Goal: Task Accomplishment & Management: Manage account settings

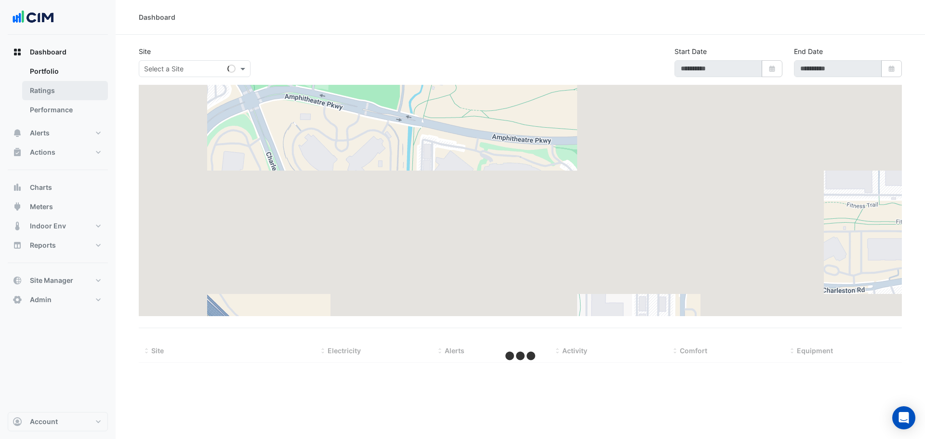
click at [59, 90] on link "Ratings" at bounding box center [65, 90] width 86 height 19
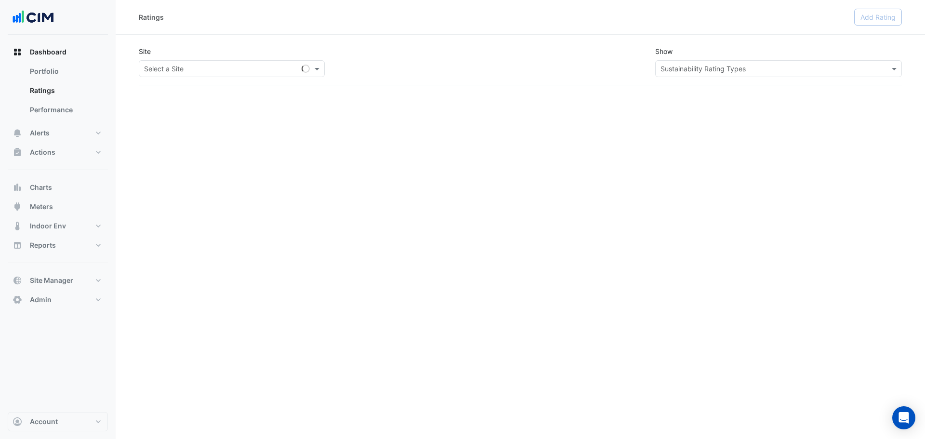
click at [186, 68] on input "text" at bounding box center [222, 69] width 156 height 10
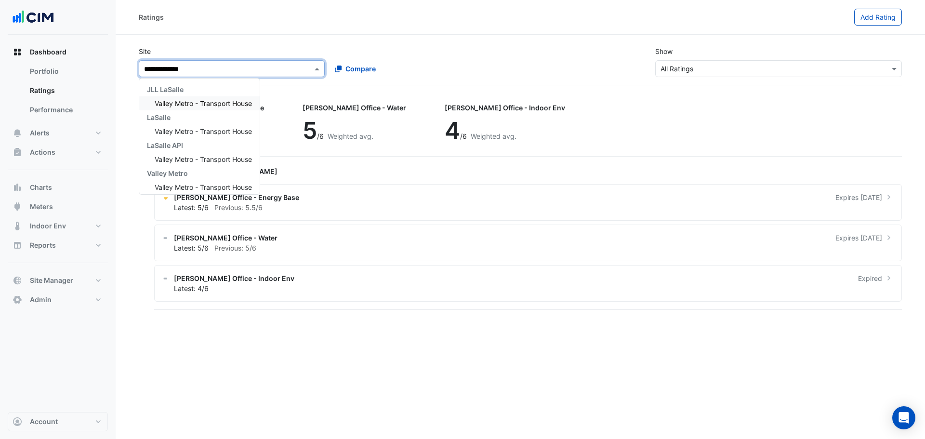
type input "**********"
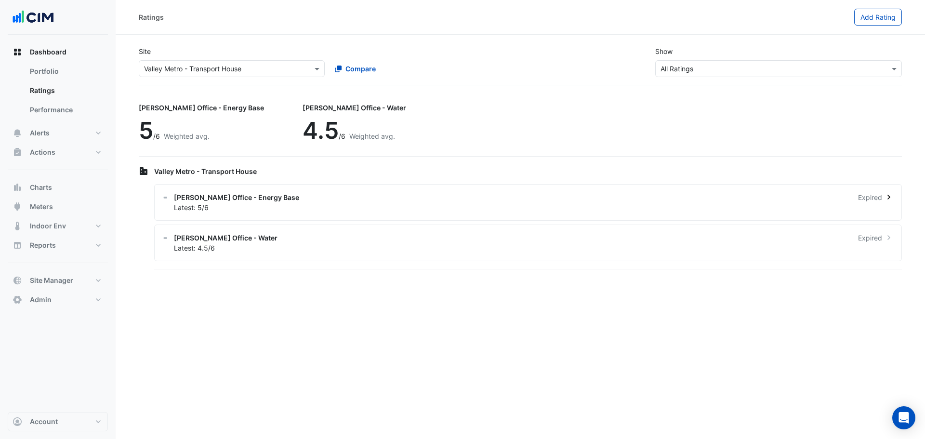
click at [311, 199] on div "NABERS Office - Energy Base Expired" at bounding box center [534, 197] width 720 height 10
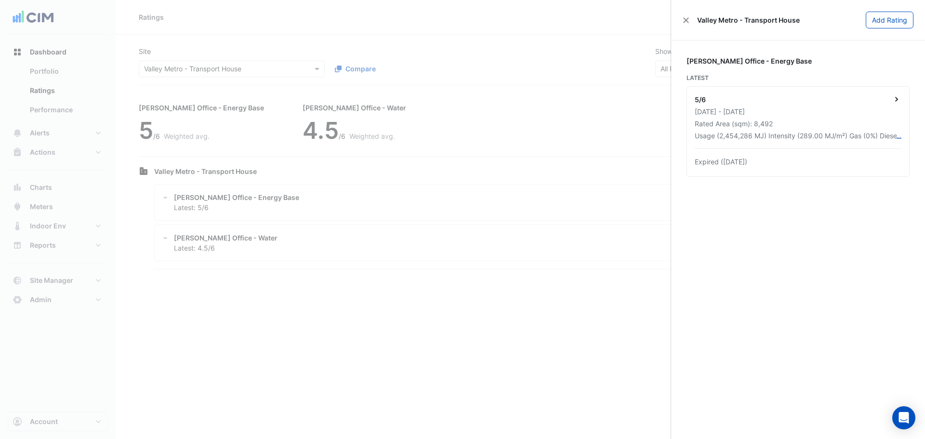
click at [779, 118] on div "5/6 01 Apr 2023 - 31 Mar 2024 Rated Area (sqm): 8,492 Usage (2,454,286 MJ) Inte…" at bounding box center [798, 132] width 222 height 90
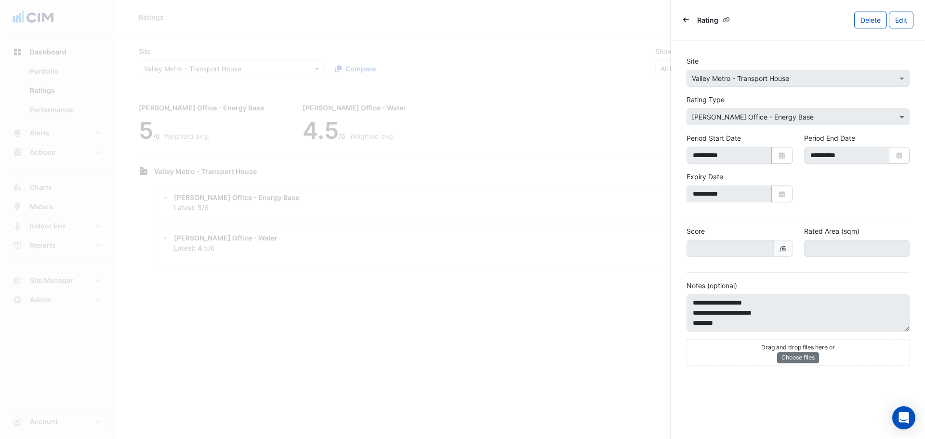
click at [690, 24] on div "Rating" at bounding box center [709, 19] width 52 height 13
click at [688, 17] on icon "Back" at bounding box center [686, 20] width 6 height 6
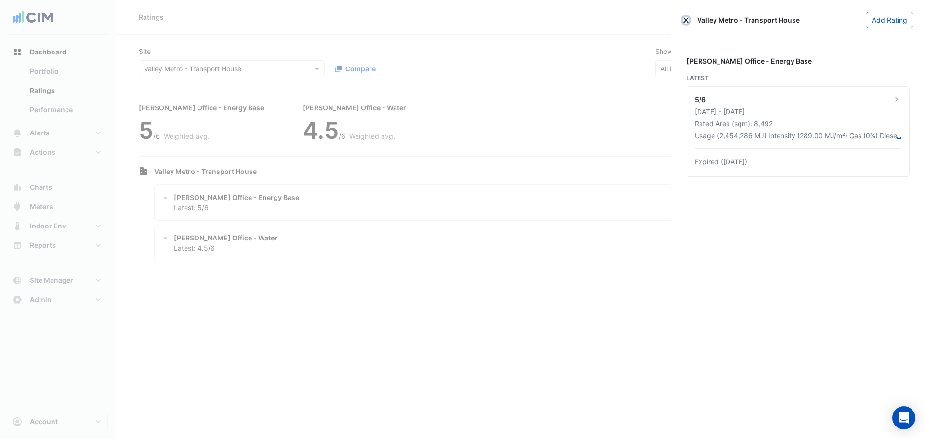
click at [686, 17] on button "Close" at bounding box center [686, 20] width 7 height 7
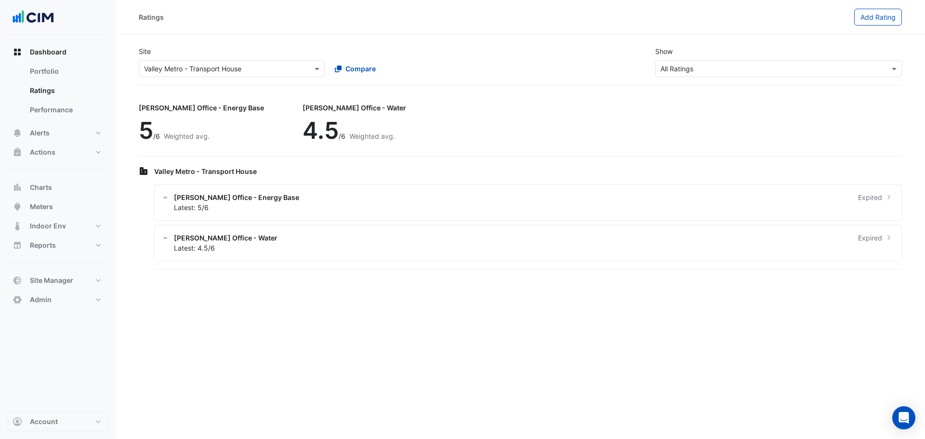
click at [550, 47] on div "Site × Valley Metro - Transport House Compare Show × All Ratings" at bounding box center [520, 62] width 775 height 46
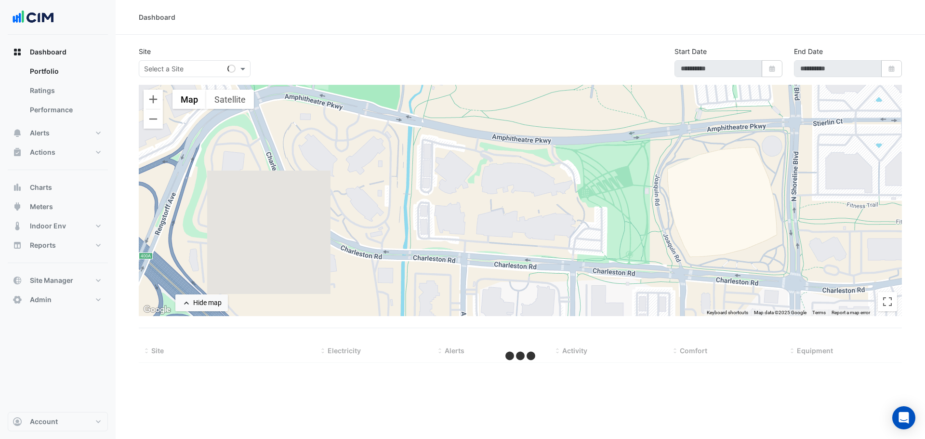
type input "**********"
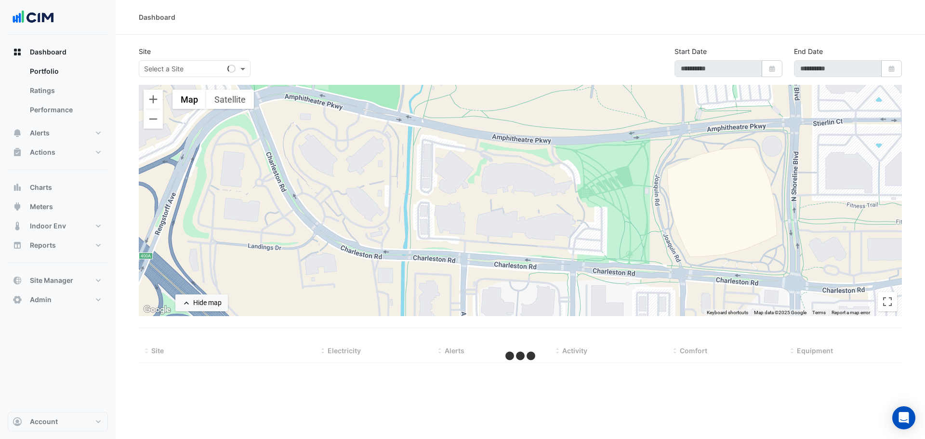
type input "**********"
select select "***"
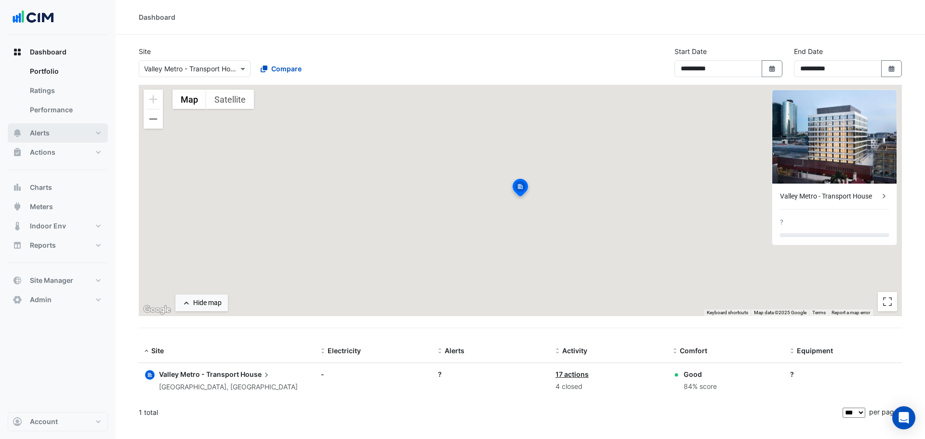
drag, startPoint x: 69, startPoint y: 132, endPoint x: 93, endPoint y: 130, distance: 23.7
click at [70, 131] on button "Alerts" at bounding box center [58, 132] width 100 height 19
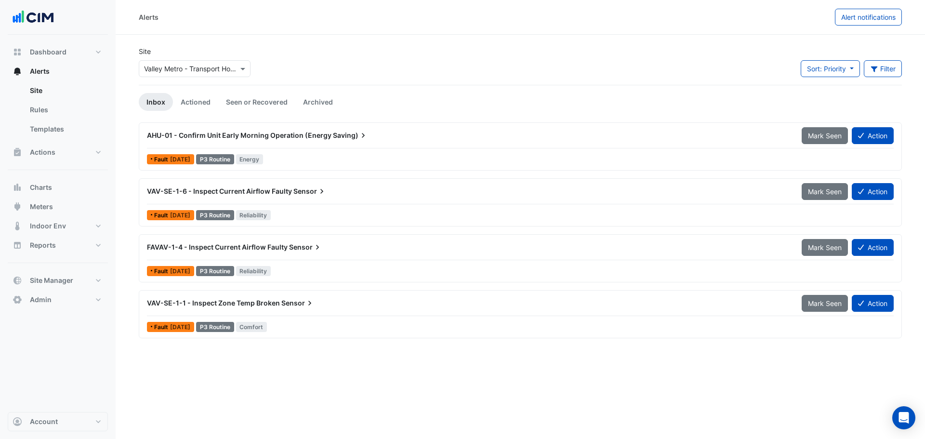
click at [450, 93] on app-alert-tickets "Site × Valley Metro - Transport House Sort: Priority Priority Updated Filter Ti…" at bounding box center [520, 192] width 763 height 292
click at [411, 141] on div "AHU-01 - Confirm Unit Early Morning Operation (Energy Saving)" at bounding box center [468, 135] width 655 height 17
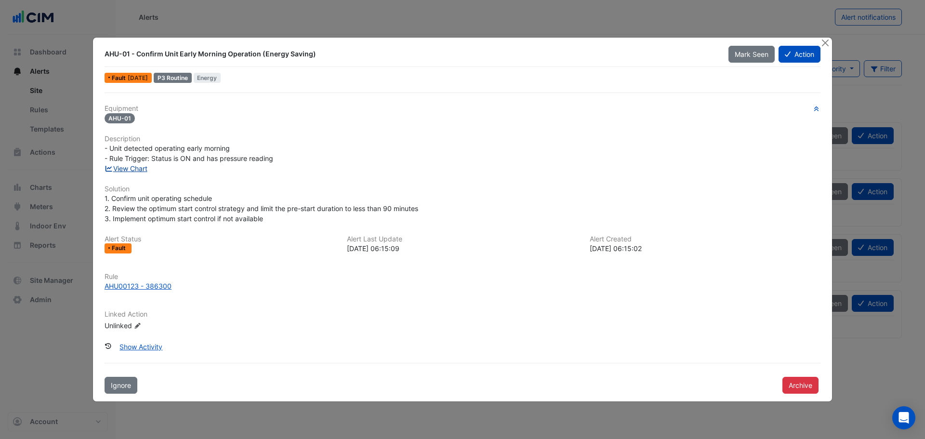
click at [134, 169] on link "View Chart" at bounding box center [126, 168] width 43 height 8
click at [826, 41] on button "Close" at bounding box center [825, 43] width 10 height 10
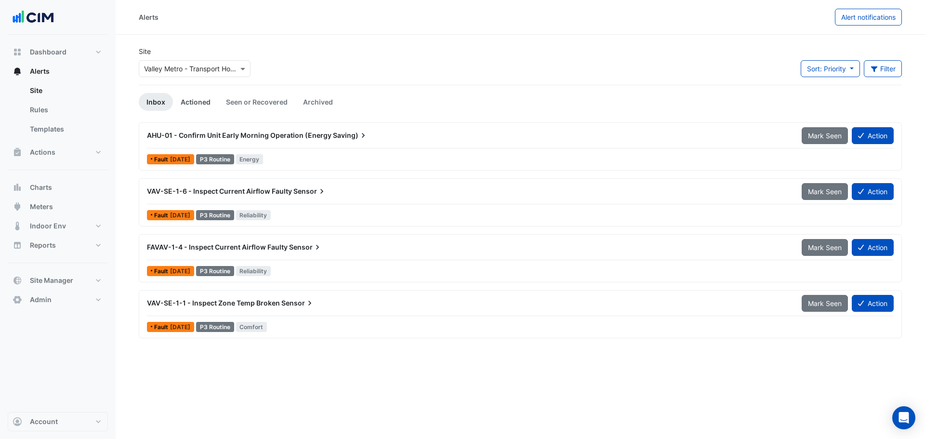
click at [187, 101] on link "Actioned" at bounding box center [195, 102] width 45 height 18
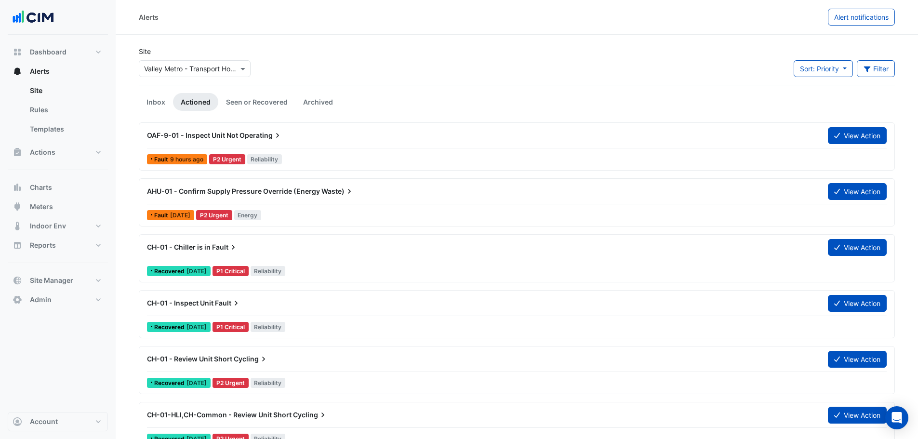
click at [816, 71] on span "Sort: Priority" at bounding box center [819, 69] width 39 height 8
click at [814, 101] on li "Updated" at bounding box center [831, 103] width 76 height 14
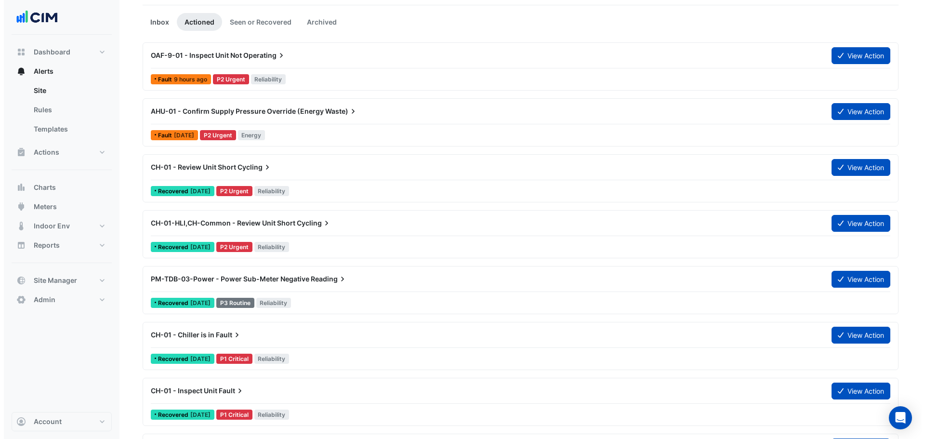
scroll to position [96, 0]
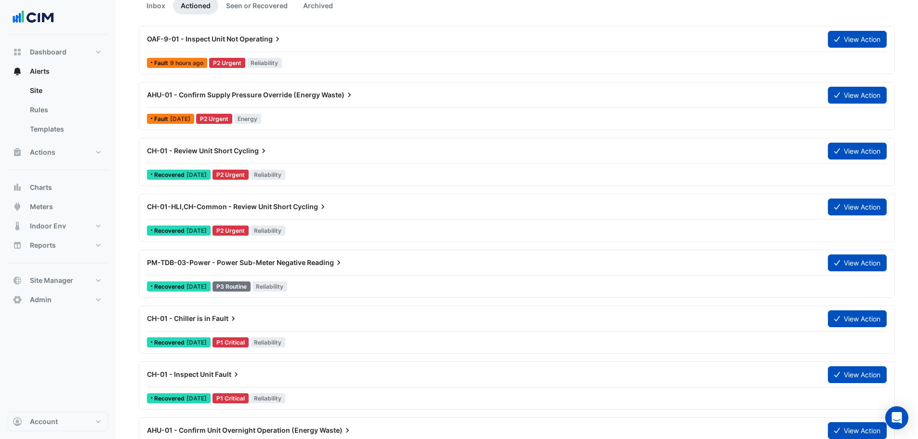
drag, startPoint x: 183, startPoint y: 151, endPoint x: 288, endPoint y: 149, distance: 105.1
click at [266, 151] on span "Cycling" at bounding box center [251, 151] width 35 height 10
click at [351, 153] on div "CH-01 - Review Unit Short Cycling" at bounding box center [481, 151] width 669 height 10
click at [242, 150] on span "Cycling" at bounding box center [251, 151] width 35 height 10
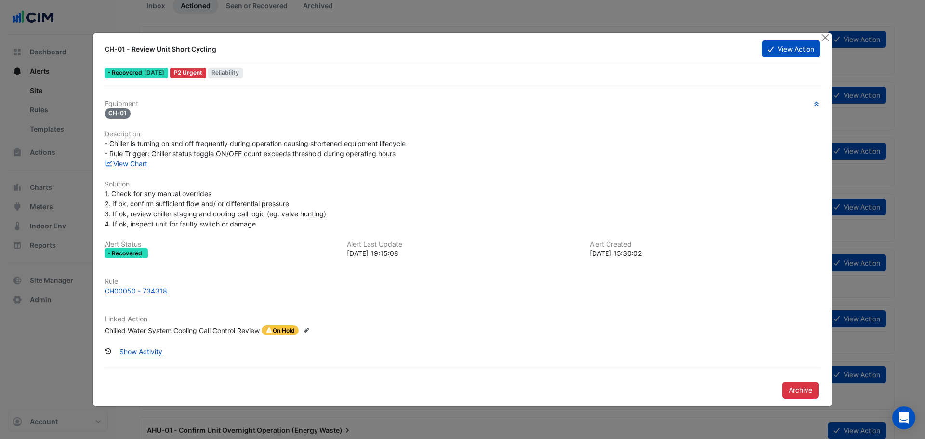
click at [220, 334] on div "Chilled Water System Cooling Call Control Review" at bounding box center [182, 330] width 155 height 11
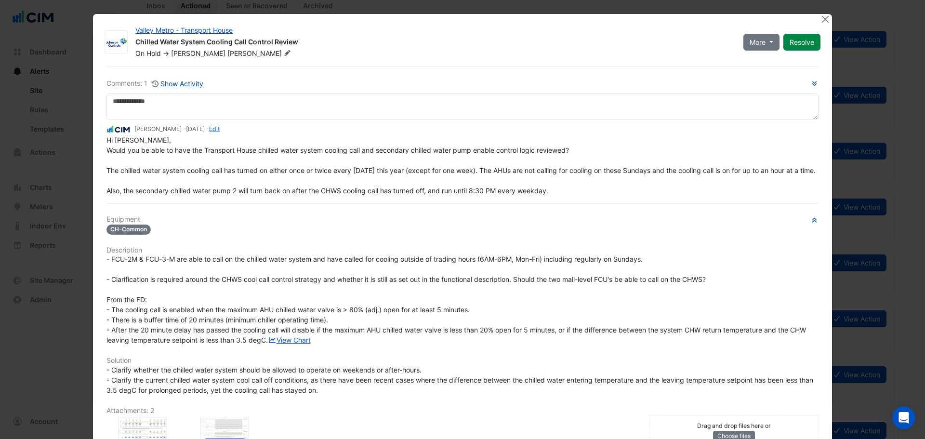
click at [187, 80] on button "Show Activity" at bounding box center [177, 83] width 53 height 11
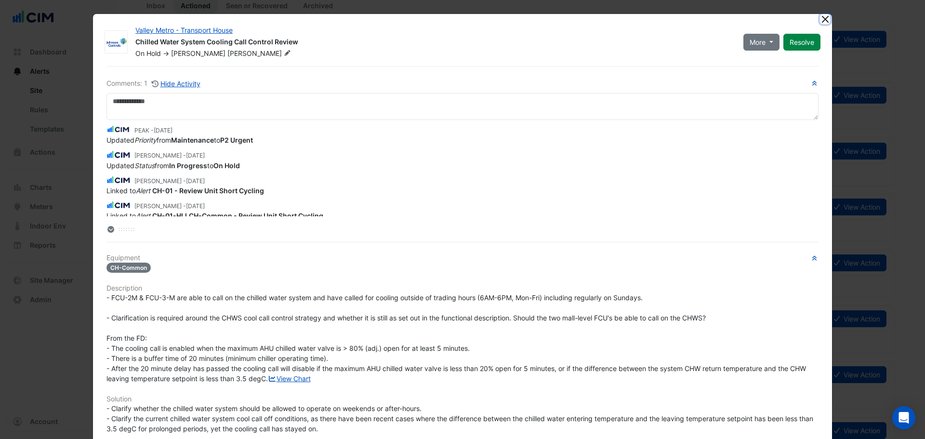
click at [821, 20] on button "Close" at bounding box center [825, 19] width 10 height 10
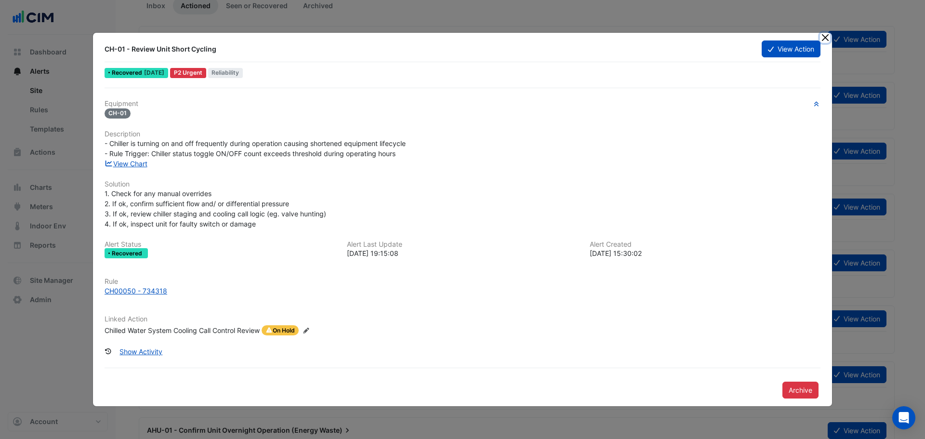
click at [823, 37] on button "Close" at bounding box center [825, 38] width 10 height 10
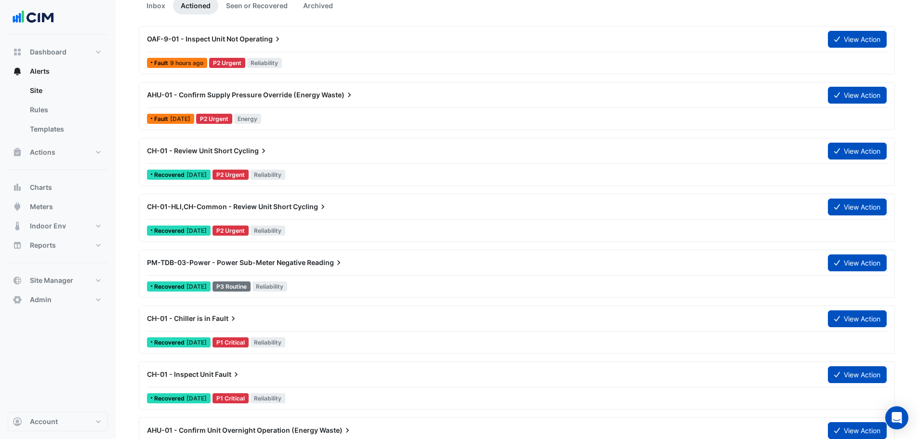
click at [291, 154] on div "CH-01 - Review Unit Short Cycling" at bounding box center [481, 151] width 669 height 10
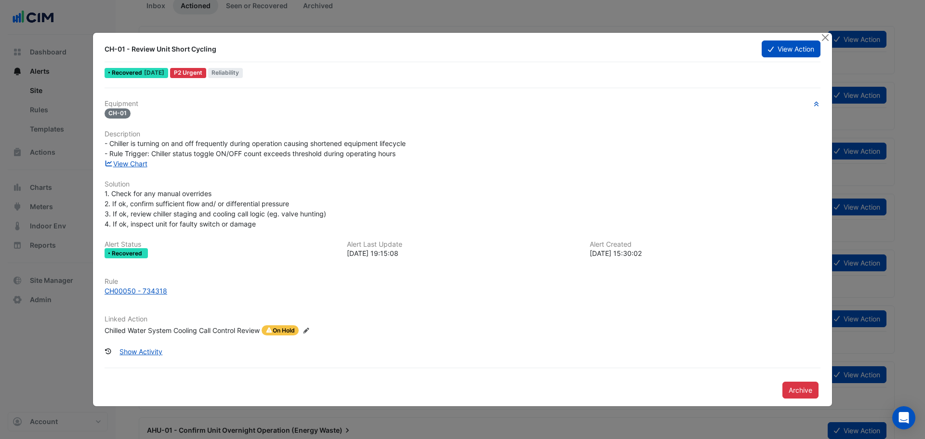
click at [183, 335] on div "Chilled Water System Cooling Call Control Review" at bounding box center [182, 330] width 155 height 11
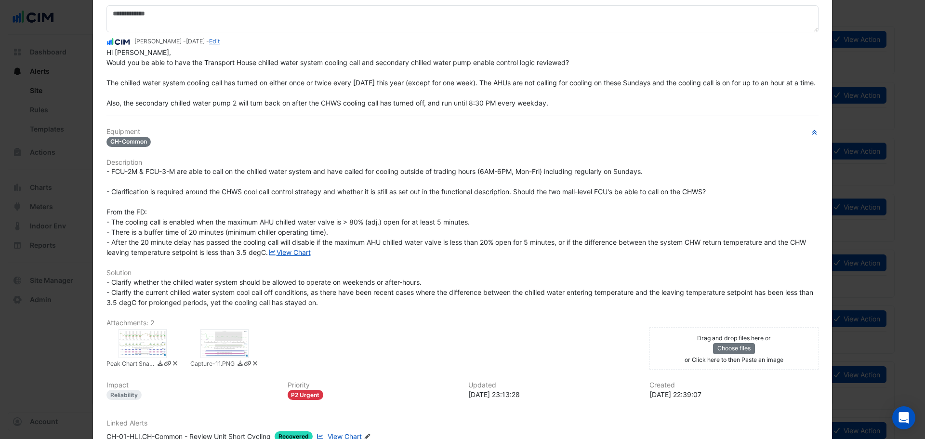
scroll to position [200, 0]
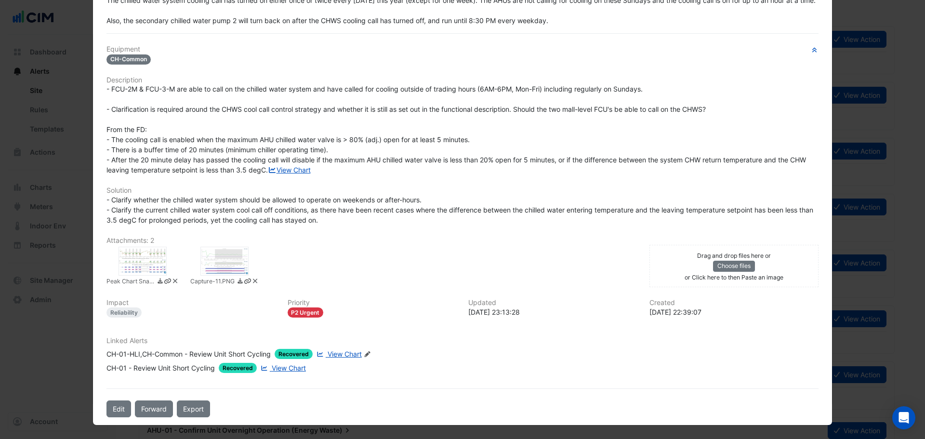
click at [343, 355] on span "View Chart" at bounding box center [345, 354] width 34 height 8
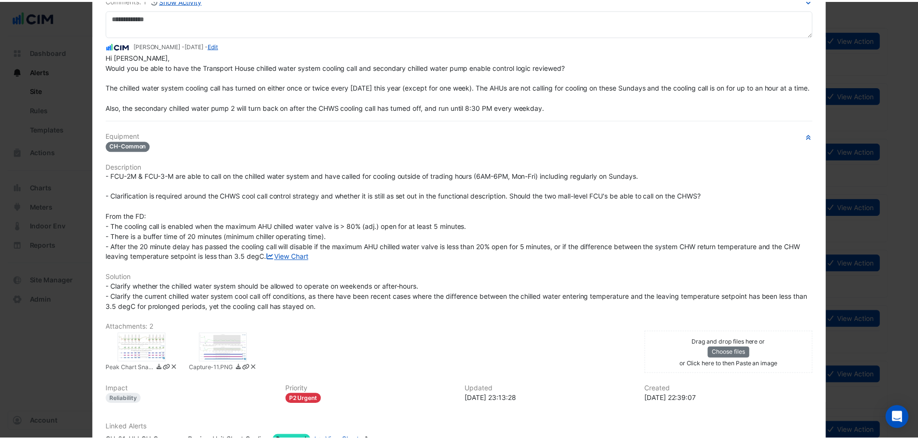
scroll to position [0, 0]
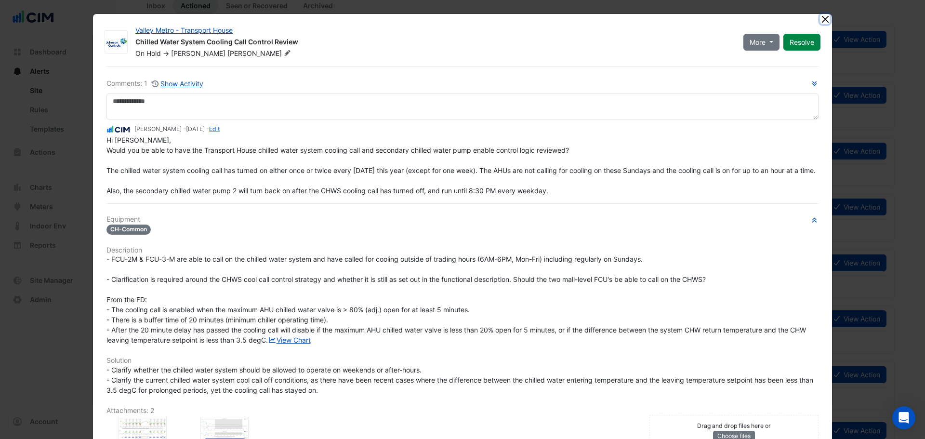
click at [823, 15] on button "Close" at bounding box center [825, 19] width 10 height 10
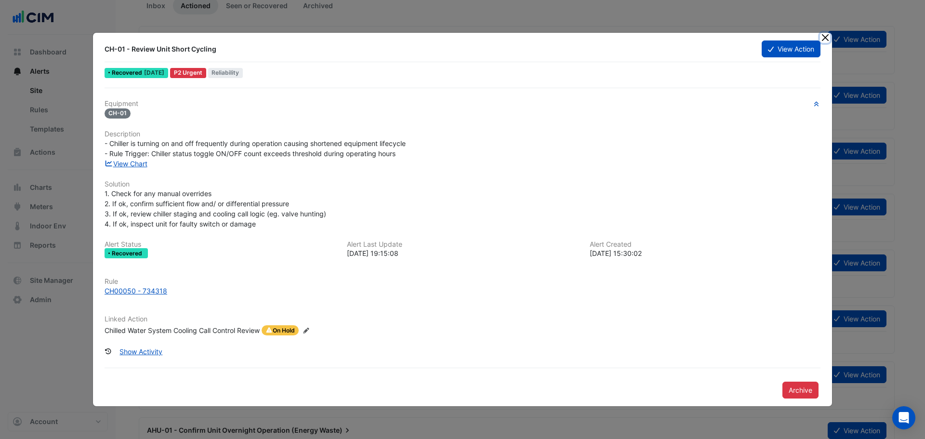
click at [823, 38] on button "Close" at bounding box center [825, 38] width 10 height 10
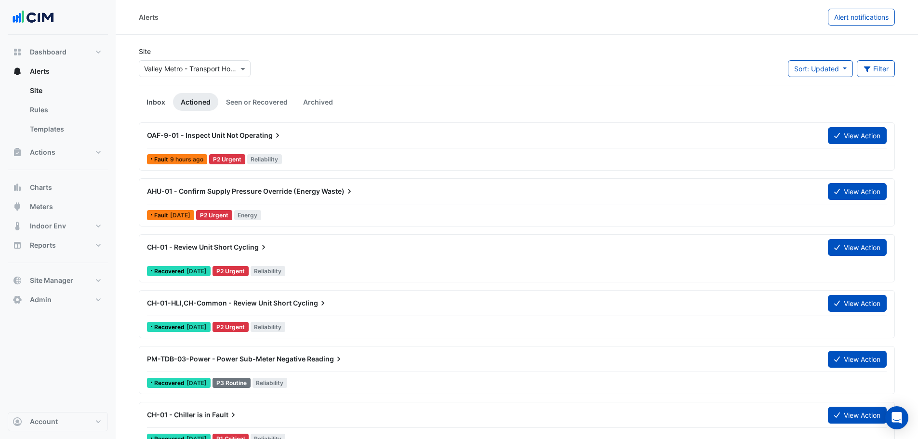
click at [152, 96] on link "Inbox" at bounding box center [156, 102] width 34 height 18
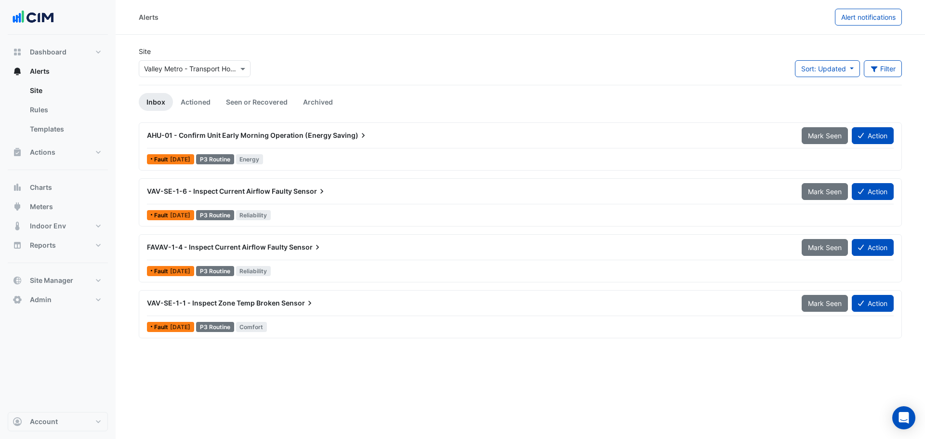
click at [237, 140] on div "AHU-01 - Confirm Unit Early Morning Operation (Energy Saving)" at bounding box center [468, 136] width 643 height 10
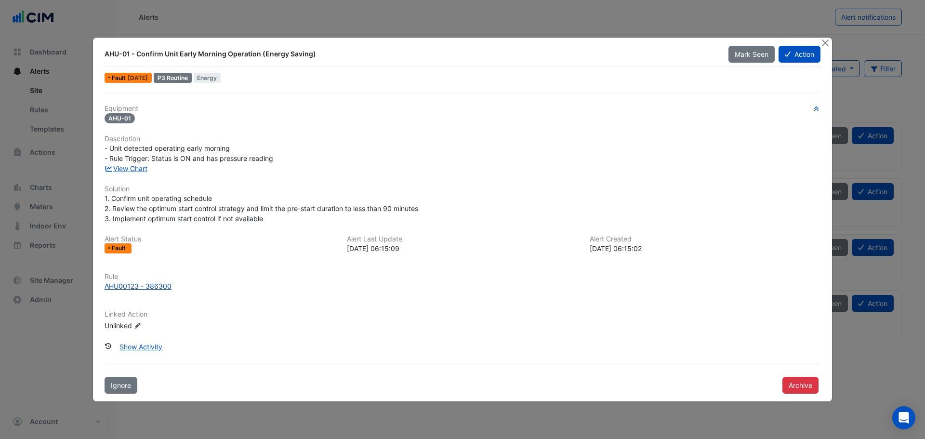
click at [152, 281] on div "AHU00123 - 386300" at bounding box center [138, 286] width 67 height 10
click at [826, 41] on button "Close" at bounding box center [825, 43] width 10 height 10
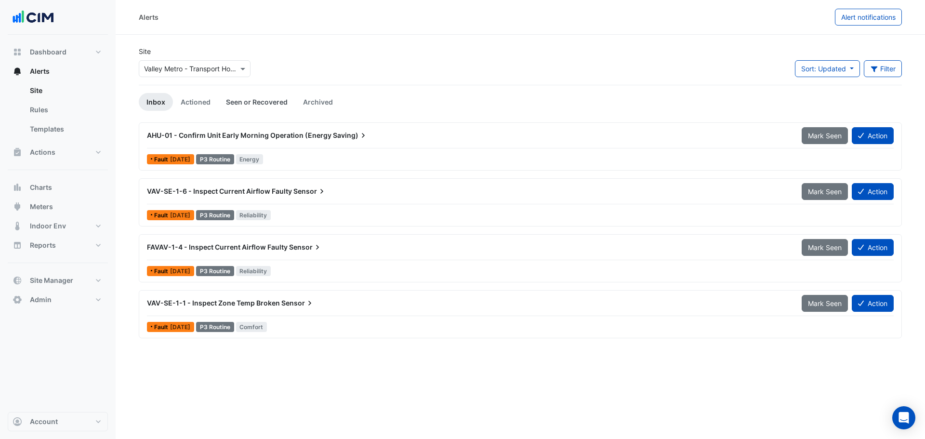
click at [252, 103] on link "Seen or Recovered" at bounding box center [256, 102] width 77 height 18
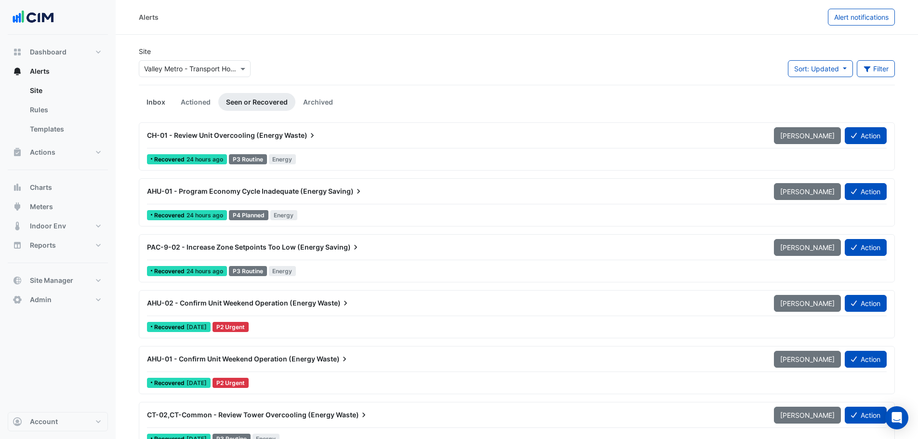
click at [161, 97] on link "Inbox" at bounding box center [156, 102] width 34 height 18
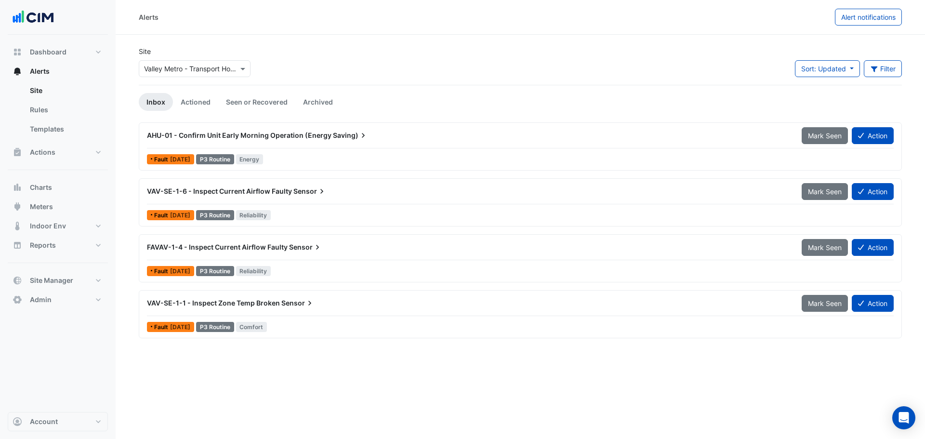
click at [309, 136] on span "AHU-01 - Confirm Unit Early Morning Operation (Energy" at bounding box center [239, 135] width 185 height 8
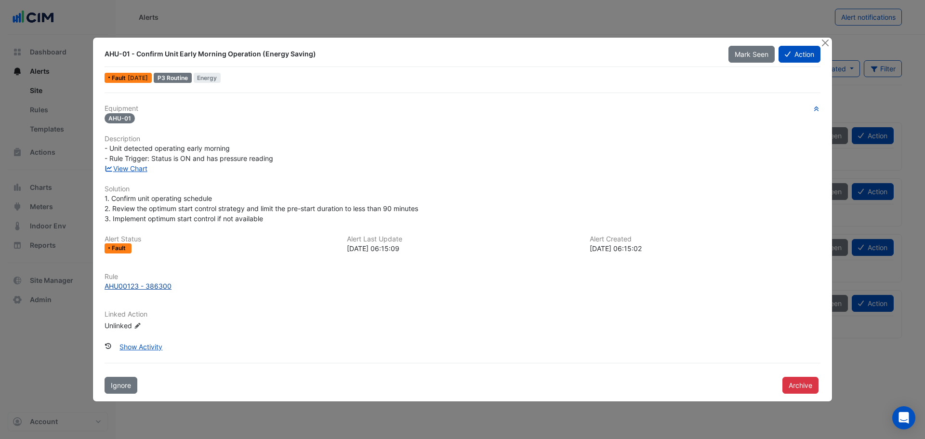
click at [134, 284] on div "AHU00123 - 386300" at bounding box center [138, 286] width 67 height 10
click at [824, 43] on button "Close" at bounding box center [825, 43] width 10 height 10
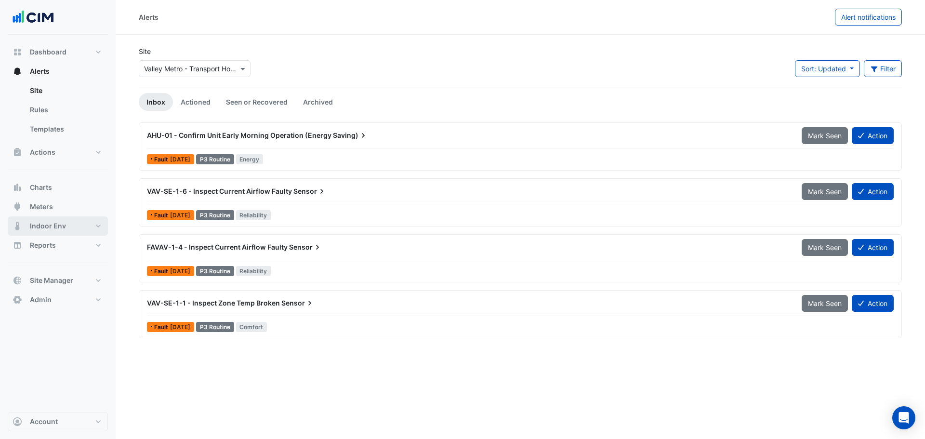
click at [68, 228] on button "Indoor Env" at bounding box center [58, 225] width 100 height 19
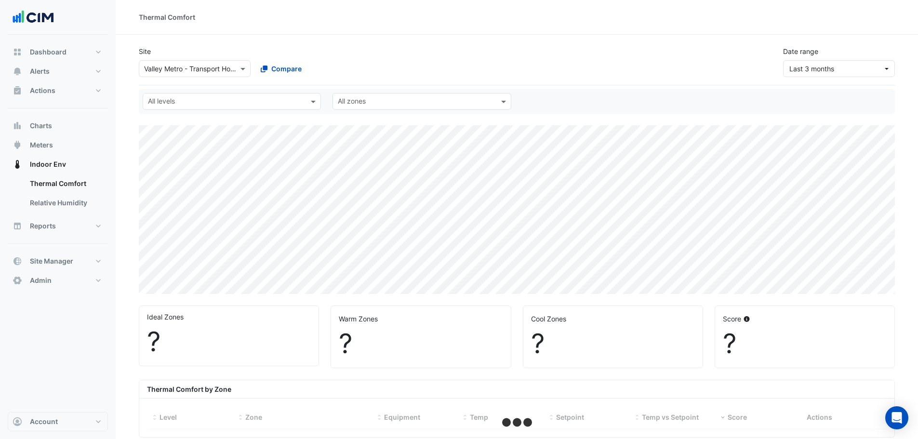
select select "***"
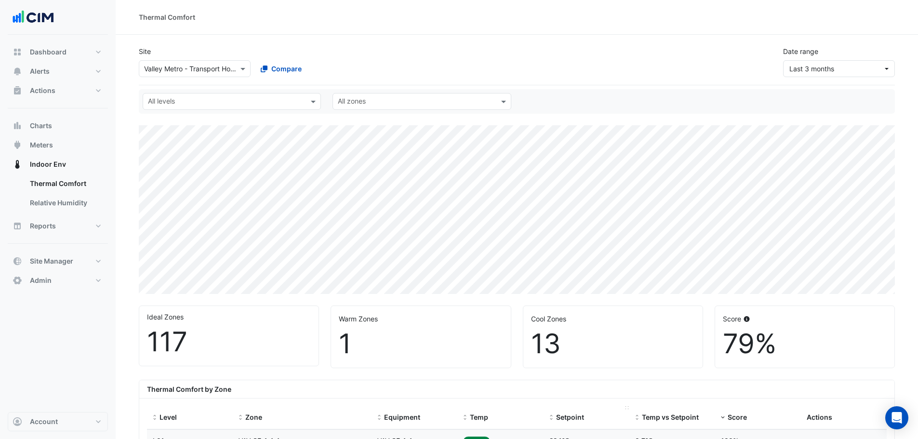
scroll to position [193, 0]
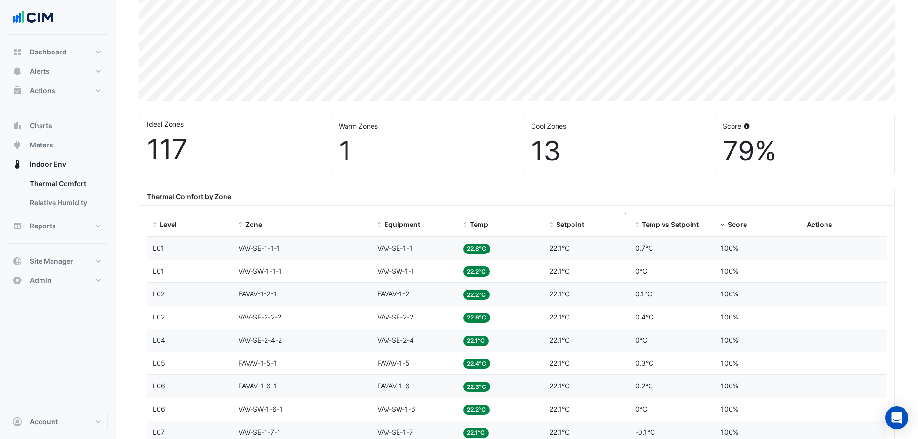
click at [552, 225] on span at bounding box center [551, 225] width 7 height 8
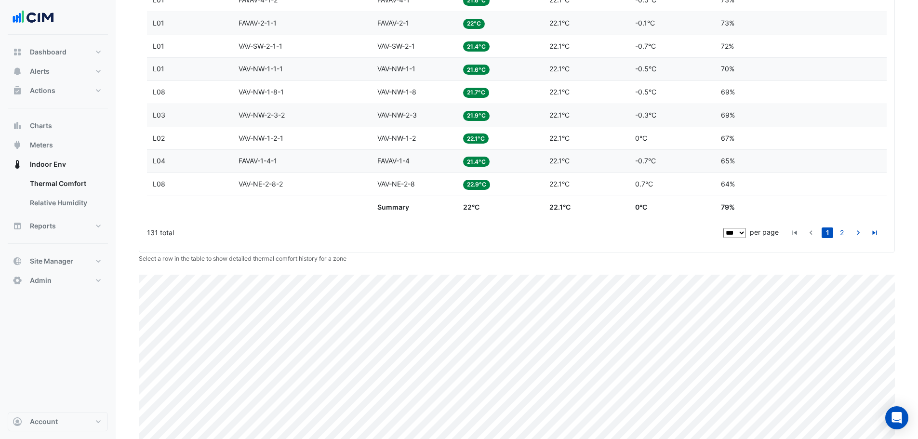
scroll to position [2550, 0]
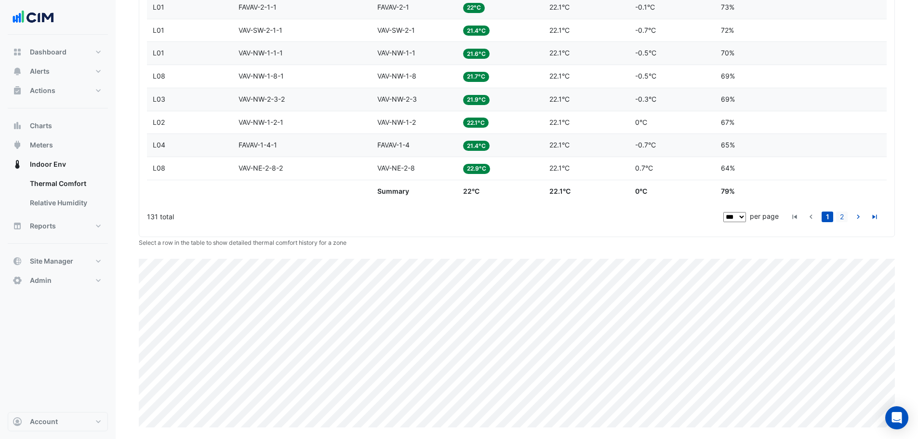
click at [842, 219] on link "2" at bounding box center [842, 217] width 12 height 11
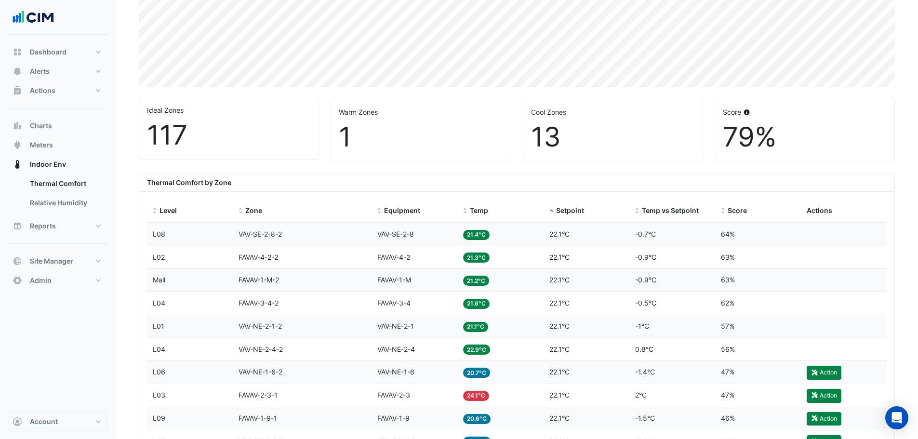
scroll to position [0, 0]
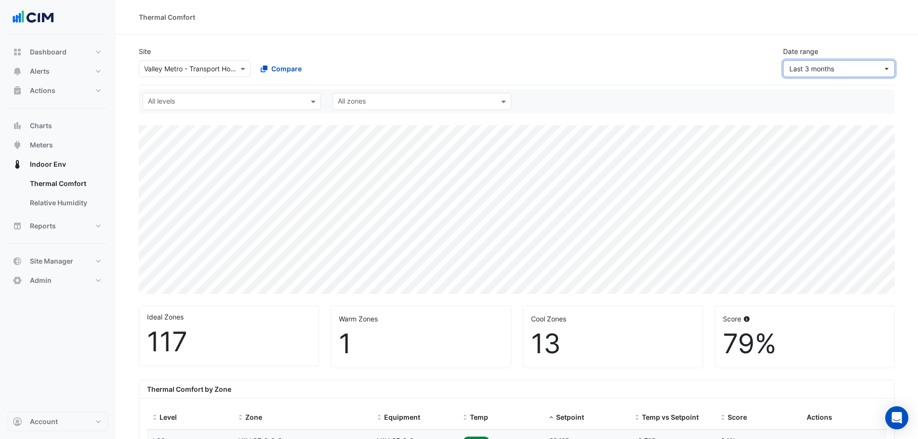
click at [828, 67] on span "Last 3 months" at bounding box center [811, 69] width 45 height 8
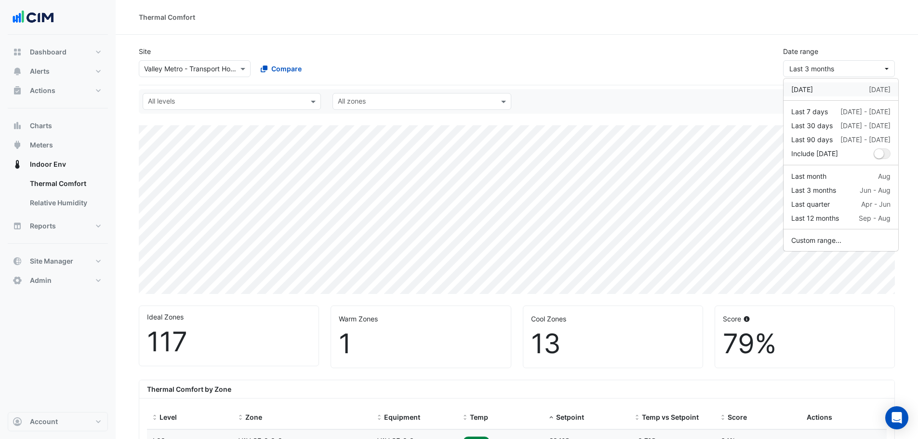
click at [830, 90] on div "Yesterday 24 Sep" at bounding box center [840, 89] width 99 height 10
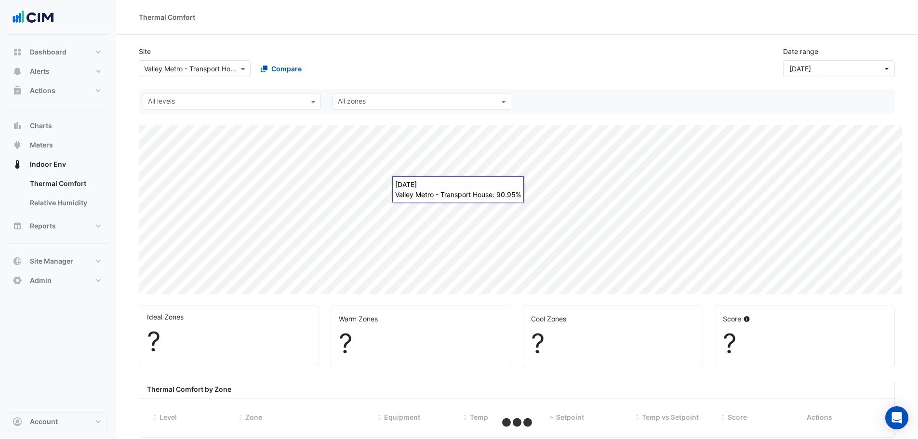
select select "***"
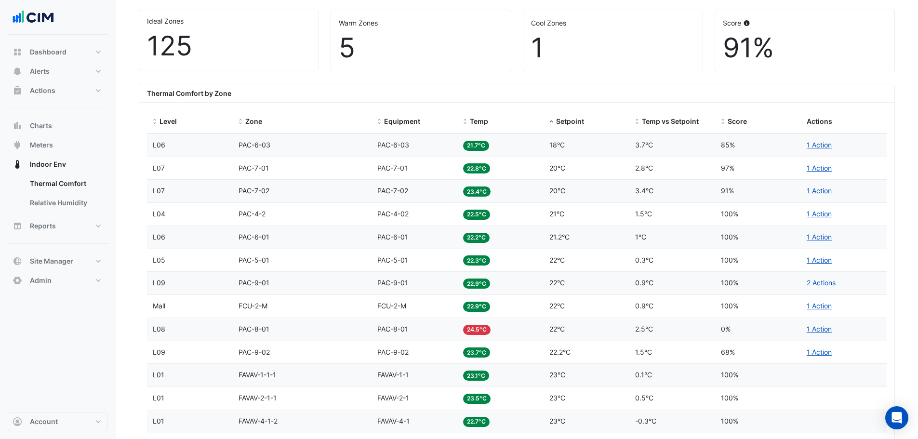
scroll to position [289, 0]
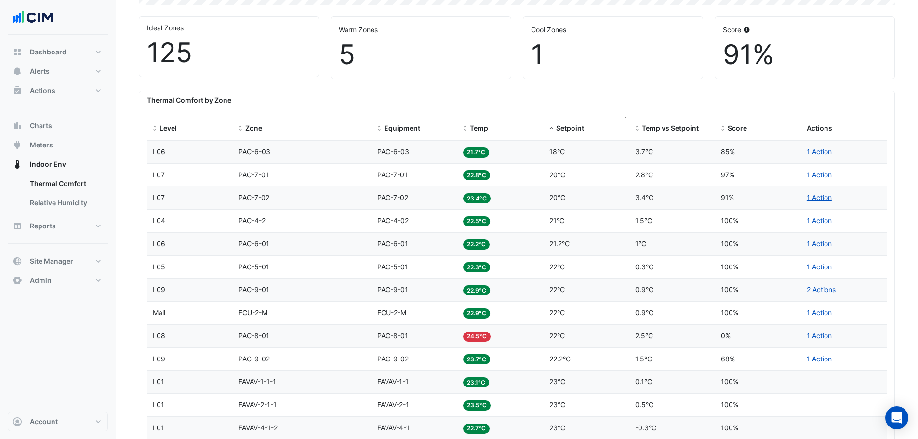
click at [557, 131] on span "Setpoint" at bounding box center [570, 128] width 28 height 8
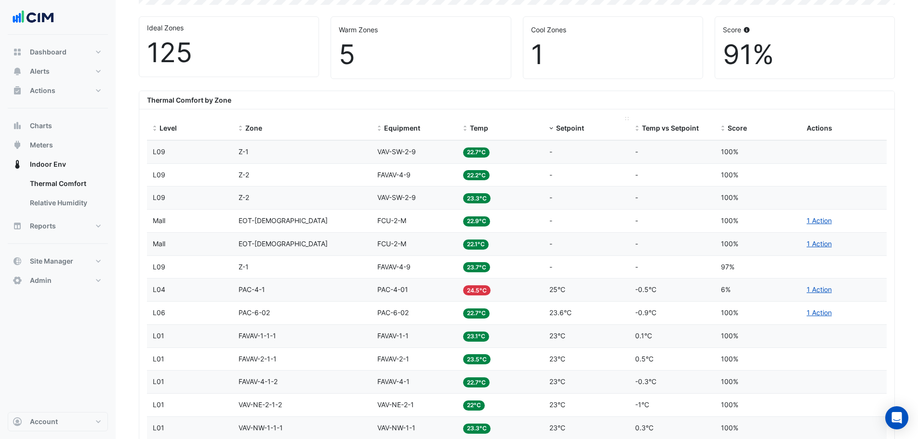
click at [557, 131] on span "Setpoint" at bounding box center [570, 128] width 28 height 8
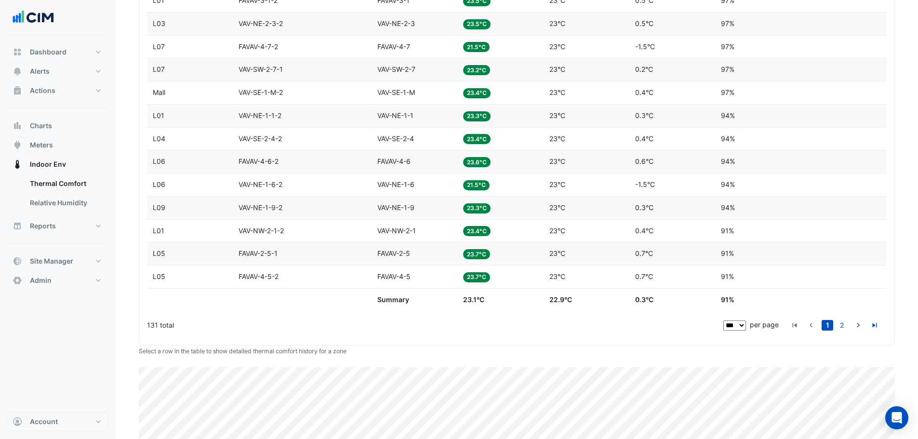
scroll to position [2550, 0]
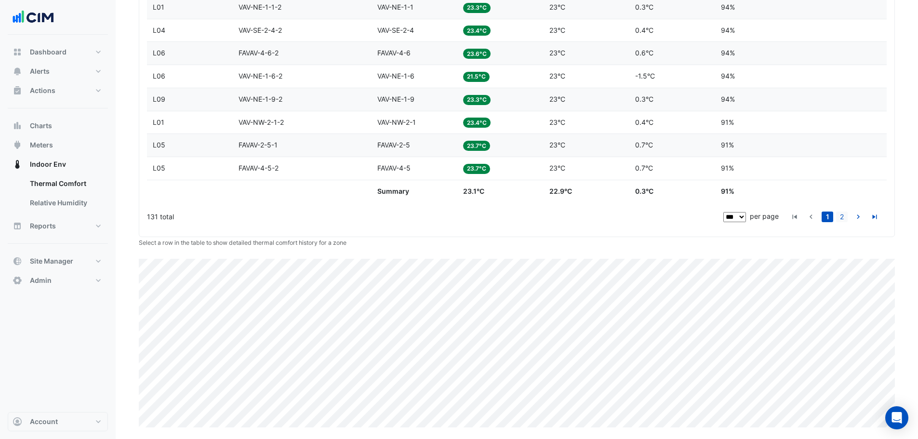
click at [838, 220] on link "2" at bounding box center [842, 217] width 12 height 11
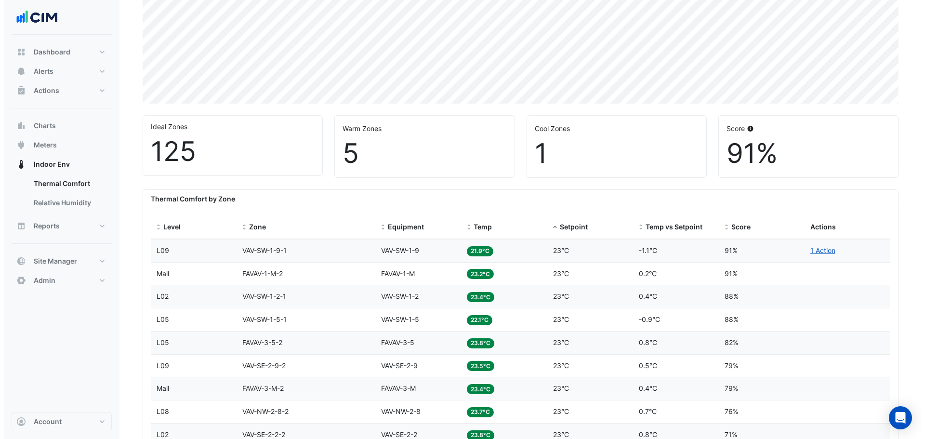
scroll to position [0, 0]
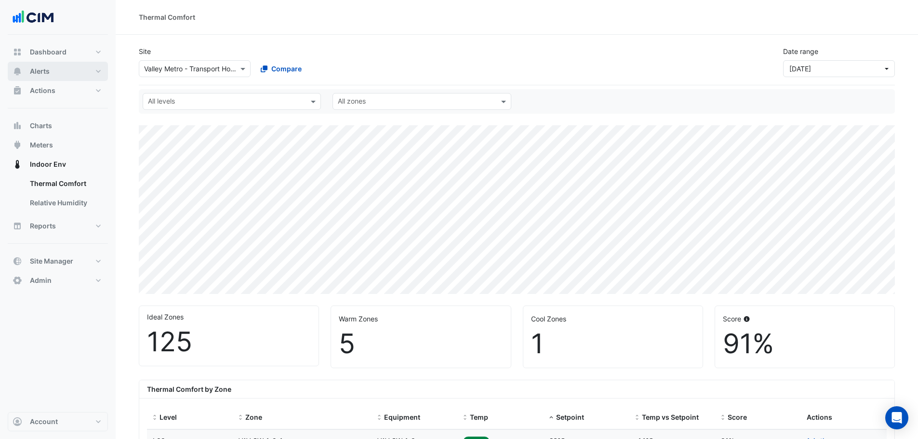
click at [56, 71] on button "Alerts" at bounding box center [58, 71] width 100 height 19
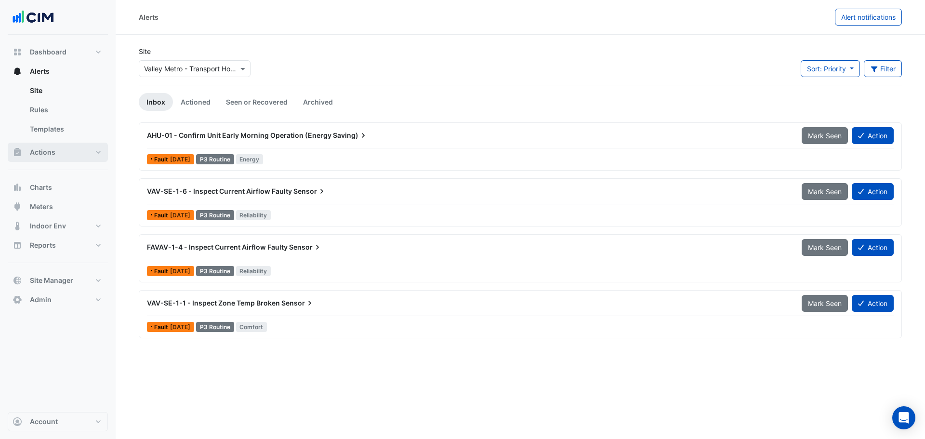
drag, startPoint x: 80, startPoint y: 153, endPoint x: 94, endPoint y: 145, distance: 16.6
click at [79, 153] on button "Actions" at bounding box center [58, 152] width 100 height 19
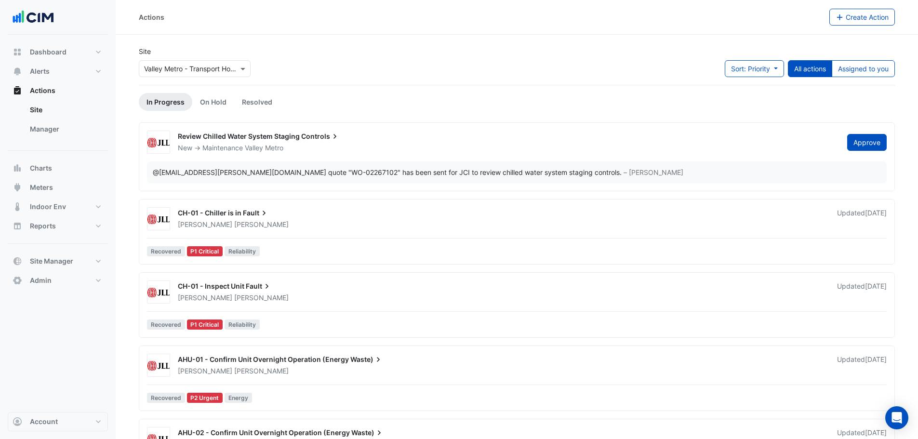
click at [266, 140] on div "Review Chilled Water System Staging Controls" at bounding box center [507, 138] width 658 height 12
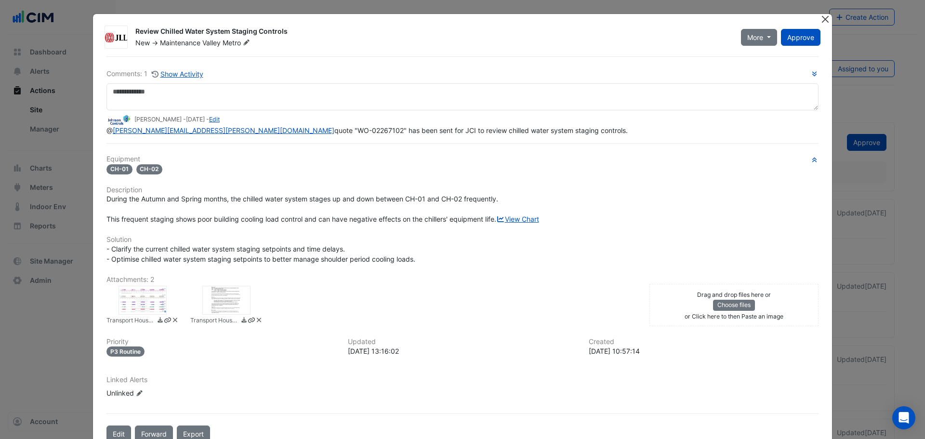
click at [820, 22] on button "Close" at bounding box center [825, 19] width 10 height 10
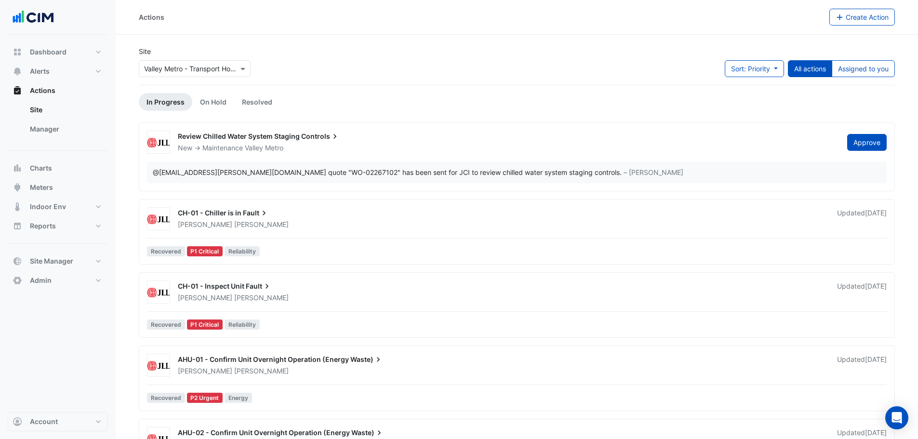
click at [322, 224] on div "Owen Smith" at bounding box center [501, 225] width 649 height 10
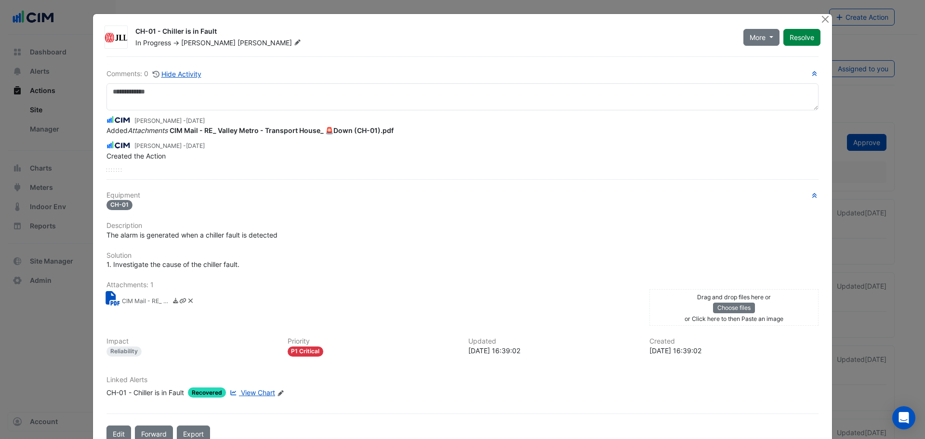
click at [163, 396] on div "CH-01 - Chiller is in Fault" at bounding box center [145, 392] width 78 height 10
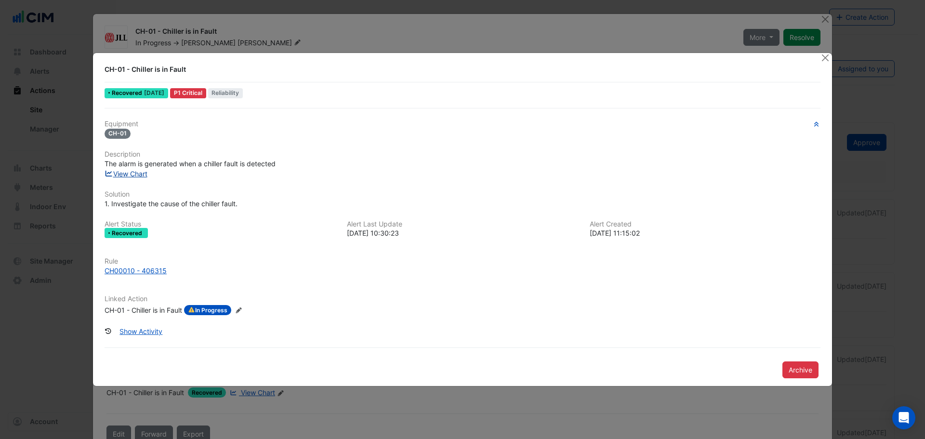
click at [146, 175] on link "View Chart" at bounding box center [126, 174] width 43 height 8
click at [826, 58] on button "Close" at bounding box center [825, 58] width 10 height 10
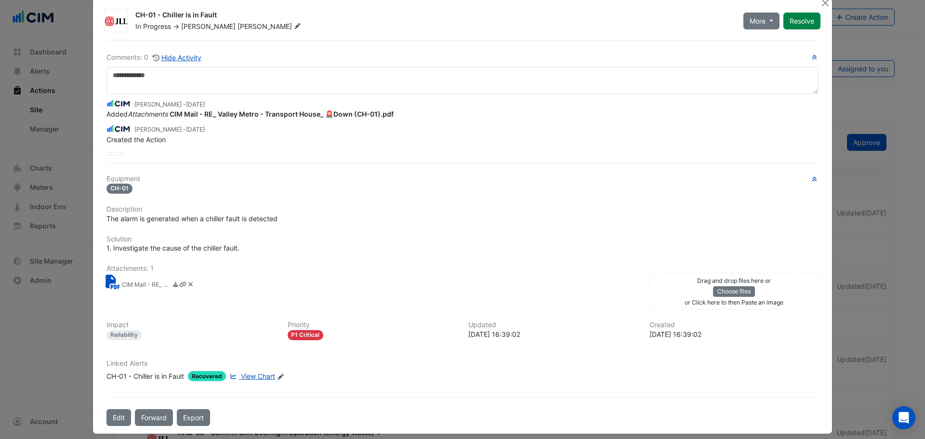
scroll to position [25, 0]
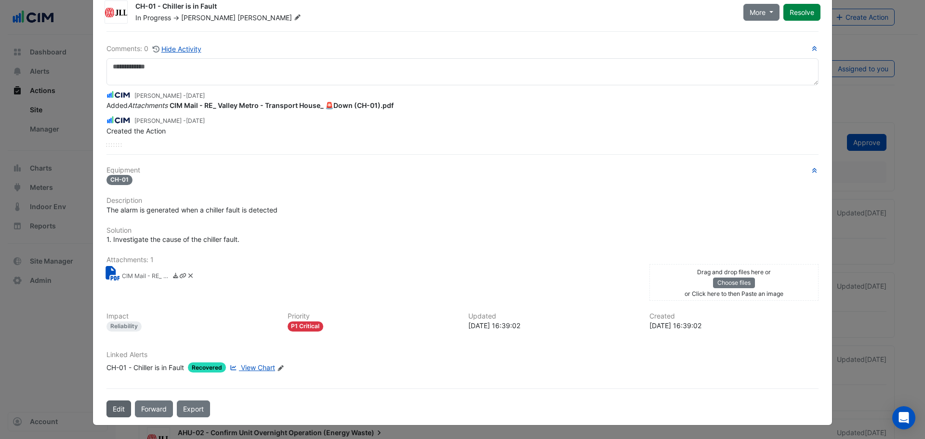
click at [111, 412] on button "Edit" at bounding box center [118, 408] width 25 height 17
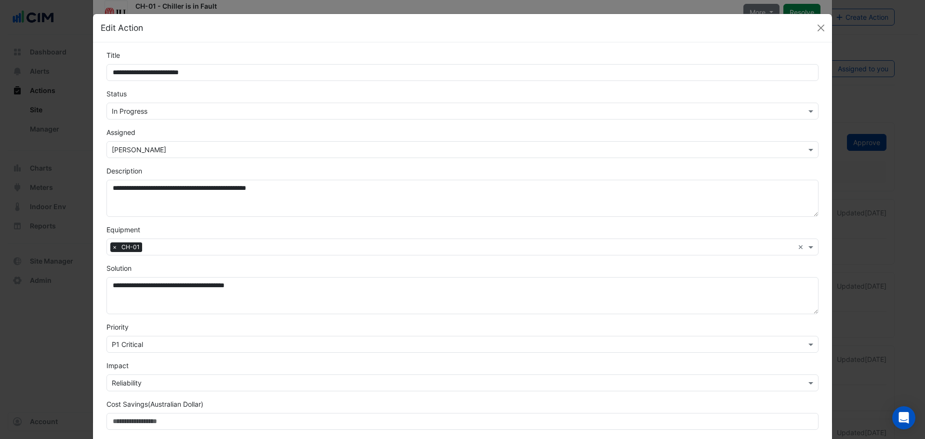
click at [135, 120] on form "**********" at bounding box center [462, 282] width 712 height 464
click at [138, 110] on input "text" at bounding box center [453, 111] width 682 height 10
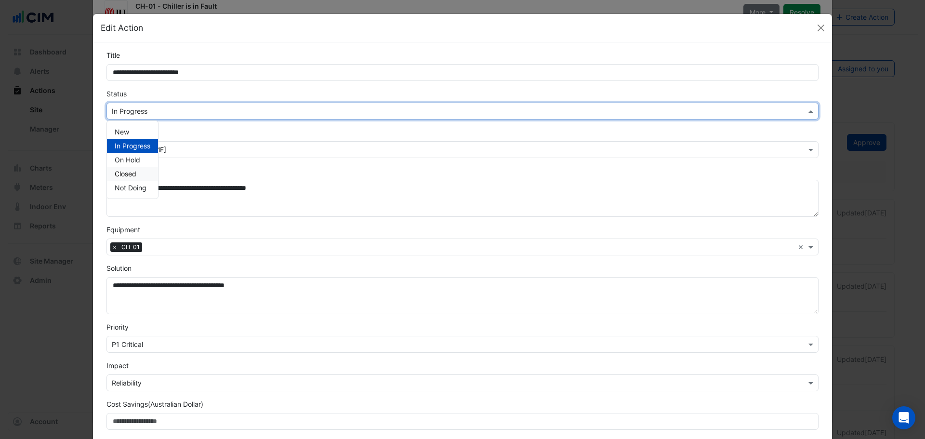
click at [132, 172] on span "Closed" at bounding box center [126, 174] width 22 height 8
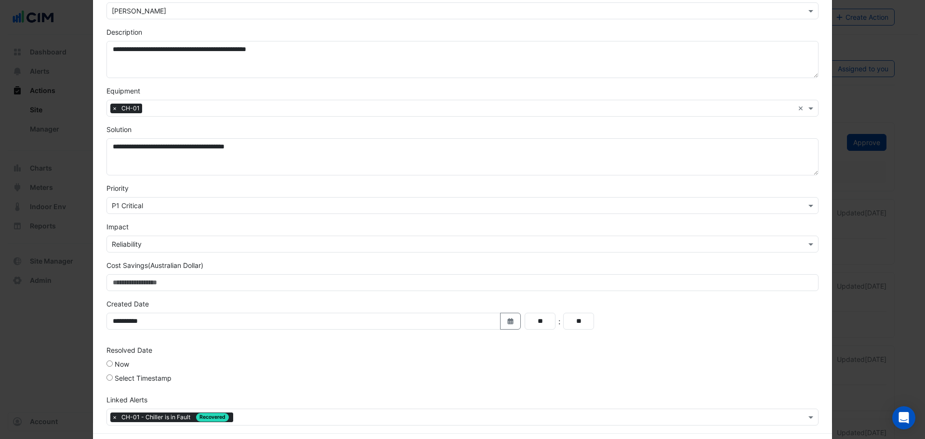
scroll to position [180, 0]
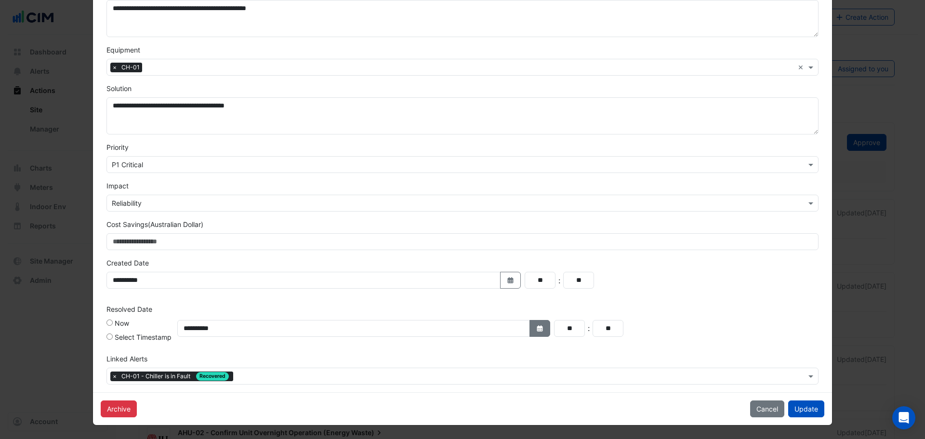
click at [537, 329] on icon "button" at bounding box center [540, 328] width 6 height 6
click at [301, 199] on button "Previous month" at bounding box center [304, 200] width 12 height 15
select select "*"
click at [336, 289] on div "27" at bounding box center [334, 293] width 15 height 15
type input "**********"
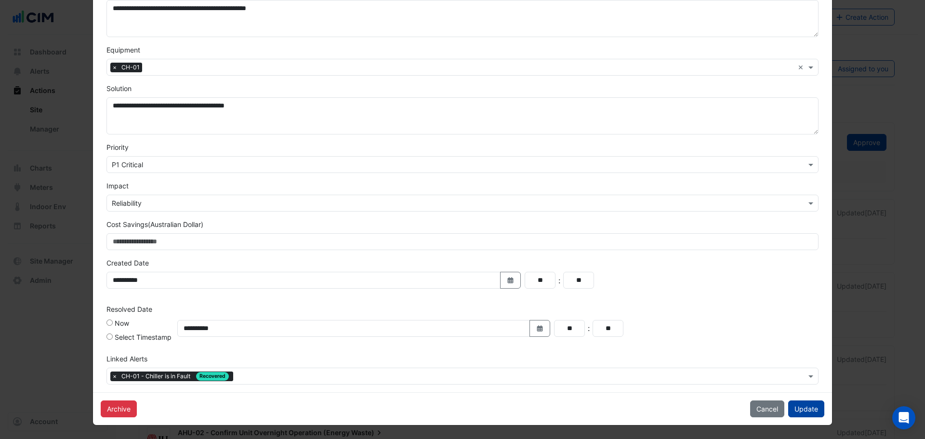
click at [804, 408] on button "Update" at bounding box center [806, 408] width 36 height 17
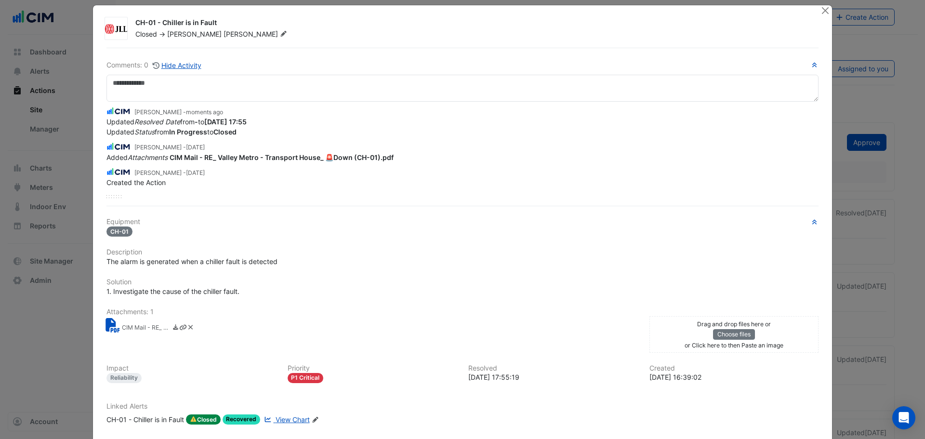
scroll to position [0, 0]
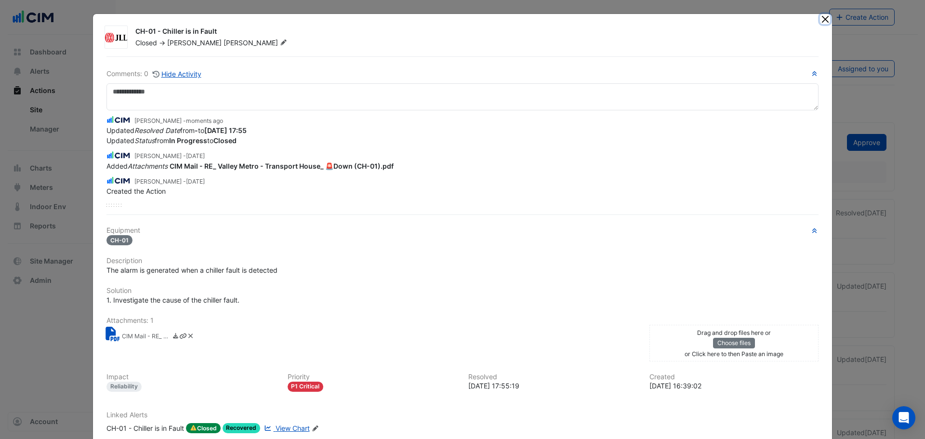
click at [821, 19] on button "Close" at bounding box center [825, 19] width 10 height 10
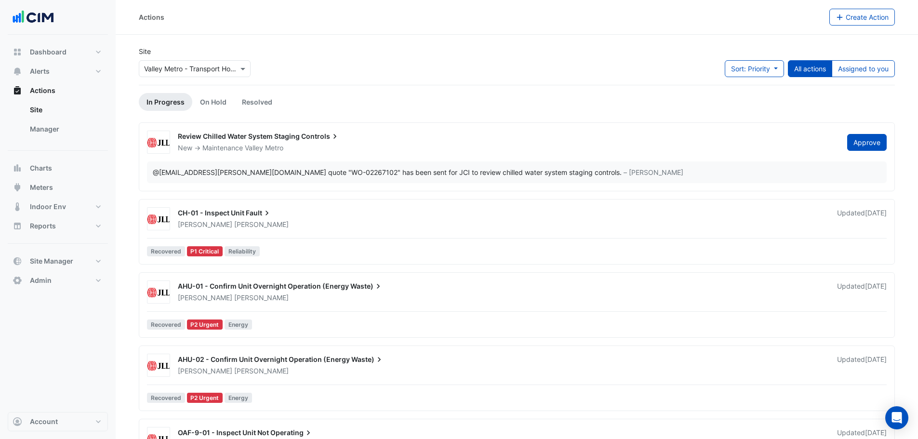
click at [278, 218] on div "CH-01 - Inspect Unit Fault" at bounding box center [502, 214] width 648 height 12
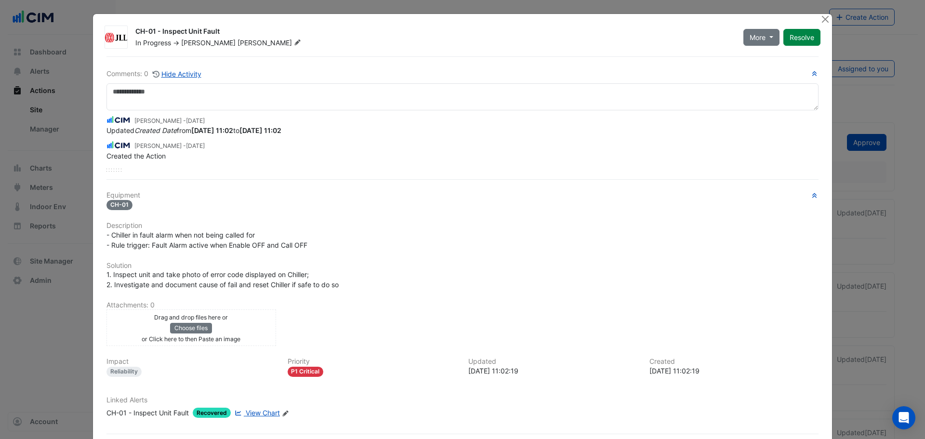
click at [259, 415] on span "View Chart" at bounding box center [263, 413] width 34 height 8
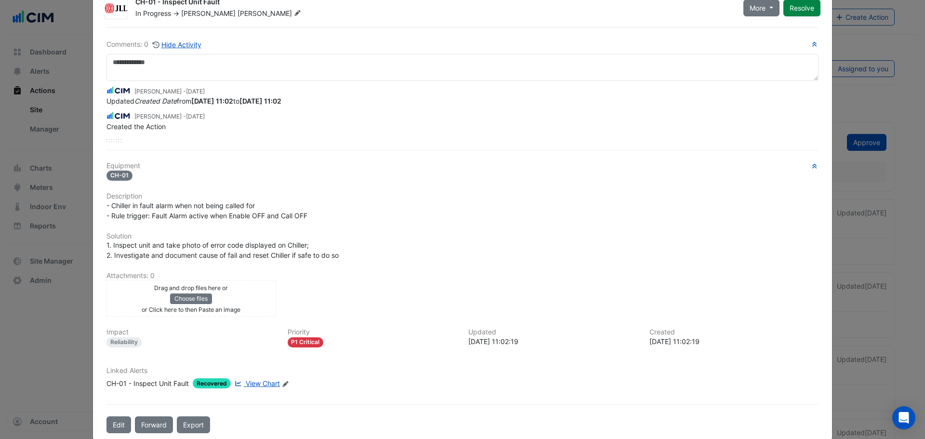
scroll to position [45, 0]
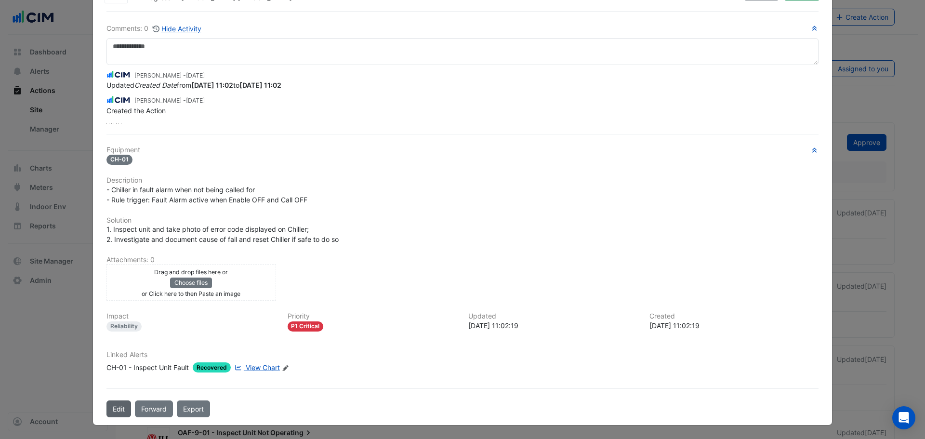
click at [113, 404] on button "Edit" at bounding box center [118, 408] width 25 height 17
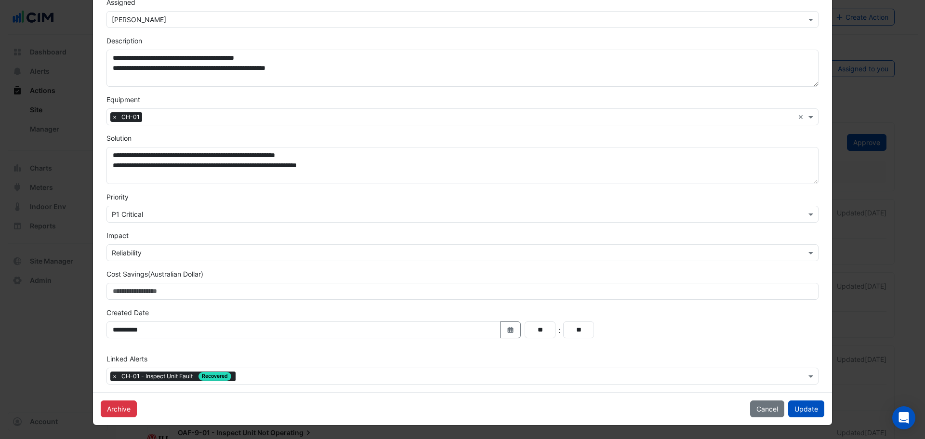
scroll to position [0, 0]
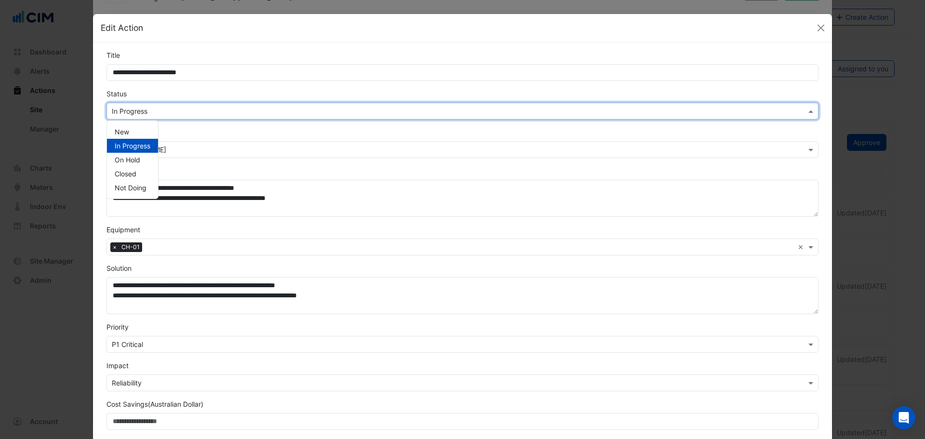
click at [145, 107] on input "text" at bounding box center [453, 111] width 682 height 10
click at [146, 167] on div "Closed" at bounding box center [132, 174] width 51 height 14
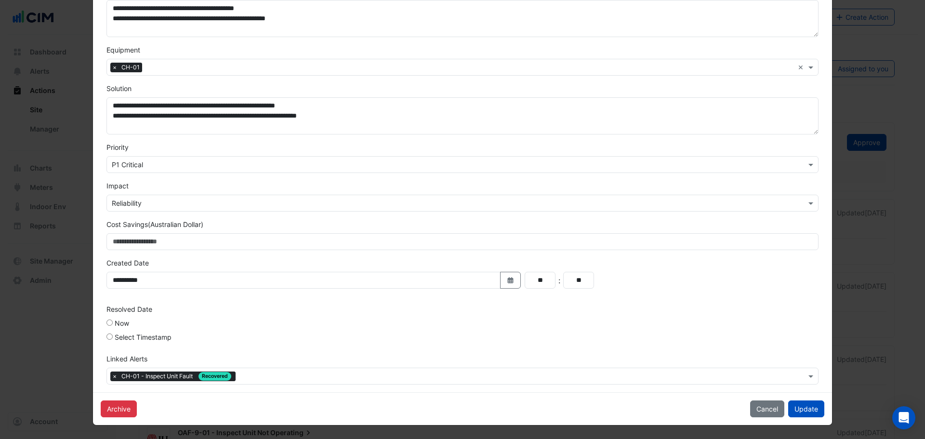
click at [115, 339] on label "Select Timestamp" at bounding box center [143, 337] width 57 height 10
click at [536, 328] on icon "Select Date" at bounding box center [540, 328] width 9 height 7
click at [309, 195] on button "Previous month" at bounding box center [304, 200] width 12 height 15
select select "*"
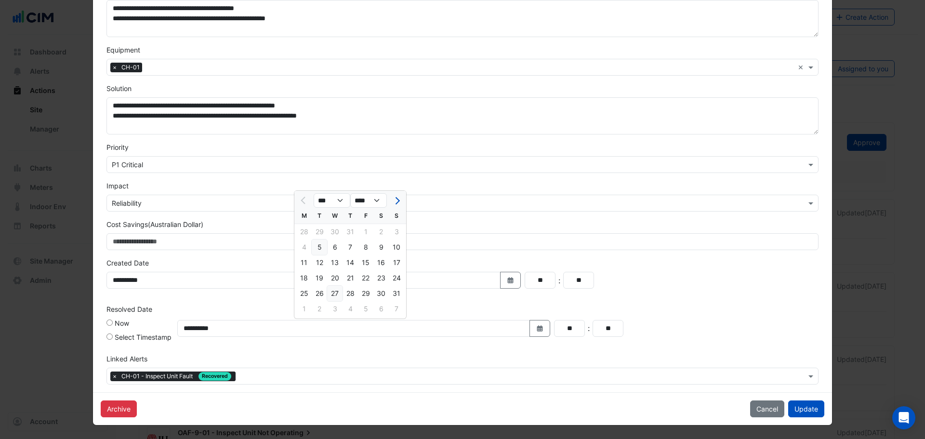
click at [341, 293] on div "27" at bounding box center [334, 293] width 15 height 15
type input "**********"
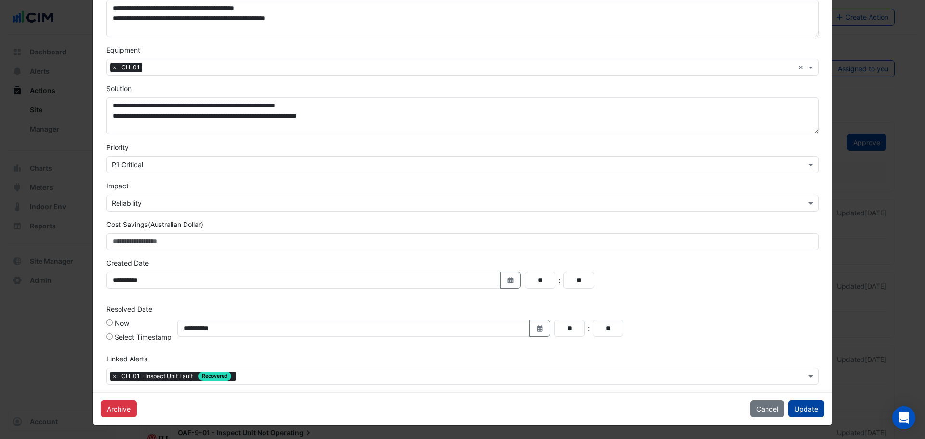
click at [796, 400] on div "Archive Cancel Update" at bounding box center [462, 408] width 739 height 33
click at [800, 407] on button "Update" at bounding box center [806, 408] width 36 height 17
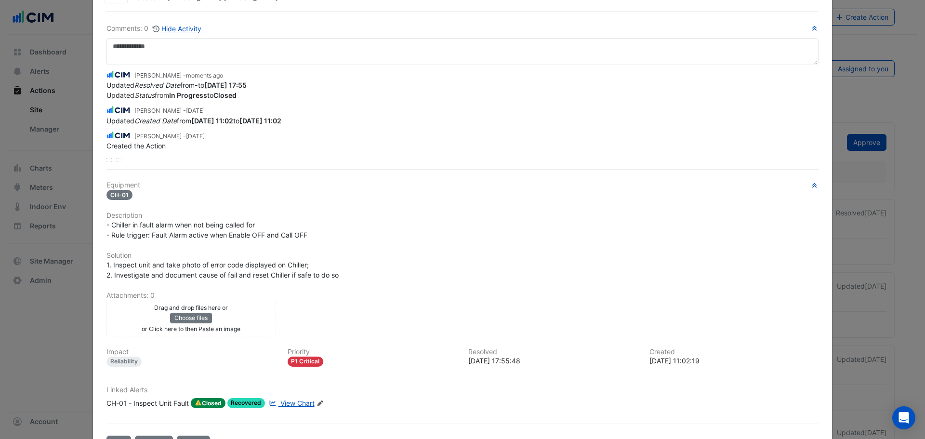
scroll to position [0, 0]
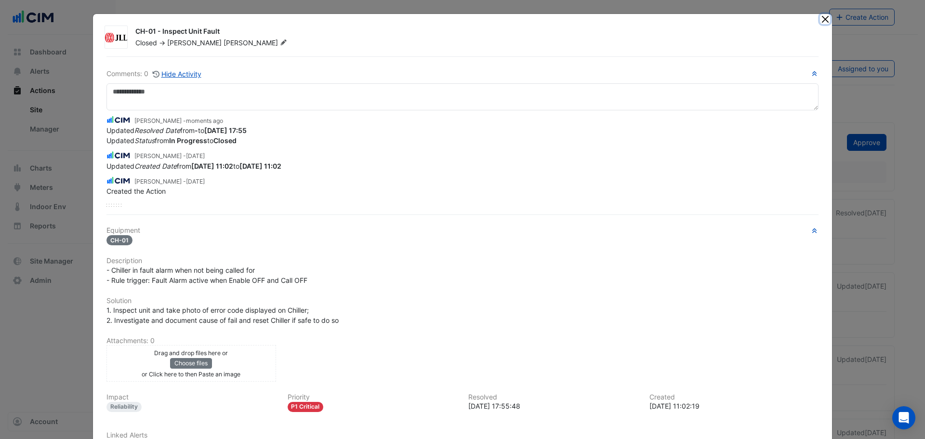
click at [826, 17] on button "Close" at bounding box center [825, 19] width 10 height 10
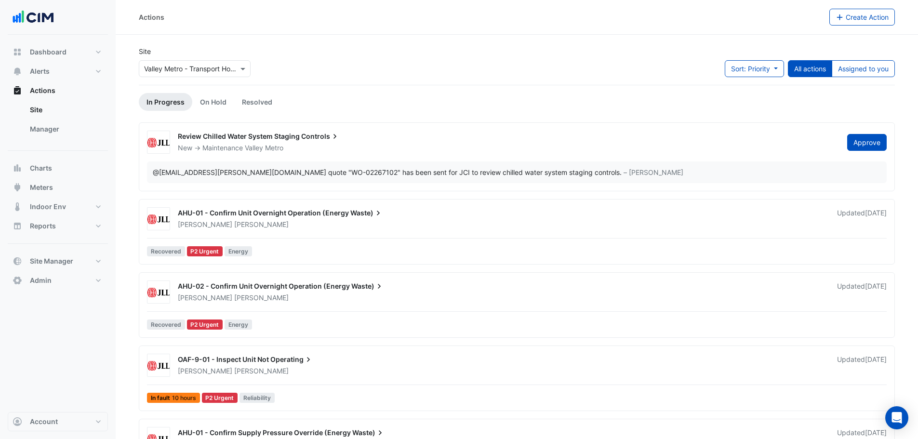
click at [238, 214] on span "AHU-01 - Confirm Unit Overnight Operation (Energy" at bounding box center [263, 213] width 171 height 8
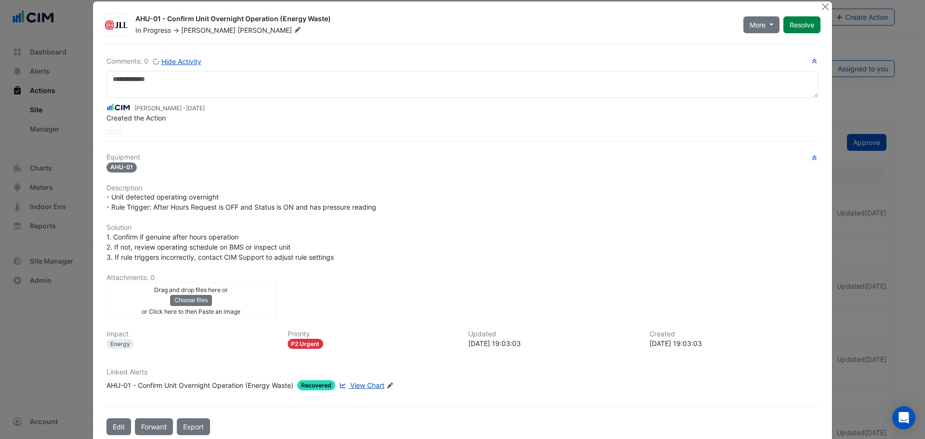
scroll to position [20, 0]
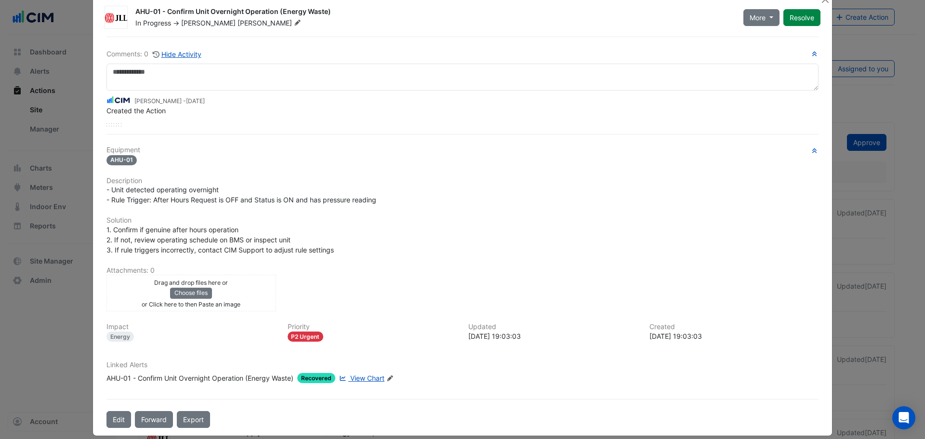
click at [358, 382] on span "View Chart" at bounding box center [367, 378] width 34 height 8
click at [110, 418] on button "Edit" at bounding box center [118, 419] width 25 height 17
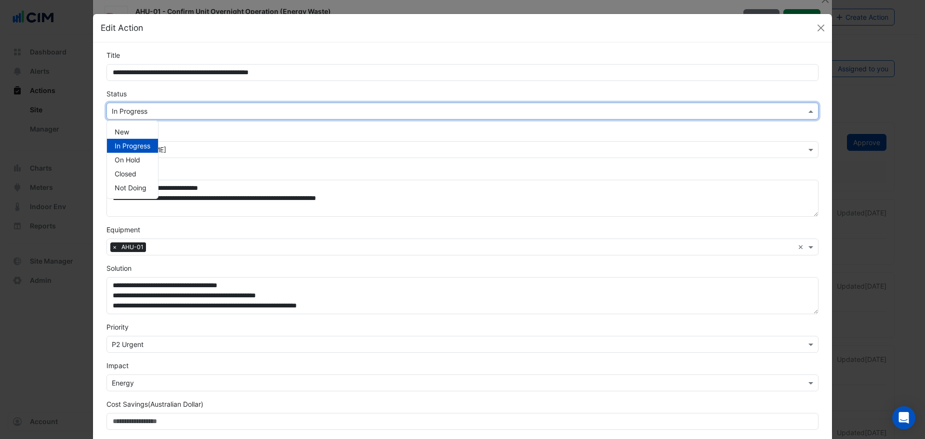
click at [131, 109] on input "text" at bounding box center [453, 111] width 682 height 10
drag, startPoint x: 135, startPoint y: 171, endPoint x: 157, endPoint y: 184, distance: 25.7
click at [135, 170] on div "Closed" at bounding box center [132, 174] width 51 height 14
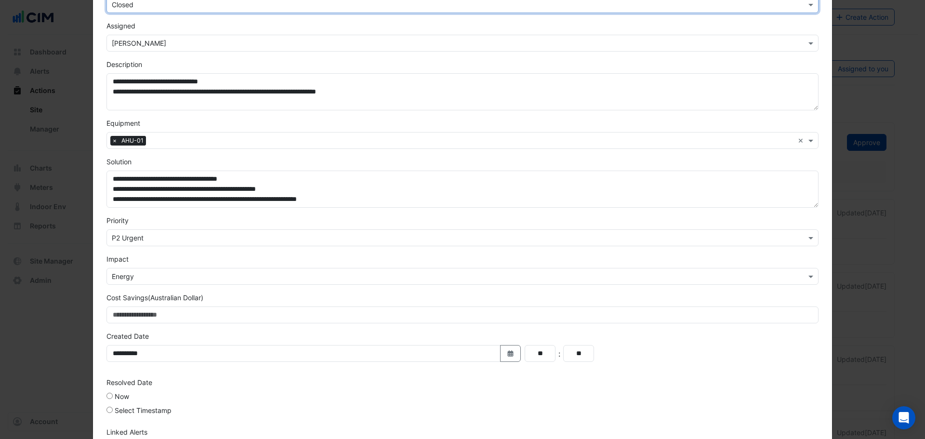
scroll to position [180, 0]
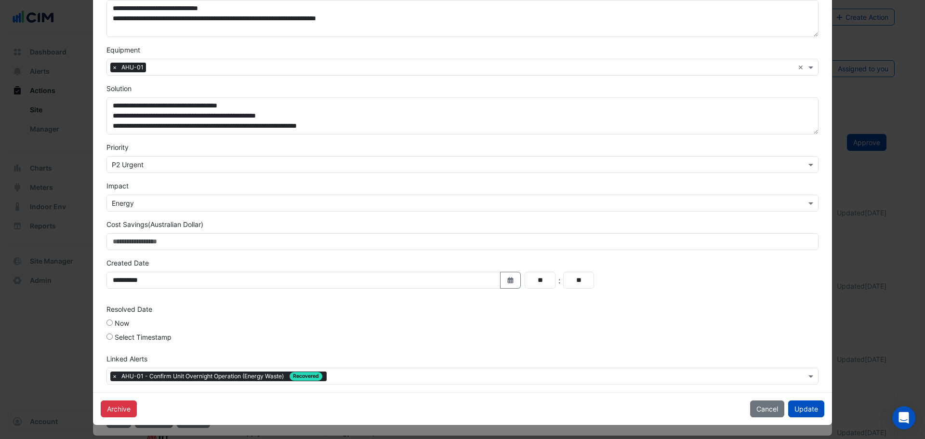
click at [109, 332] on div "Select Timestamp" at bounding box center [138, 339] width 65 height 14
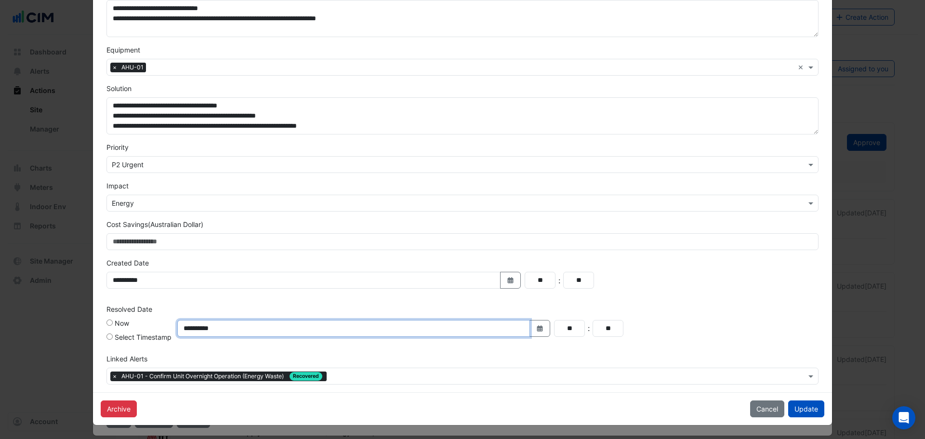
click at [274, 328] on input "**********" at bounding box center [353, 328] width 353 height 17
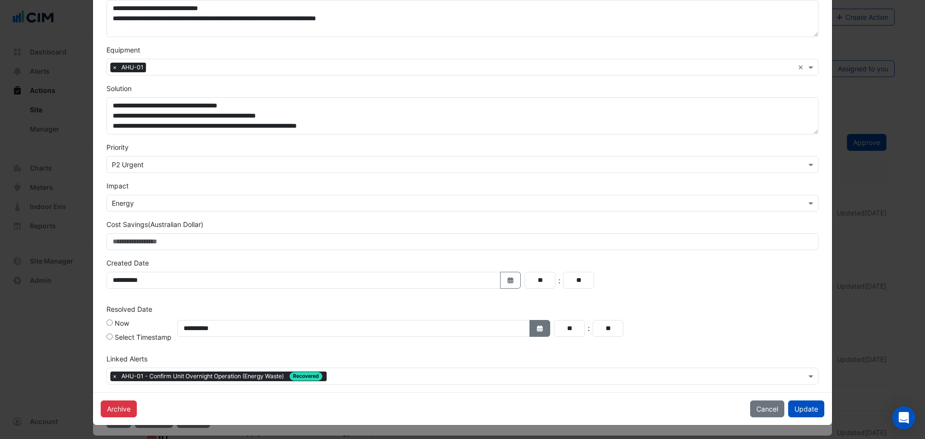
drag, startPoint x: 537, startPoint y: 331, endPoint x: 531, endPoint y: 334, distance: 6.0
click at [537, 333] on button "Select Date" at bounding box center [540, 328] width 21 height 17
click at [301, 202] on button "Previous month" at bounding box center [304, 200] width 12 height 15
select select "*"
click at [338, 294] on div "27" at bounding box center [334, 293] width 15 height 15
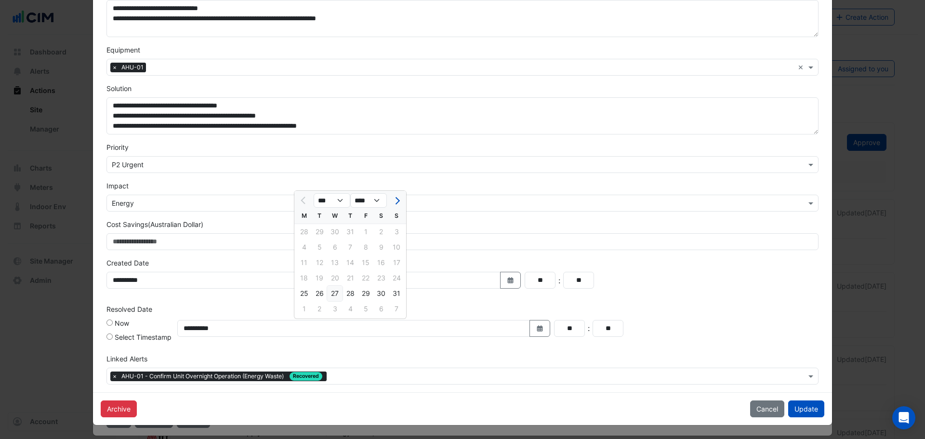
type input "**********"
click at [808, 412] on button "Update" at bounding box center [806, 408] width 36 height 17
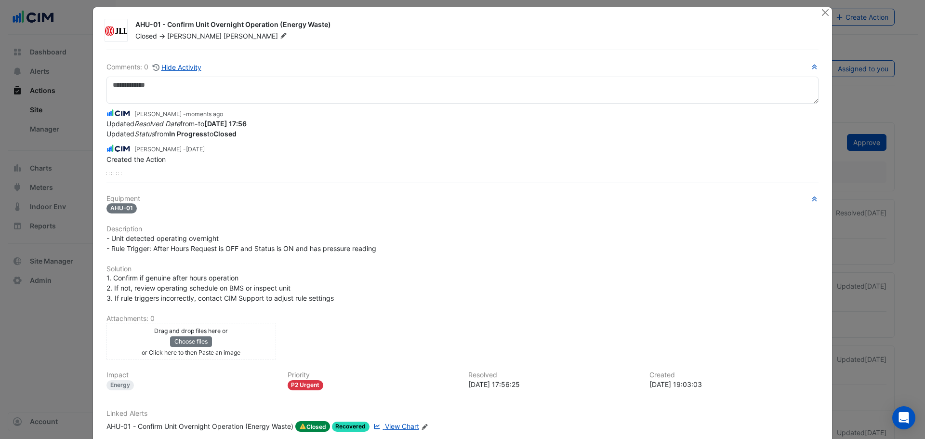
scroll to position [0, 0]
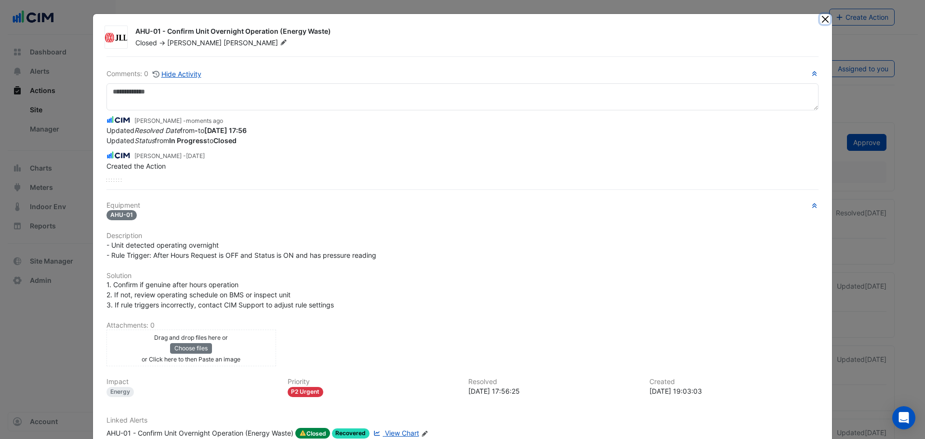
click at [824, 20] on button "Close" at bounding box center [825, 19] width 10 height 10
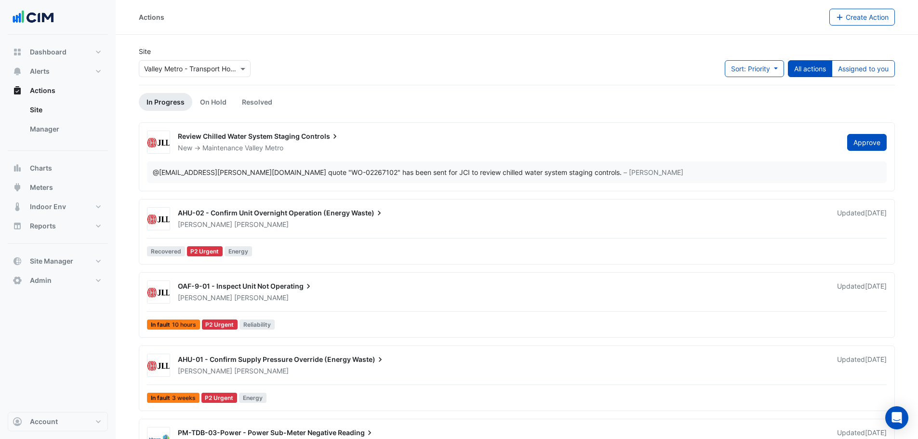
click at [248, 220] on div "Owen Smith" at bounding box center [501, 225] width 649 height 10
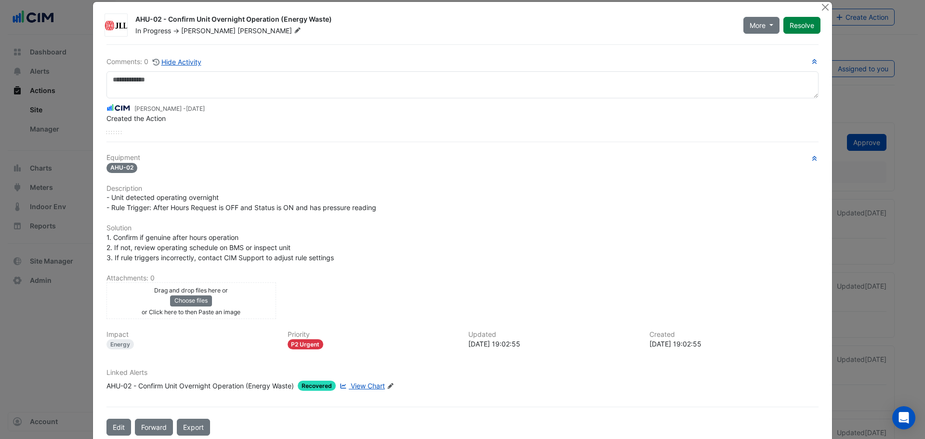
scroll to position [20, 0]
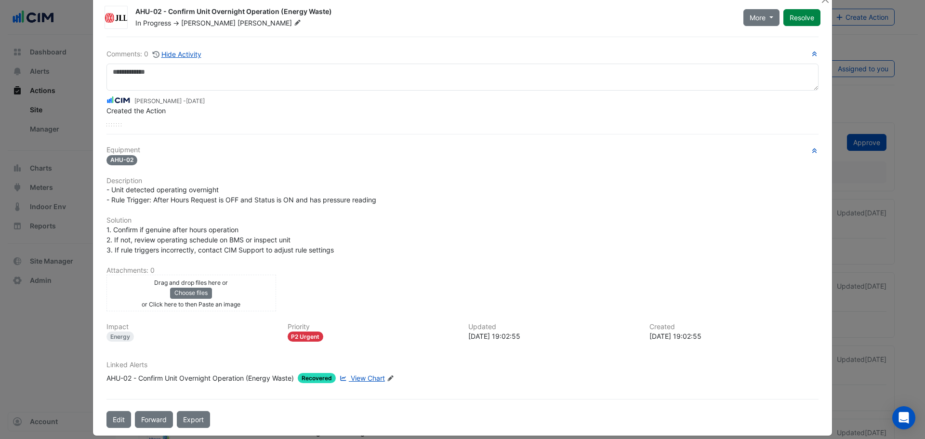
click at [203, 375] on div "AHU-02 - Confirm Unit Overnight Operation (Energy Waste)" at bounding box center [199, 378] width 187 height 10
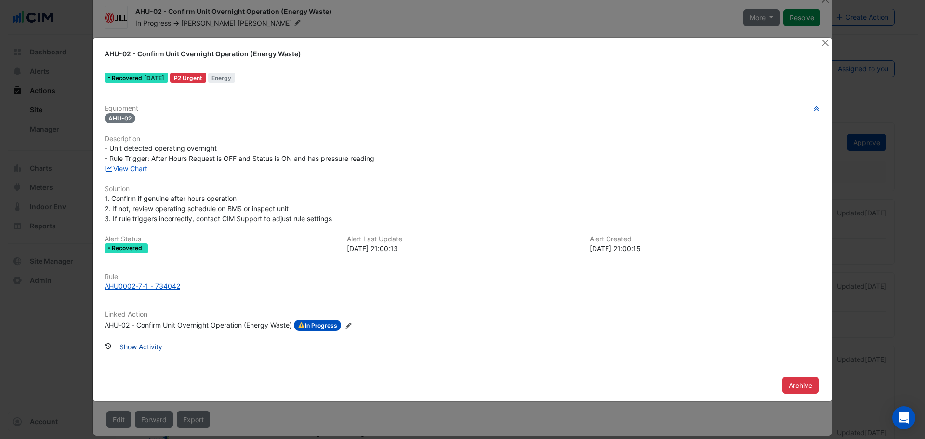
click at [139, 346] on button "Show Activity" at bounding box center [140, 346] width 55 height 17
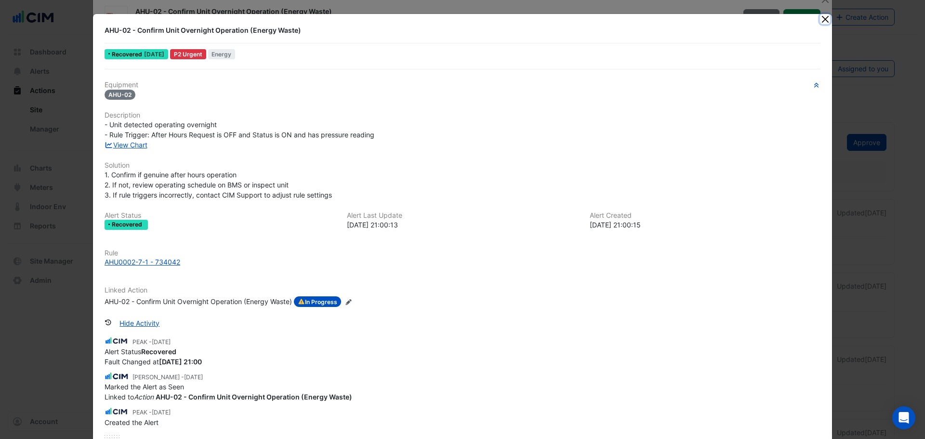
click at [822, 22] on button "Close" at bounding box center [825, 19] width 10 height 10
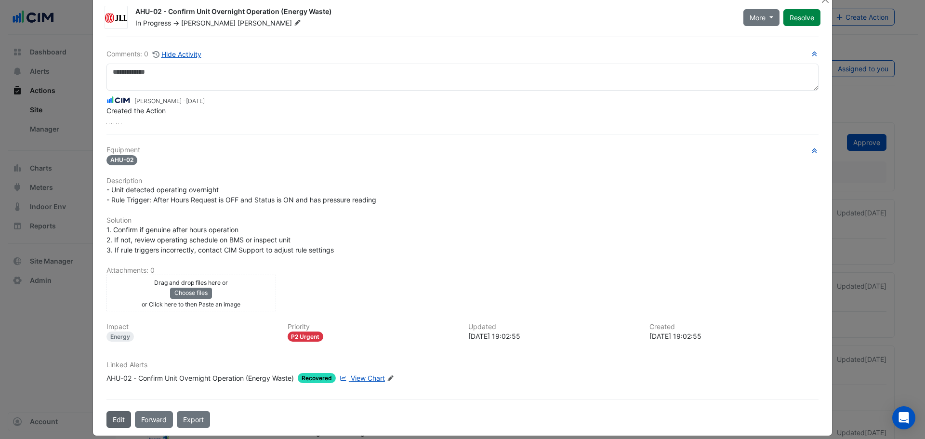
click at [121, 423] on button "Edit" at bounding box center [118, 419] width 25 height 17
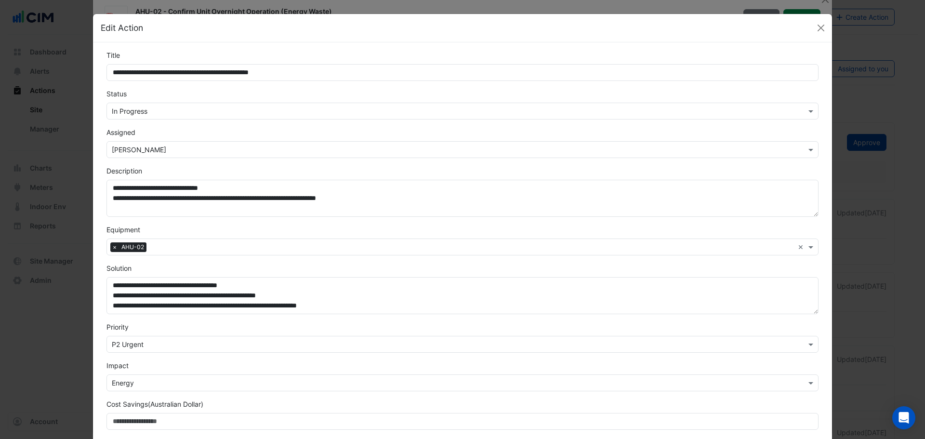
click at [128, 111] on input "text" at bounding box center [453, 111] width 682 height 10
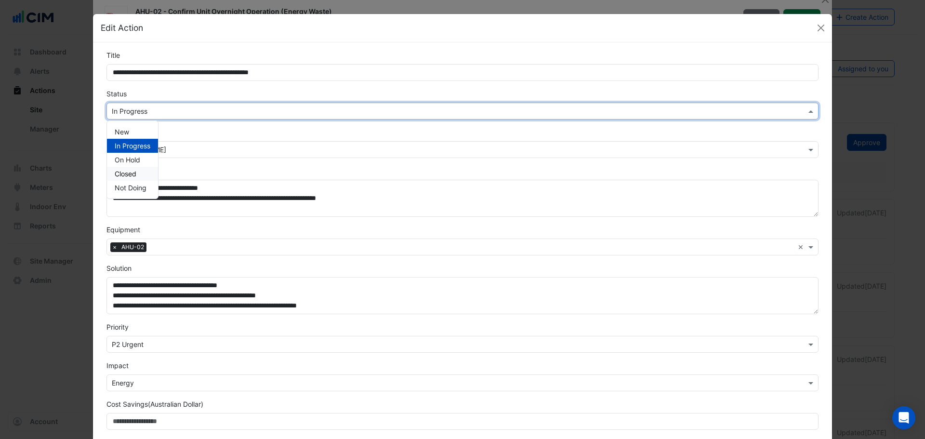
click at [131, 173] on span "Closed" at bounding box center [126, 174] width 22 height 8
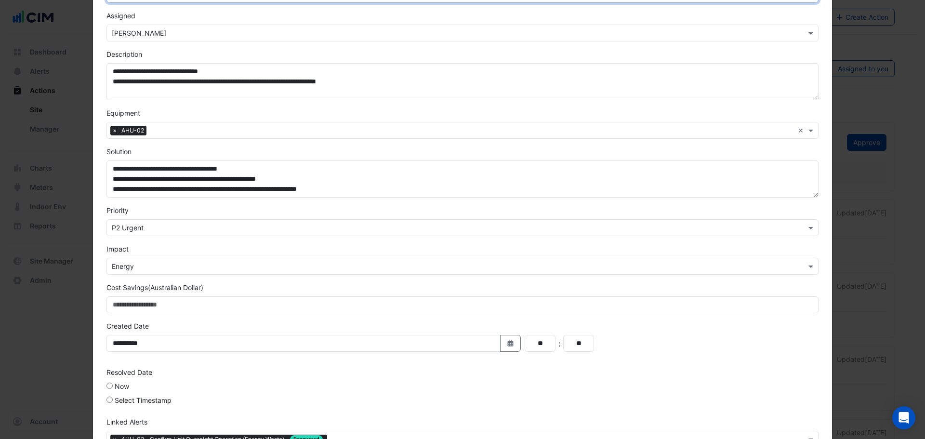
scroll to position [180, 0]
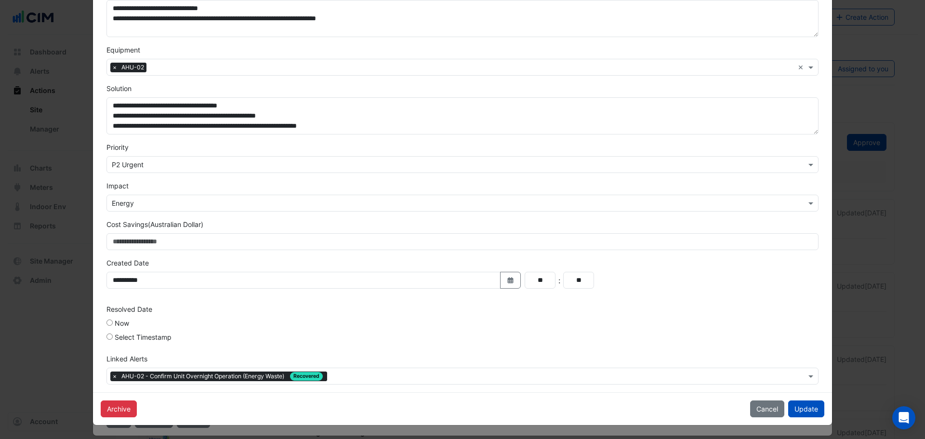
click at [110, 336] on div "Select Timestamp" at bounding box center [138, 339] width 65 height 14
click at [543, 331] on button "Select Date" at bounding box center [540, 328] width 21 height 17
drag, startPoint x: 300, startPoint y: 198, endPoint x: 305, endPoint y: 201, distance: 5.6
click at [300, 198] on button "Previous month" at bounding box center [304, 200] width 12 height 15
select select "*"
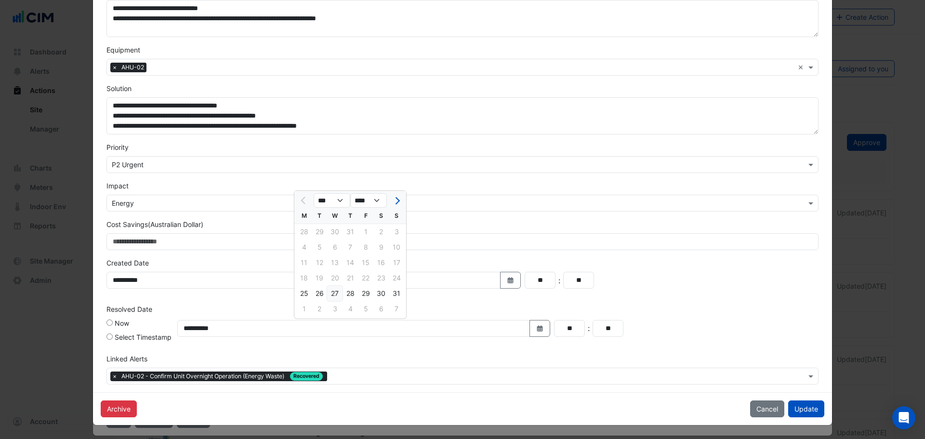
click at [335, 293] on div "27" at bounding box center [334, 293] width 15 height 15
type input "**********"
click at [804, 414] on button "Update" at bounding box center [806, 408] width 36 height 17
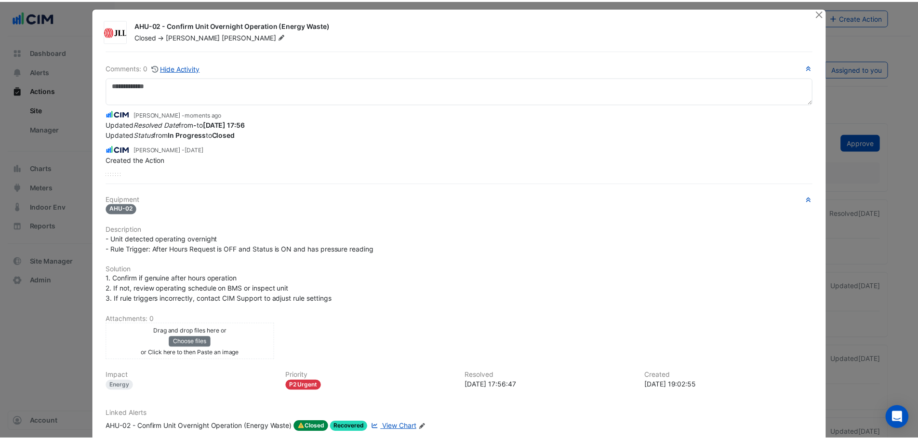
scroll to position [0, 0]
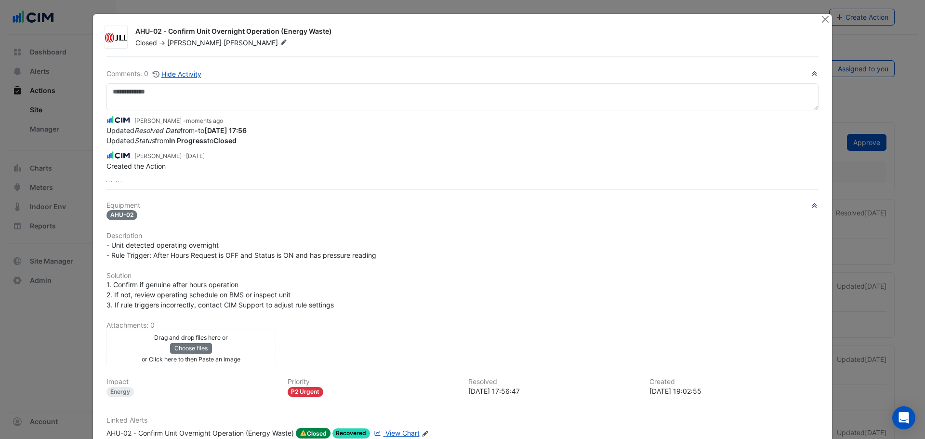
click at [828, 22] on div at bounding box center [826, 19] width 12 height 11
click at [822, 19] on button "Close" at bounding box center [825, 19] width 10 height 10
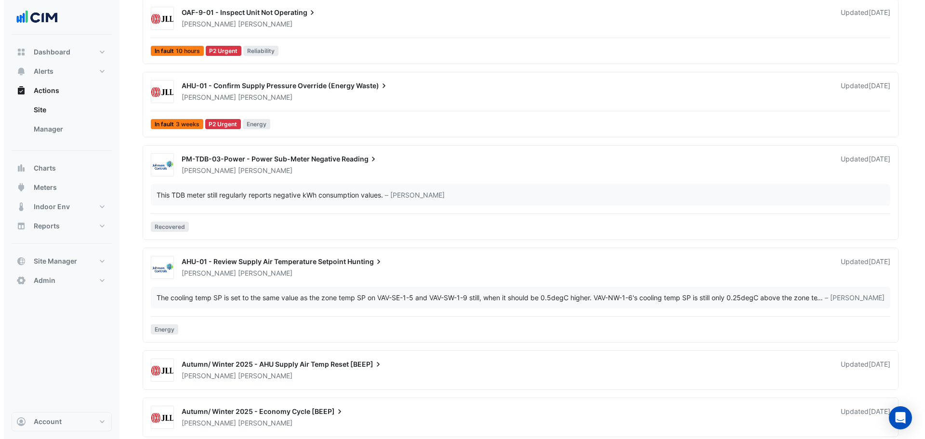
scroll to position [441, 0]
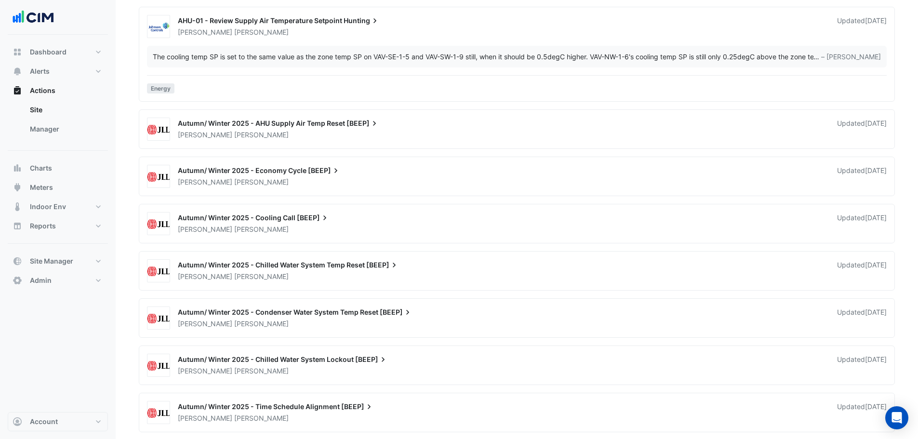
click at [263, 178] on div "Owen Smith" at bounding box center [501, 182] width 649 height 10
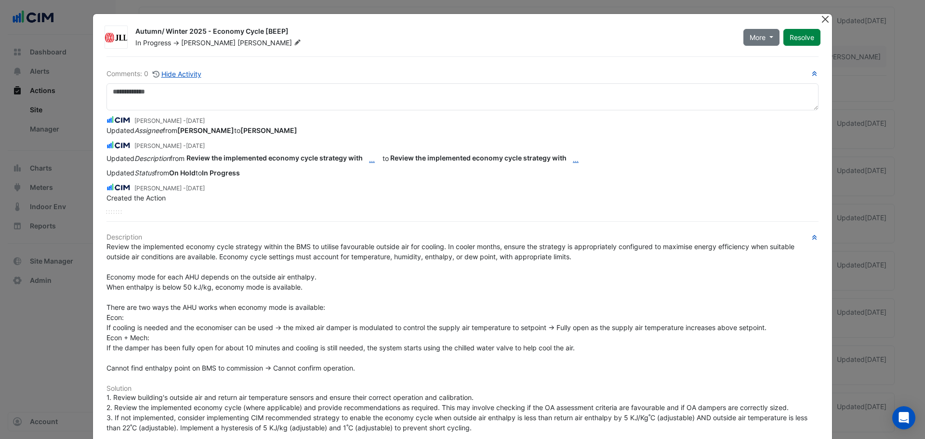
click at [821, 19] on button "Close" at bounding box center [825, 19] width 10 height 10
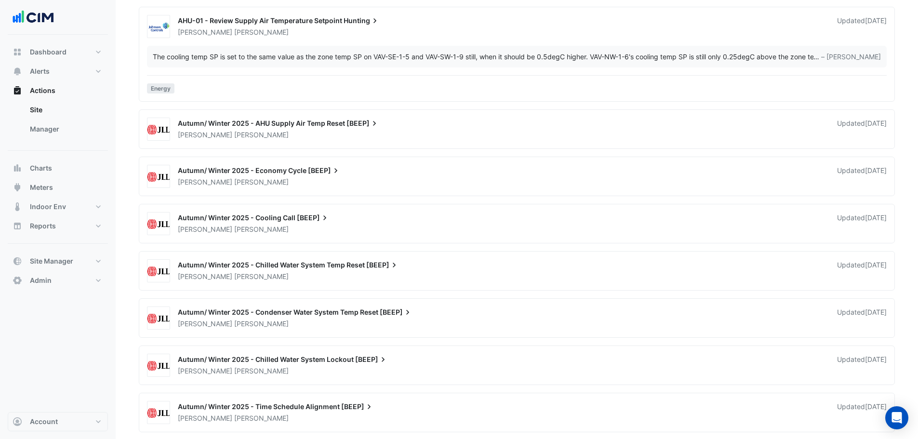
click at [318, 223] on div "Autumn/ Winter 2025 - Cooling Call [BEEP]" at bounding box center [502, 219] width 648 height 12
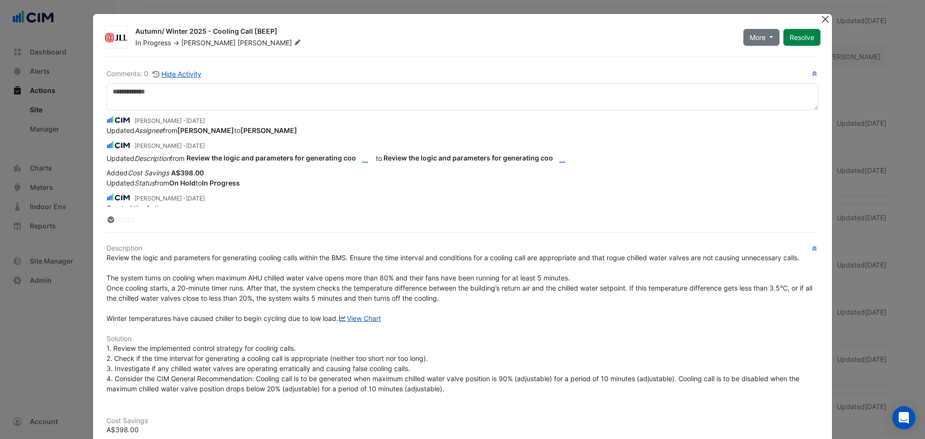
click at [820, 19] on button "Close" at bounding box center [825, 19] width 10 height 10
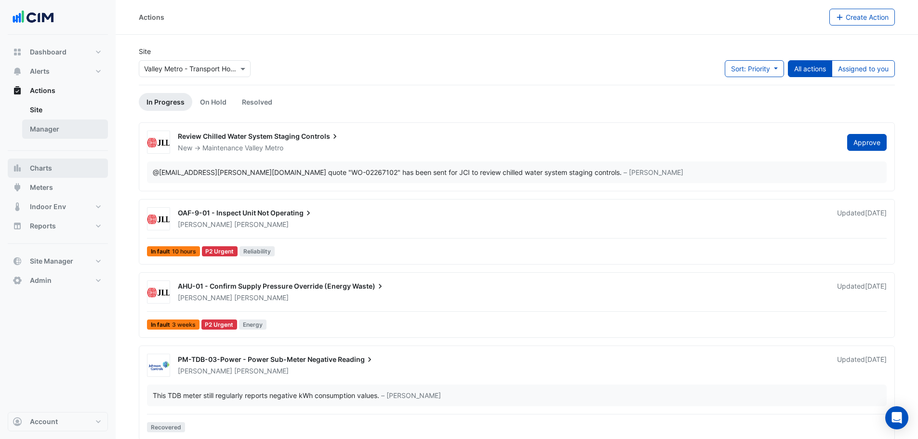
drag, startPoint x: 50, startPoint y: 169, endPoint x: 88, endPoint y: 132, distance: 52.8
click at [51, 169] on span "Charts" at bounding box center [41, 168] width 22 height 10
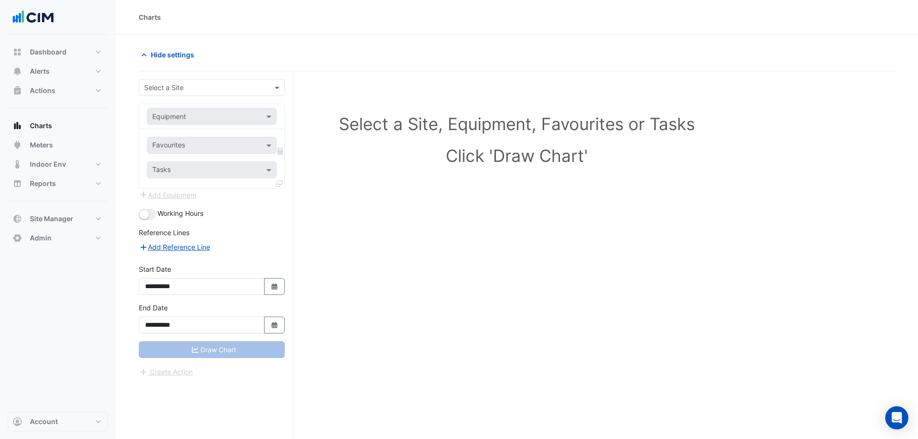
click at [186, 78] on div "**********" at bounding box center [216, 273] width 154 height 404
click at [197, 84] on input "text" at bounding box center [202, 88] width 116 height 10
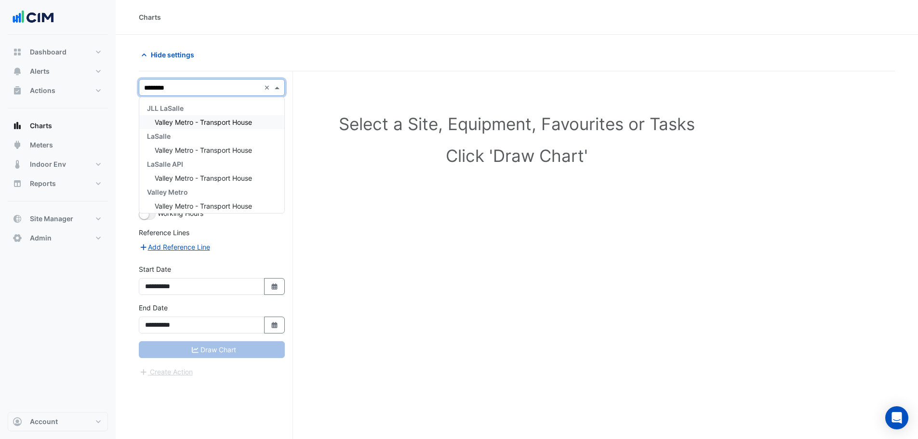
type input "*********"
click at [212, 120] on span "Valley Metro - Transport House" at bounding box center [203, 122] width 97 height 8
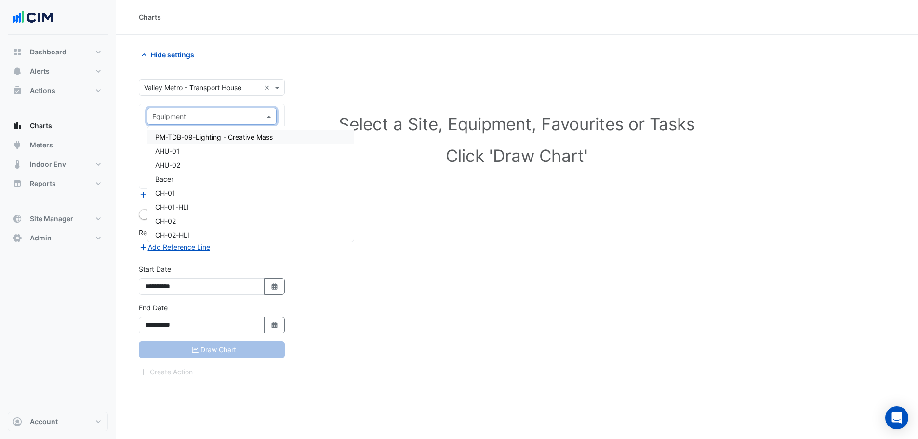
click at [186, 119] on input "text" at bounding box center [202, 117] width 100 height 10
click at [194, 149] on div "AHU-01" at bounding box center [250, 151] width 206 height 14
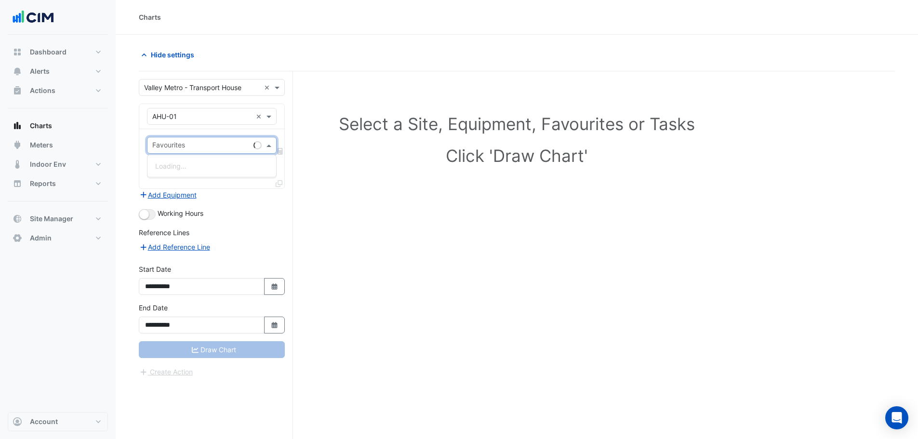
click at [183, 141] on input "text" at bounding box center [200, 146] width 97 height 10
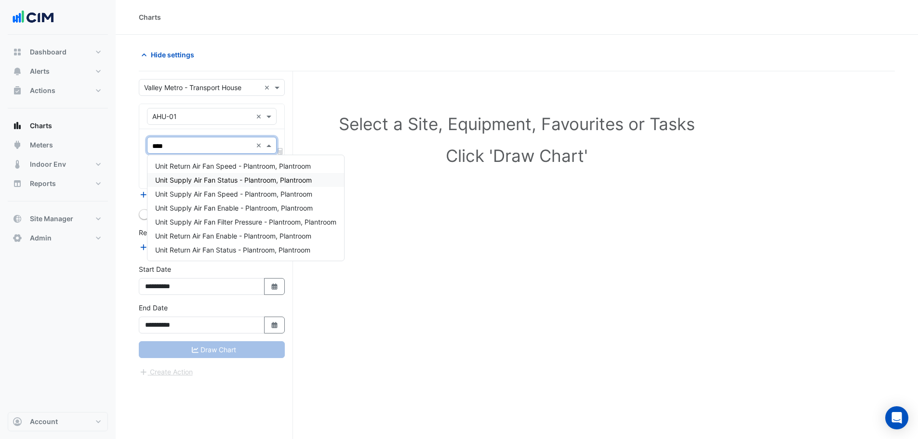
type input "*****"
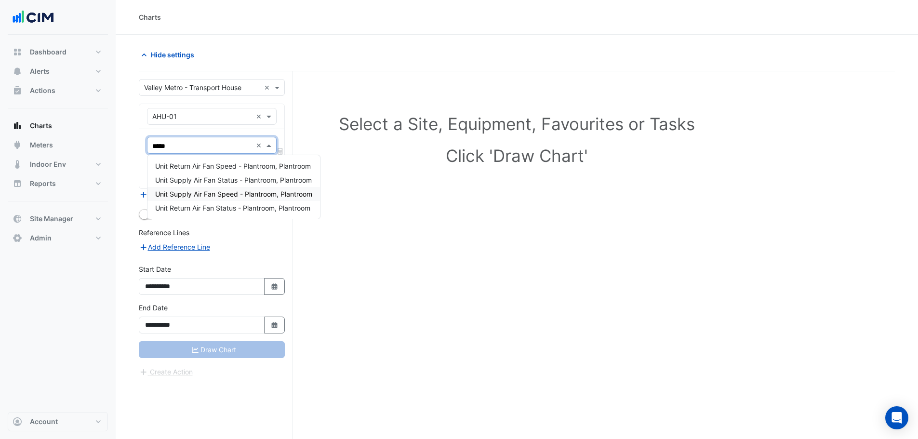
click at [237, 197] on span "Unit Supply Air Fan Speed - Plantroom, Plantroom" at bounding box center [233, 194] width 157 height 8
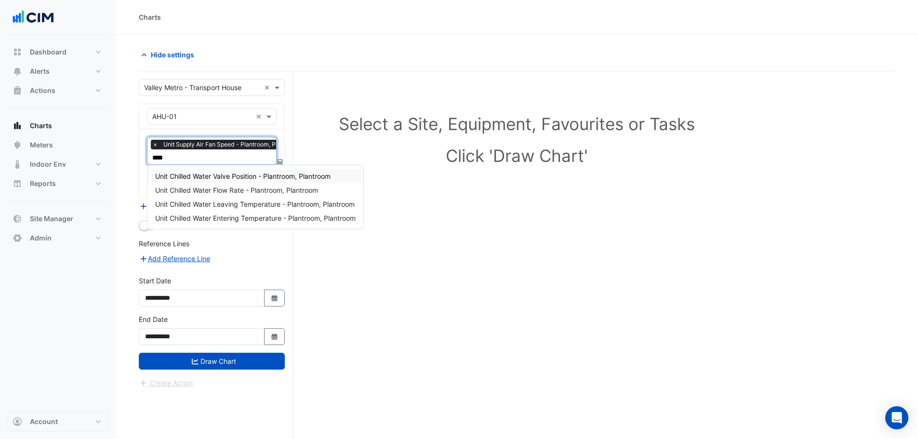
type input "*****"
click at [213, 176] on span "Unit Chilled Water Valve Position - Plantroom, Plantroom" at bounding box center [242, 176] width 175 height 8
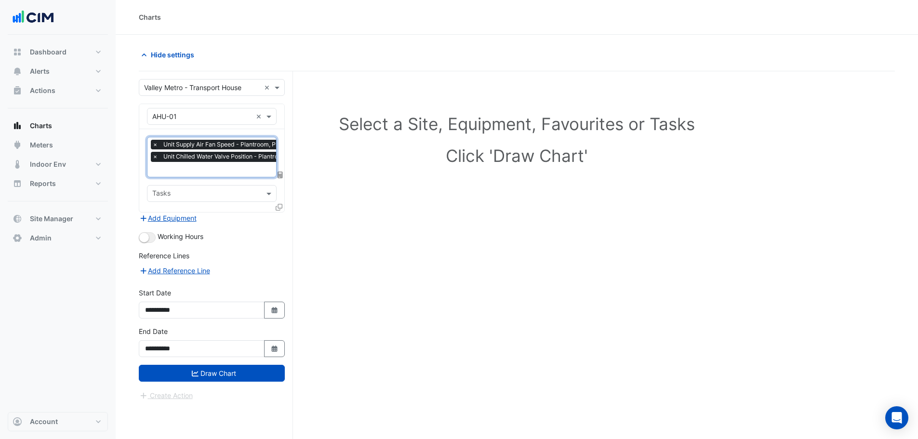
click at [280, 207] on icon at bounding box center [279, 207] width 7 height 7
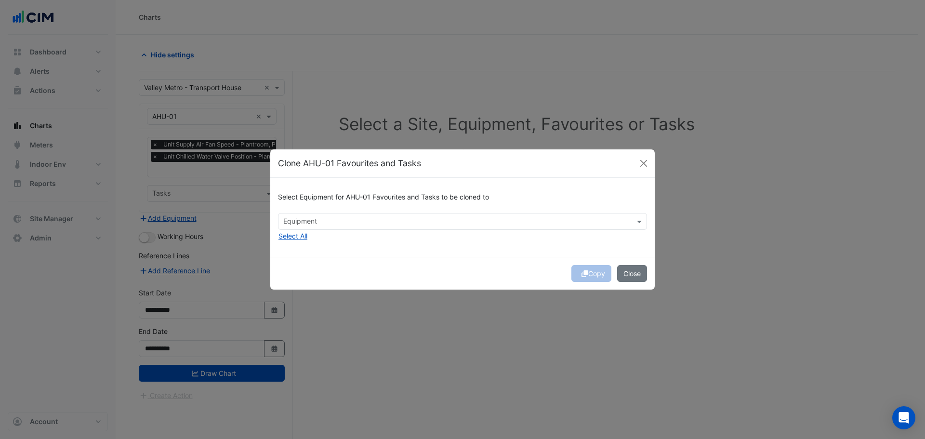
click at [311, 226] on input "text" at bounding box center [456, 222] width 347 height 10
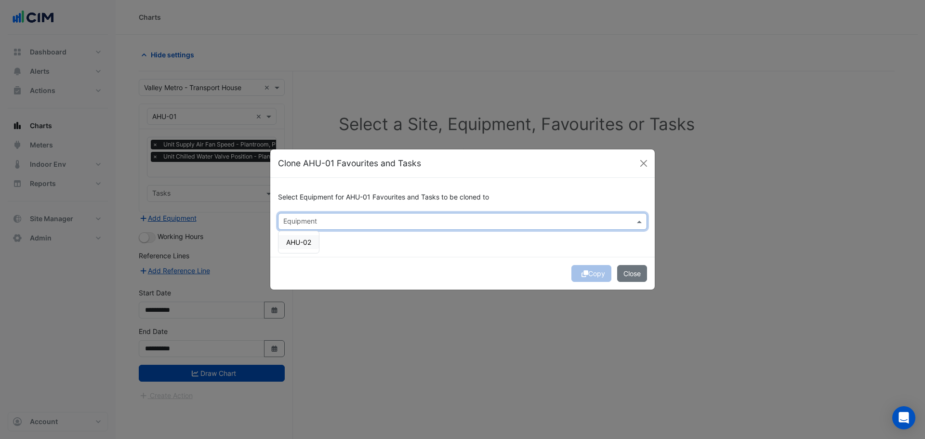
click at [300, 244] on span "AHU-02" at bounding box center [298, 242] width 25 height 8
click at [407, 252] on div "Select Equipment for AHU-01 Favourites and Tasks to be cloned to × AHU-02 × AHU…" at bounding box center [462, 217] width 384 height 79
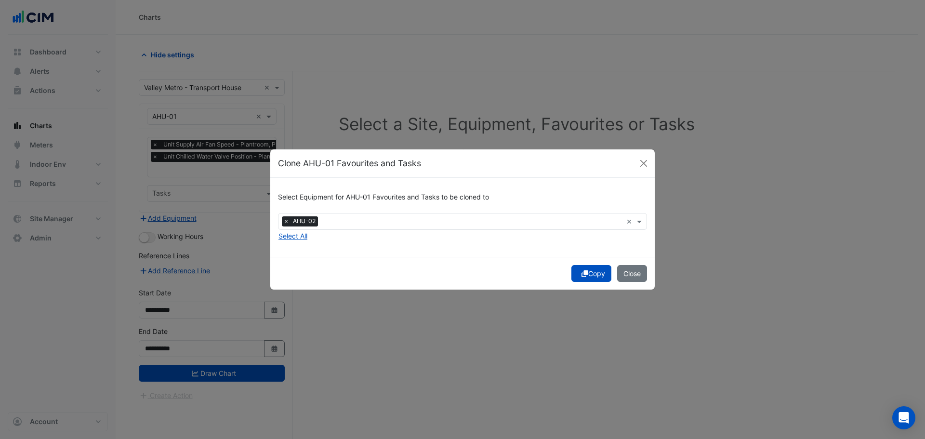
click at [587, 278] on button "Copy" at bounding box center [591, 273] width 40 height 17
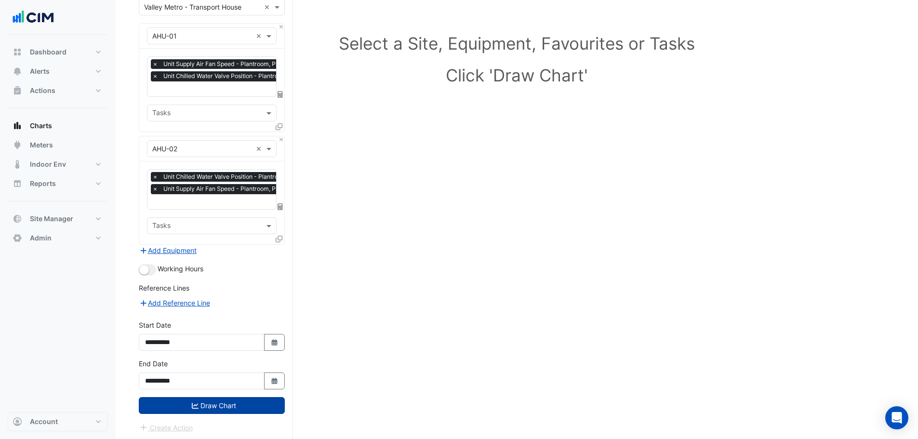
click at [186, 408] on button "Draw Chart" at bounding box center [212, 405] width 146 height 17
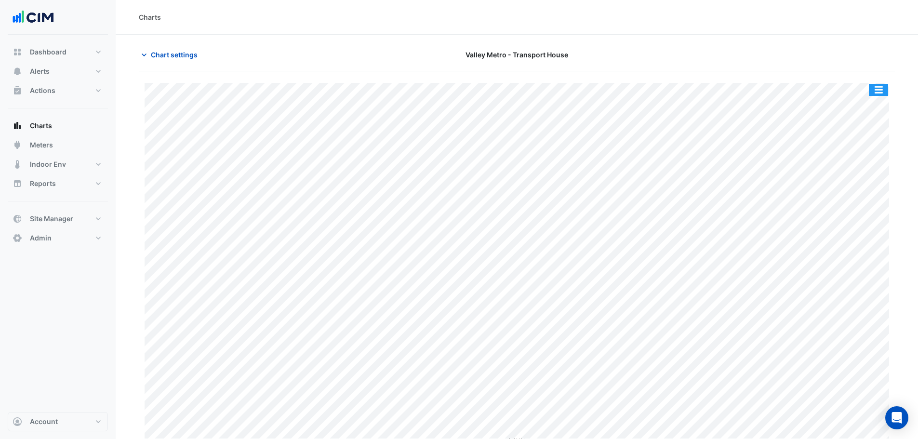
click at [876, 91] on button "button" at bounding box center [878, 90] width 19 height 12
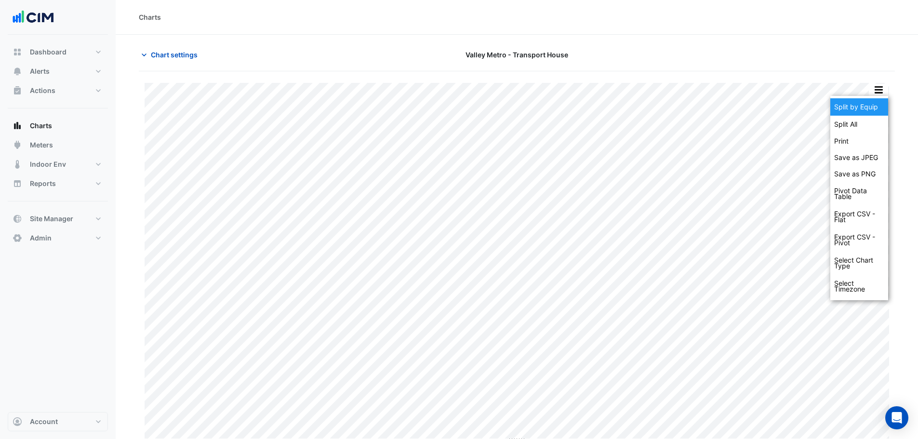
click at [862, 108] on div "Split by Equip" at bounding box center [859, 106] width 58 height 17
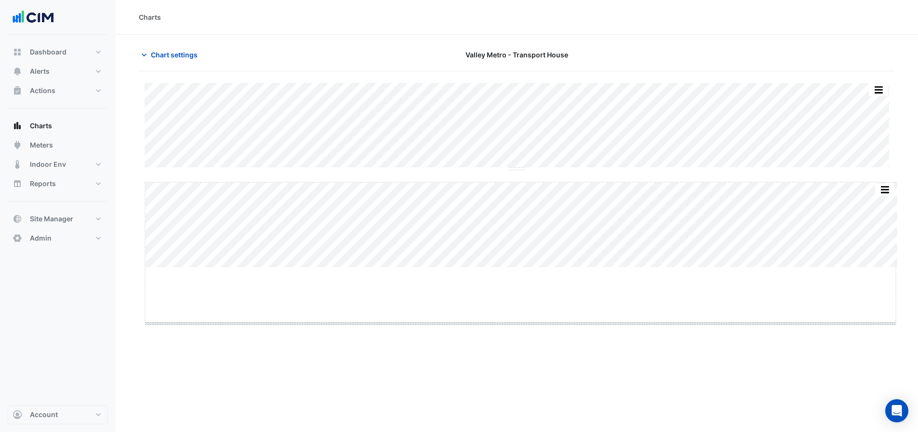
drag, startPoint x: 519, startPoint y: 267, endPoint x: 524, endPoint y: 323, distance: 56.6
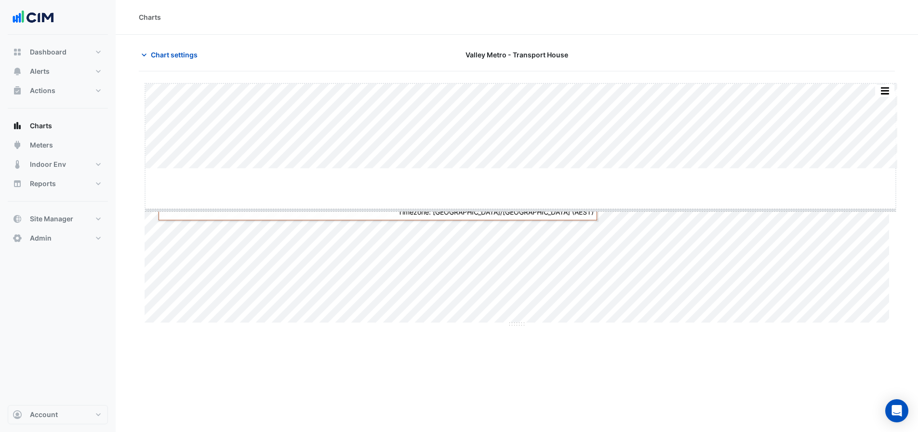
drag, startPoint x: 519, startPoint y: 168, endPoint x: 520, endPoint y: 209, distance: 41.4
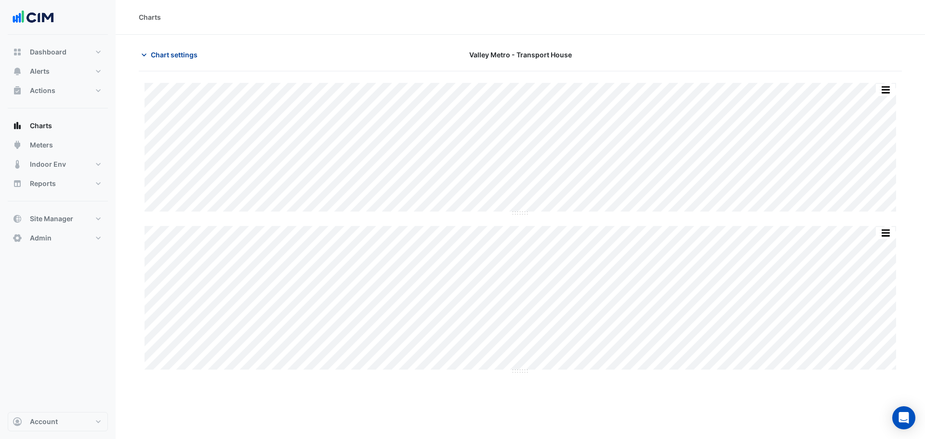
click at [156, 56] on span "Chart settings" at bounding box center [174, 55] width 47 height 10
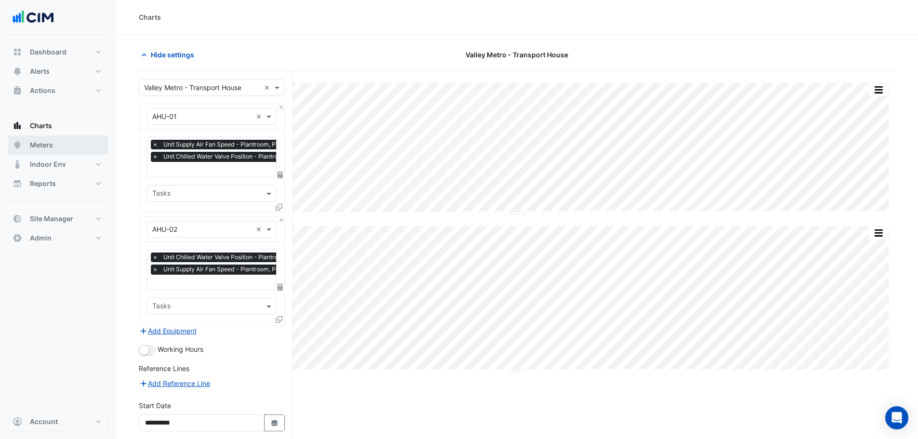
click at [46, 149] on span "Meters" at bounding box center [41, 145] width 23 height 10
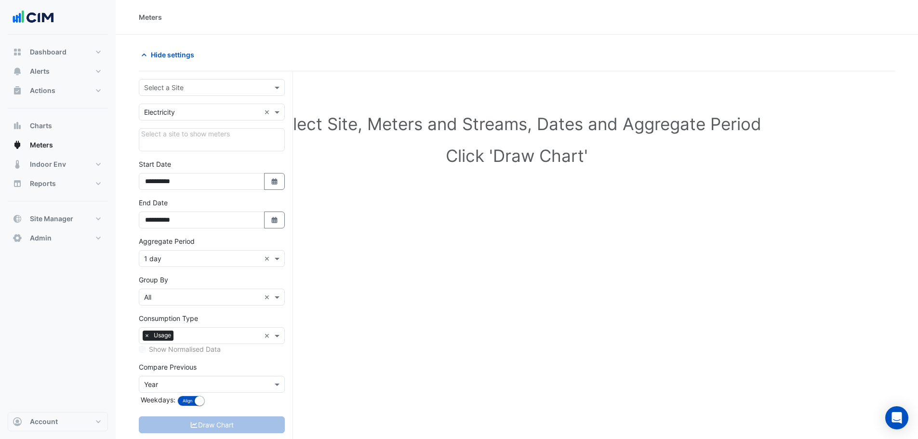
click at [166, 91] on input "text" at bounding box center [202, 88] width 116 height 10
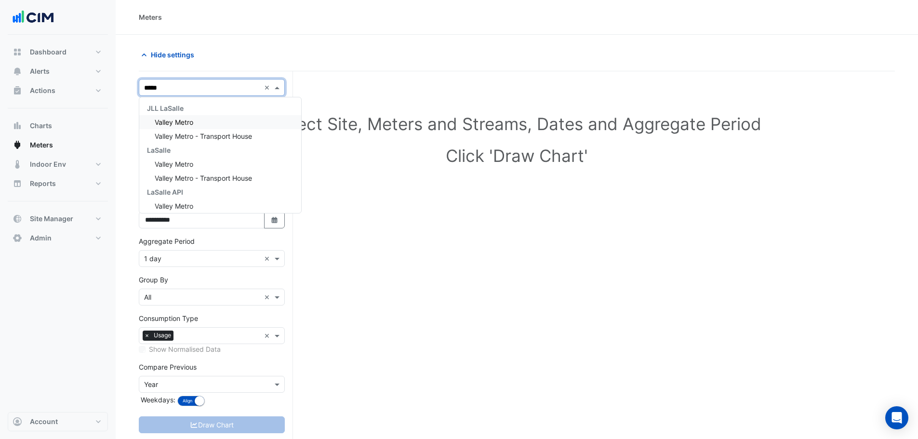
type input "******"
click at [193, 125] on span "Valley Metro" at bounding box center [174, 122] width 39 height 8
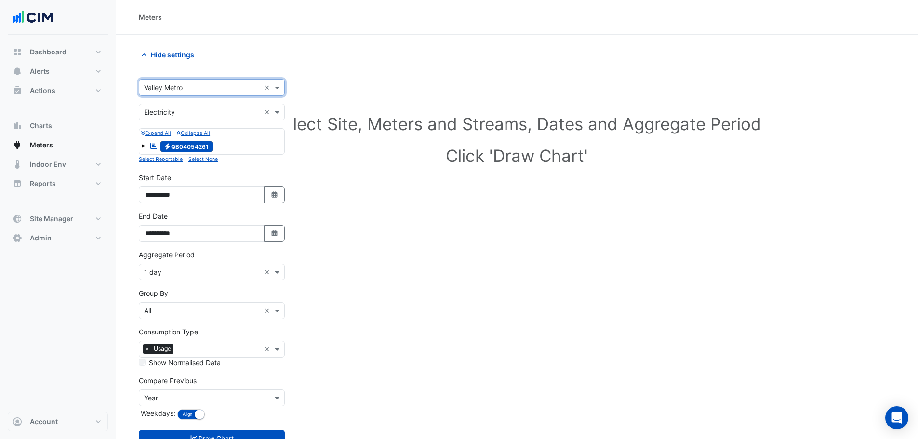
click at [195, 93] on div "× Valley Metro ×" at bounding box center [212, 87] width 146 height 17
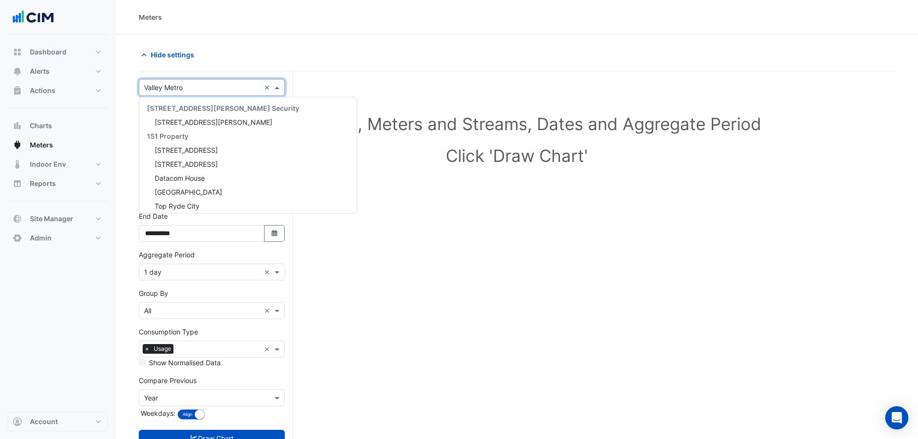
scroll to position [8569, 0]
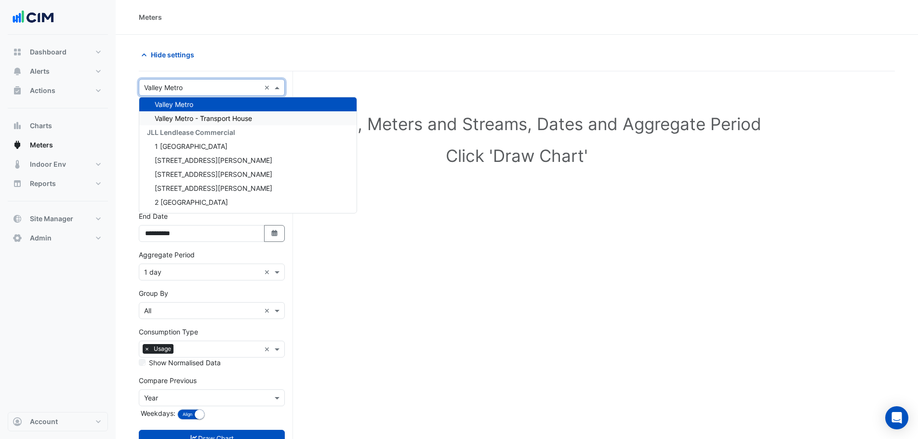
click at [195, 116] on span "Valley Metro - Transport House" at bounding box center [203, 118] width 97 height 8
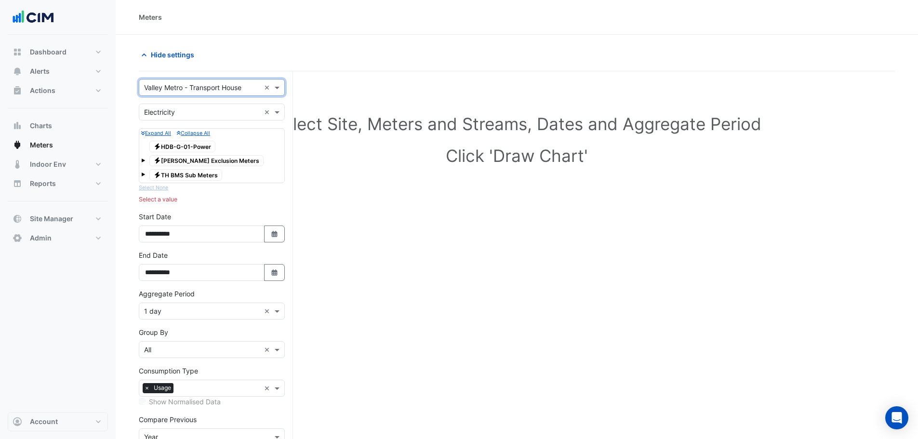
click at [197, 90] on input "text" at bounding box center [202, 88] width 116 height 10
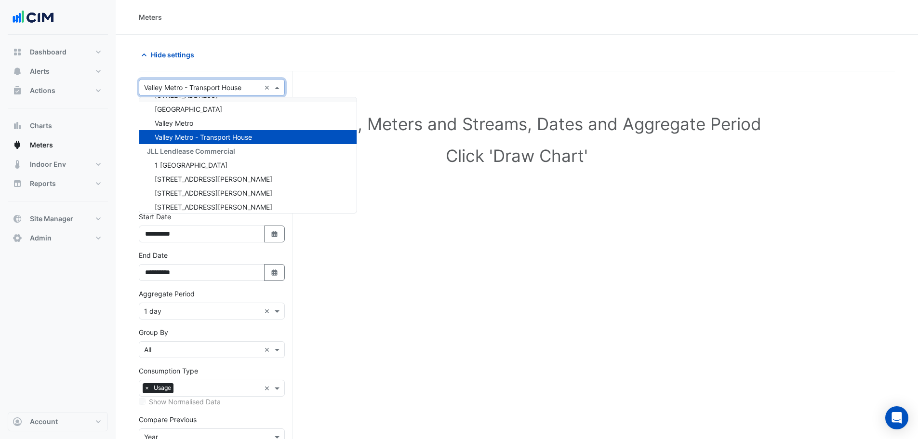
scroll to position [8535, 0]
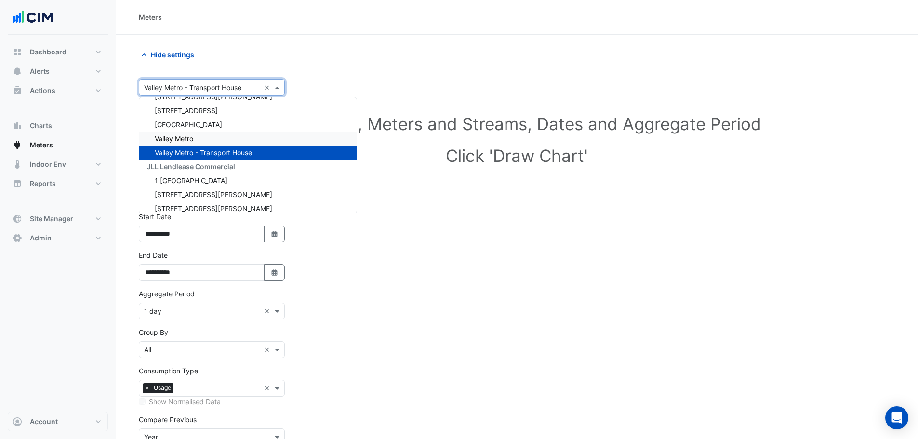
click at [200, 139] on div "Valley Metro" at bounding box center [247, 139] width 217 height 14
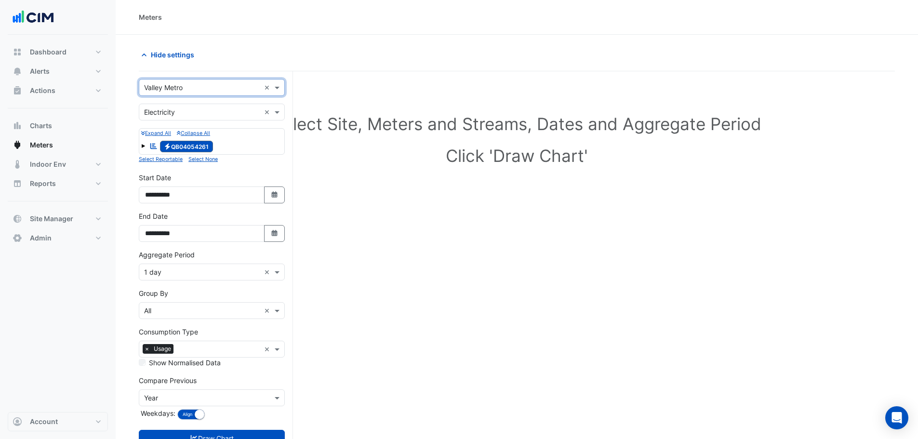
click at [140, 147] on div "Expand All Collapse All Reportable Electricity QB04054261" at bounding box center [212, 141] width 146 height 26
click at [141, 147] on span at bounding box center [143, 146] width 4 height 4
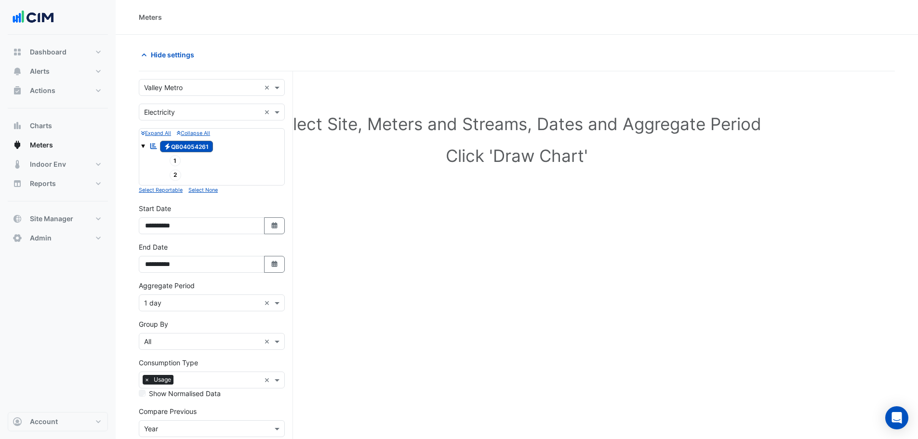
click at [176, 159] on span "1" at bounding box center [176, 160] width 12 height 11
click at [187, 148] on span "Electricity QB04054261" at bounding box center [186, 147] width 53 height 12
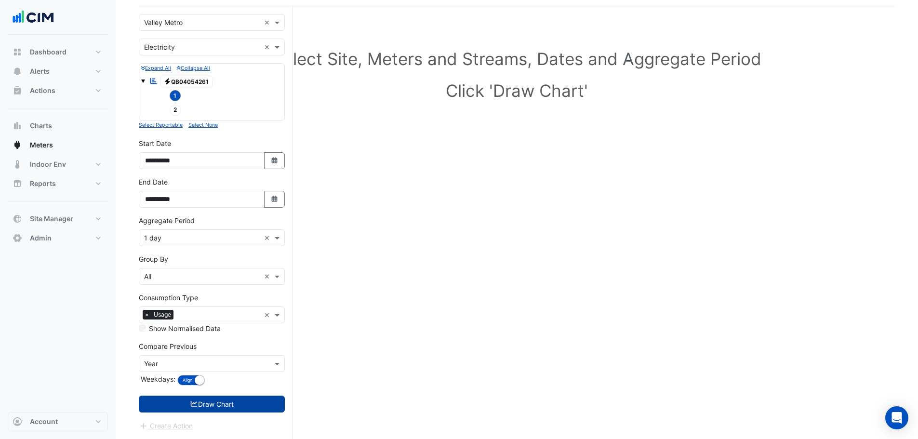
click at [199, 406] on button "Draw Chart" at bounding box center [212, 404] width 146 height 17
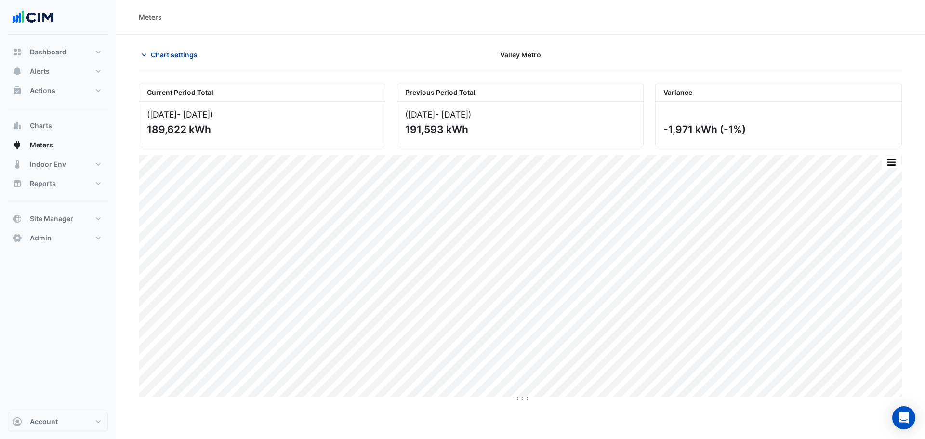
click at [175, 56] on span "Chart settings" at bounding box center [174, 55] width 47 height 10
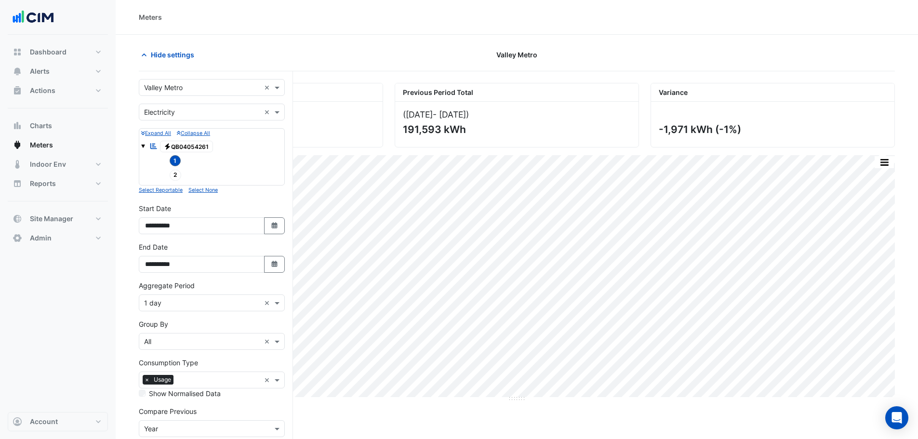
drag, startPoint x: 176, startPoint y: 177, endPoint x: 174, endPoint y: 161, distance: 16.0
click at [175, 177] on span "2" at bounding box center [176, 175] width 12 height 11
click at [174, 159] on span "1" at bounding box center [176, 160] width 12 height 11
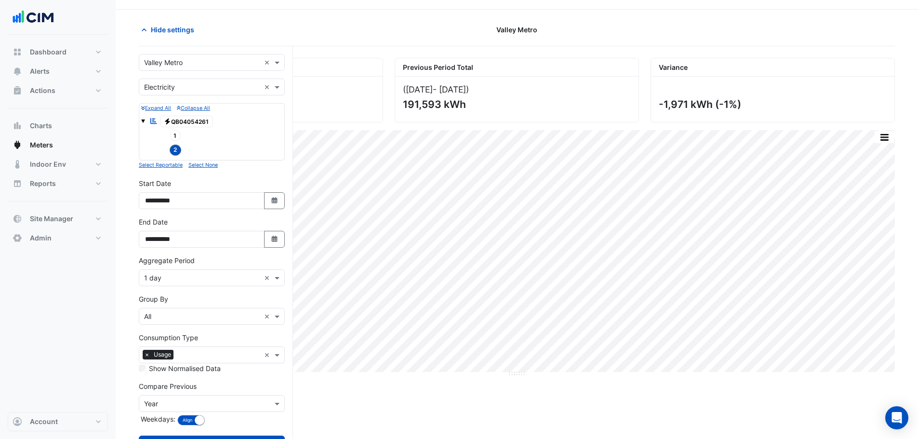
scroll to position [65, 0]
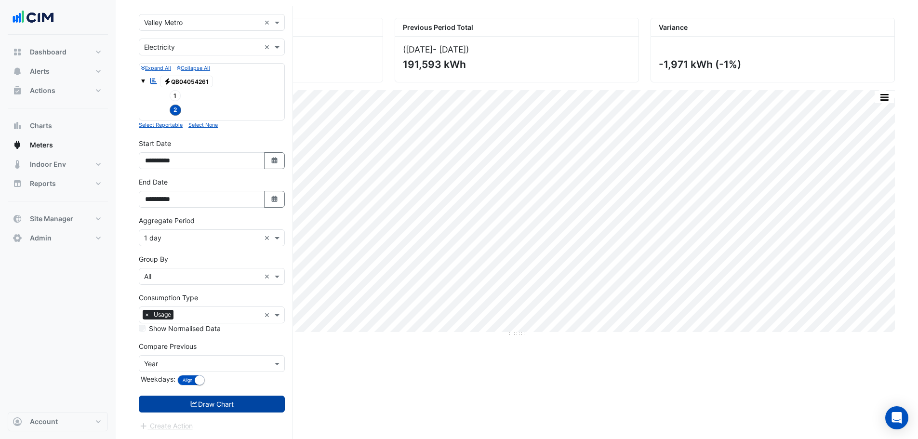
click at [214, 405] on button "Draw Chart" at bounding box center [212, 404] width 146 height 17
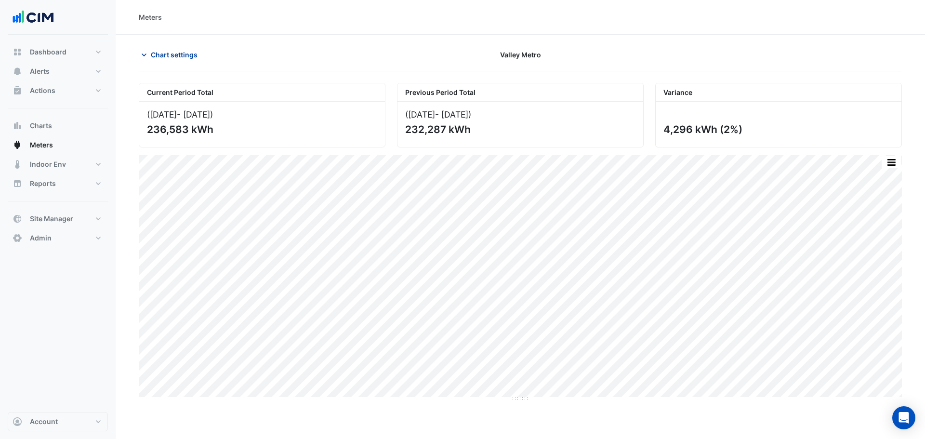
click at [176, 51] on span "Chart settings" at bounding box center [174, 55] width 47 height 10
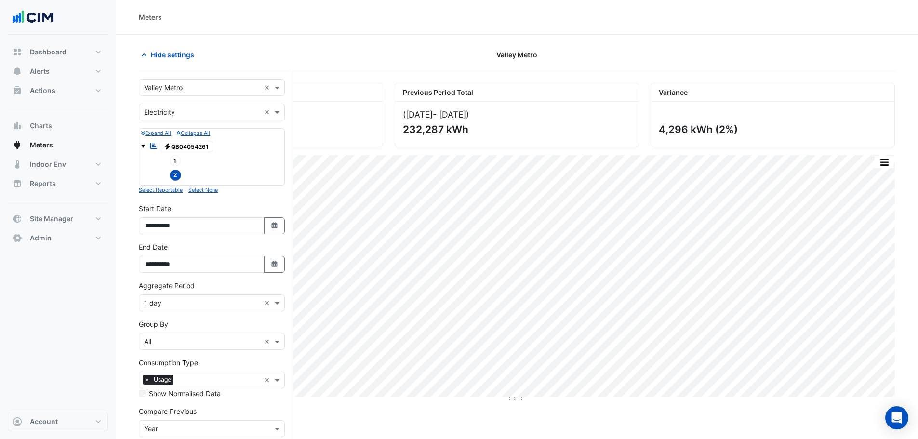
click at [176, 155] on div "1" at bounding box center [170, 160] width 26 height 13
click at [174, 170] on span "2" at bounding box center [176, 175] width 12 height 11
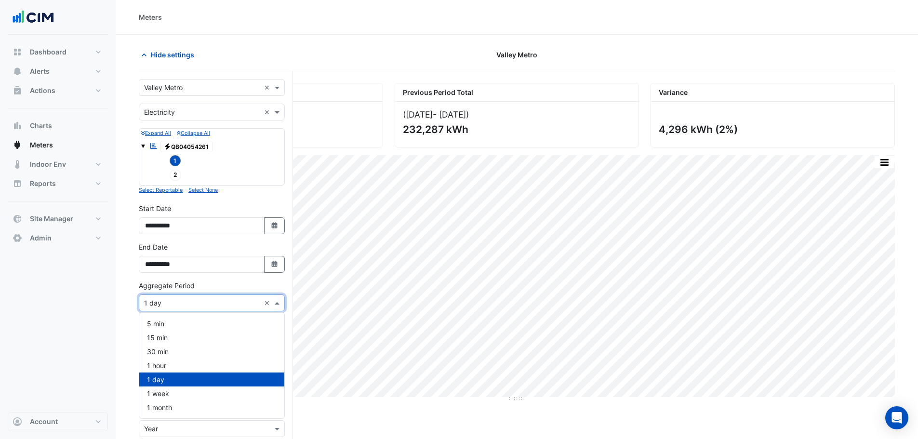
drag, startPoint x: 179, startPoint y: 309, endPoint x: 178, endPoint y: 304, distance: 5.3
click at [178, 308] on div "× 1 day ×" at bounding box center [212, 302] width 146 height 17
click at [165, 367] on span "1 hour" at bounding box center [156, 365] width 19 height 8
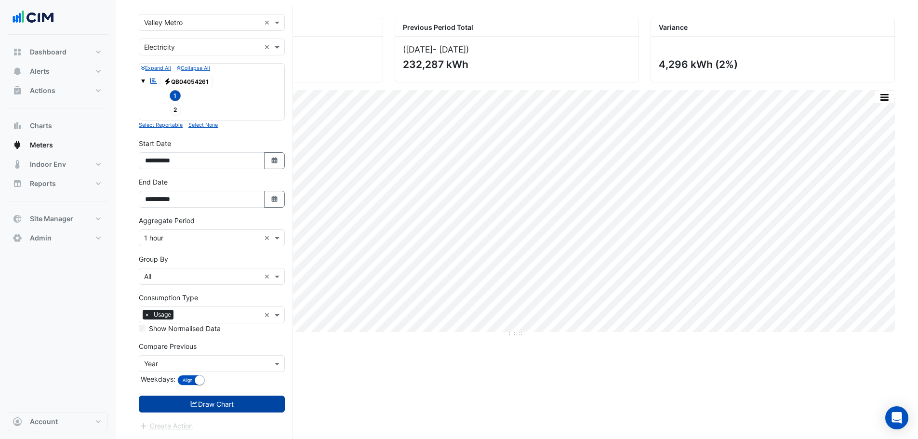
click at [172, 398] on button "Draw Chart" at bounding box center [212, 404] width 146 height 17
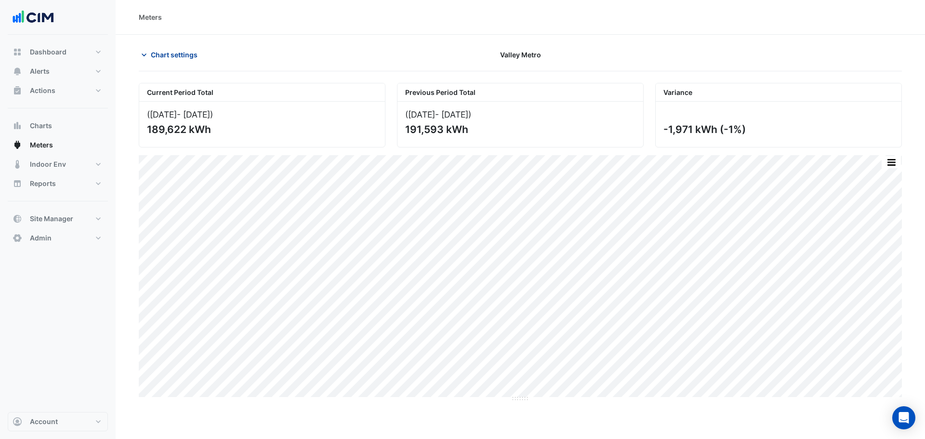
click at [170, 48] on button "Chart settings" at bounding box center [171, 54] width 65 height 17
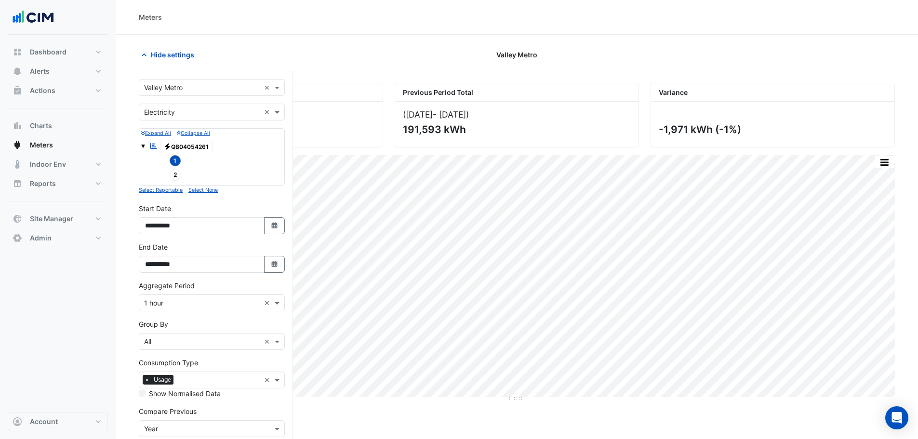
click at [169, 295] on div "× 1 hour ×" at bounding box center [212, 302] width 146 height 17
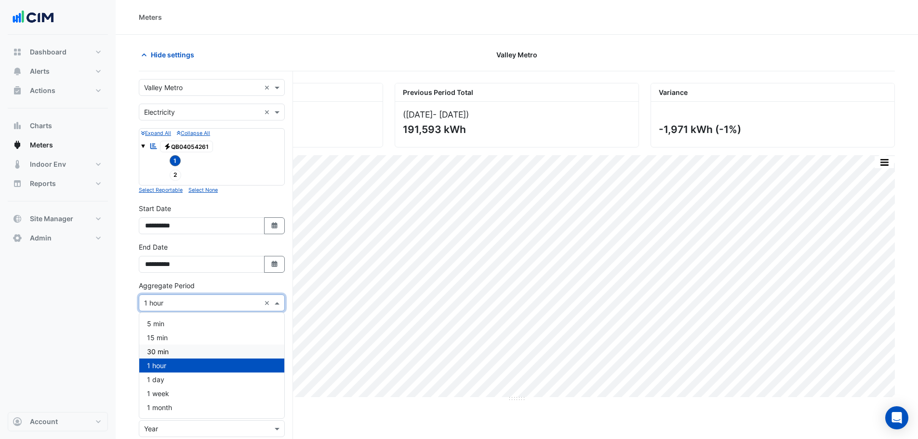
click at [128, 337] on section "Hide settings Valley Metro Current Period Total (01 Aug 25 - 31 Aug 25 ) 189,62…" at bounding box center [517, 269] width 802 height 469
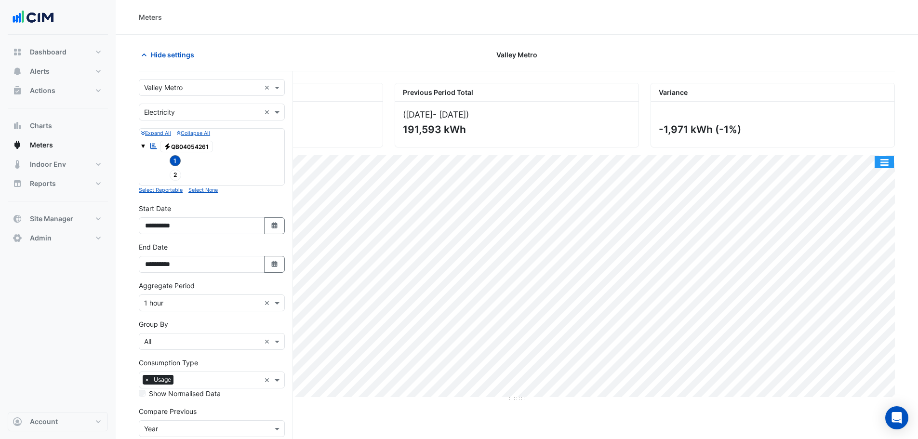
click at [883, 162] on button "button" at bounding box center [883, 162] width 19 height 12
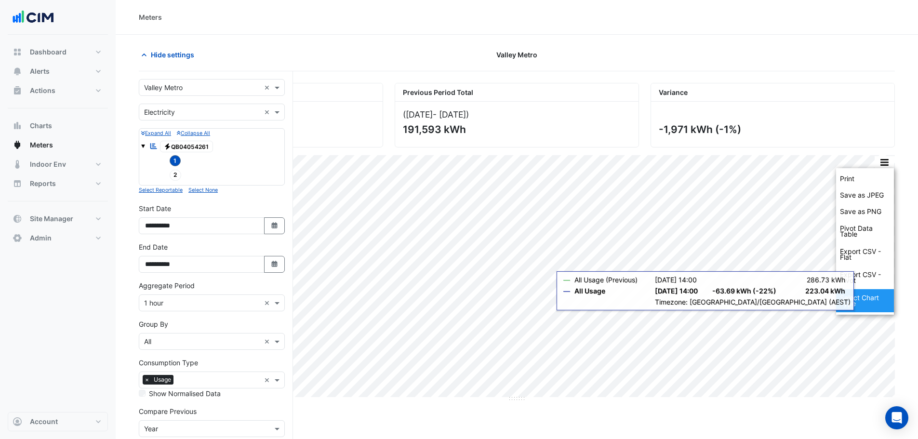
click at [871, 301] on div "Select Chart Type" at bounding box center [865, 300] width 58 height 23
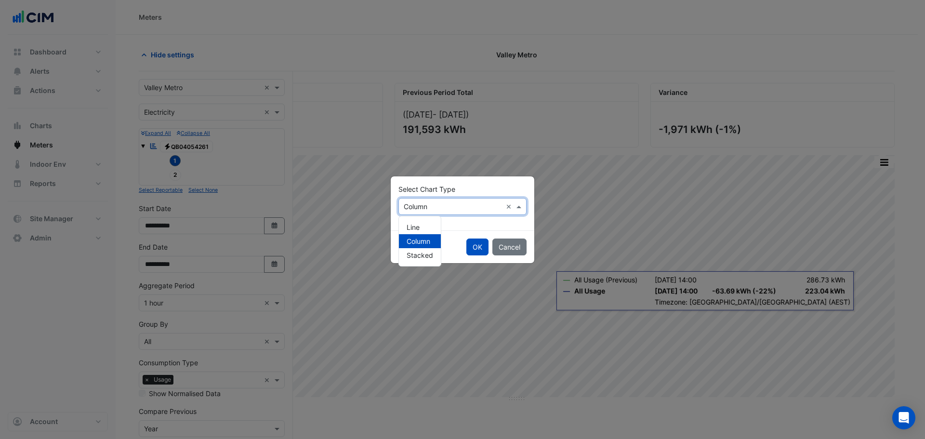
click at [439, 202] on input "text" at bounding box center [453, 207] width 98 height 10
click at [423, 227] on div "Line" at bounding box center [420, 227] width 42 height 14
click at [470, 246] on button "OK" at bounding box center [477, 246] width 22 height 17
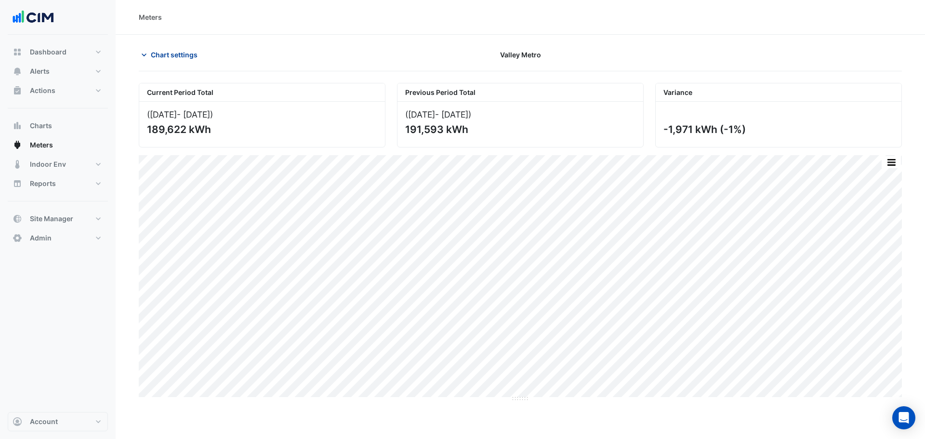
click at [172, 57] on span "Chart settings" at bounding box center [174, 55] width 47 height 10
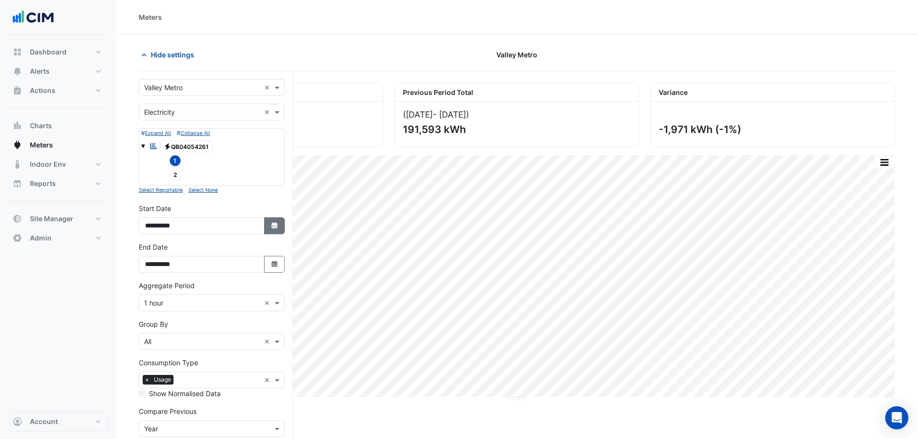
click at [278, 225] on icon "Select Date" at bounding box center [274, 225] width 9 height 7
select select "*"
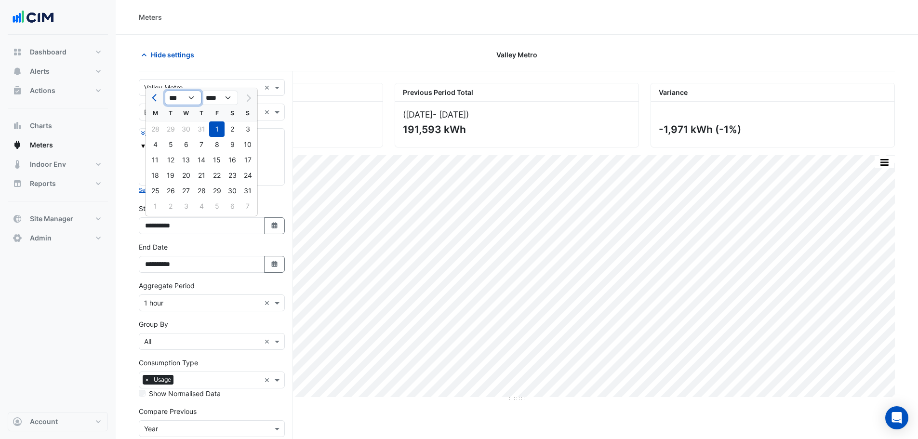
click at [187, 95] on select "*** *** *** *** *** *** *** ***" at bounding box center [183, 98] width 37 height 14
click at [231, 100] on select "**** **** **** **** **** **** **** **** **** **** ****" at bounding box center [219, 98] width 37 height 14
select select "****"
click at [201, 91] on select "**** **** **** **** **** **** **** **** **** **** ****" at bounding box center [219, 98] width 37 height 14
click at [252, 93] on button "Next month" at bounding box center [248, 97] width 12 height 15
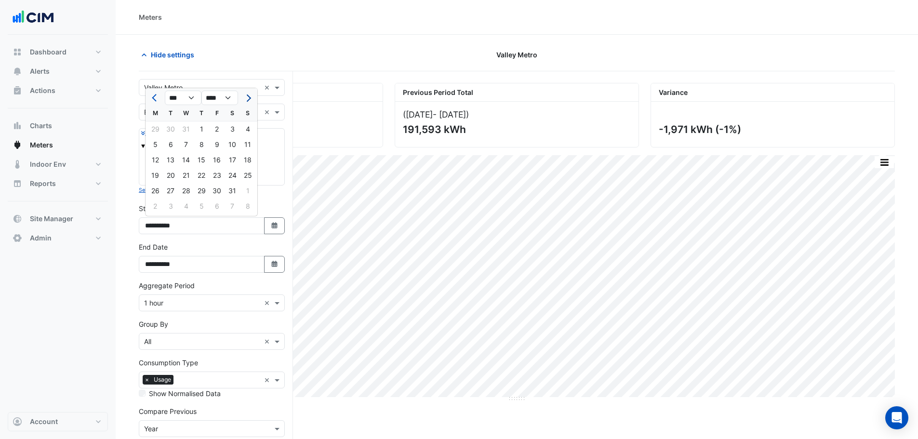
select select "*"
click at [242, 128] on div "1" at bounding box center [247, 128] width 15 height 15
type input "**********"
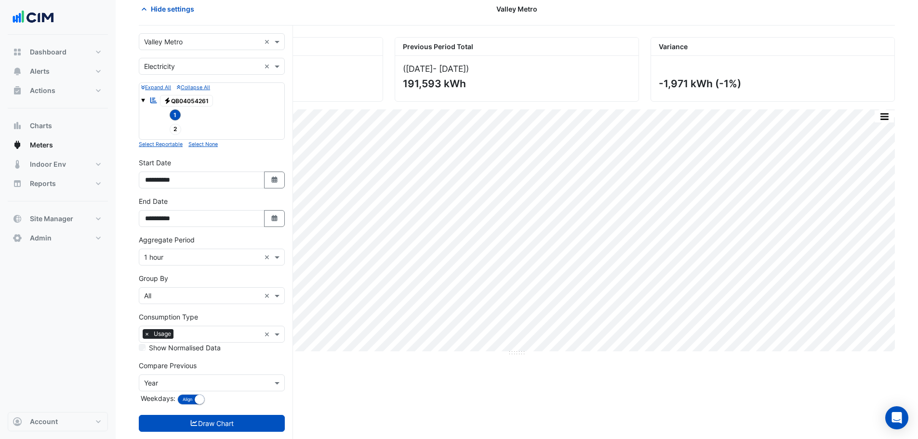
scroll to position [65, 0]
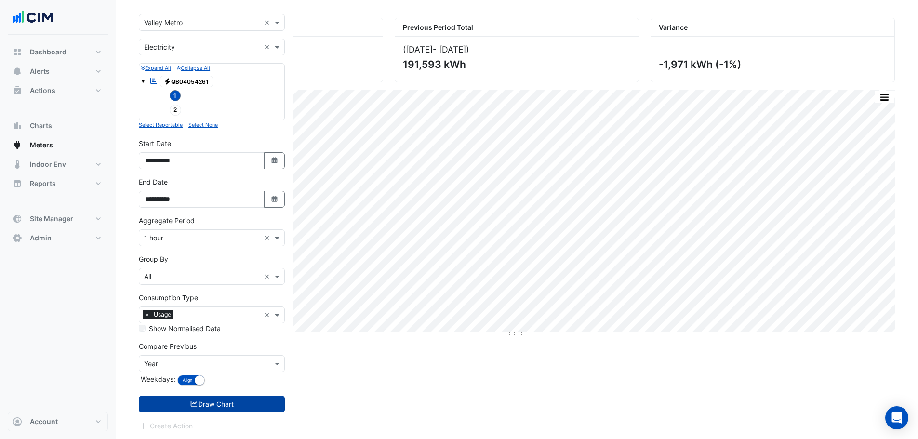
click at [212, 403] on button "Draw Chart" at bounding box center [212, 404] width 146 height 17
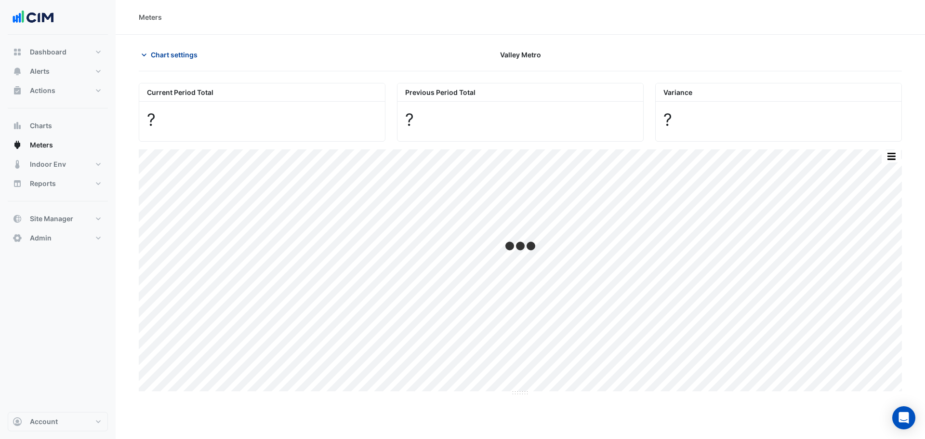
click at [160, 58] on span "Chart settings" at bounding box center [174, 55] width 47 height 10
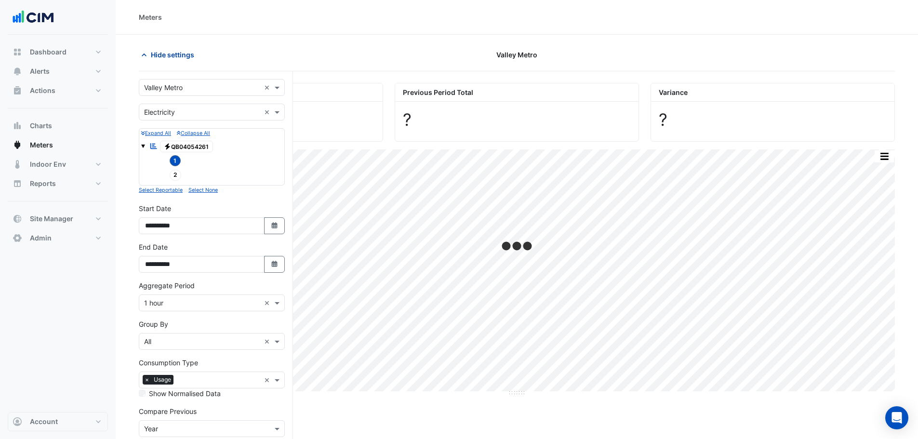
click at [160, 58] on span "Hide settings" at bounding box center [172, 55] width 43 height 10
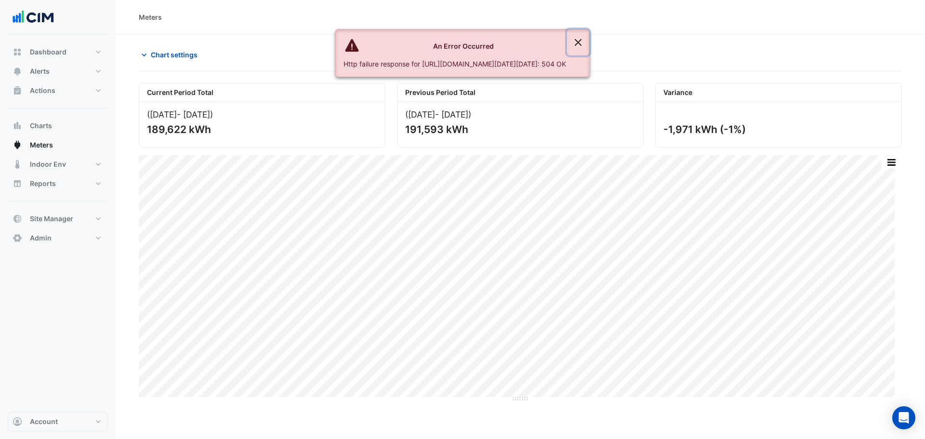
click at [589, 40] on button "Close" at bounding box center [578, 42] width 22 height 26
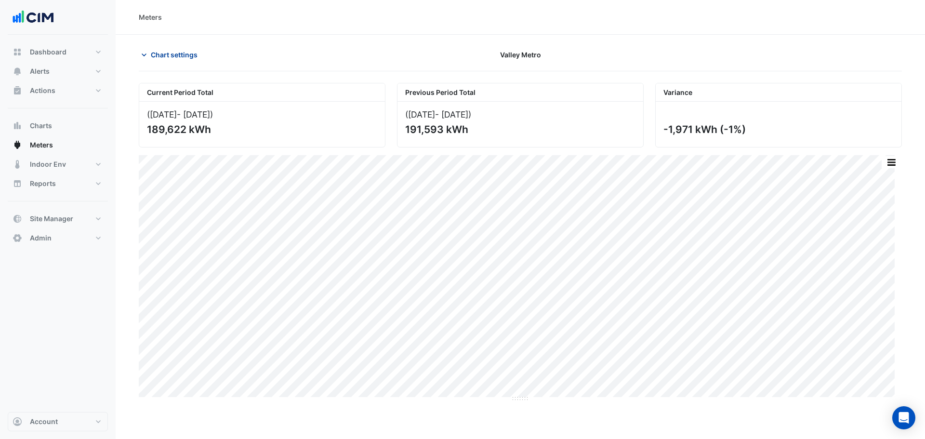
click at [164, 54] on span "Chart settings" at bounding box center [174, 55] width 47 height 10
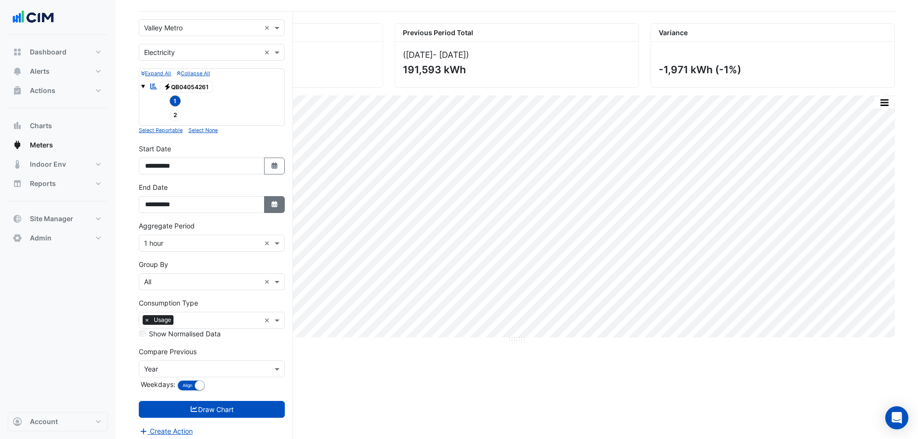
scroll to position [65, 0]
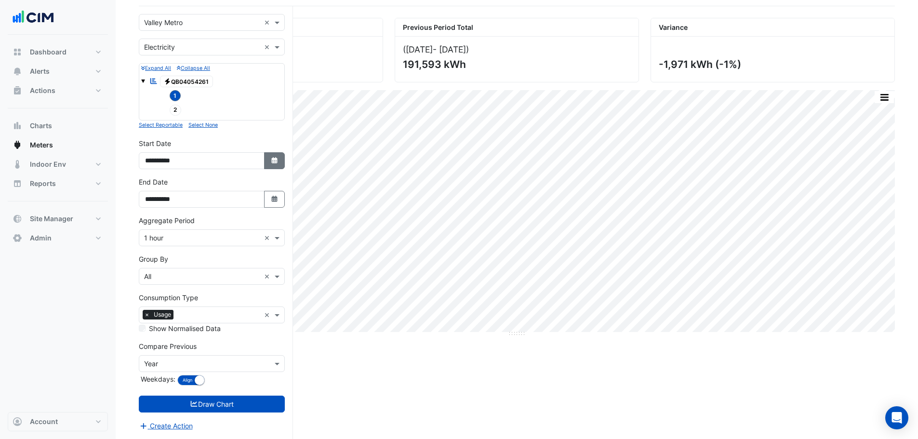
click at [272, 160] on icon "button" at bounding box center [274, 160] width 6 height 6
select select "*"
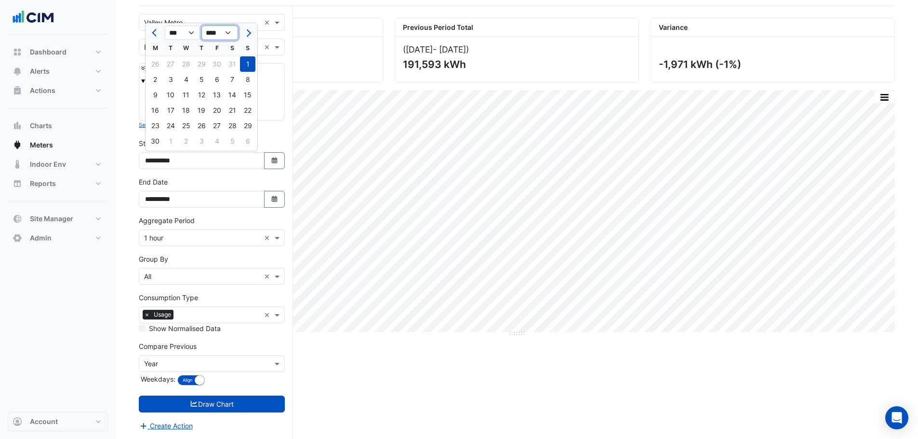
click at [227, 30] on select "**** **** **** **** **** **** **** **** **** **** **** ****" at bounding box center [219, 33] width 37 height 14
select select "****"
click at [201, 26] on select "**** **** **** **** **** **** **** **** **** **** **** ****" at bounding box center [219, 33] width 37 height 14
select select "*"
click at [218, 66] on div "1" at bounding box center [216, 63] width 15 height 15
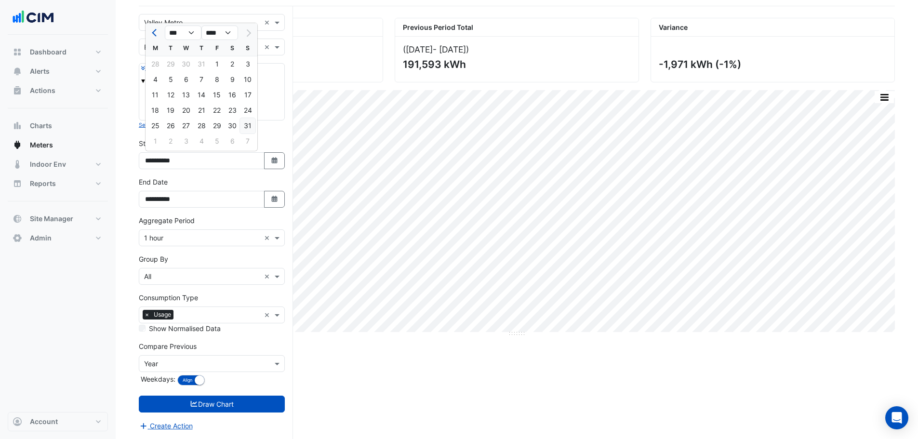
type input "**********"
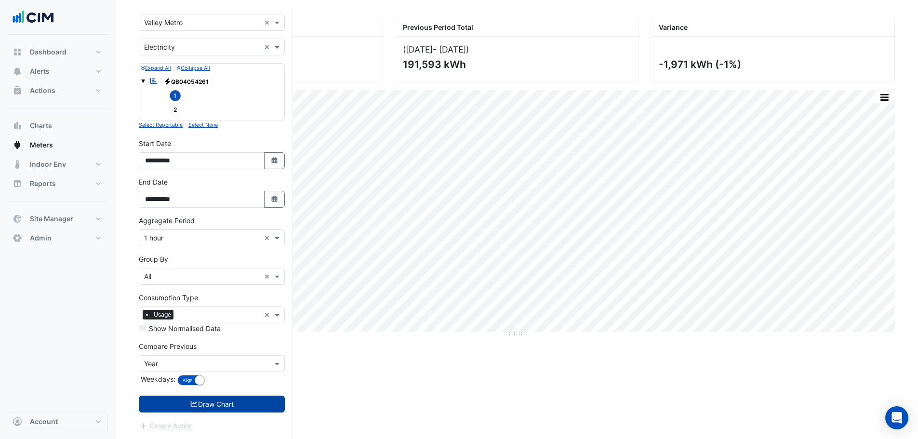
click at [227, 404] on button "Draw Chart" at bounding box center [212, 404] width 146 height 17
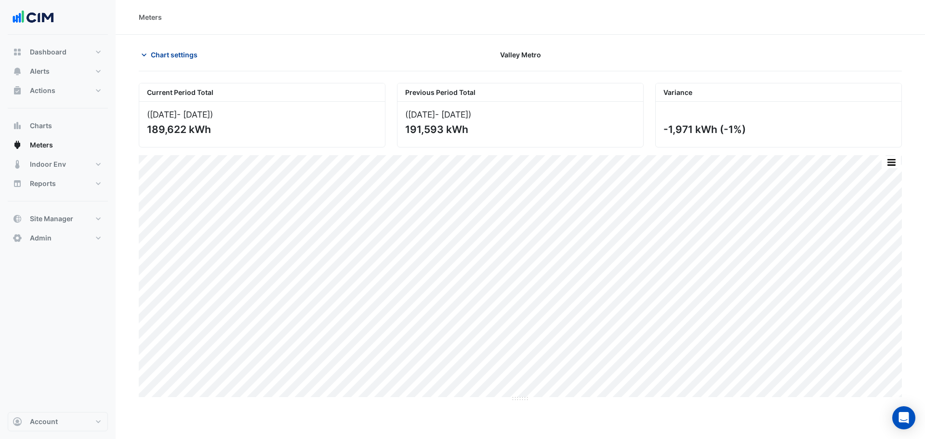
click at [185, 54] on span "Chart settings" at bounding box center [174, 55] width 47 height 10
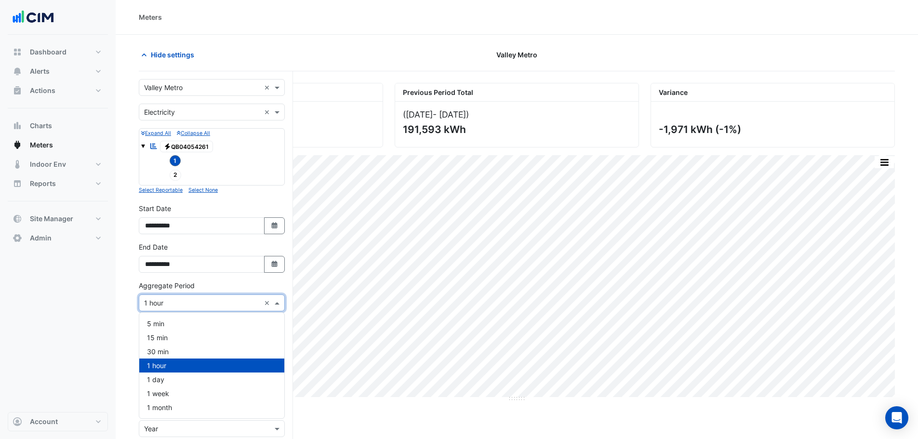
click at [156, 304] on input "text" at bounding box center [202, 303] width 116 height 10
click at [163, 385] on div "1 day" at bounding box center [211, 379] width 145 height 14
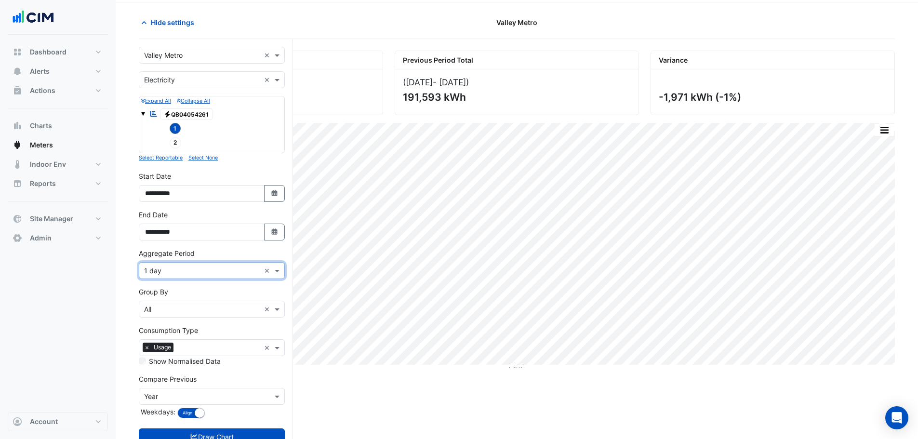
scroll to position [48, 0]
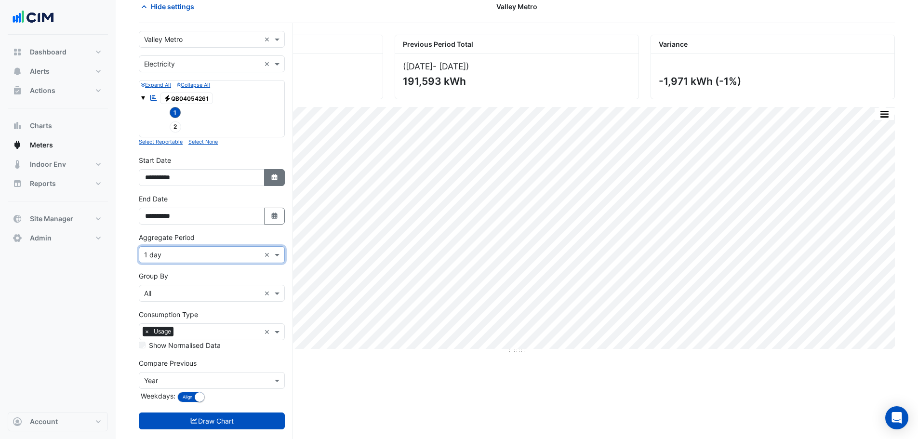
click at [277, 179] on icon "button" at bounding box center [274, 177] width 6 height 6
select select "*"
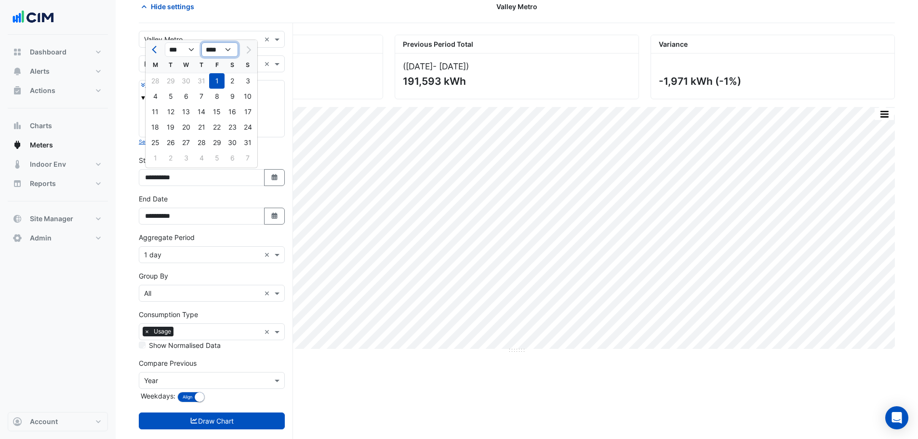
click at [222, 52] on select "**** **** **** **** **** **** **** **** **** **** ****" at bounding box center [219, 49] width 37 height 14
select select "****"
click at [201, 42] on select "**** **** **** **** **** **** **** **** **** **** ****" at bounding box center [219, 49] width 37 height 14
click at [254, 51] on div at bounding box center [247, 49] width 19 height 15
click at [244, 52] on button "Next month" at bounding box center [248, 49] width 12 height 15
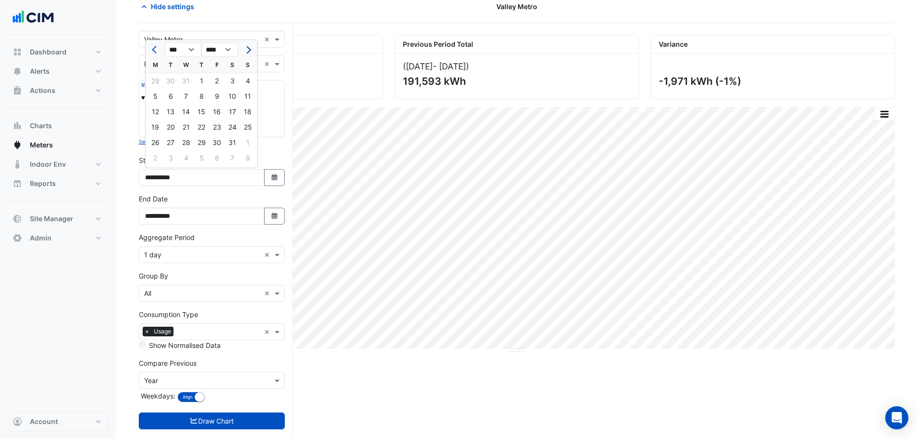
select select "*"
click at [248, 83] on div "1" at bounding box center [247, 80] width 15 height 15
type input "**********"
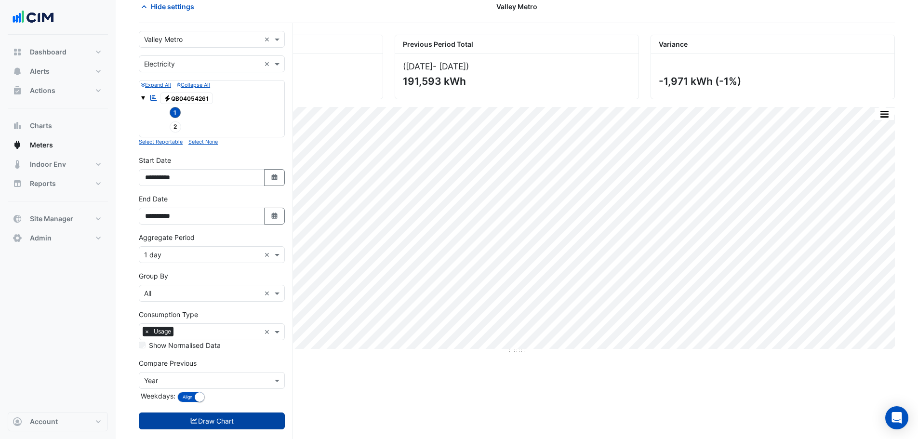
click at [177, 424] on button "Draw Chart" at bounding box center [212, 420] width 146 height 17
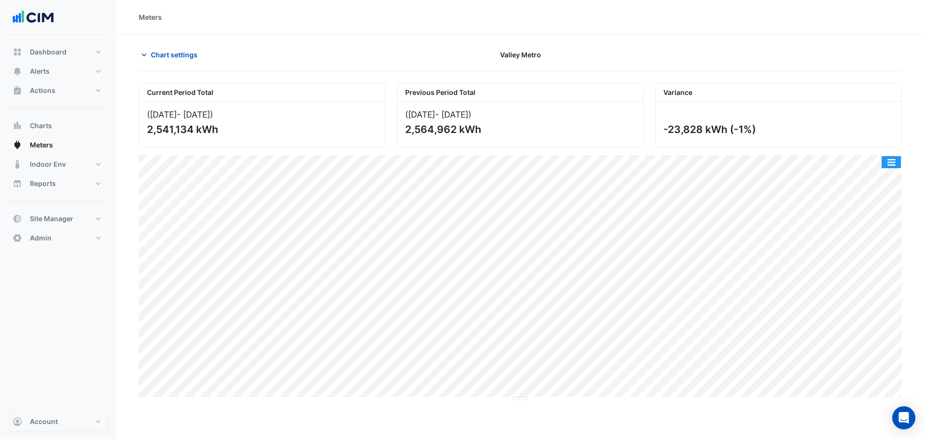
click at [895, 161] on button "button" at bounding box center [891, 162] width 19 height 12
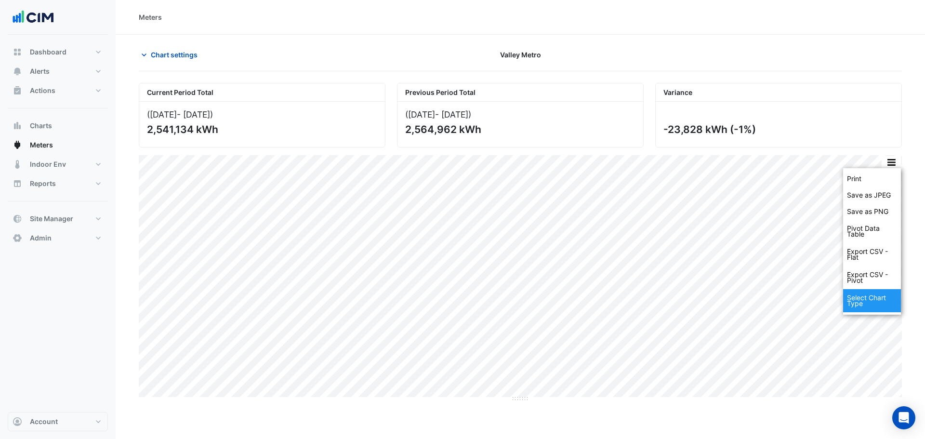
click at [873, 298] on div "Select Chart Type" at bounding box center [872, 300] width 58 height 23
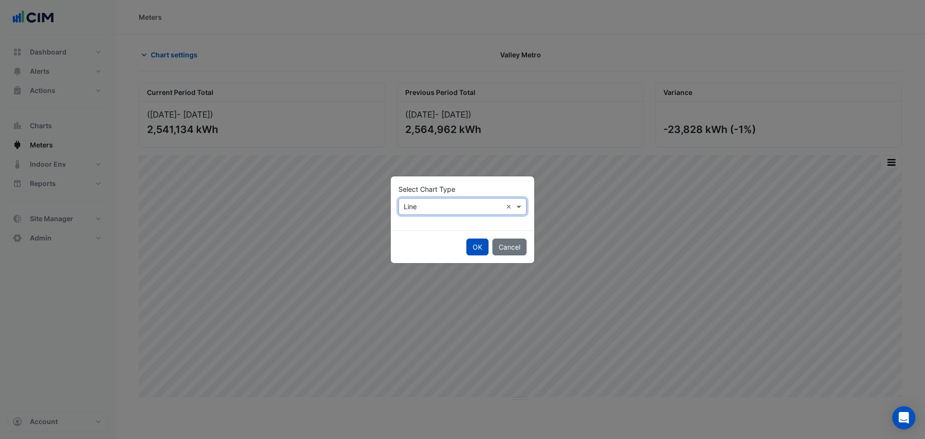
click at [441, 206] on input "text" at bounding box center [453, 207] width 98 height 10
click at [418, 244] on span "Column" at bounding box center [419, 241] width 24 height 8
drag, startPoint x: 472, startPoint y: 243, endPoint x: 456, endPoint y: 248, distance: 17.1
click at [473, 243] on button "OK" at bounding box center [477, 246] width 22 height 17
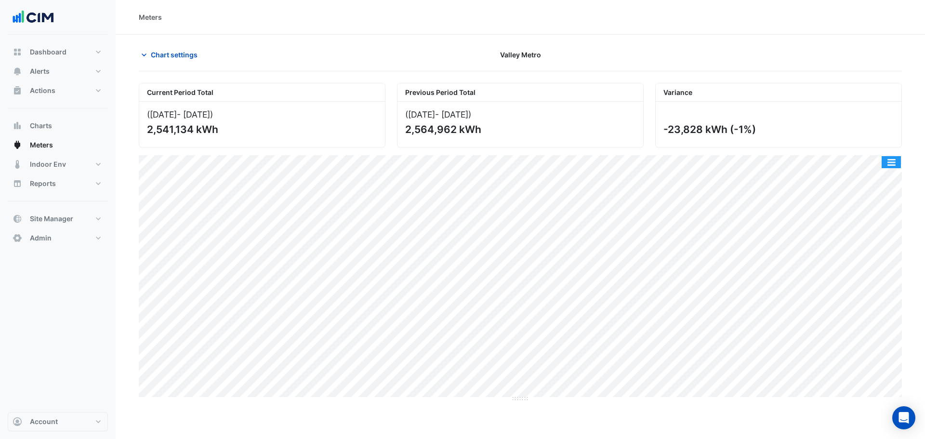
click at [891, 161] on button "button" at bounding box center [891, 162] width 19 height 12
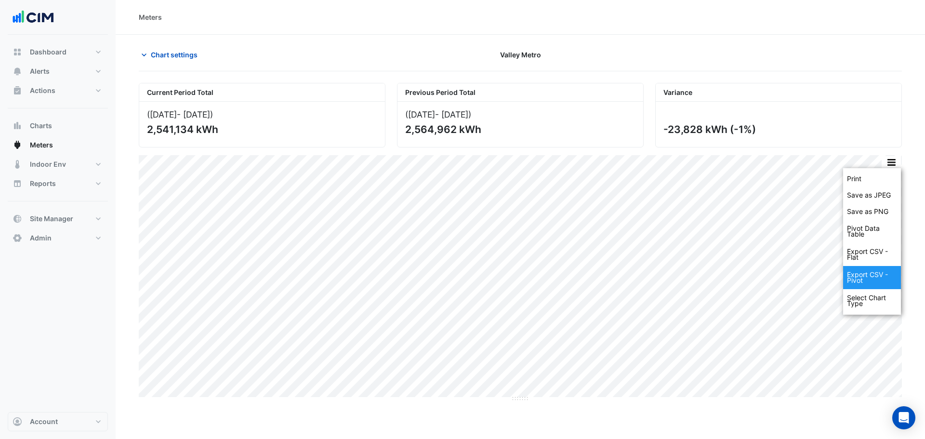
click at [871, 287] on div "Export CSV - Pivot" at bounding box center [872, 277] width 58 height 23
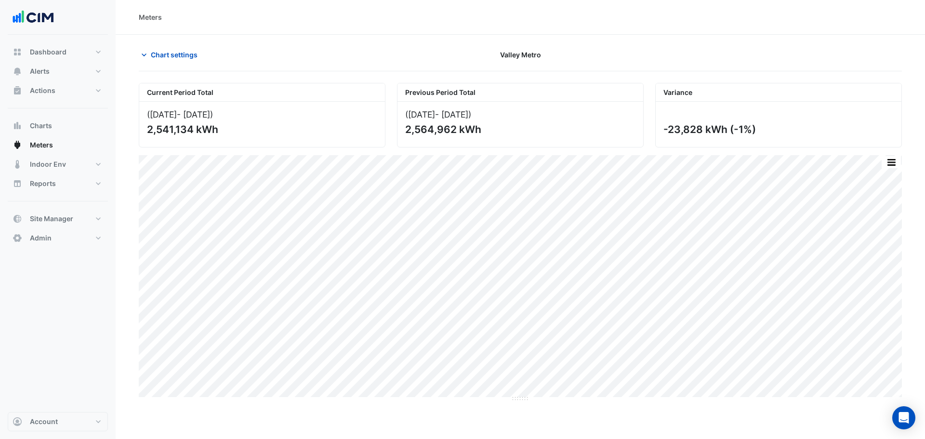
click at [583, 28] on div "Meters" at bounding box center [520, 17] width 809 height 35
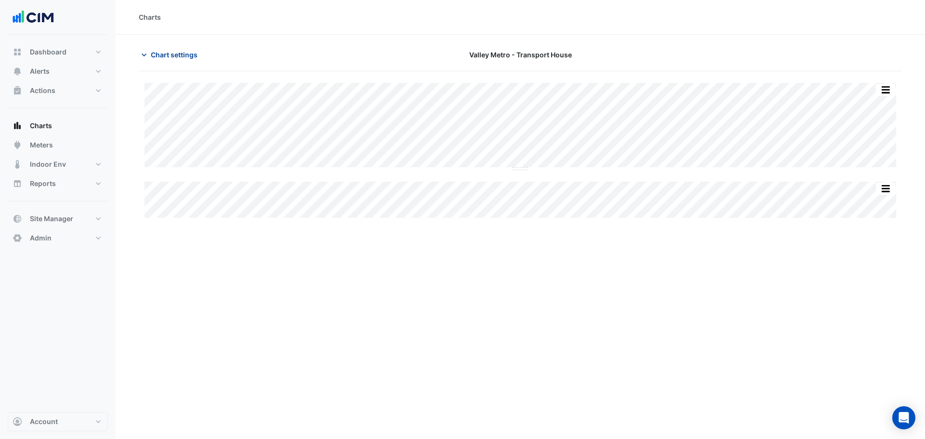
click at [182, 57] on span "Chart settings" at bounding box center [174, 55] width 47 height 10
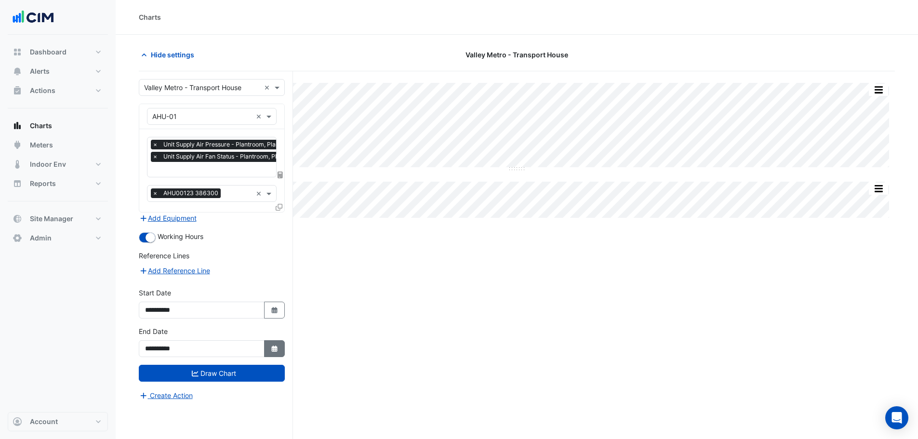
click at [271, 349] on icon "Select Date" at bounding box center [274, 348] width 9 height 7
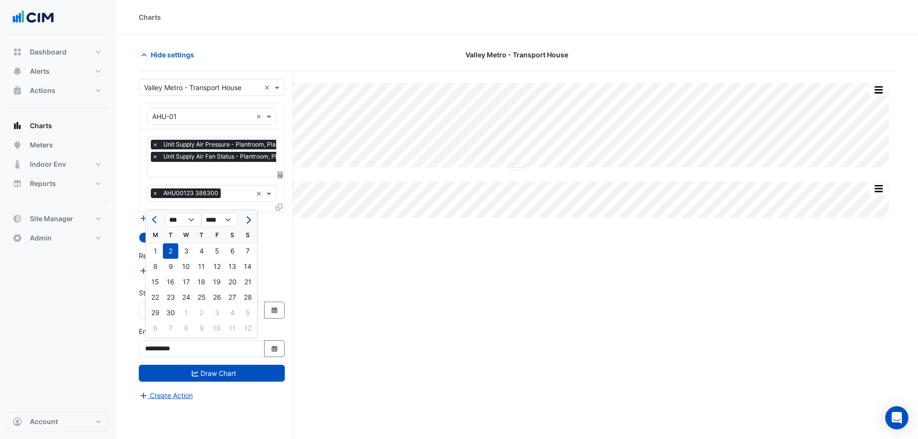
click at [250, 217] on button "Next month" at bounding box center [248, 219] width 12 height 15
click at [156, 217] on span "Previous month" at bounding box center [155, 219] width 7 height 7
select select "*"
click at [175, 308] on div "30" at bounding box center [170, 312] width 15 height 15
type input "**********"
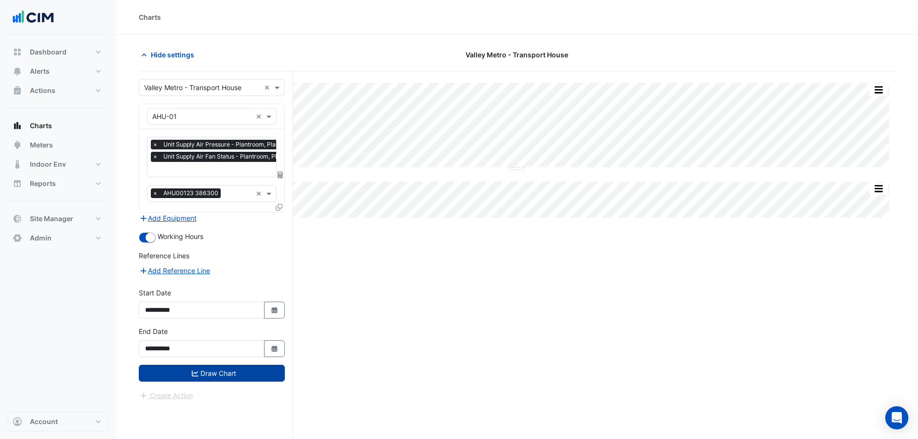
click at [218, 376] on button "Draw Chart" at bounding box center [212, 373] width 146 height 17
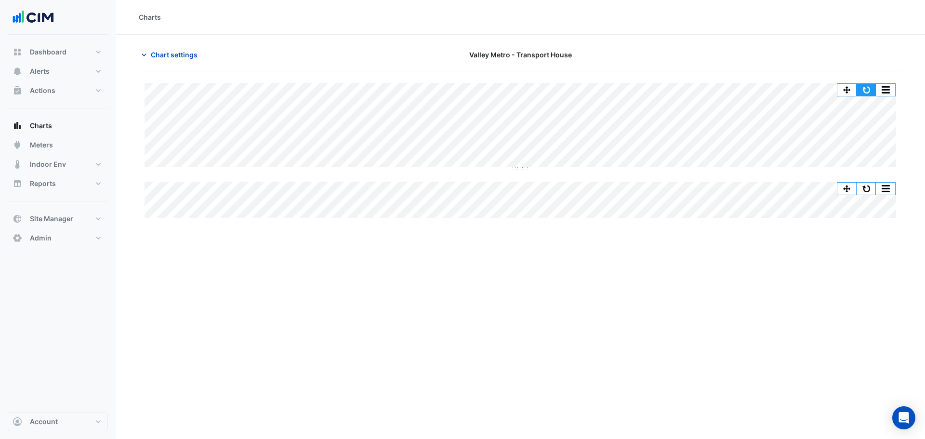
click at [862, 91] on button "button" at bounding box center [866, 90] width 19 height 12
click at [188, 52] on span "Chart settings" at bounding box center [174, 55] width 47 height 10
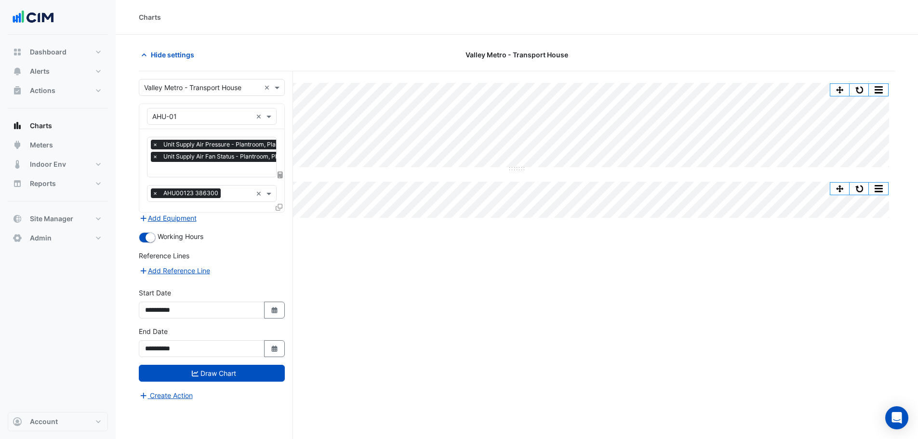
click at [202, 165] on input "text" at bounding box center [228, 170] width 152 height 10
type input "*****"
click at [386, 266] on div "Split All Split None Print Save as JPEG Save as PNG Pivot Data Table Export CSV…" at bounding box center [517, 273] width 756 height 404
click at [271, 313] on button "Select Date" at bounding box center [274, 310] width 21 height 17
select select "*"
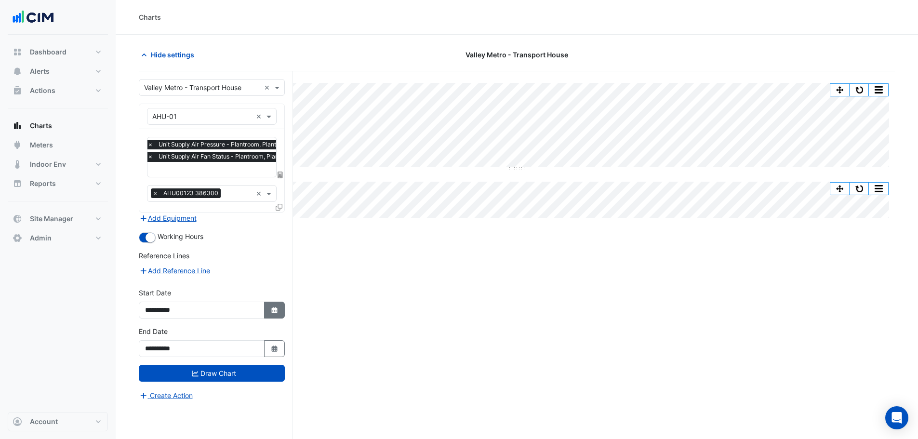
select select "****"
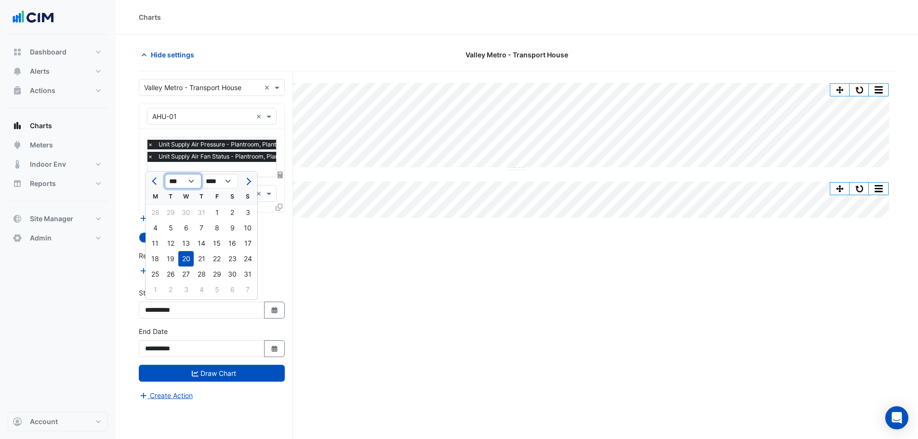
click at [188, 181] on select "*** *** *** *** *** *** *** *** ***" at bounding box center [183, 181] width 37 height 14
select select "*"
click at [165, 174] on select "*** *** *** *** *** *** *** *** ***" at bounding box center [183, 181] width 37 height 14
click at [227, 213] on div "1" at bounding box center [232, 212] width 15 height 15
type input "**********"
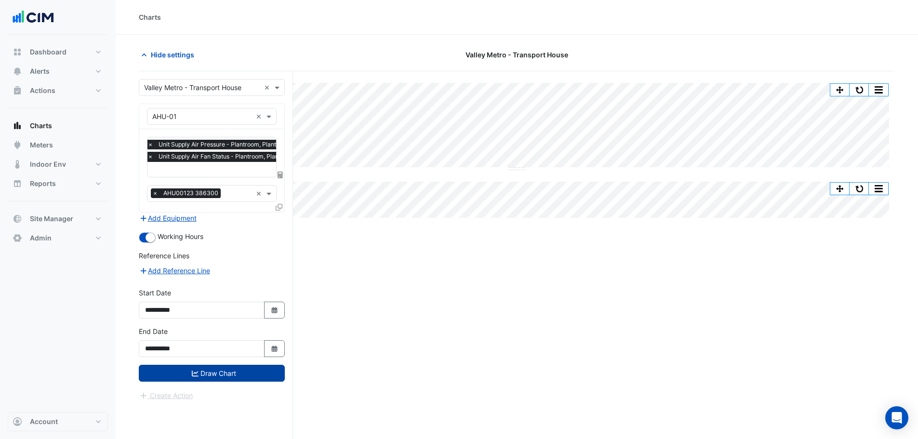
click at [224, 376] on button "Draw Chart" at bounding box center [212, 373] width 146 height 17
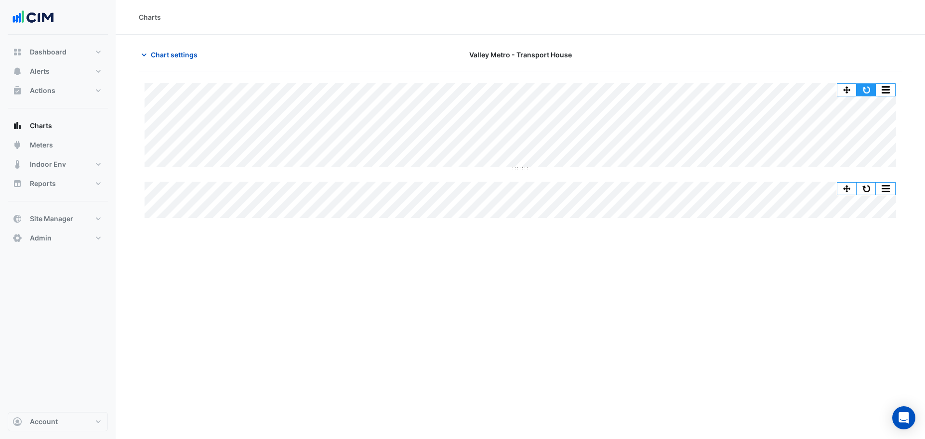
click at [861, 88] on button "button" at bounding box center [866, 90] width 19 height 12
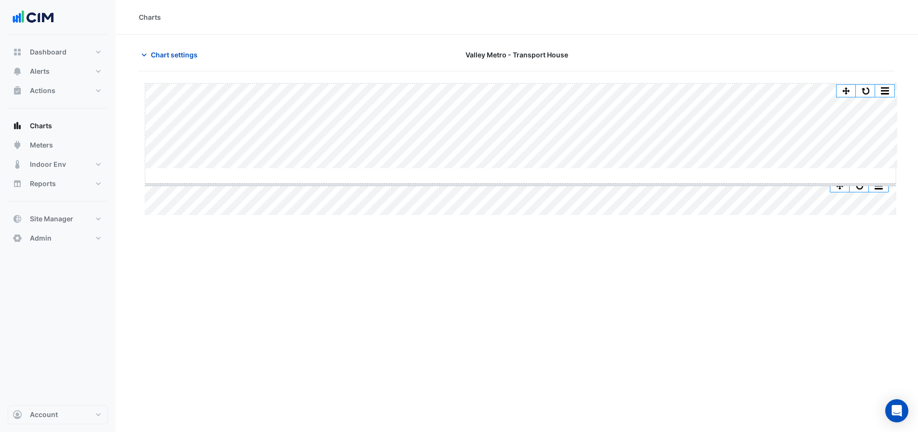
drag, startPoint x: 516, startPoint y: 169, endPoint x: 525, endPoint y: 285, distance: 116.9
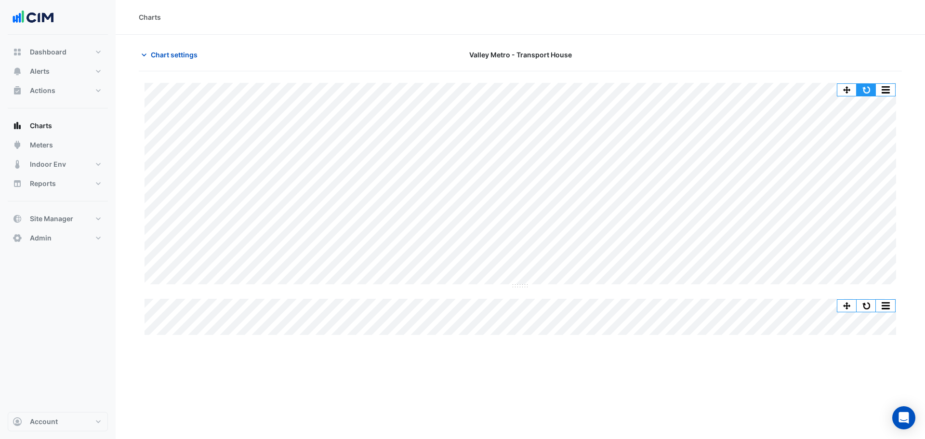
click at [861, 86] on button "button" at bounding box center [866, 90] width 19 height 12
click at [164, 60] on button "Chart settings" at bounding box center [171, 54] width 65 height 17
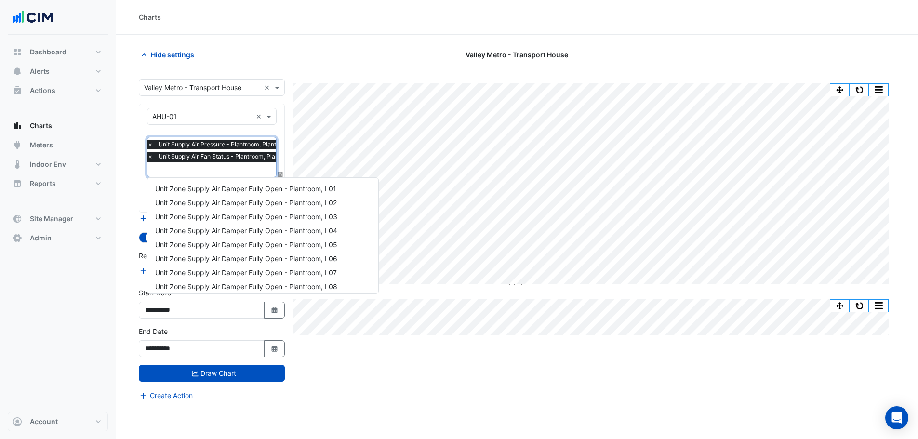
click at [179, 172] on input "text" at bounding box center [223, 170] width 152 height 10
type input "****"
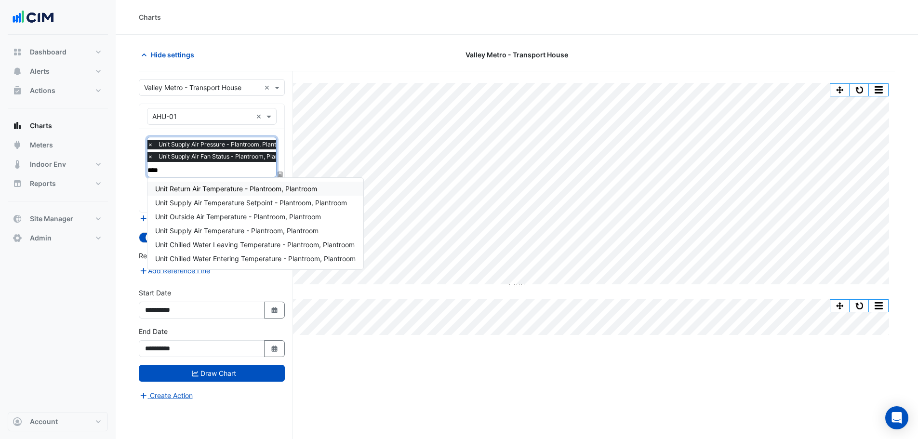
click at [229, 188] on span "Unit Return Air Temperature - Plantroom, Plantroom" at bounding box center [236, 189] width 162 height 8
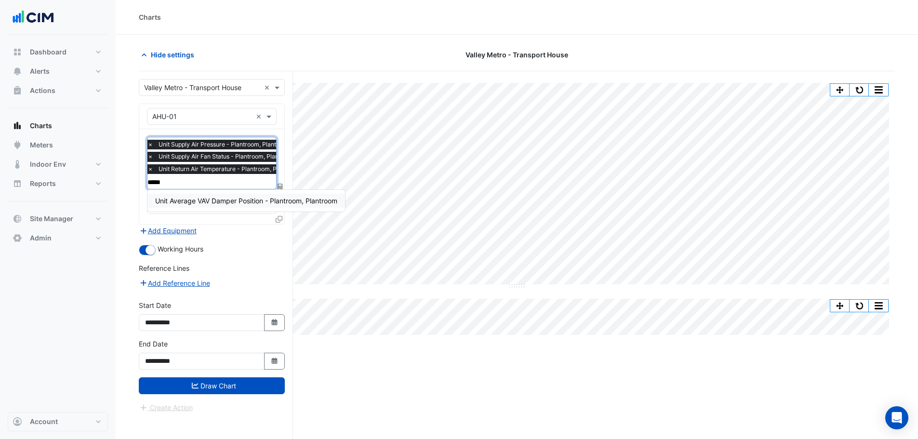
type input "*****"
click at [240, 266] on div "Reference Lines" at bounding box center [212, 270] width 146 height 14
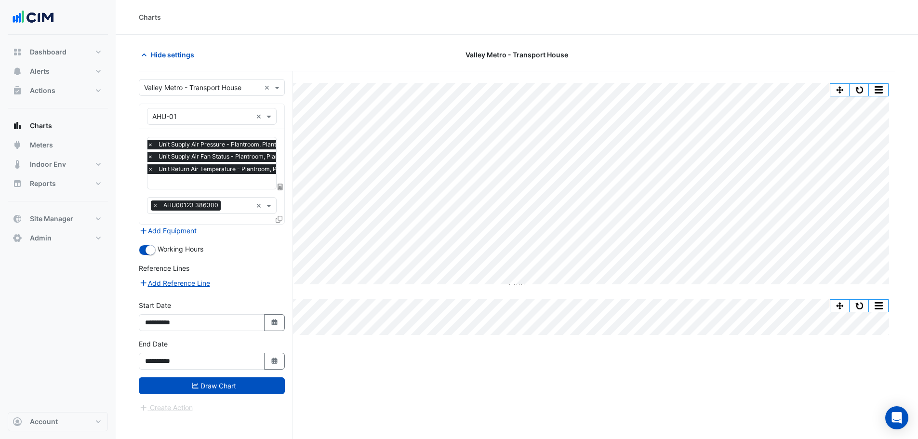
click at [220, 181] on input "text" at bounding box center [226, 182] width 159 height 10
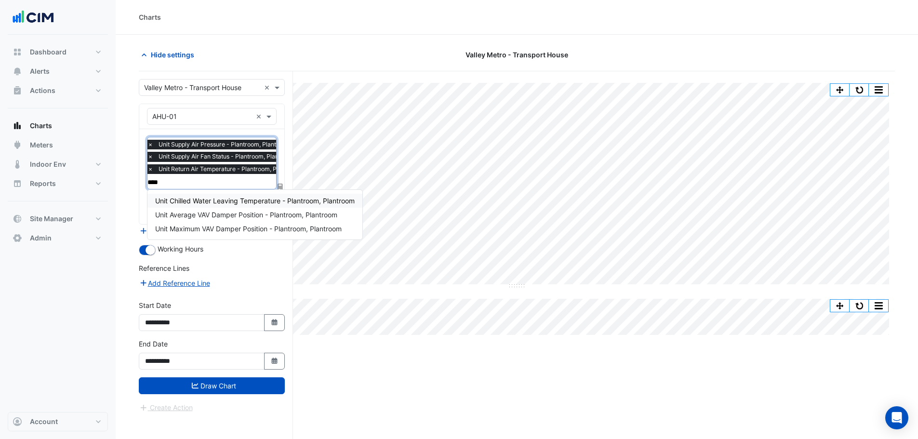
type input "*****"
click at [209, 202] on span "Unit Average VAV Damper Position - Plantroom, Plantroom" at bounding box center [246, 201] width 182 height 8
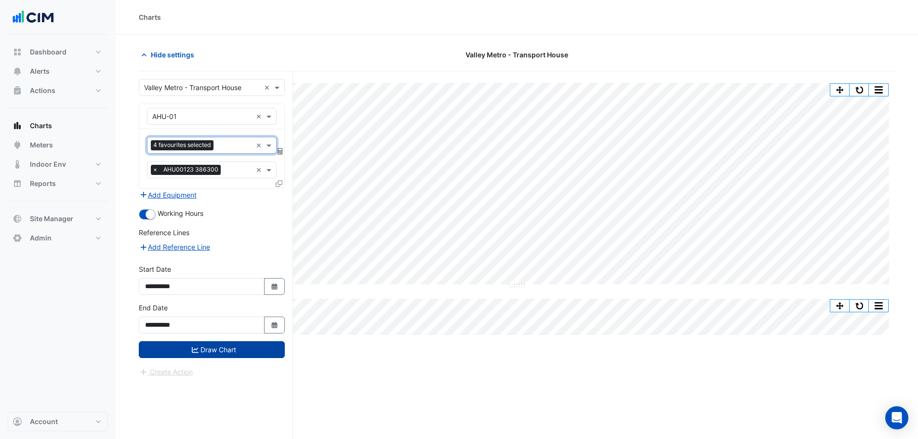
click at [212, 347] on button "Draw Chart" at bounding box center [212, 349] width 146 height 17
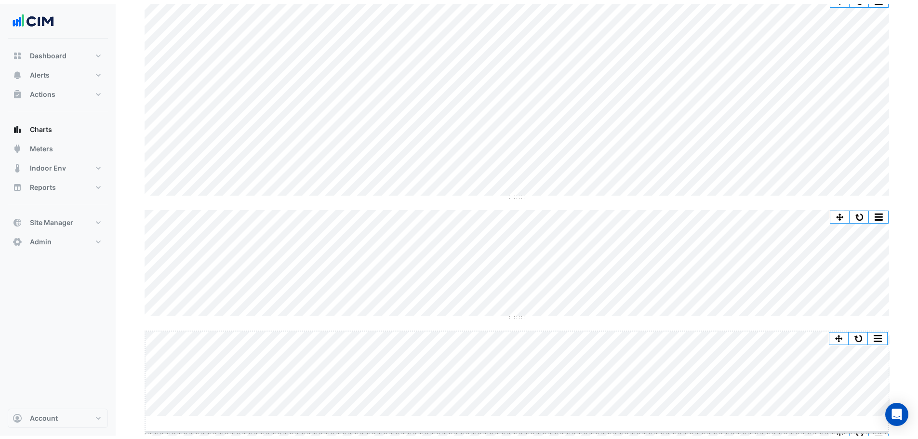
scroll to position [93, 0]
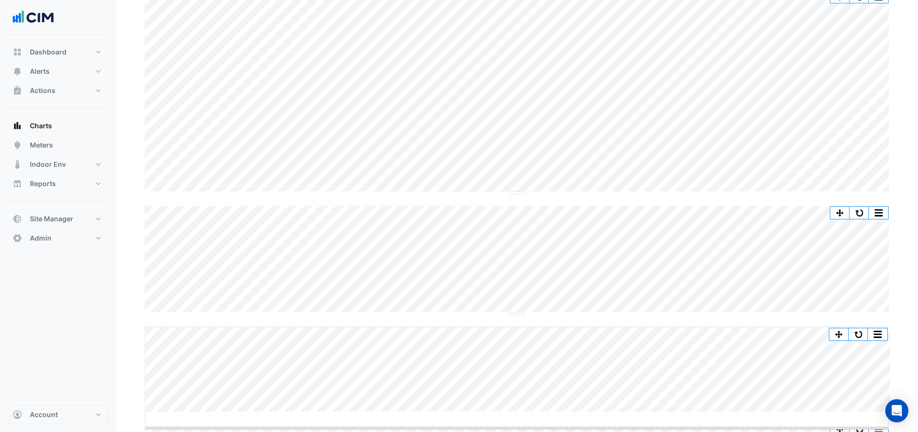
drag, startPoint x: 516, startPoint y: 411, endPoint x: 518, endPoint y: 427, distance: 16.0
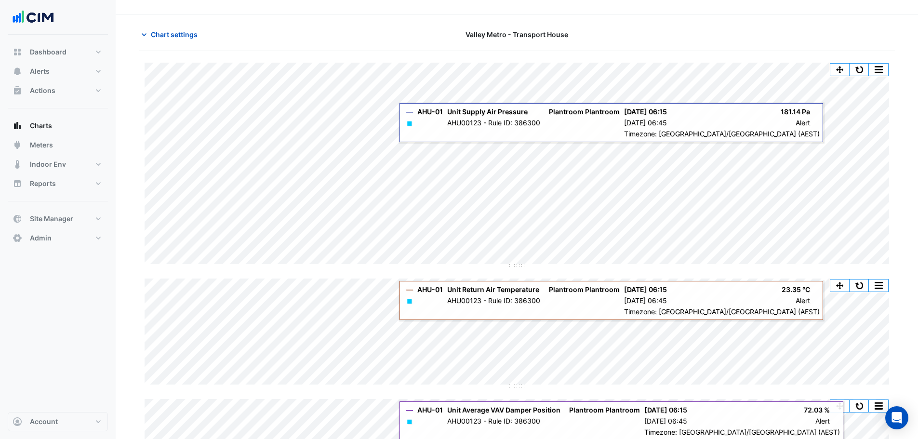
scroll to position [0, 0]
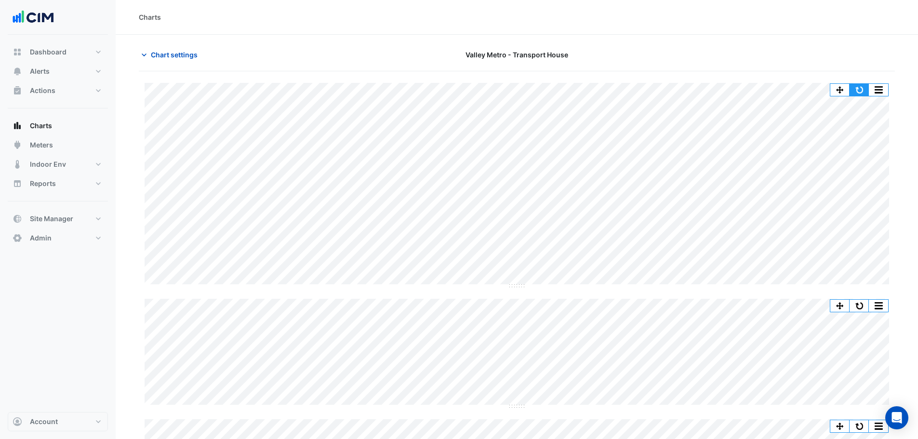
click at [860, 91] on button "button" at bounding box center [858, 90] width 19 height 12
click at [174, 56] on span "Chart settings" at bounding box center [174, 55] width 47 height 10
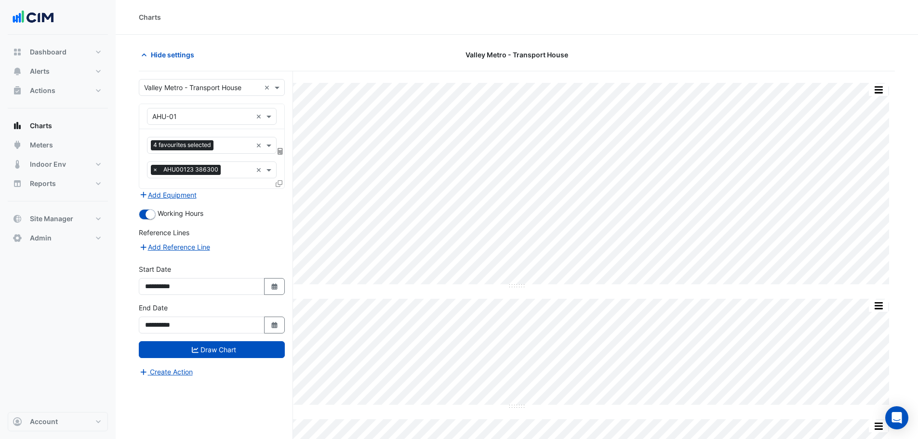
click at [278, 182] on icon at bounding box center [279, 183] width 7 height 7
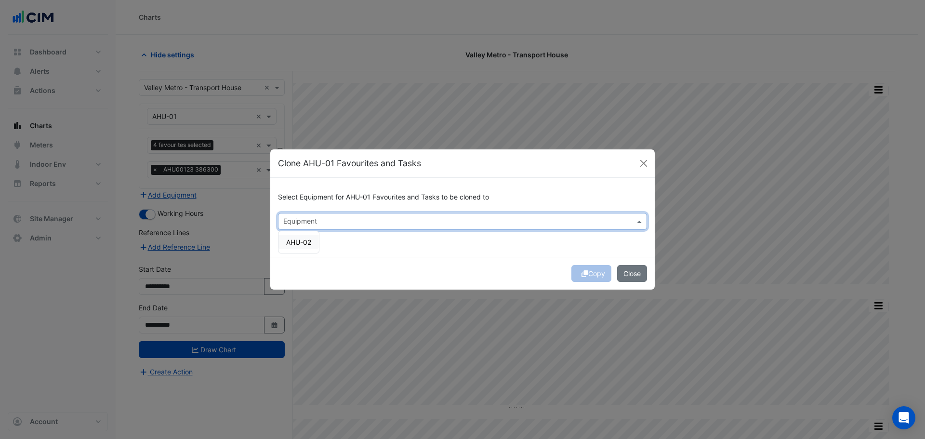
click at [307, 217] on input "text" at bounding box center [456, 222] width 347 height 10
click at [303, 237] on div "AHU-02" at bounding box center [298, 242] width 40 height 14
click at [595, 274] on button "Copy" at bounding box center [591, 273] width 40 height 17
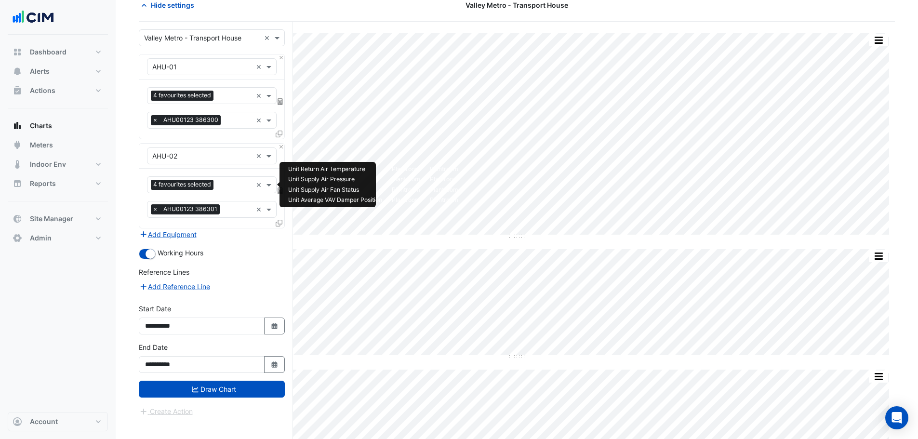
scroll to position [136, 0]
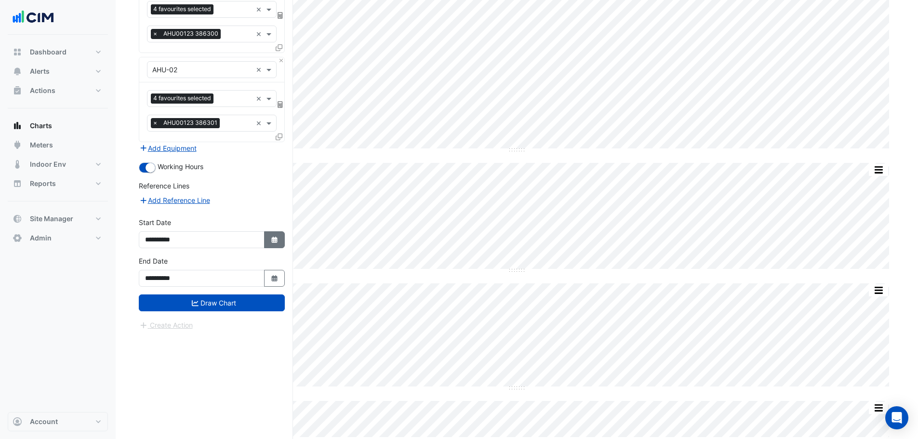
click at [276, 247] on button "Select Date" at bounding box center [274, 239] width 21 height 17
select select "*"
select select "****"
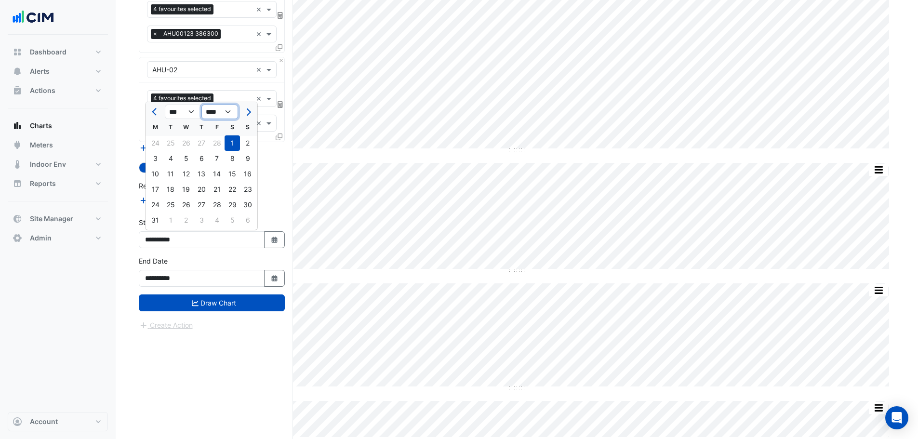
click at [225, 111] on select "**** **** **** **** **** **** **** **** **** **** ****" at bounding box center [219, 112] width 37 height 14
click at [250, 106] on button "Next month" at bounding box center [248, 111] width 12 height 15
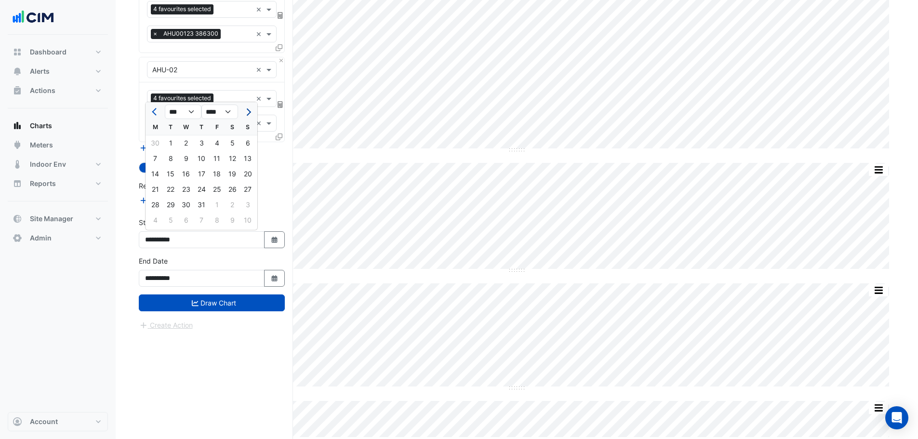
click at [250, 106] on button "Next month" at bounding box center [248, 111] width 12 height 15
select select "*"
click at [218, 147] on div "1" at bounding box center [216, 142] width 15 height 15
type input "**********"
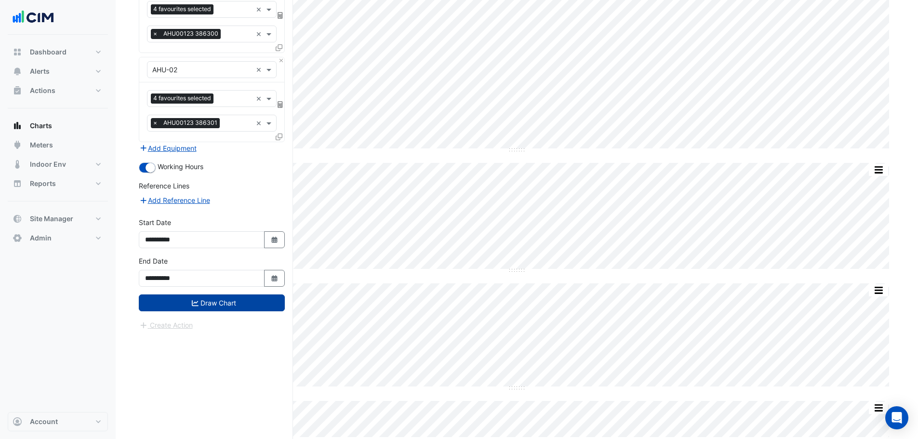
click at [212, 307] on button "Draw Chart" at bounding box center [212, 302] width 146 height 17
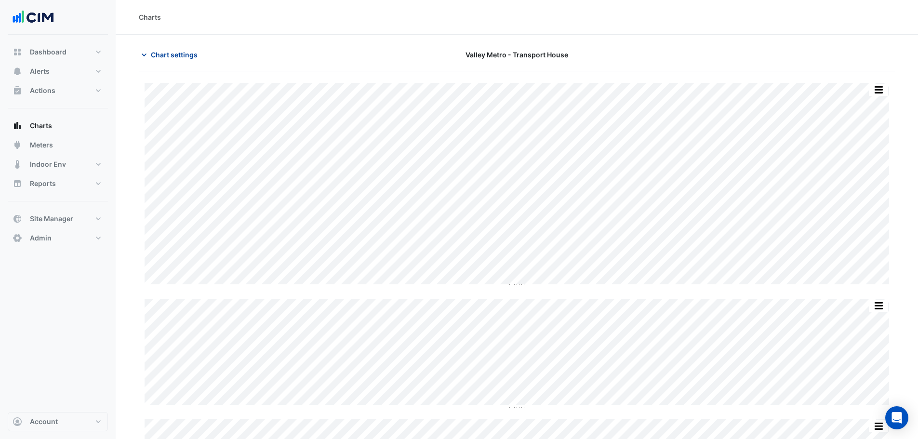
click at [174, 58] on span "Chart settings" at bounding box center [174, 55] width 47 height 10
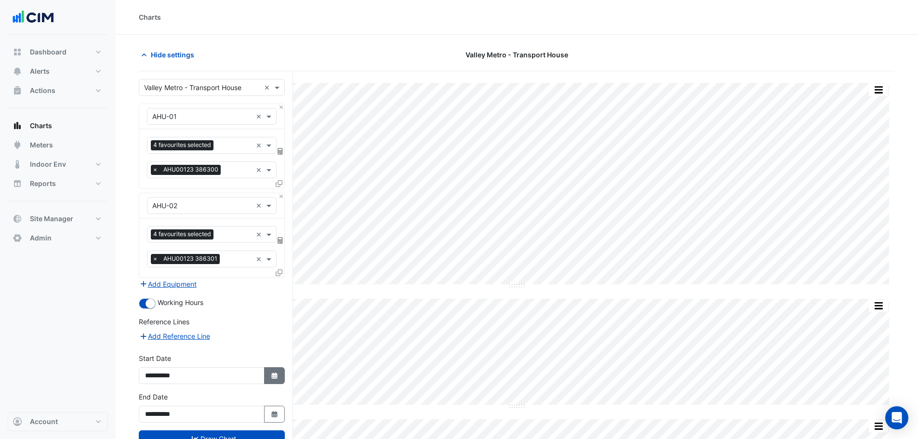
click at [274, 379] on icon "Select Date" at bounding box center [274, 375] width 9 height 7
select select "*"
select select "****"
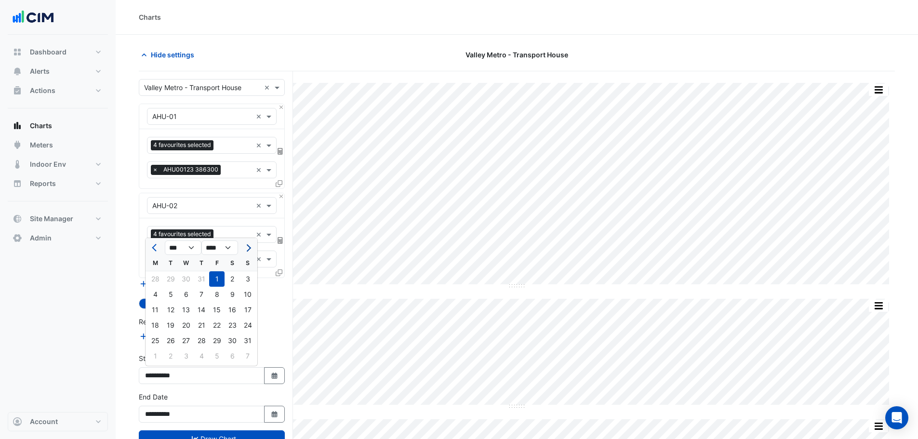
click at [249, 246] on span "Next month" at bounding box center [247, 247] width 7 height 7
select select "*"
click at [158, 276] on div "1" at bounding box center [154, 278] width 15 height 15
type input "**********"
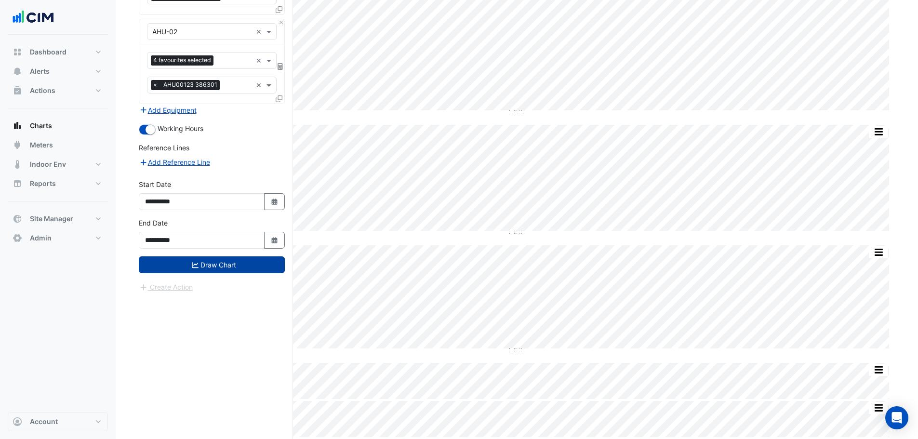
click at [212, 263] on button "Draw Chart" at bounding box center [212, 264] width 146 height 17
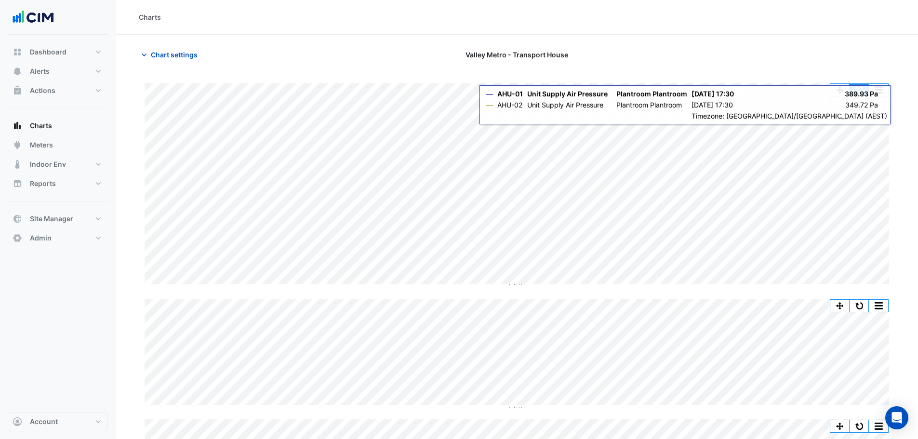
click at [864, 86] on div "Split by Equip Split All Split None Print Save as JPEG Save as PNG Pivot Data T…" at bounding box center [517, 342] width 756 height 542
click at [863, 88] on button "button" at bounding box center [858, 90] width 19 height 12
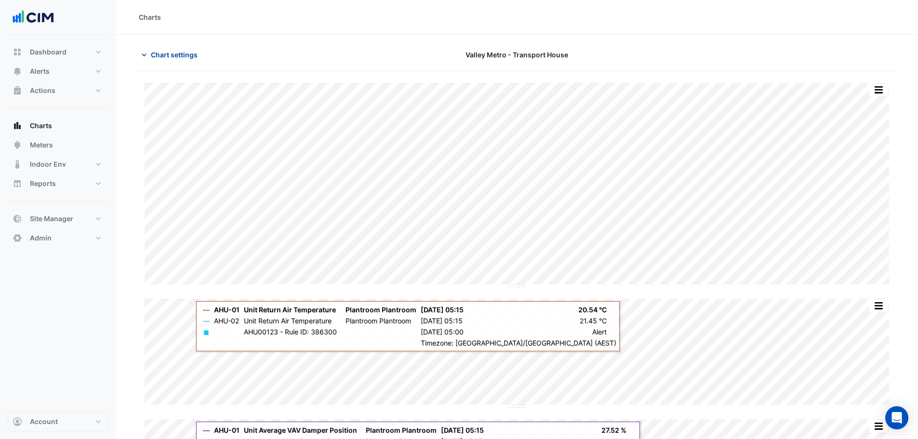
click at [176, 55] on span "Chart settings" at bounding box center [174, 55] width 47 height 10
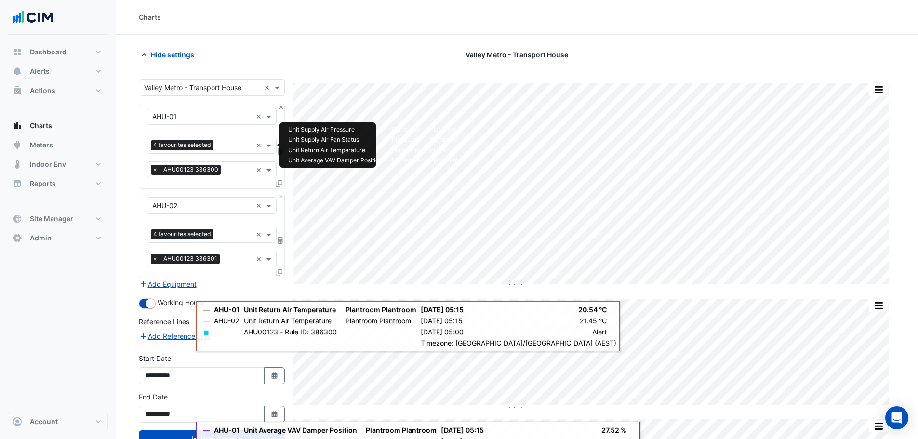
click at [232, 150] on div at bounding box center [234, 146] width 36 height 13
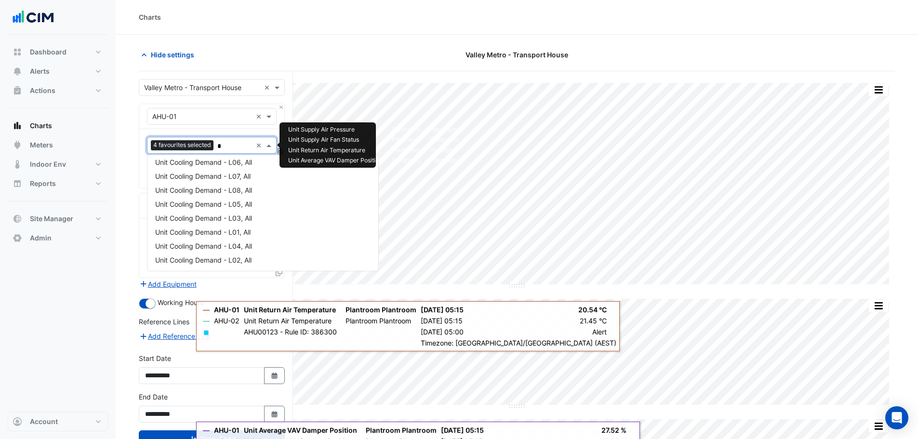
scroll to position [213, 0]
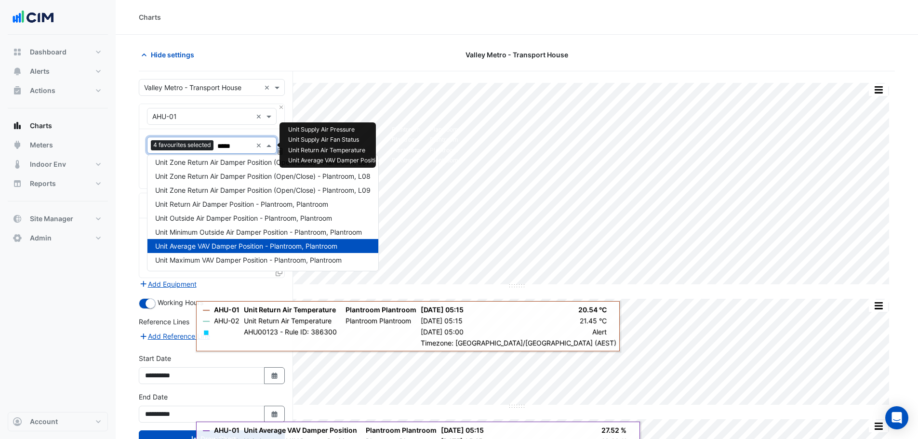
type input "******"
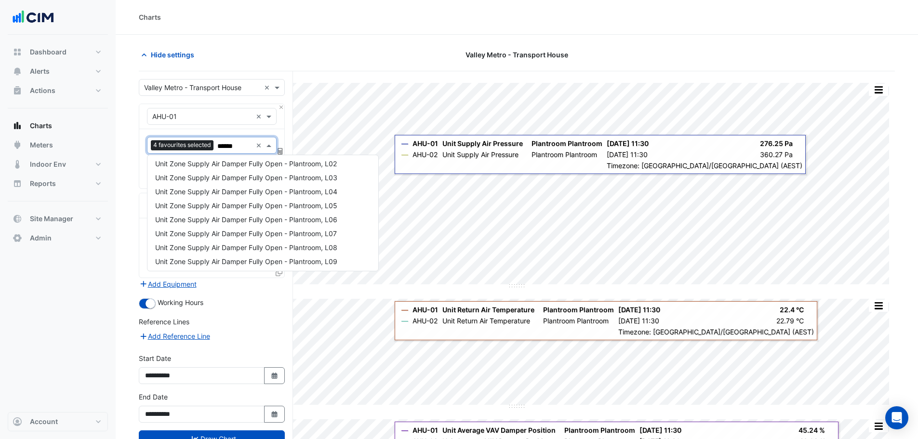
scroll to position [0, 0]
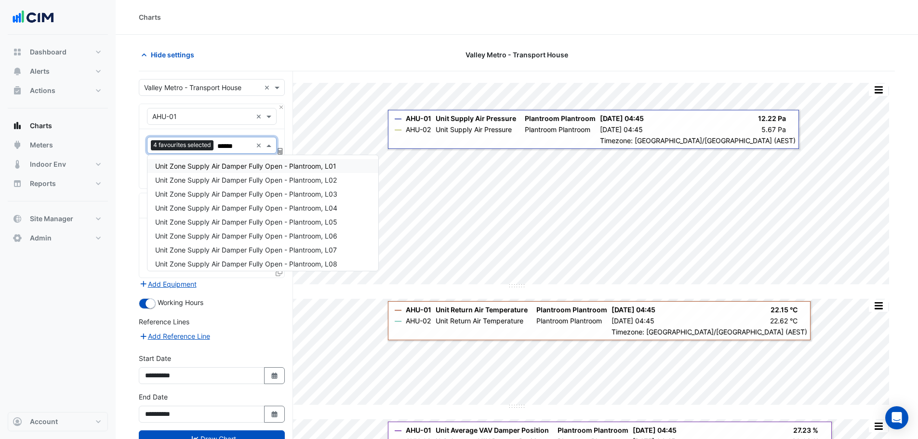
click at [258, 167] on span "Unit Zone Supply Air Damper Fully Open - Plantroom, L01" at bounding box center [245, 166] width 181 height 8
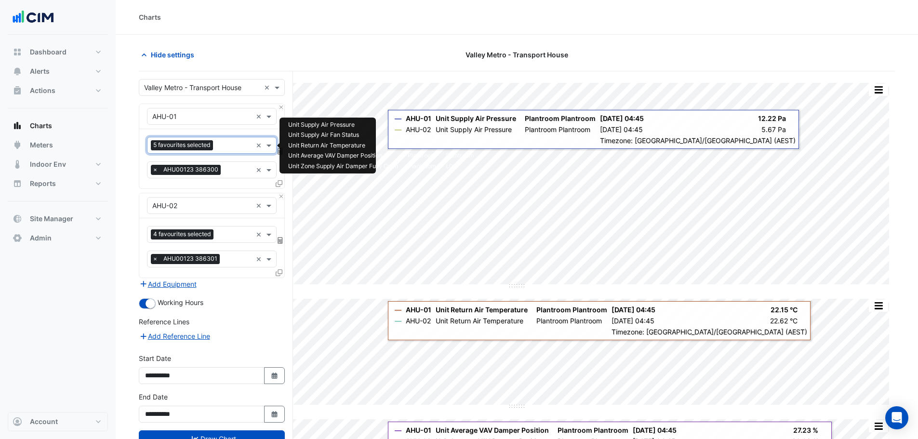
click at [217, 151] on div at bounding box center [233, 146] width 37 height 13
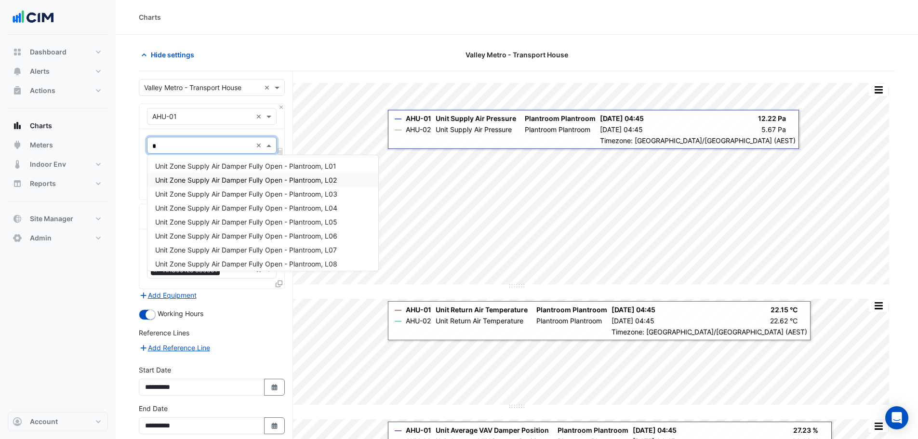
type input "**"
click at [224, 166] on span "Unit Zone Supply Air Damper Fully Open - Plantroom, L01" at bounding box center [245, 166] width 181 height 8
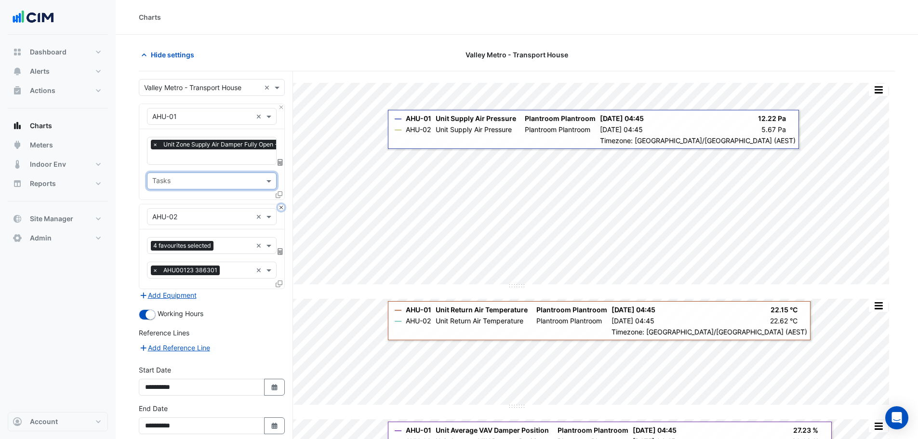
click at [282, 206] on button "Close" at bounding box center [281, 207] width 6 height 6
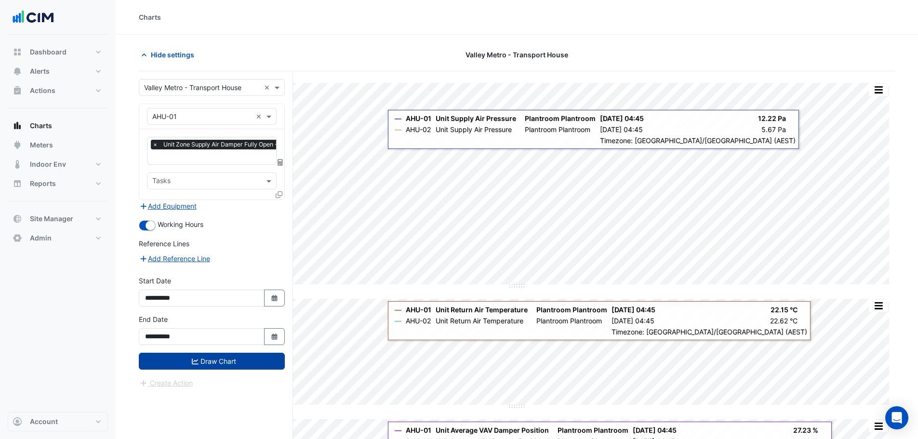
drag, startPoint x: 194, startPoint y: 371, endPoint x: 198, endPoint y: 366, distance: 6.8
click at [194, 370] on form "**********" at bounding box center [212, 233] width 146 height 309
click at [205, 361] on button "Draw Chart" at bounding box center [212, 361] width 146 height 17
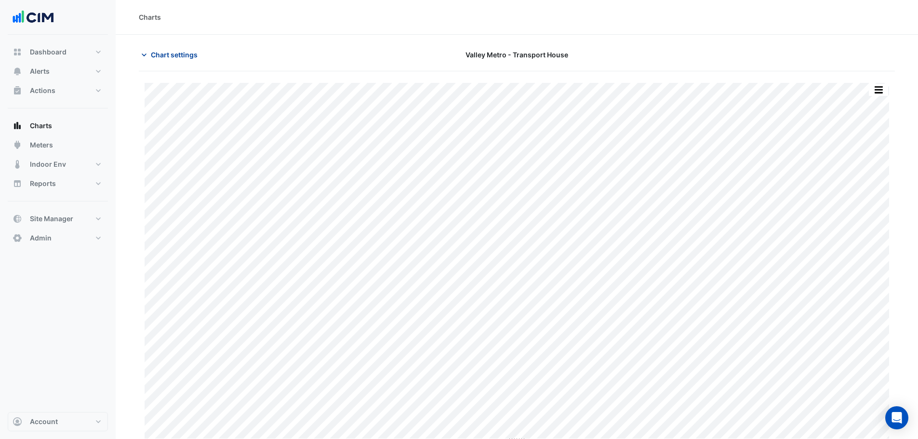
click at [172, 57] on span "Chart settings" at bounding box center [174, 55] width 47 height 10
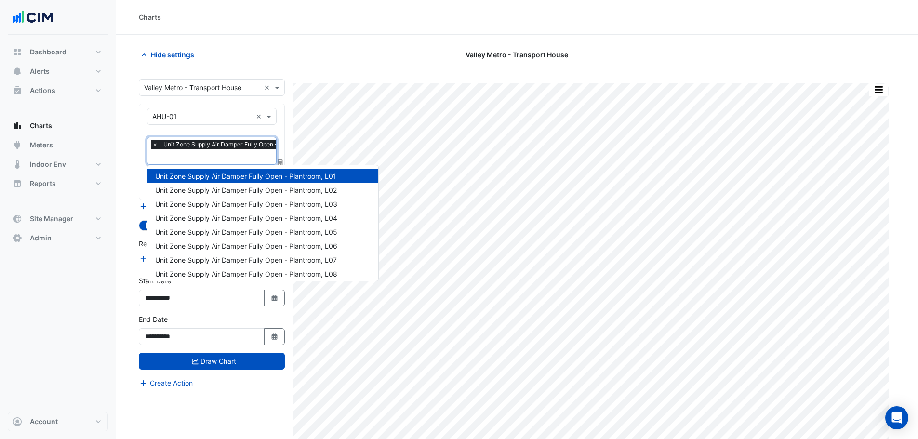
scroll to position [0, 5]
click at [206, 150] on div "× Unit Zone Supply Air Damper Fully Open - Plantroom, L01" at bounding box center [233, 146] width 174 height 12
type input "**"
click at [214, 193] on span "Unit Zone Supply Air Damper Fully Open - Plantroom, L02" at bounding box center [246, 190] width 182 height 8
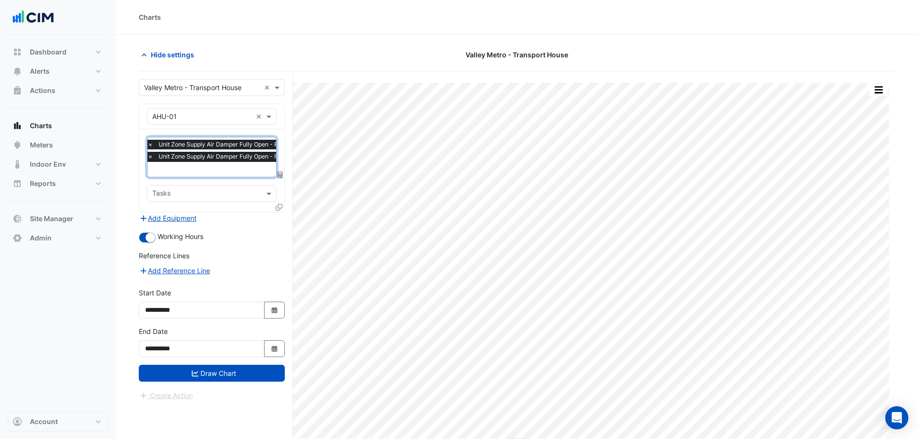
type input "*"
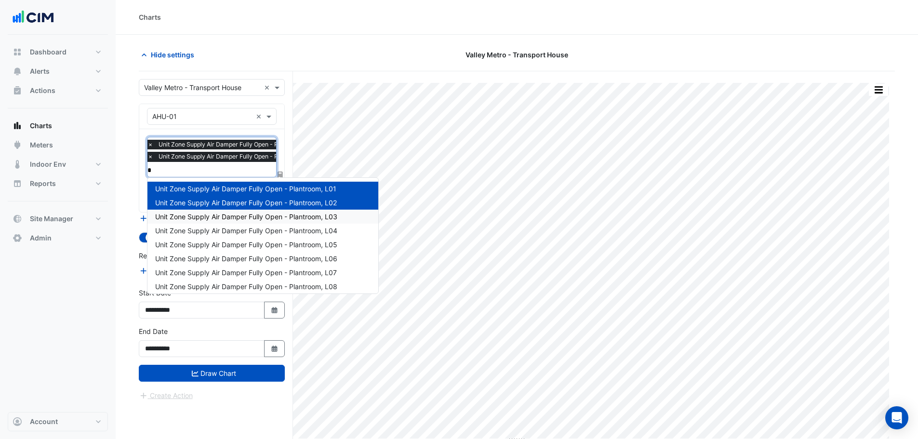
click at [207, 220] on span "Unit Zone Supply Air Damper Fully Open - Plantroom, L03" at bounding box center [246, 216] width 182 height 8
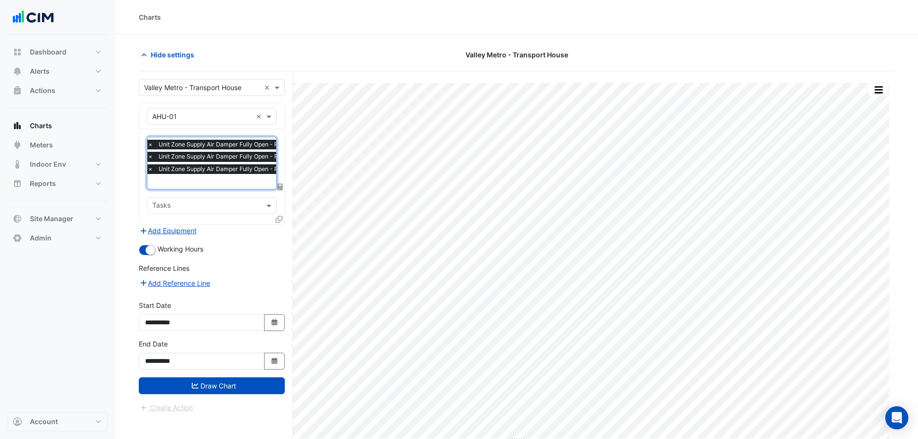
type input "*"
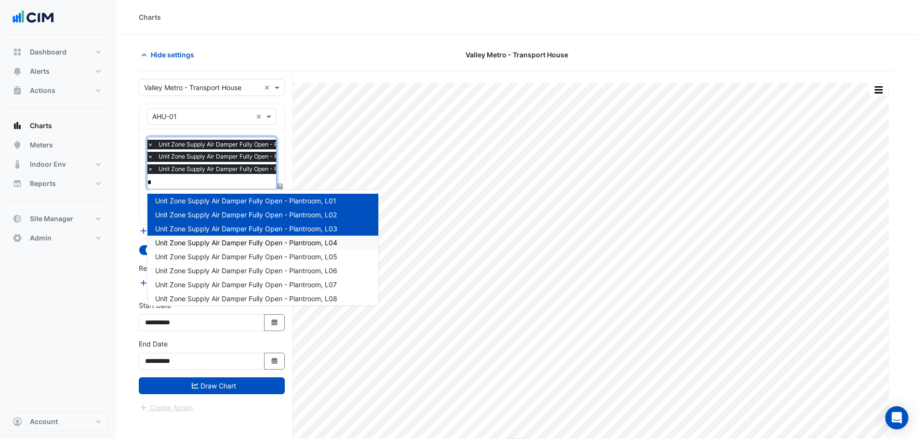
click at [211, 245] on span "Unit Zone Supply Air Damper Fully Open - Plantroom, L04" at bounding box center [246, 242] width 182 height 8
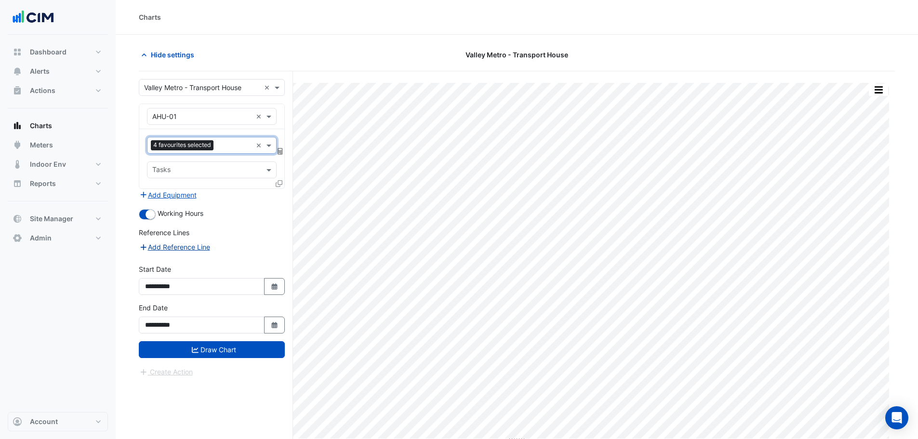
scroll to position [0, 0]
type input "*"
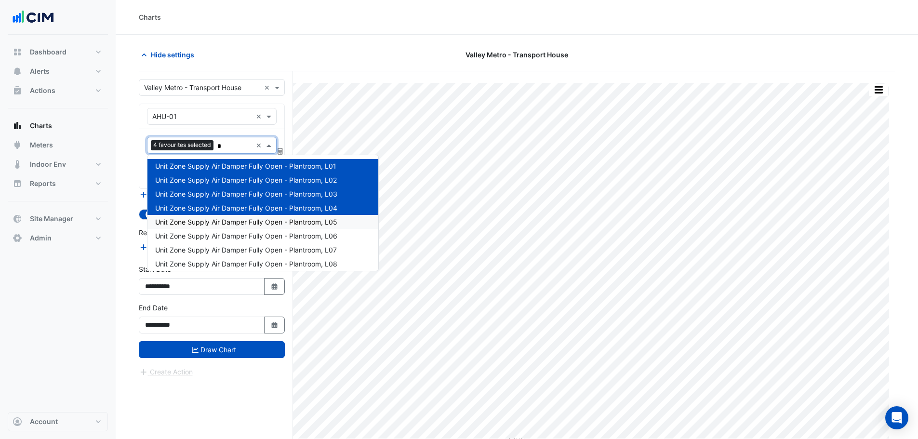
click at [217, 222] on span "Unit Zone Supply Air Damper Fully Open - Plantroom, L05" at bounding box center [246, 222] width 182 height 8
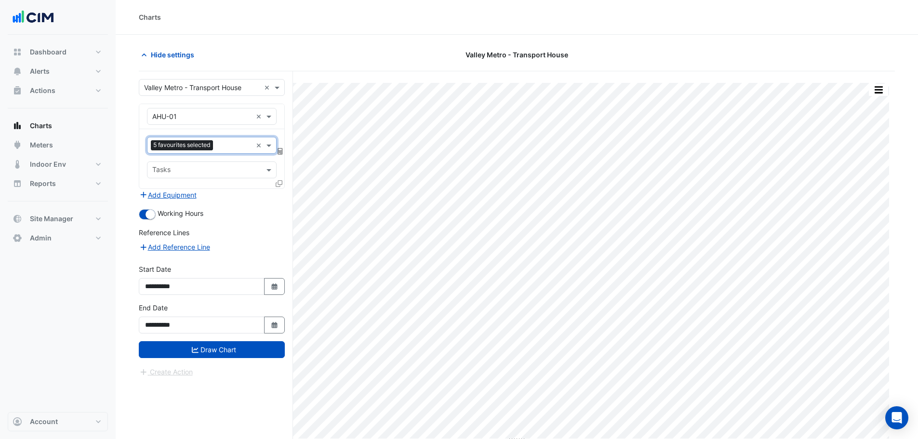
type input "*"
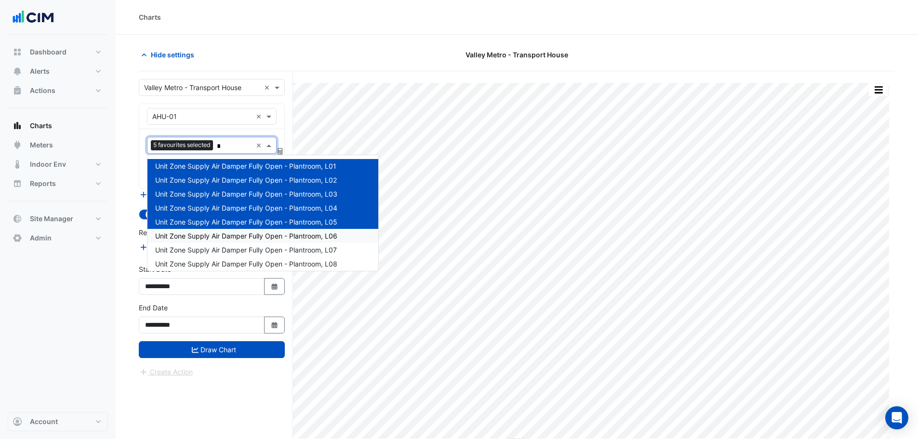
click at [222, 234] on span "Unit Zone Supply Air Damper Fully Open - Plantroom, L06" at bounding box center [246, 236] width 182 height 8
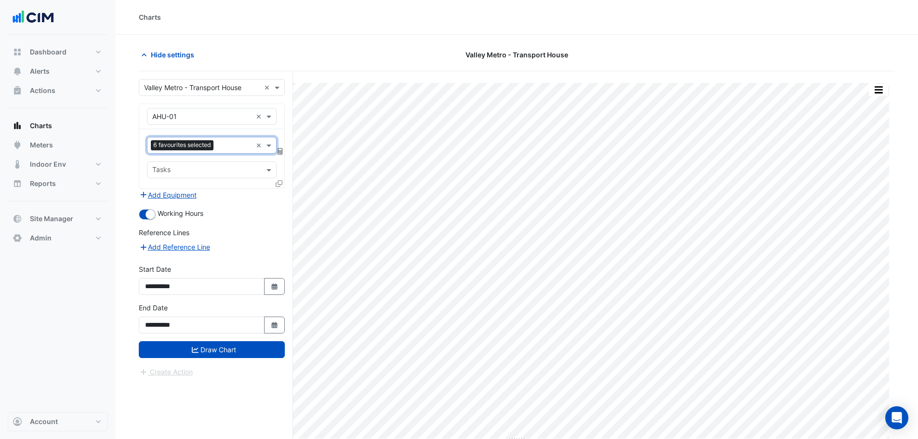
type input "*"
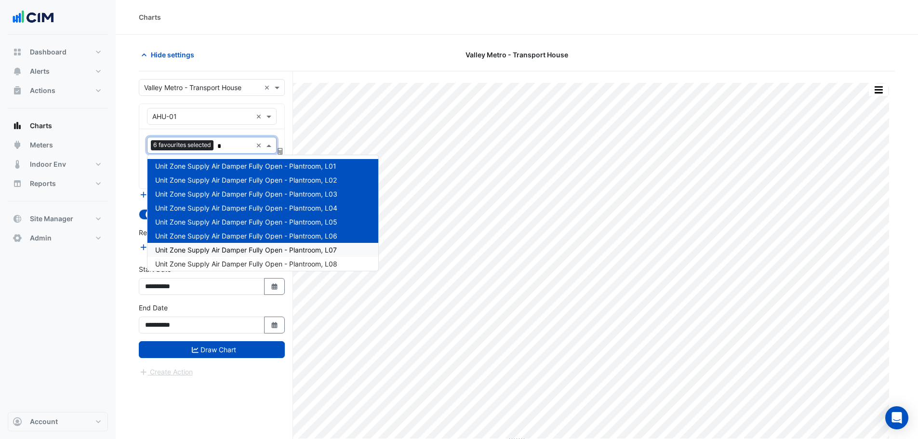
click at [220, 249] on span "Unit Zone Supply Air Damper Fully Open - Plantroom, L07" at bounding box center [246, 250] width 182 height 8
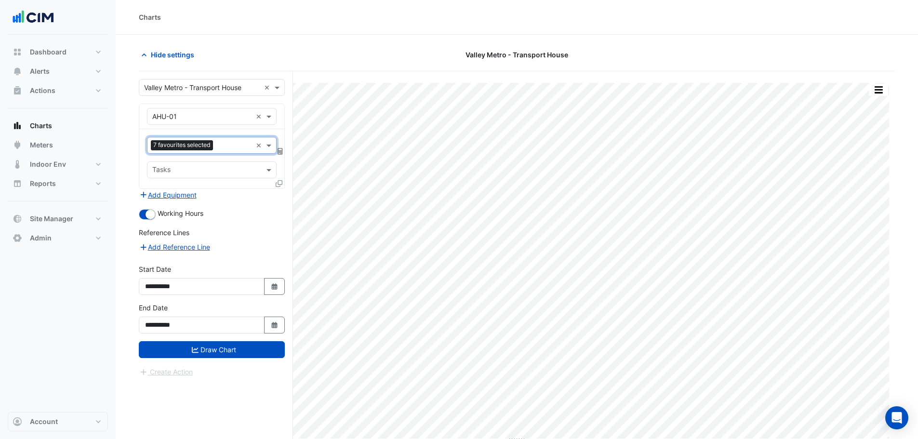
type input "*"
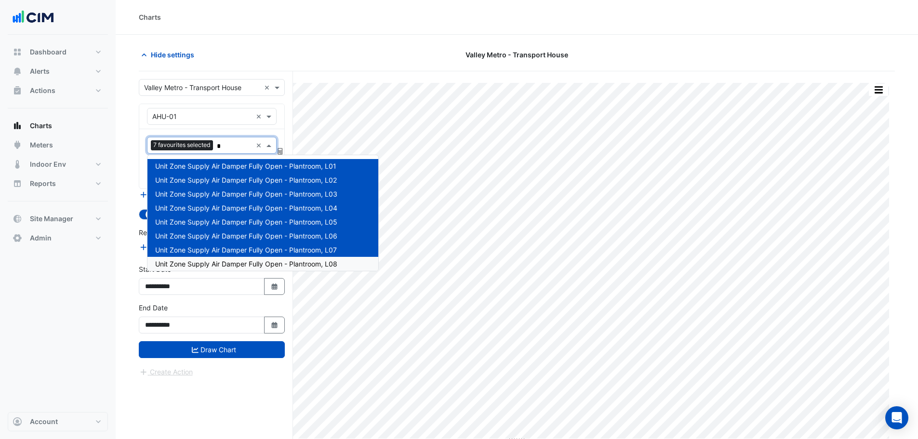
click at [225, 265] on span "Unit Zone Supply Air Damper Fully Open - Plantroom, L08" at bounding box center [246, 264] width 182 height 8
type input "*"
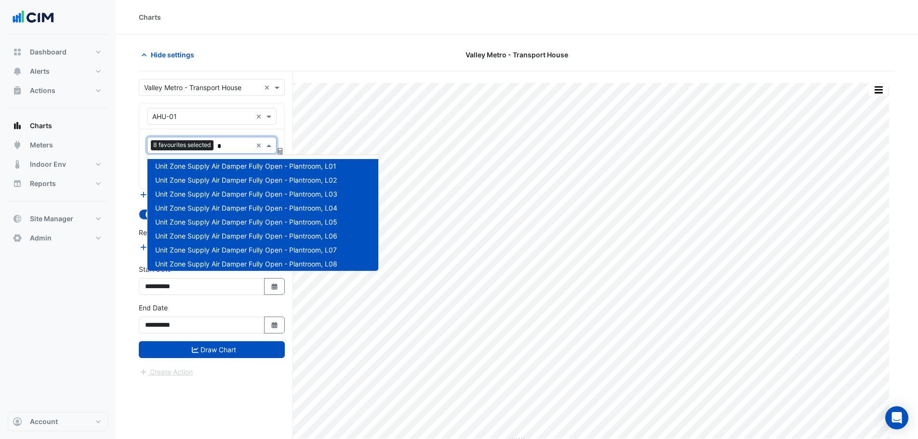
scroll to position [48, 0]
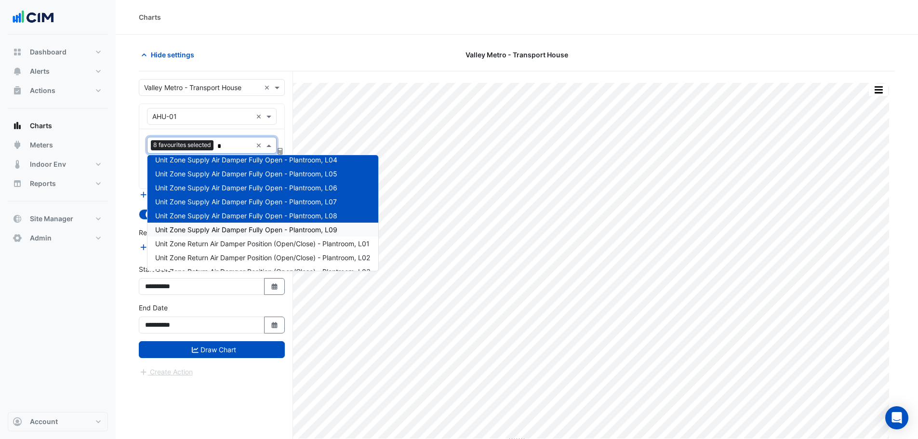
click at [227, 227] on span "Unit Zone Supply Air Damper Fully Open - Plantroom, L09" at bounding box center [246, 229] width 182 height 8
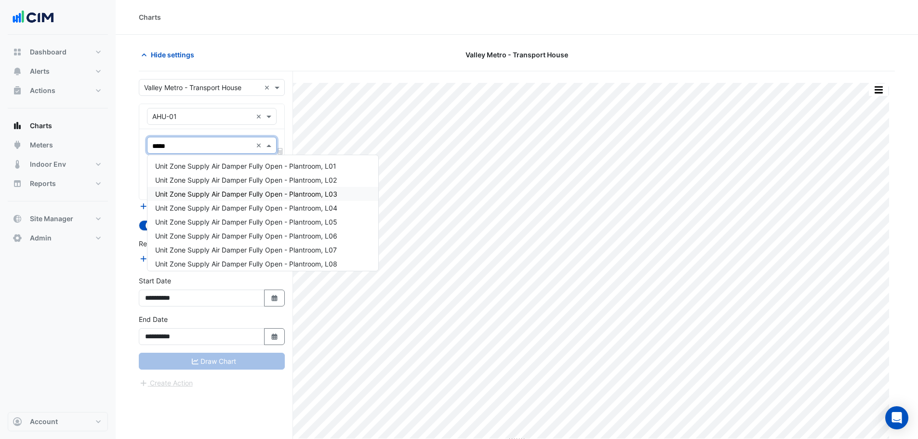
type input "******"
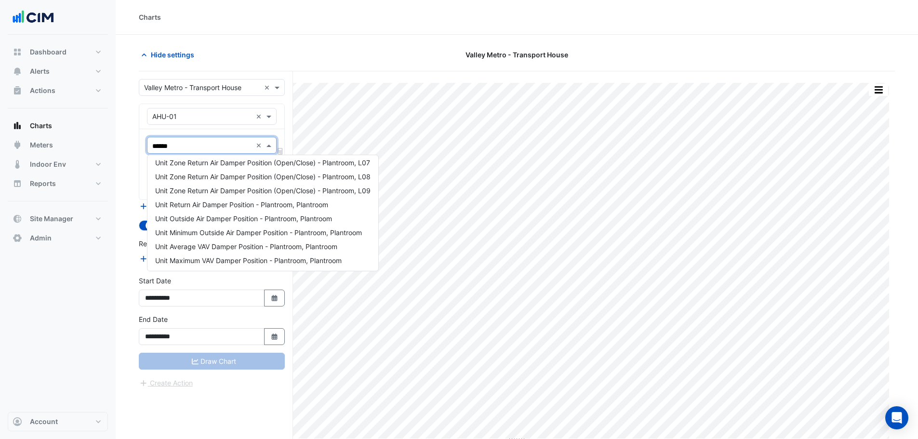
scroll to position [213, 0]
drag, startPoint x: 194, startPoint y: 139, endPoint x: 146, endPoint y: 144, distance: 48.4
click at [134, 146] on section "Hide settings Valley Metro - Transport House Print Save as JPEG Save as PNG Piv…" at bounding box center [517, 255] width 802 height 441
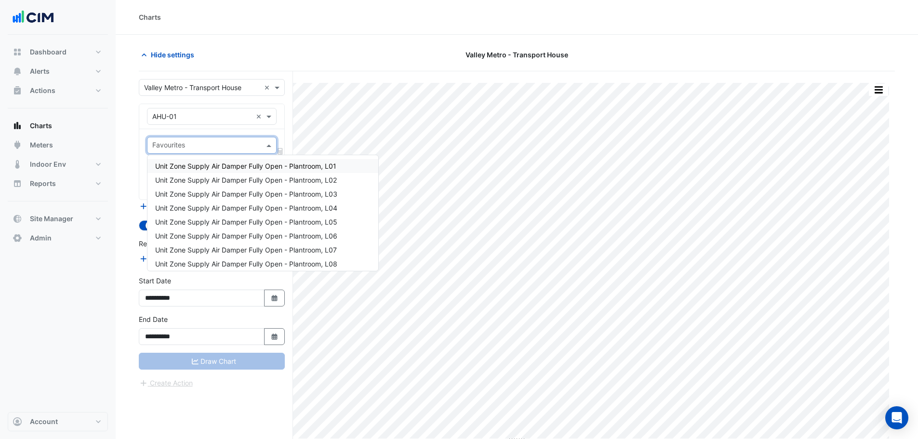
click at [189, 144] on input "text" at bounding box center [206, 146] width 108 height 10
type input "***"
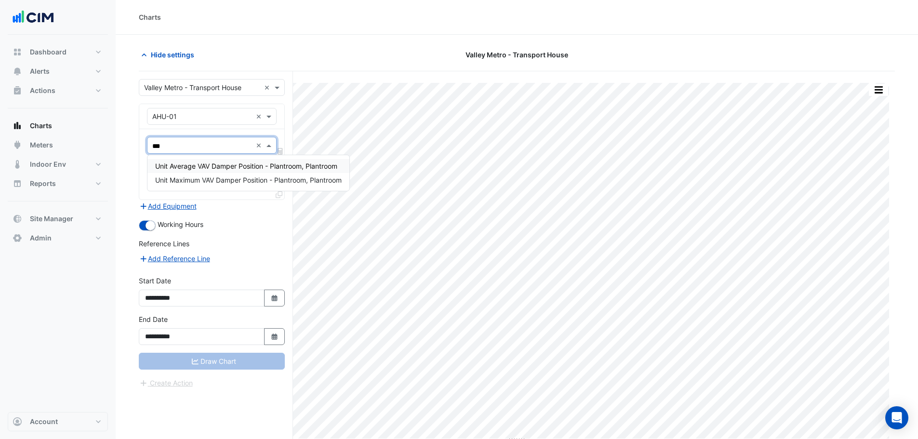
click at [199, 164] on span "Unit Average VAV Damper Position - Plantroom, Plantroom" at bounding box center [246, 166] width 182 height 8
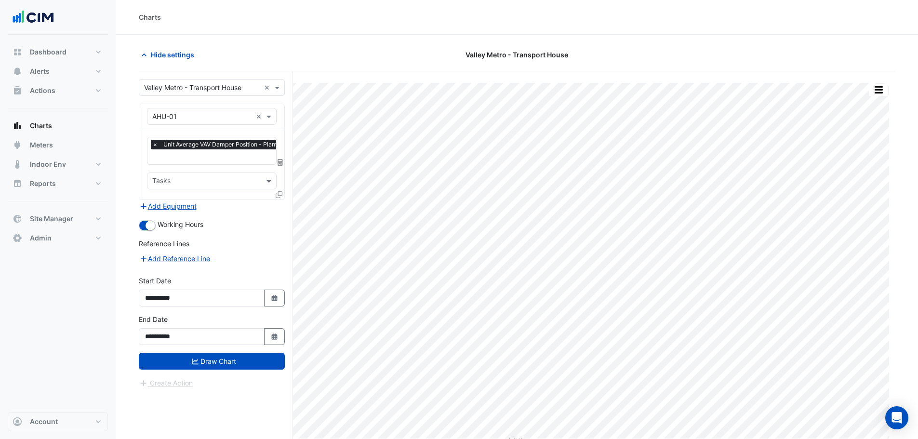
click at [279, 194] on icon at bounding box center [279, 194] width 7 height 7
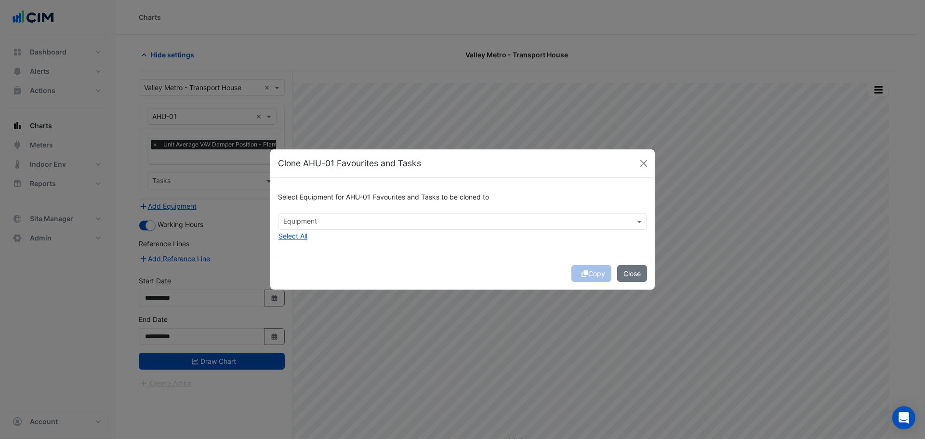
click at [307, 215] on div "Equipment" at bounding box center [454, 221] width 352 height 15
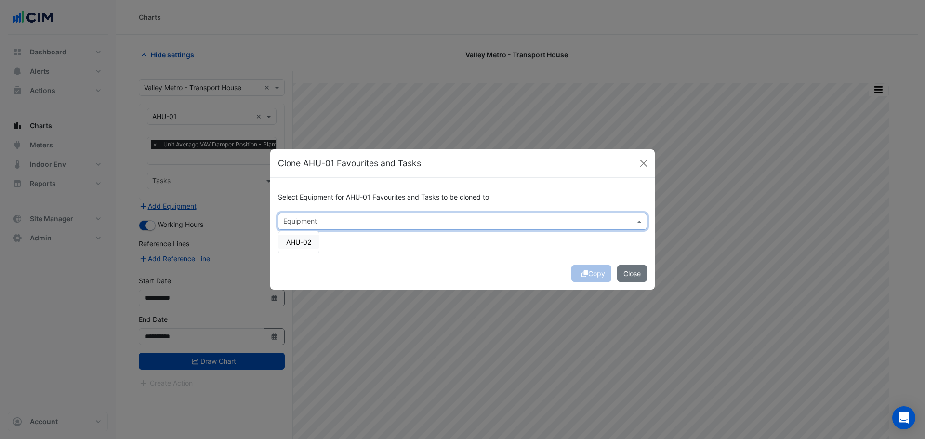
click at [306, 244] on span "AHU-02" at bounding box center [298, 242] width 25 height 8
click at [593, 275] on button "Copy" at bounding box center [591, 273] width 40 height 17
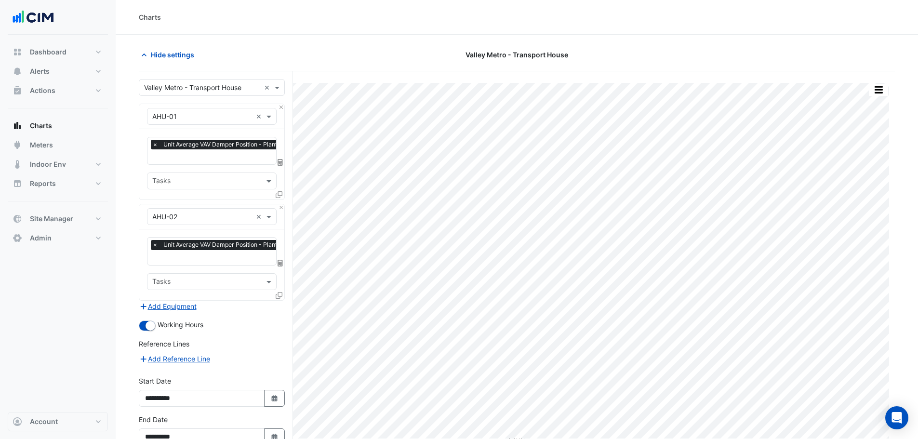
scroll to position [0, 5]
click at [180, 160] on input "text" at bounding box center [234, 158] width 175 height 10
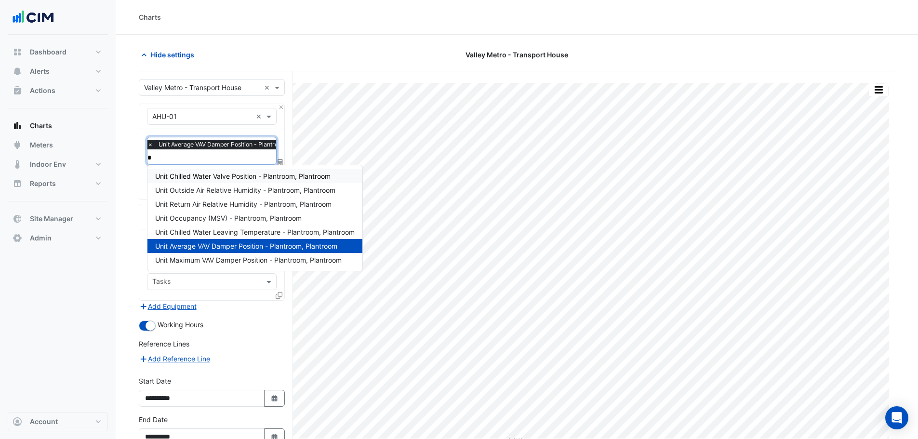
scroll to position [0, 0]
type input "**"
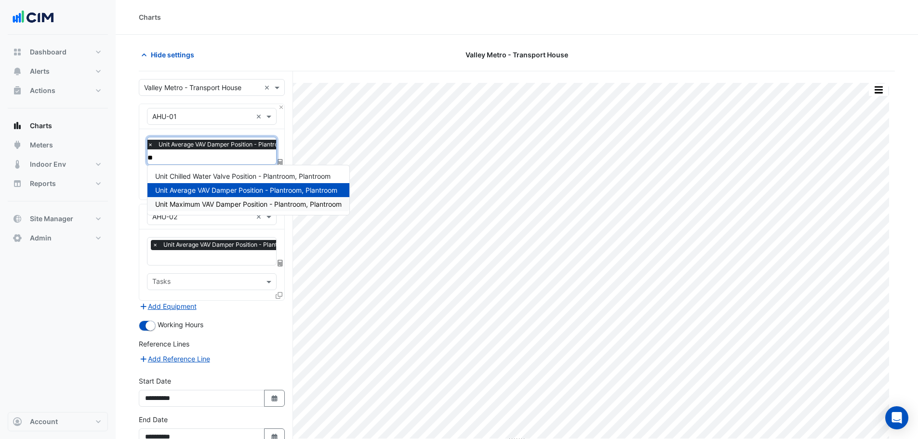
click at [186, 206] on span "Unit Maximum VAV Damper Position - Plantroom, Plantroom" at bounding box center [248, 204] width 186 height 8
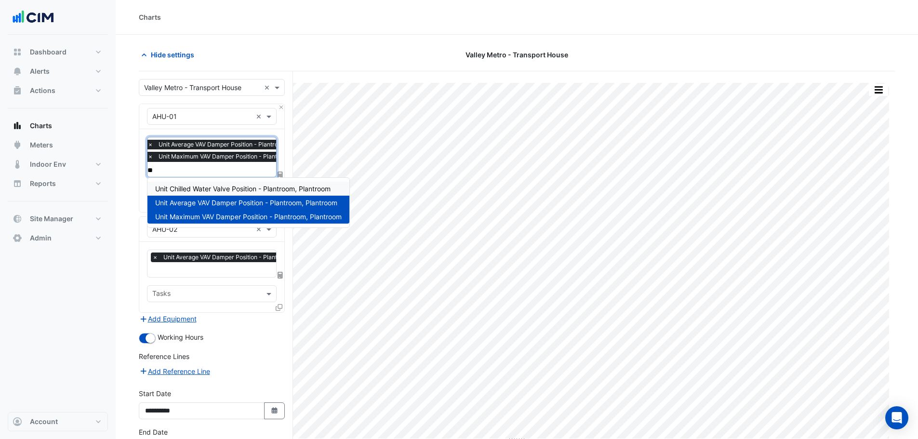
type input "**"
click at [178, 269] on input "text" at bounding box center [239, 270] width 175 height 10
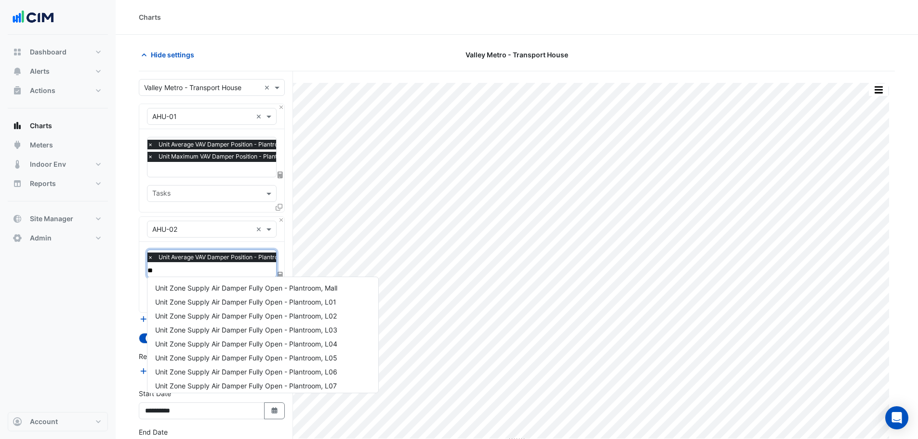
type input "***"
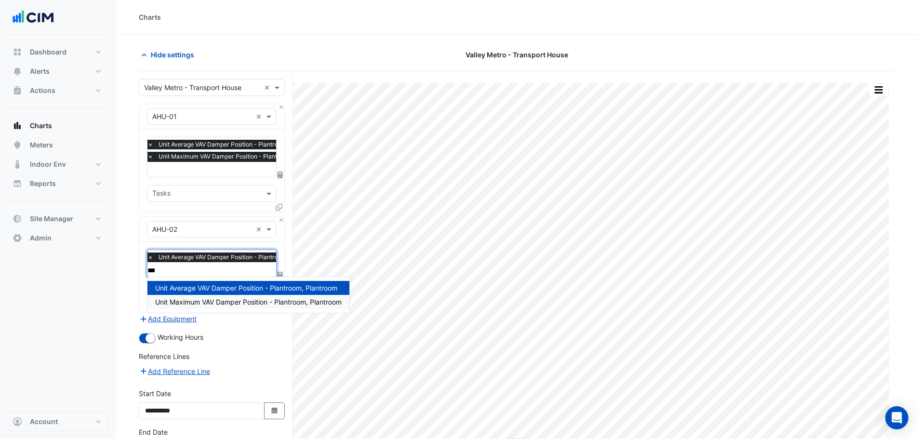
click at [182, 303] on span "Unit Maximum VAV Damper Position - Plantroom, Plantroom" at bounding box center [248, 302] width 186 height 8
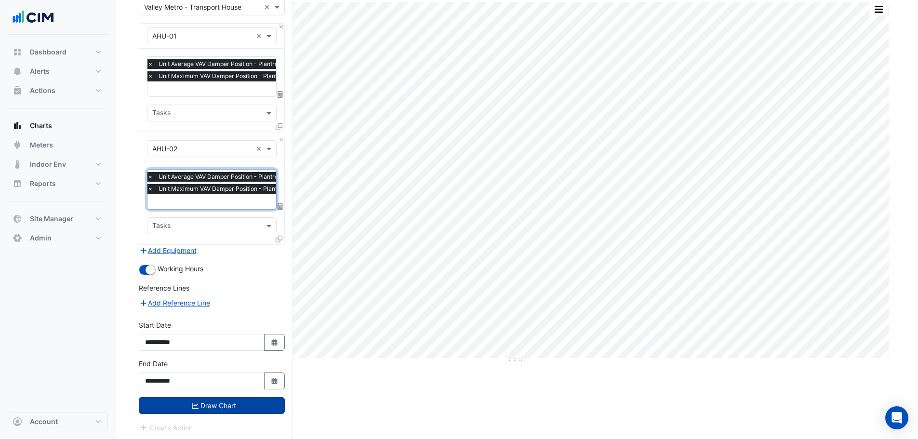
click at [195, 403] on icon "submit" at bounding box center [195, 406] width 7 height 6
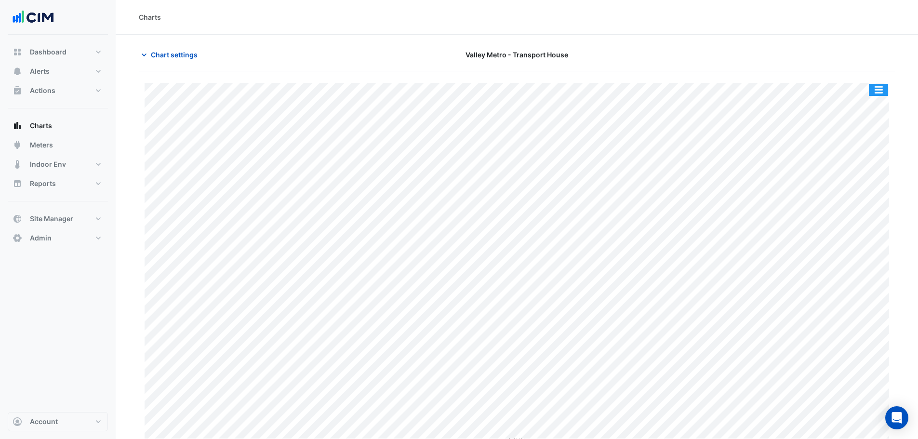
click at [880, 87] on button "button" at bounding box center [878, 90] width 19 height 12
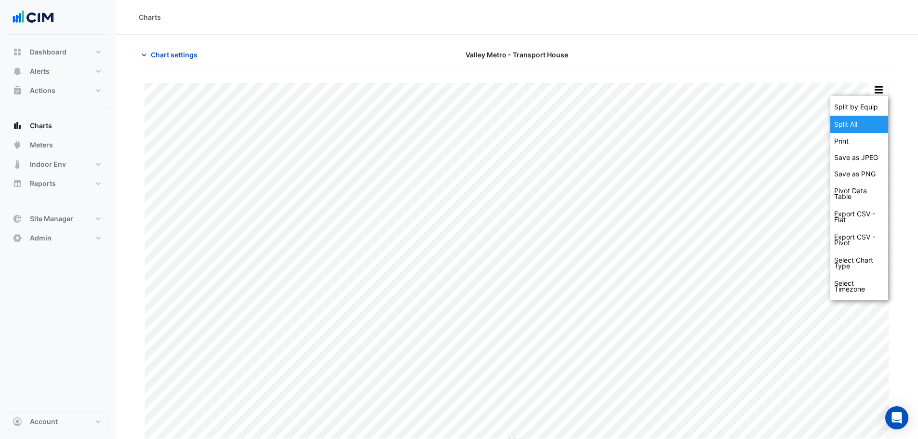
click at [873, 121] on div "Split All" at bounding box center [859, 124] width 58 height 17
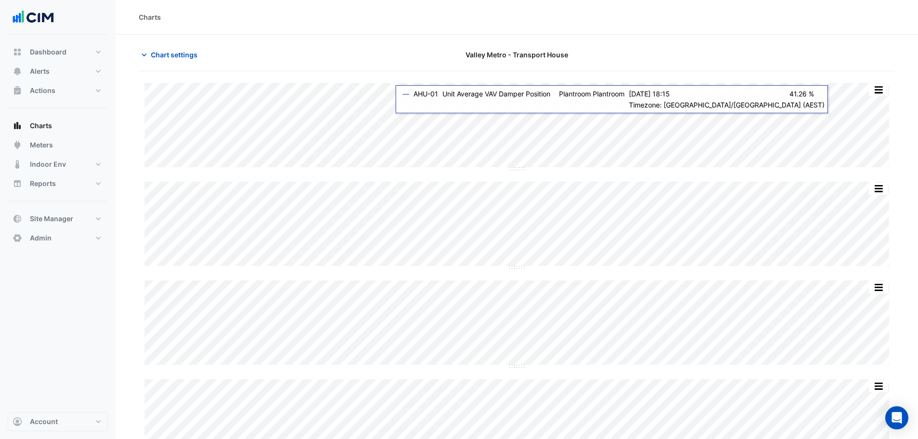
click at [888, 87] on div "Split by Equip Split None Print Save as JPEG Save as PNG Pivot Data Table Expor…" at bounding box center [878, 89] width 20 height 13
click at [883, 90] on button "button" at bounding box center [878, 90] width 19 height 12
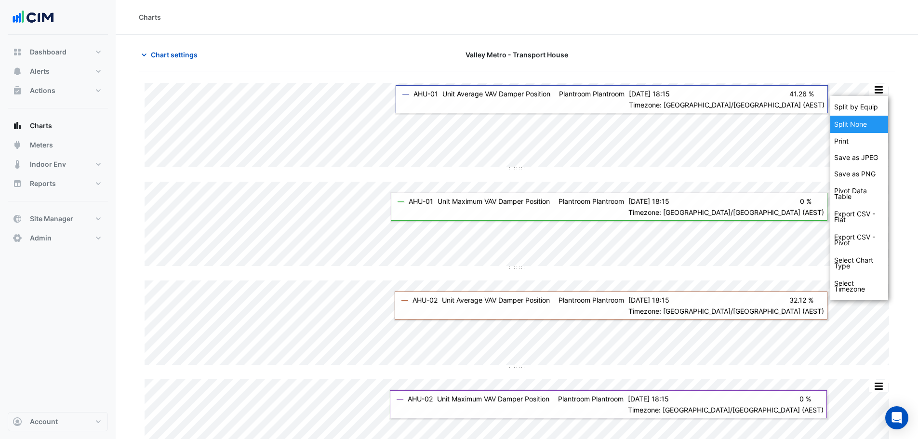
click at [862, 128] on div "Split None" at bounding box center [859, 124] width 58 height 17
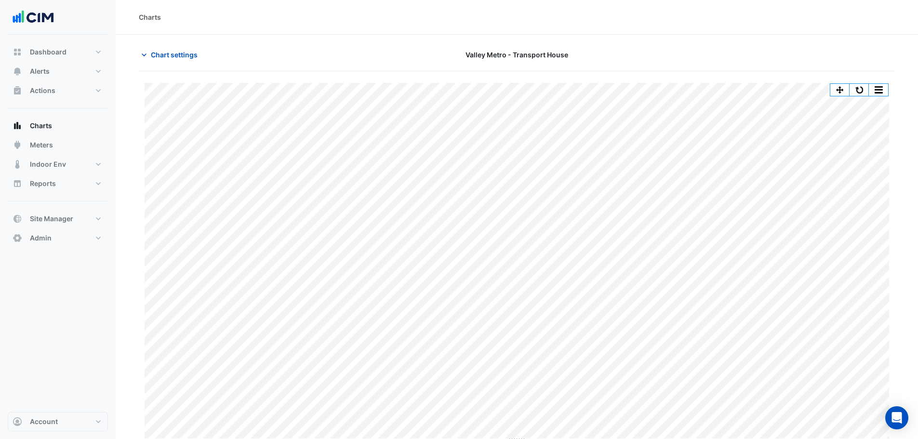
click at [181, 67] on div "Chart settings Valley Metro - Transport House" at bounding box center [517, 58] width 756 height 25
click at [183, 61] on button "Chart settings" at bounding box center [171, 54] width 65 height 17
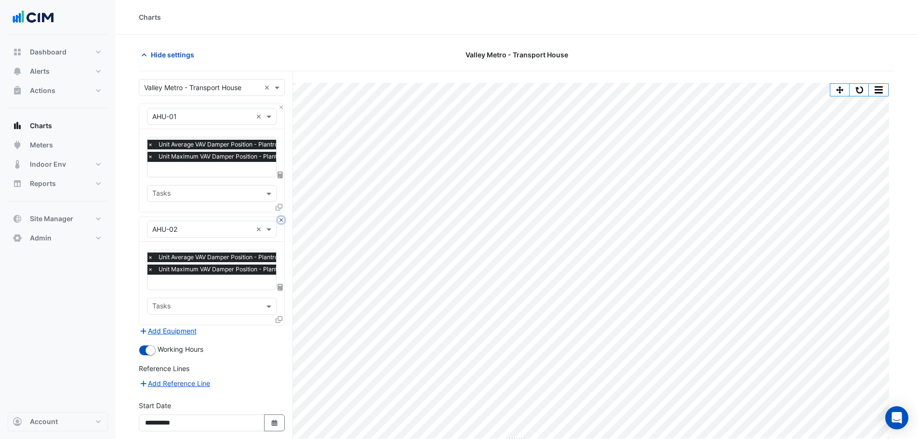
click at [282, 219] on button "Close" at bounding box center [281, 220] width 6 height 6
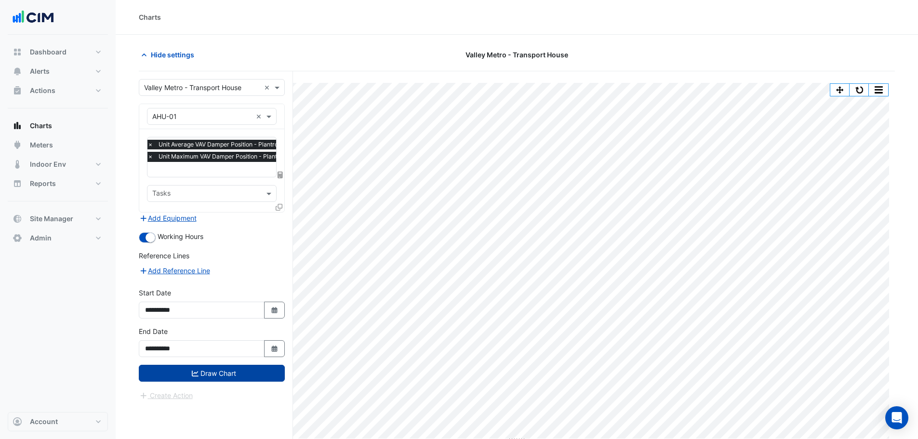
click at [189, 121] on div "× AHU-01" at bounding box center [199, 116] width 105 height 10
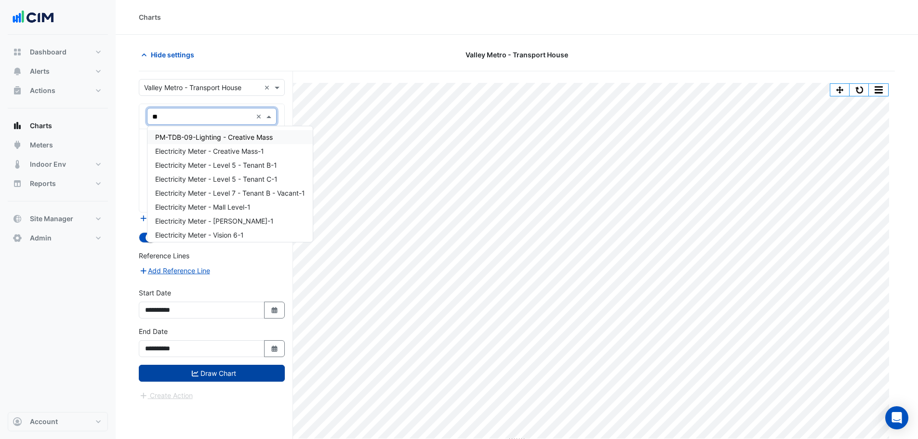
type input "***"
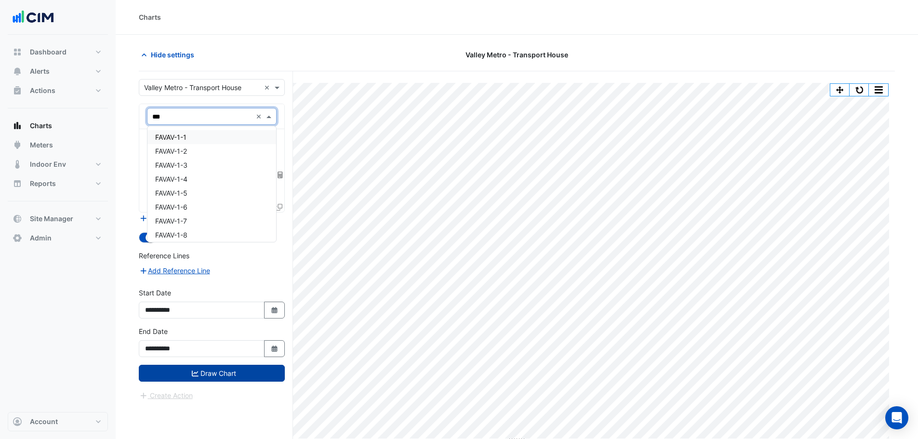
click at [181, 136] on span "FAVAV-1-1" at bounding box center [170, 137] width 31 height 8
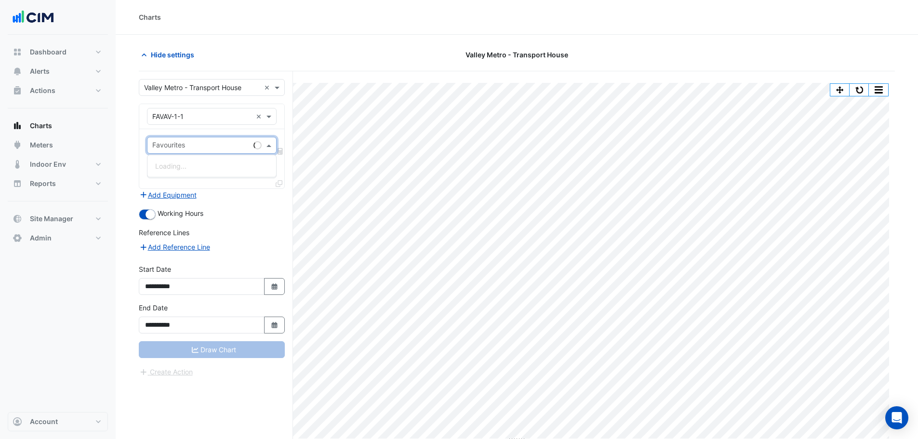
click at [174, 145] on input "text" at bounding box center [200, 146] width 97 height 10
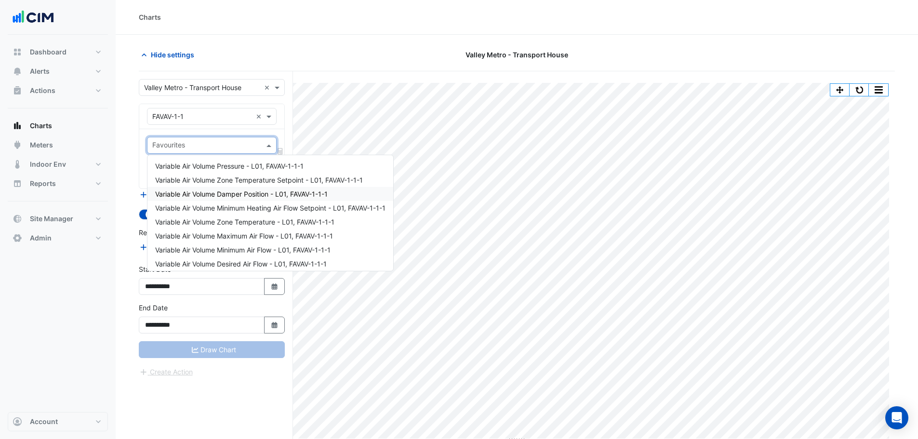
click at [235, 192] on span "Variable Air Volume Damper Position - L01, FAVAV-1-1-1" at bounding box center [241, 194] width 172 height 8
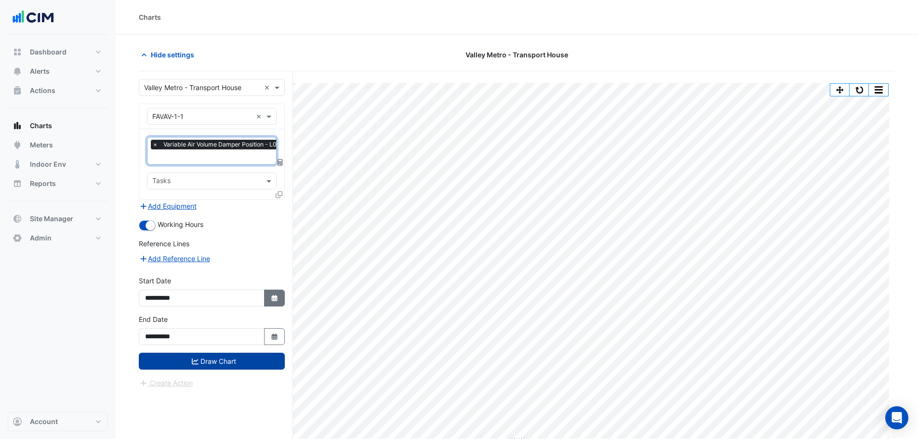
drag, startPoint x: 284, startPoint y: 305, endPoint x: 280, endPoint y: 302, distance: 5.8
click at [284, 304] on div "**********" at bounding box center [212, 295] width 158 height 39
click at [276, 296] on icon "Select Date" at bounding box center [274, 298] width 9 height 7
select select "*"
select select "****"
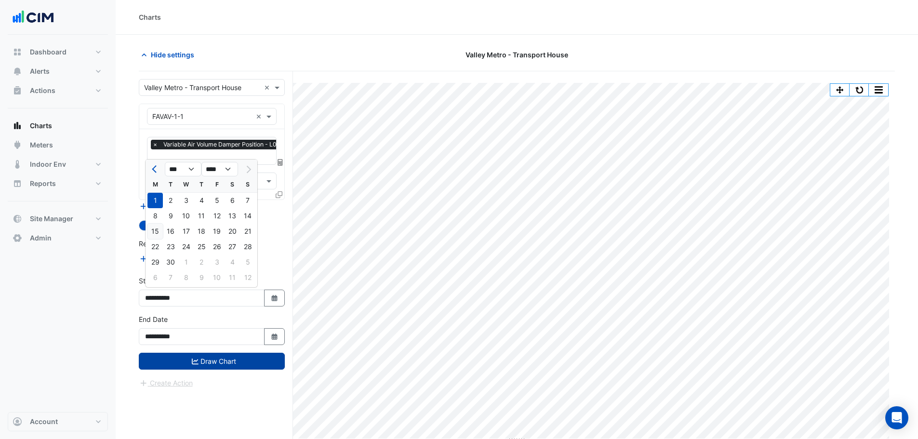
click at [157, 234] on div "15" at bounding box center [154, 231] width 15 height 15
type input "**********"
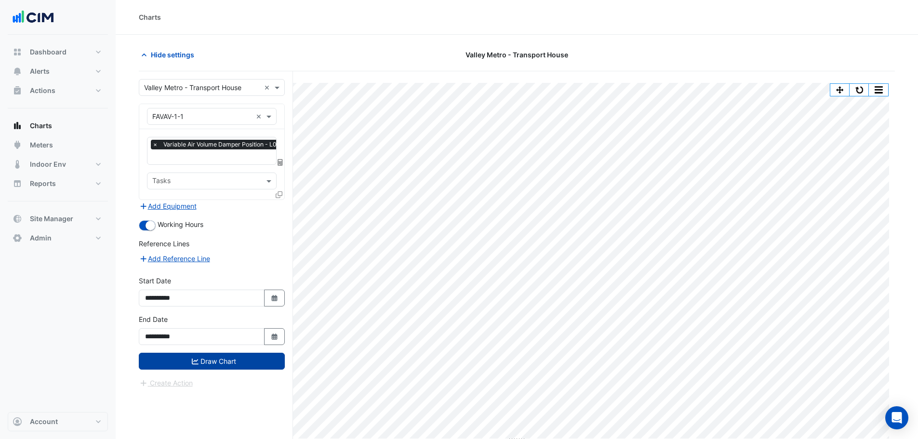
click at [281, 192] on icon at bounding box center [279, 194] width 7 height 7
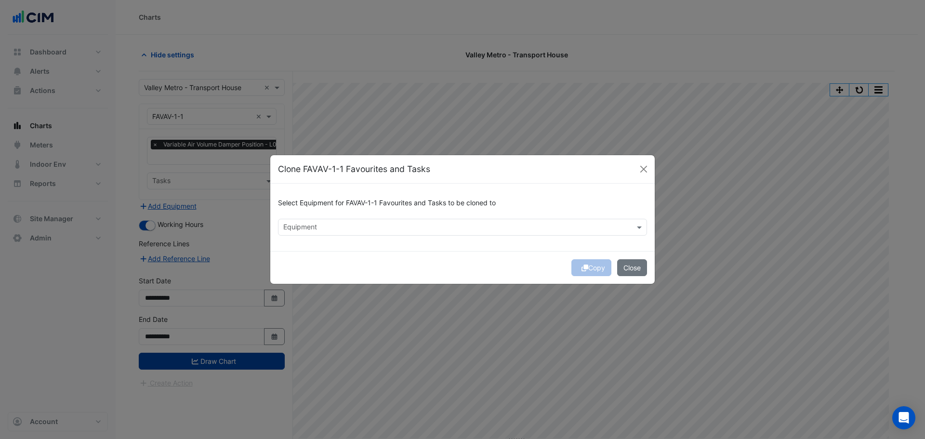
click at [305, 226] on input "text" at bounding box center [456, 228] width 347 height 10
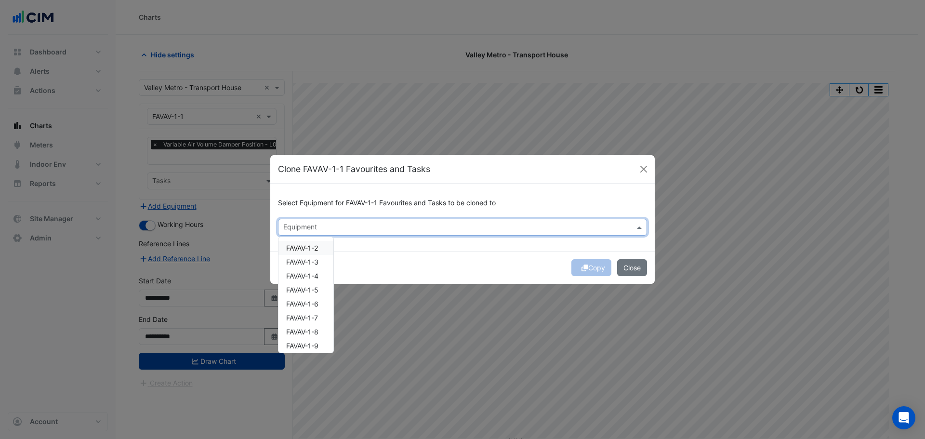
click at [306, 247] on span "FAVAV-1-2" at bounding box center [302, 248] width 32 height 8
click at [303, 265] on span "FAVAV-1-3" at bounding box center [302, 262] width 32 height 8
drag, startPoint x: 303, startPoint y: 275, endPoint x: 305, endPoint y: 283, distance: 7.9
click at [303, 276] on span "FAVAV-1-4" at bounding box center [302, 276] width 32 height 8
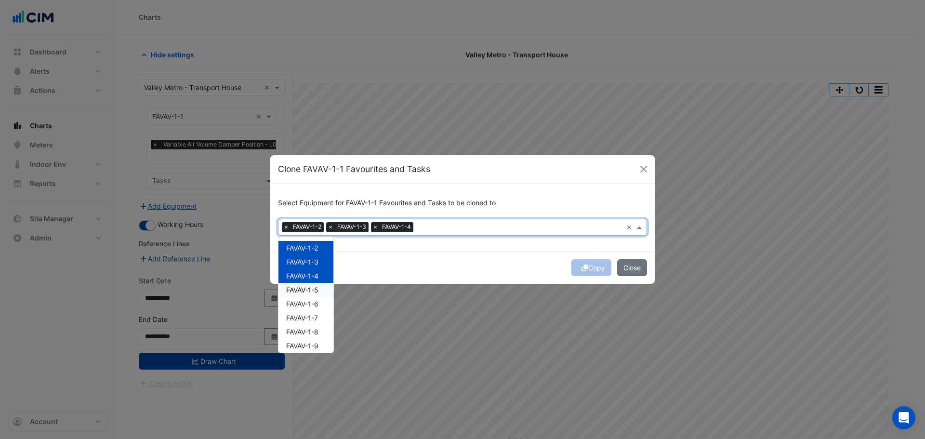
click at [305, 291] on span "FAVAV-1-5" at bounding box center [302, 290] width 32 height 8
click at [309, 305] on span "FAVAV-1-6" at bounding box center [302, 304] width 32 height 8
click at [308, 318] on span "FAVAV-1-7" at bounding box center [302, 318] width 32 height 8
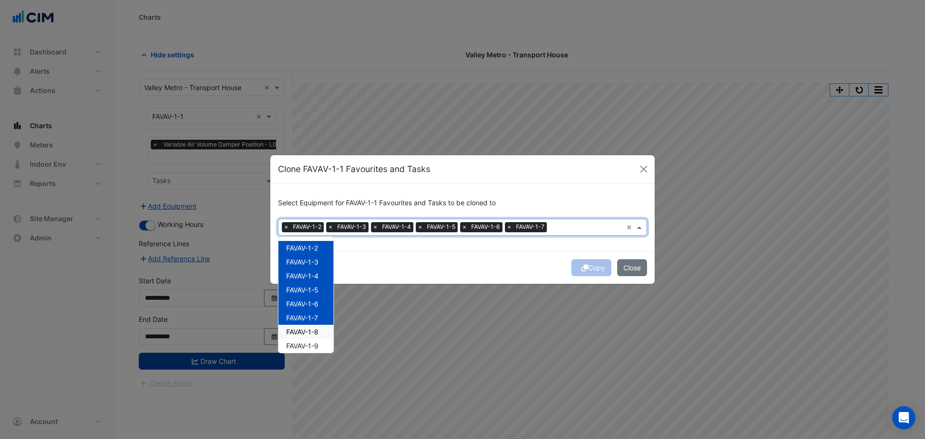
drag, startPoint x: 310, startPoint y: 332, endPoint x: 310, endPoint y: 338, distance: 5.3
click at [310, 334] on span "FAVAV-1-8" at bounding box center [302, 332] width 32 height 8
click at [310, 346] on span "FAVAV-1-9" at bounding box center [302, 346] width 32 height 8
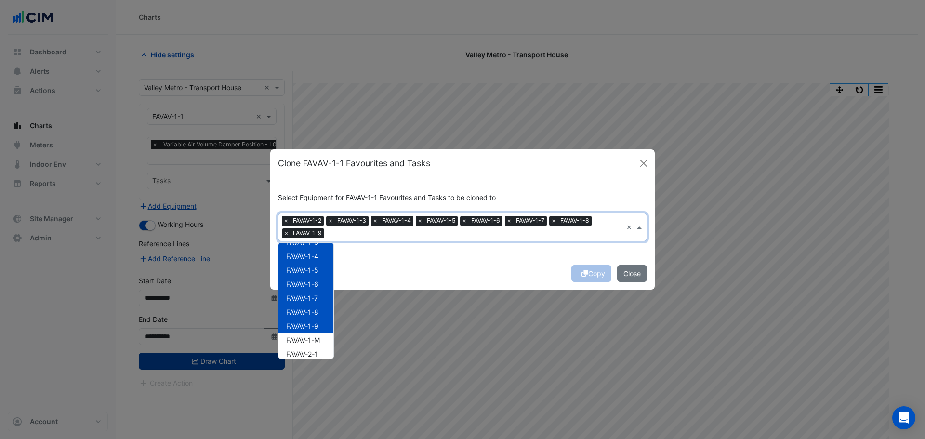
scroll to position [48, 0]
drag, startPoint x: 318, startPoint y: 317, endPoint x: 319, endPoint y: 331, distance: 14.0
click at [318, 317] on span "FAVAV-1-M" at bounding box center [303, 317] width 34 height 8
click at [318, 331] on span "FAVAV-2-1" at bounding box center [302, 331] width 32 height 8
click at [318, 340] on div "FAVAV-2-2" at bounding box center [305, 345] width 55 height 14
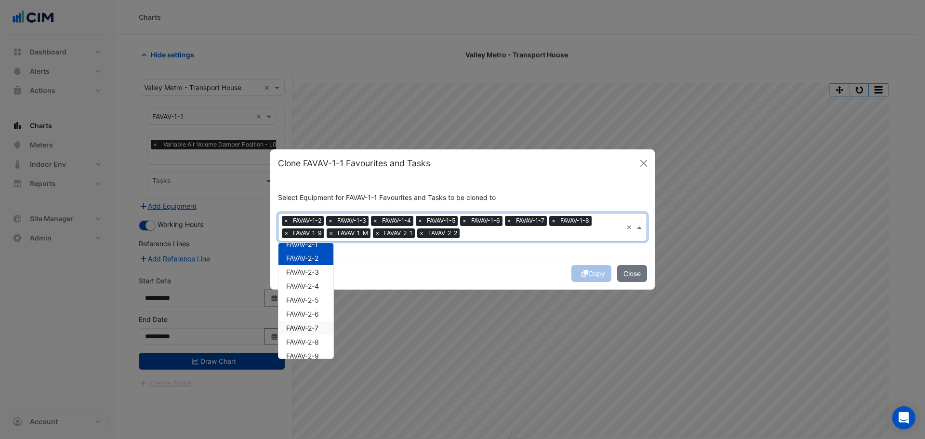
scroll to position [145, 0]
click at [312, 261] on span "FAVAV-2-3" at bounding box center [302, 263] width 33 height 8
click at [313, 275] on span "FAVAV-2-4" at bounding box center [302, 277] width 33 height 8
drag, startPoint x: 315, startPoint y: 291, endPoint x: 316, endPoint y: 297, distance: 5.9
click at [316, 291] on span "FAVAV-2-5" at bounding box center [302, 291] width 33 height 8
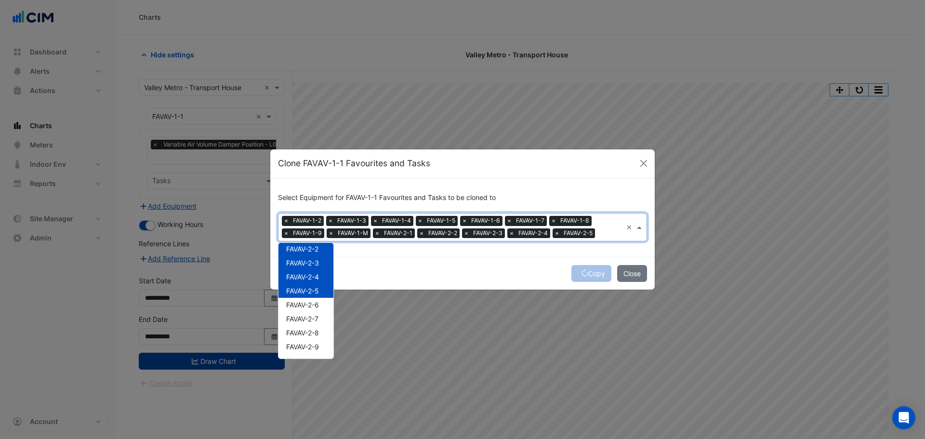
click at [316, 302] on span "FAVAV-2-6" at bounding box center [302, 305] width 33 height 8
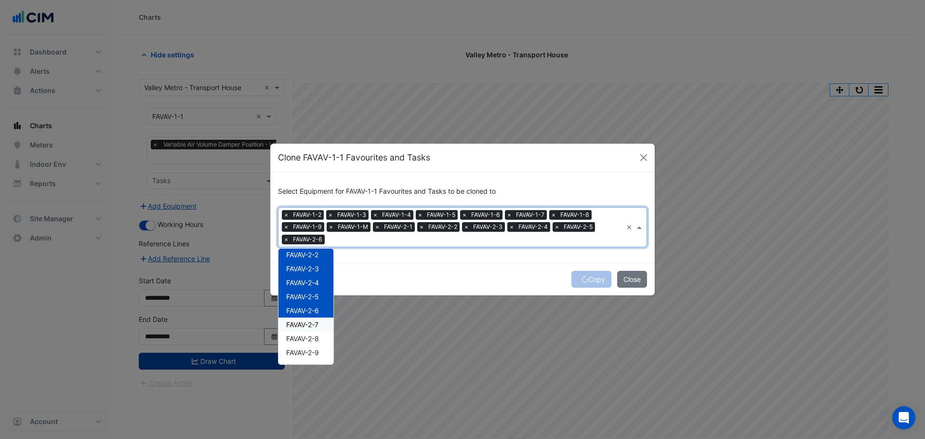
drag, startPoint x: 321, startPoint y: 318, endPoint x: 322, endPoint y: 328, distance: 9.7
click at [322, 320] on div "FAVAV-2-7" at bounding box center [305, 325] width 55 height 14
drag, startPoint x: 321, startPoint y: 334, endPoint x: 321, endPoint y: 348, distance: 14.0
click at [321, 335] on div "FAVAV-2-8" at bounding box center [305, 338] width 55 height 14
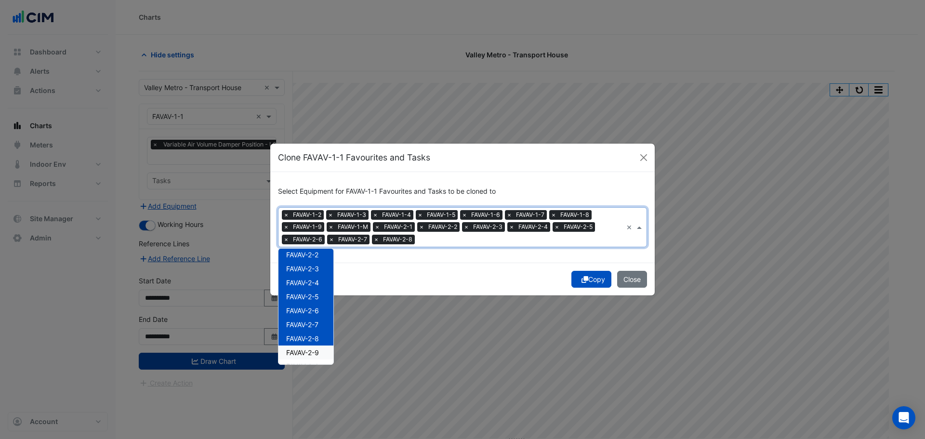
click at [321, 353] on div "FAVAV-2-9" at bounding box center [305, 352] width 55 height 14
click at [320, 317] on div "FAVAV-3-1" at bounding box center [305, 318] width 55 height 14
click at [318, 336] on span "FAVAV-3-2" at bounding box center [302, 332] width 33 height 8
click at [318, 347] on span "FAVAV-3-3" at bounding box center [302, 346] width 33 height 8
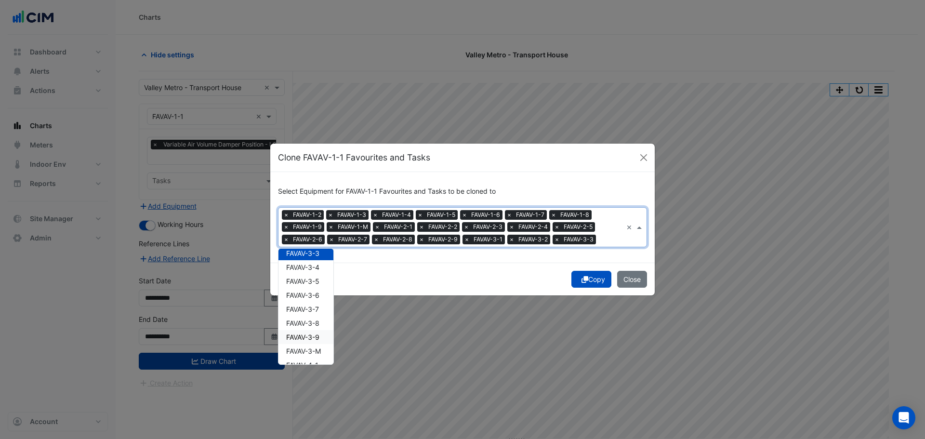
scroll to position [289, 0]
click at [310, 261] on span "FAVAV-3-4" at bounding box center [302, 264] width 33 height 8
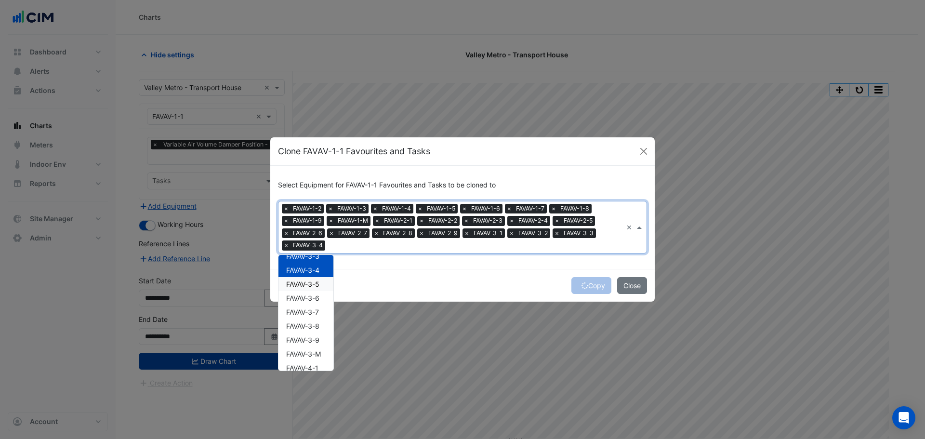
click at [310, 280] on span "FAVAV-3-5" at bounding box center [302, 284] width 33 height 8
drag, startPoint x: 312, startPoint y: 299, endPoint x: 314, endPoint y: 304, distance: 5.5
click at [313, 299] on span "FAVAV-3-6" at bounding box center [302, 298] width 33 height 8
drag, startPoint x: 314, startPoint y: 314, endPoint x: 315, endPoint y: 329, distance: 14.5
click at [314, 315] on span "FAVAV-3-7" at bounding box center [302, 312] width 33 height 8
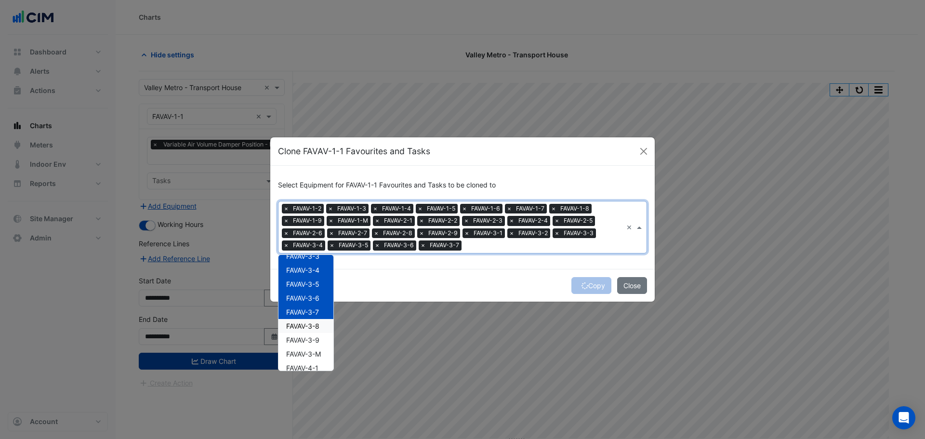
click at [315, 331] on div "FAVAV-3-8" at bounding box center [305, 326] width 55 height 14
click at [316, 348] on div "FAVAV-3-M" at bounding box center [305, 354] width 55 height 14
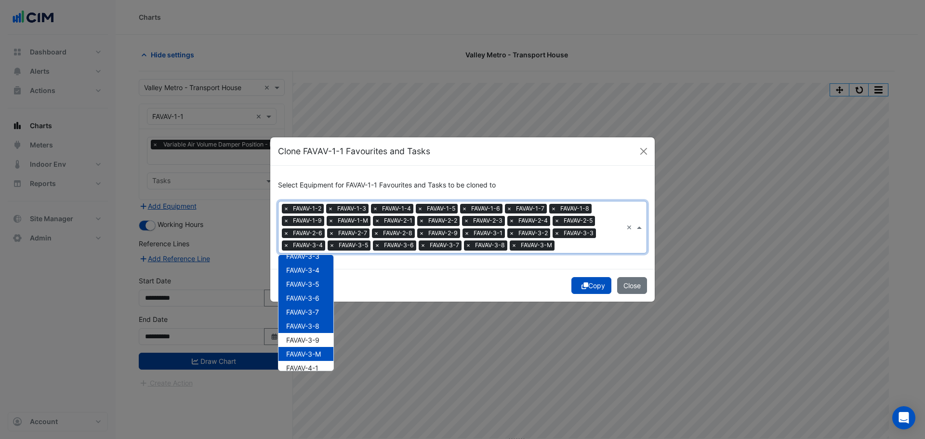
click at [316, 355] on span "FAVAV-3-M" at bounding box center [303, 354] width 35 height 8
drag, startPoint x: 316, startPoint y: 341, endPoint x: 315, endPoint y: 354, distance: 13.0
click at [316, 342] on span "FAVAV-3-9" at bounding box center [302, 340] width 33 height 8
drag, startPoint x: 313, startPoint y: 357, endPoint x: 314, endPoint y: 362, distance: 5.3
click at [314, 358] on div "FAVAV-3-M" at bounding box center [305, 354] width 55 height 14
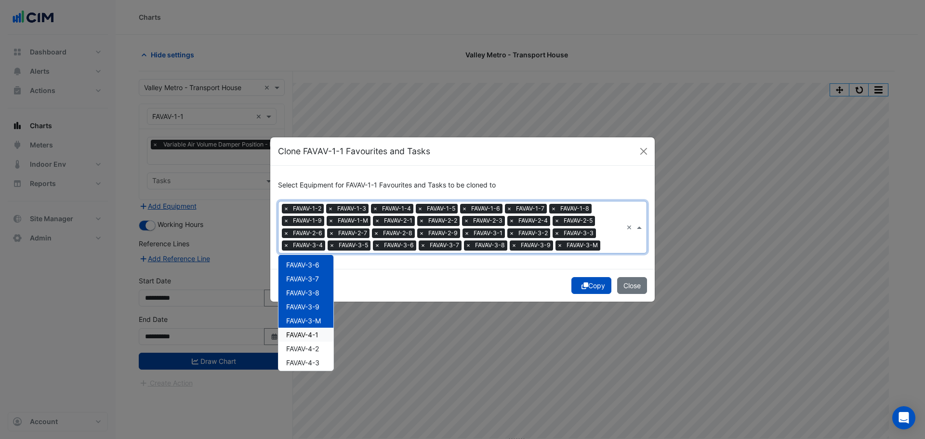
scroll to position [337, 0]
drag, startPoint x: 320, startPoint y: 315, endPoint x: 320, endPoint y: 322, distance: 7.2
click at [320, 315] on div "FAVAV-4-1" at bounding box center [305, 320] width 55 height 14
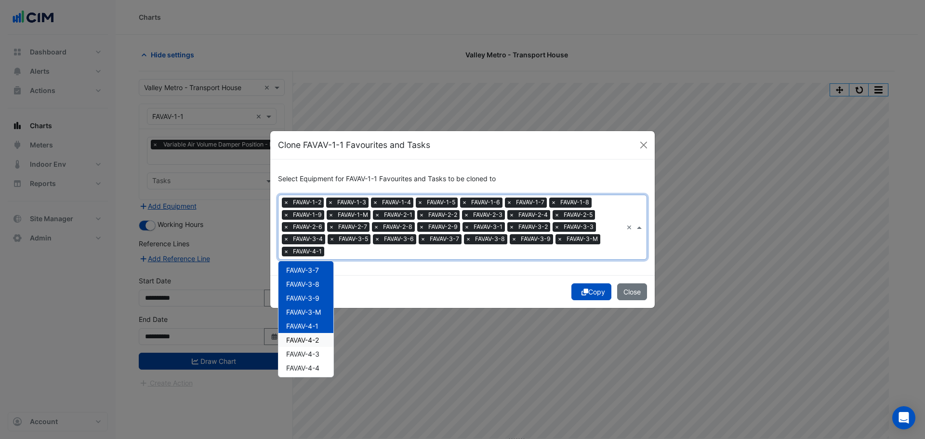
click at [313, 344] on span "FAVAV-4-2" at bounding box center [302, 340] width 33 height 8
drag, startPoint x: 314, startPoint y: 357, endPoint x: 314, endPoint y: 363, distance: 6.3
click at [314, 358] on span "FAVAV-4-3" at bounding box center [302, 354] width 33 height 8
click at [314, 368] on span "FAVAV-4-4" at bounding box center [302, 368] width 33 height 8
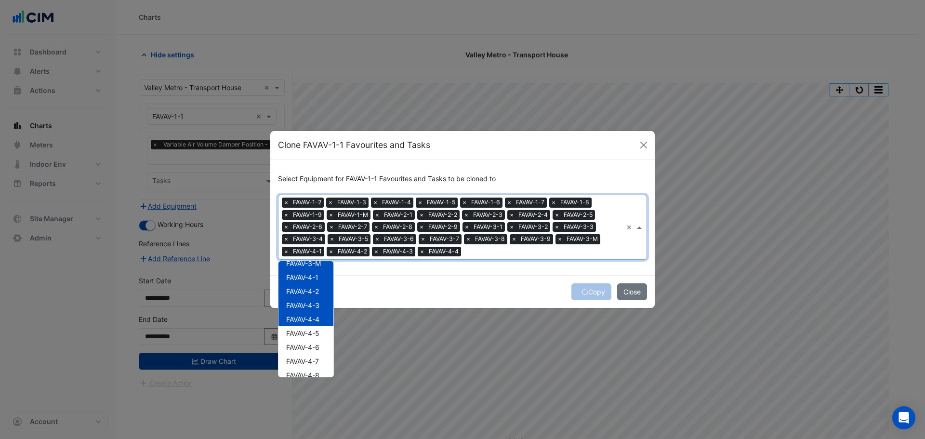
scroll to position [385, 0]
click at [316, 330] on span "FAVAV-4-5" at bounding box center [302, 334] width 33 height 8
click at [316, 349] on span "FAVAV-4-6" at bounding box center [302, 348] width 33 height 8
click at [316, 358] on span "FAVAV-4-7" at bounding box center [302, 362] width 33 height 8
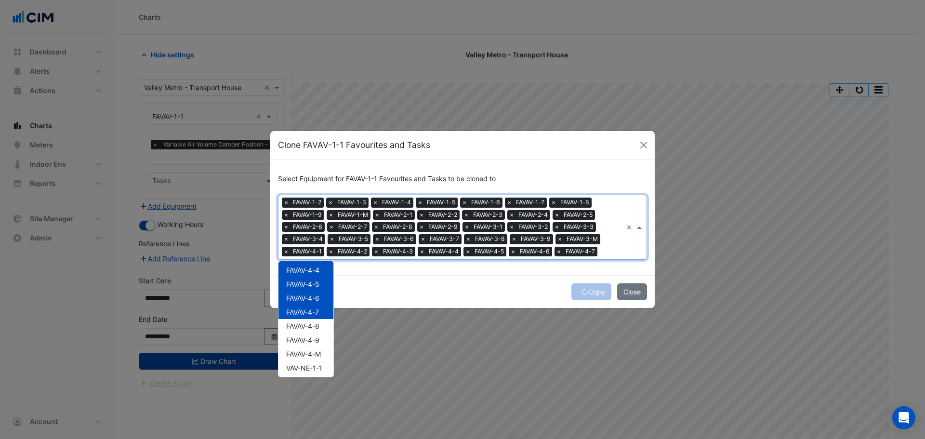
scroll to position [482, 0]
click at [314, 281] on span "FAVAV-4-8" at bounding box center [302, 279] width 33 height 8
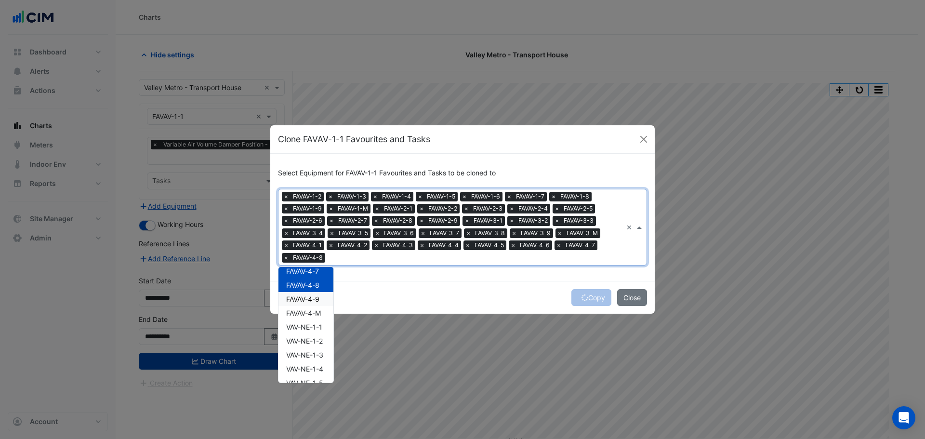
drag, startPoint x: 315, startPoint y: 295, endPoint x: 315, endPoint y: 303, distance: 7.7
click at [315, 297] on span "FAVAV-4-9" at bounding box center [302, 299] width 33 height 8
click at [314, 317] on span "FAVAV-4-M" at bounding box center [303, 313] width 35 height 8
click at [315, 331] on span "VAV-NE-1-1" at bounding box center [304, 327] width 36 height 8
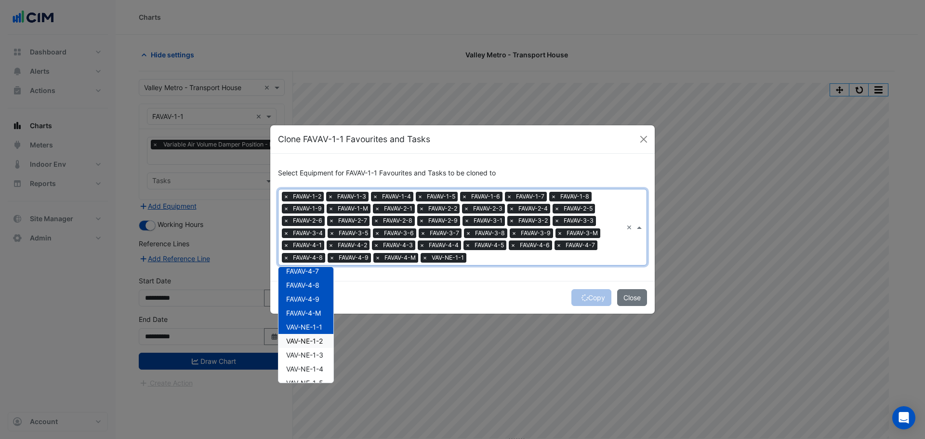
click at [320, 344] on span "VAV-NE-1-2" at bounding box center [304, 341] width 37 height 8
click at [322, 353] on span "VAV-NE-1-3" at bounding box center [304, 355] width 37 height 8
click at [318, 368] on span "VAV-NE-1-4" at bounding box center [304, 369] width 37 height 8
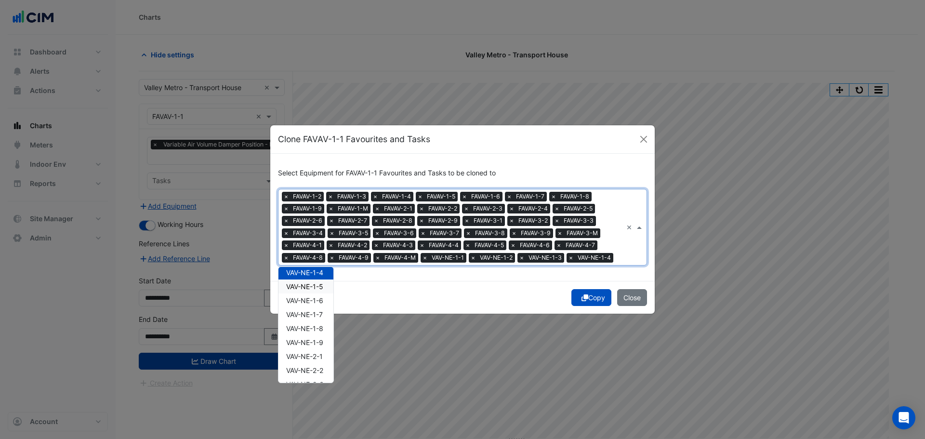
click at [326, 284] on div "VAV-NE-1-5" at bounding box center [305, 286] width 55 height 14
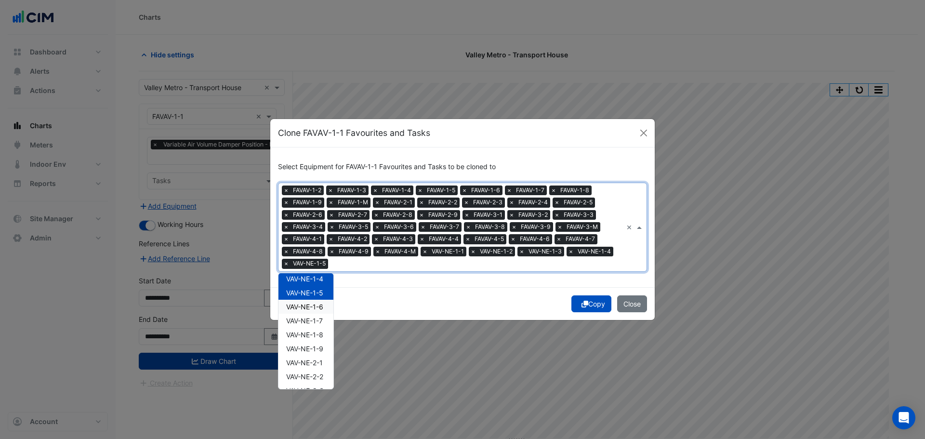
click at [319, 304] on span "VAV-NE-1-6" at bounding box center [304, 307] width 37 height 8
drag, startPoint x: 318, startPoint y: 316, endPoint x: 318, endPoint y: 329, distance: 13.5
click at [318, 316] on div "VAV-NE-1-7" at bounding box center [305, 321] width 55 height 14
click at [318, 330] on div "VAV-NE-1-8" at bounding box center [305, 335] width 55 height 14
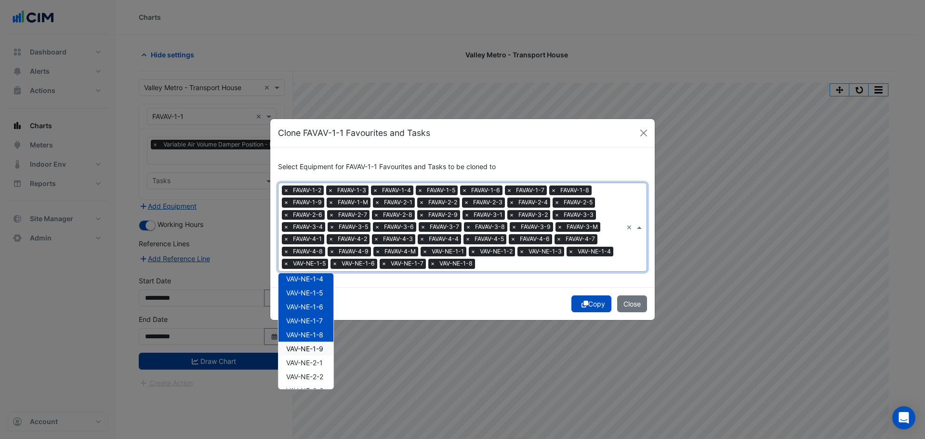
drag, startPoint x: 319, startPoint y: 347, endPoint x: 317, endPoint y: 358, distance: 10.4
click at [319, 349] on span "VAV-NE-1-9" at bounding box center [304, 348] width 37 height 8
click at [314, 364] on span "VAV-NE-2-1" at bounding box center [304, 362] width 37 height 8
click at [314, 380] on span "VAV-NE-2-2" at bounding box center [304, 376] width 37 height 8
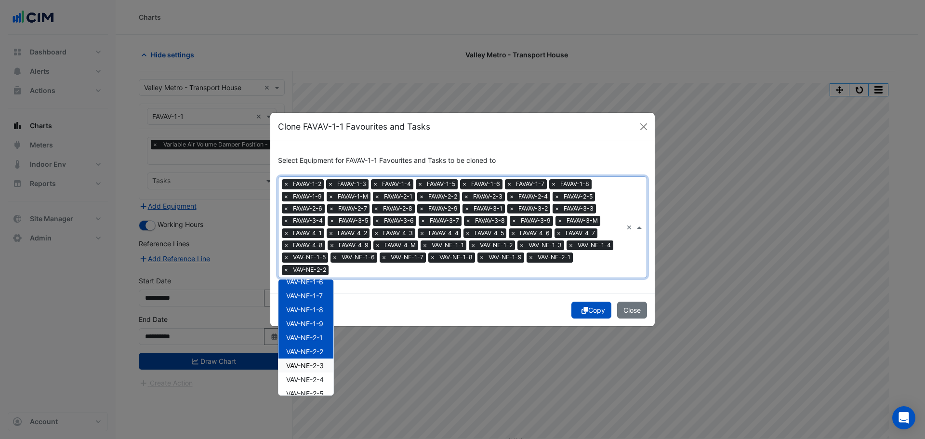
scroll to position [626, 0]
click at [318, 354] on div "VAV-NE-2-3" at bounding box center [305, 349] width 55 height 14
click at [317, 366] on span "VAV-NE-2-4" at bounding box center [305, 362] width 38 height 8
drag, startPoint x: 318, startPoint y: 378, endPoint x: 318, endPoint y: 385, distance: 7.7
click at [318, 379] on span "VAV-NE-2-5" at bounding box center [305, 376] width 38 height 8
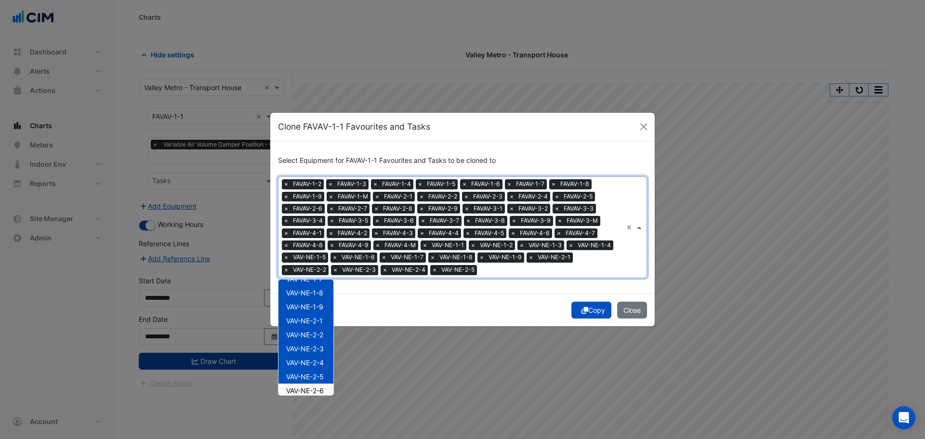
click at [318, 388] on span "VAV-NE-2-6" at bounding box center [305, 390] width 38 height 8
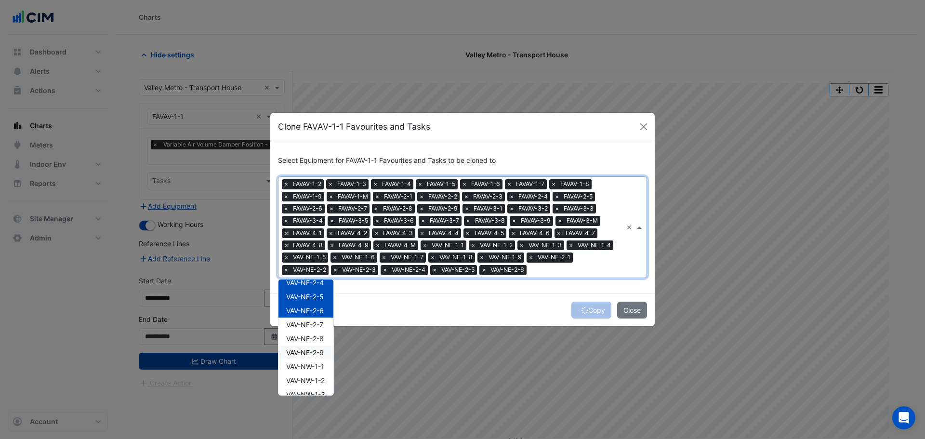
scroll to position [723, 0]
click at [314, 305] on span "VAV-NE-2-7" at bounding box center [304, 308] width 37 height 8
click at [314, 318] on div "VAV-NE-2-8" at bounding box center [305, 322] width 55 height 14
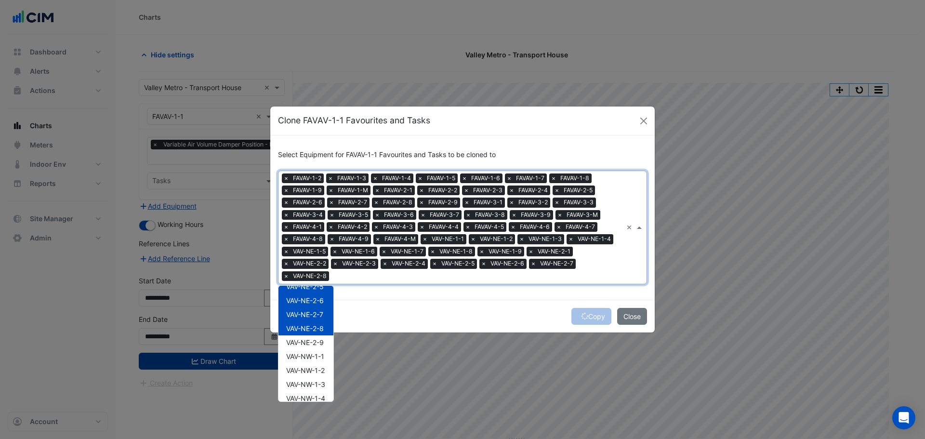
click at [312, 340] on span "VAV-NE-2-9" at bounding box center [305, 342] width 38 height 8
click at [314, 356] on span "VAV-NW-1-1" at bounding box center [305, 356] width 38 height 8
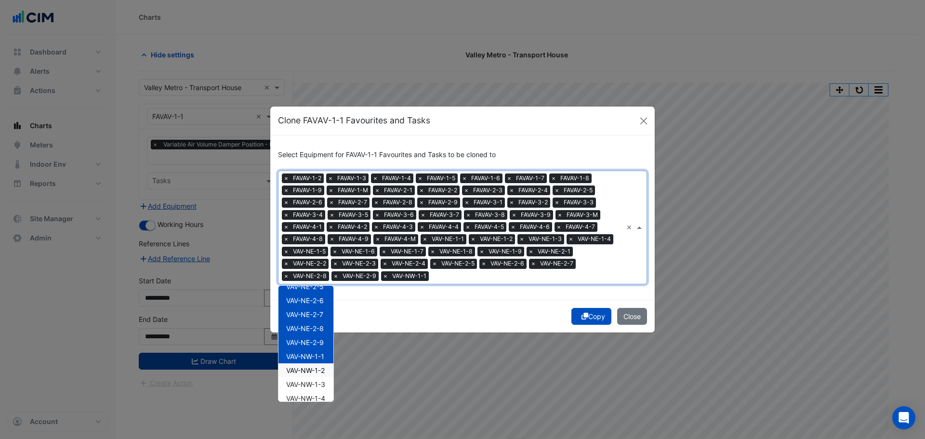
click at [318, 372] on span "VAV-NW-1-2" at bounding box center [305, 370] width 39 height 8
click at [318, 383] on span "VAV-NW-1-3" at bounding box center [305, 384] width 39 height 8
click at [316, 392] on div "VAV-NW-1-4" at bounding box center [305, 398] width 55 height 14
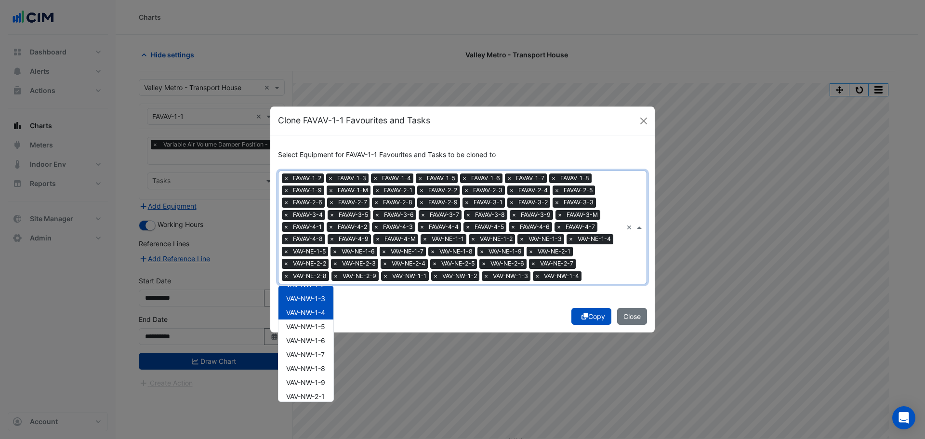
scroll to position [819, 0]
click at [317, 318] on span "VAV-NW-1-5" at bounding box center [305, 316] width 39 height 8
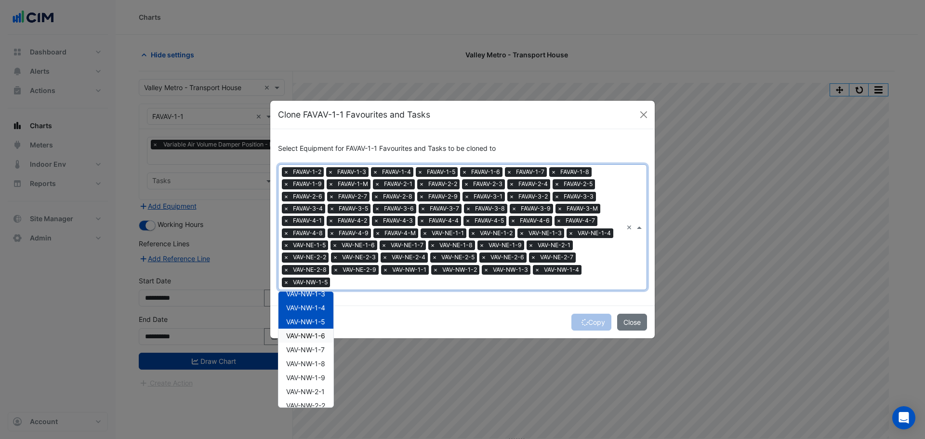
drag, startPoint x: 317, startPoint y: 330, endPoint x: 318, endPoint y: 339, distance: 9.2
click at [317, 332] on div "VAV-NW-1-6" at bounding box center [305, 336] width 55 height 14
drag, startPoint x: 316, startPoint y: 351, endPoint x: 318, endPoint y: 365, distance: 14.1
click at [317, 355] on div "VAV-NW-1-7" at bounding box center [305, 350] width 55 height 14
click at [318, 368] on div "VAV-NW-1-8" at bounding box center [305, 364] width 55 height 14
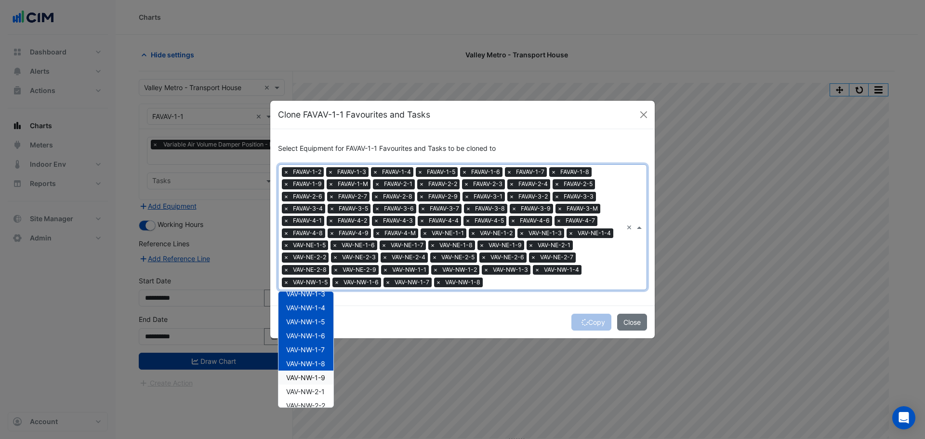
drag, startPoint x: 318, startPoint y: 381, endPoint x: 318, endPoint y: 391, distance: 9.6
click at [318, 382] on div "VAV-NW-1-9" at bounding box center [305, 378] width 55 height 14
drag, startPoint x: 318, startPoint y: 392, endPoint x: 321, endPoint y: 399, distance: 7.2
click at [319, 395] on span "VAV-NW-2-1" at bounding box center [305, 391] width 39 height 8
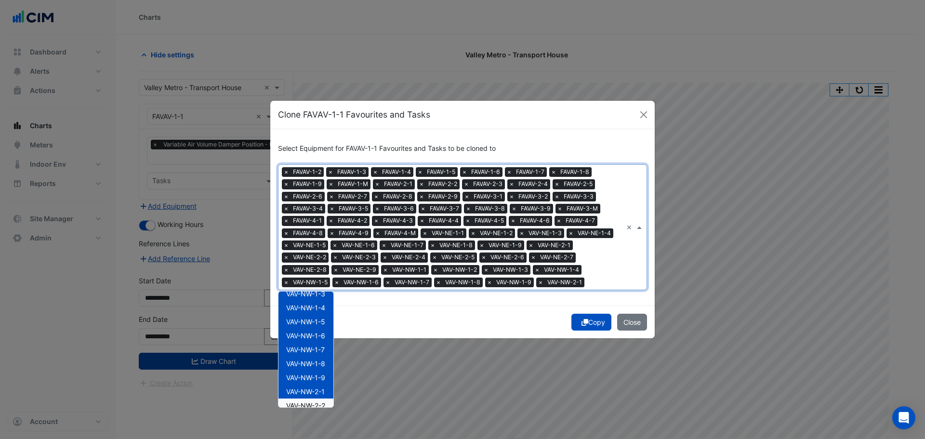
click at [321, 406] on span "VAV-NW-2-2" at bounding box center [305, 405] width 39 height 8
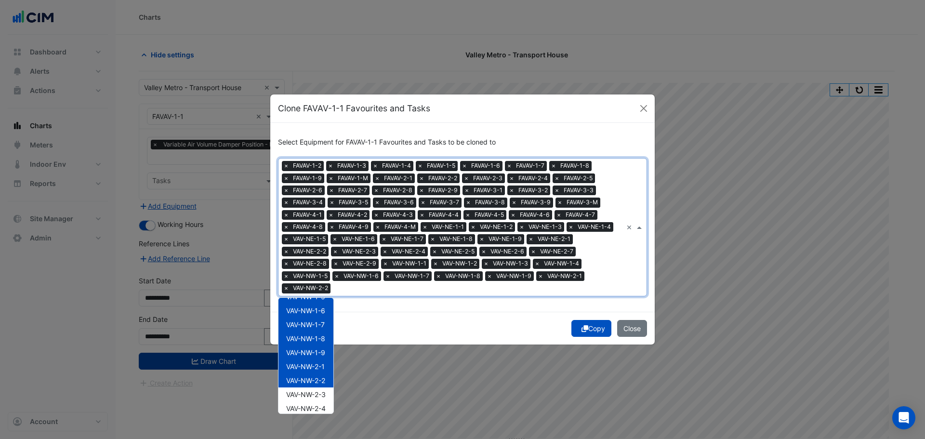
scroll to position [867, 0]
click at [313, 375] on span "VAV-NW-2-3" at bounding box center [306, 377] width 40 height 8
click at [317, 389] on span "VAV-NW-2-4" at bounding box center [306, 391] width 40 height 8
click at [319, 404] on span "VAV-NW-2-5" at bounding box center [306, 405] width 40 height 8
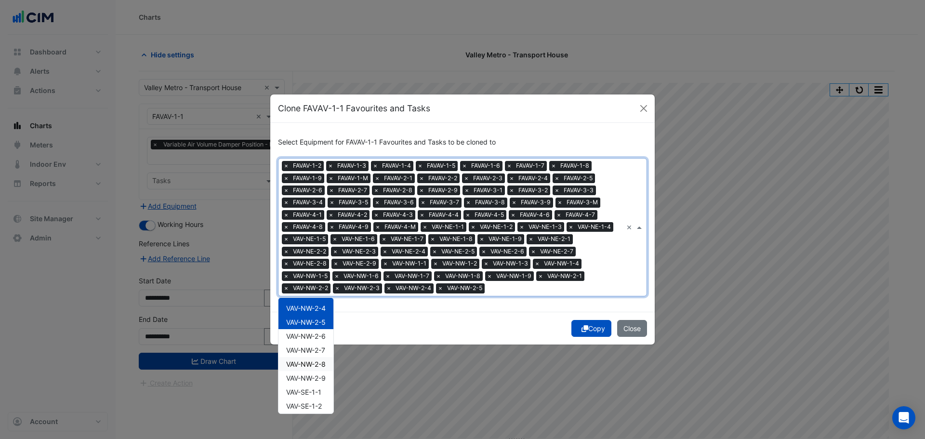
scroll to position [964, 0]
click at [315, 325] on span "VAV-NW-2-6" at bounding box center [306, 323] width 40 height 8
click at [318, 342] on div "VAV-NW-2-7" at bounding box center [305, 337] width 55 height 14
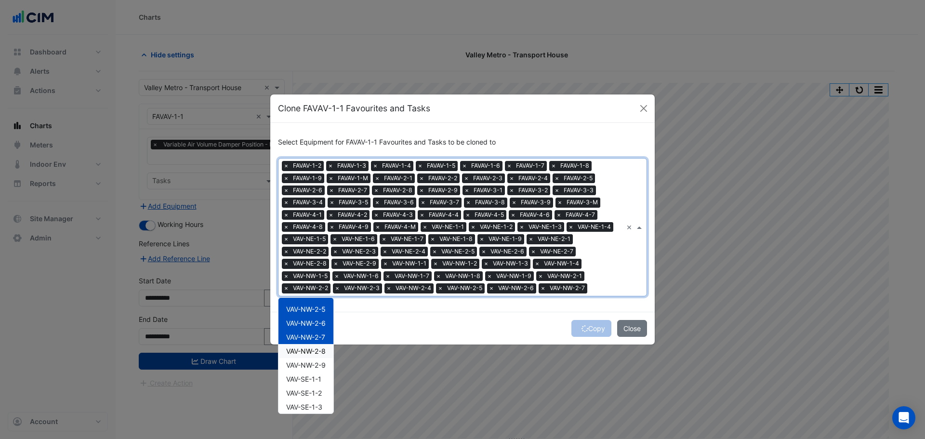
click at [318, 351] on span "VAV-NW-2-8" at bounding box center [306, 351] width 40 height 8
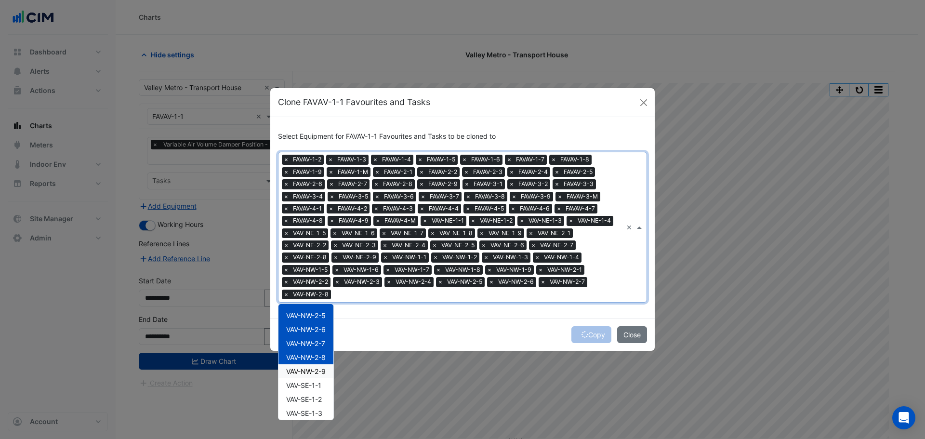
drag, startPoint x: 318, startPoint y: 370, endPoint x: 320, endPoint y: 376, distance: 6.6
click at [318, 370] on span "VAV-NW-2-9" at bounding box center [306, 371] width 40 height 8
click at [318, 384] on span "VAV-SE-1-1" at bounding box center [303, 385] width 35 height 8
drag, startPoint x: 318, startPoint y: 397, endPoint x: 318, endPoint y: 411, distance: 13.0
click at [318, 398] on span "VAV-SE-1-2" at bounding box center [304, 399] width 36 height 8
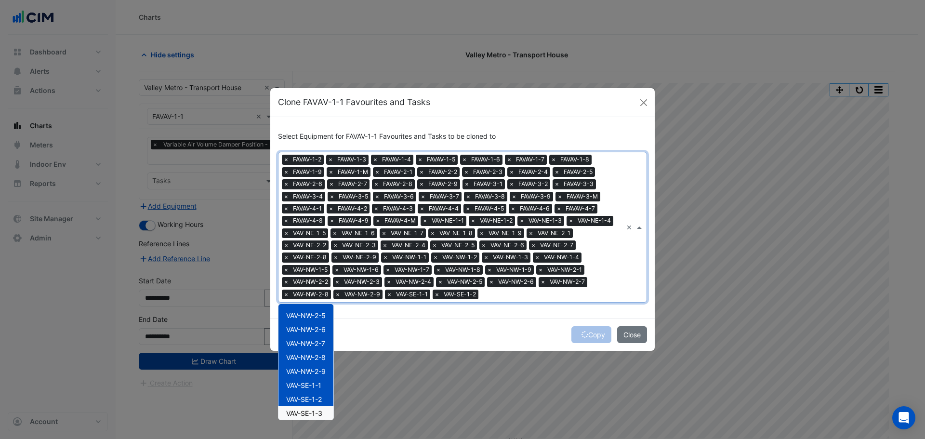
click at [318, 412] on span "VAV-SE-1-3" at bounding box center [304, 413] width 36 height 8
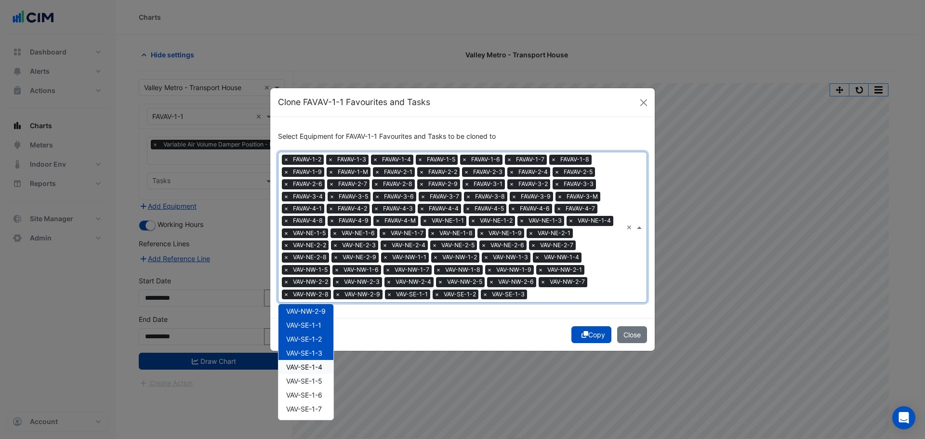
scroll to position [1060, 0]
drag, startPoint x: 317, startPoint y: 330, endPoint x: 315, endPoint y: 342, distance: 12.6
click at [317, 331] on span "VAV-SE-1-4" at bounding box center [304, 331] width 36 height 8
click at [313, 345] on span "VAV-SE-1-5" at bounding box center [304, 345] width 36 height 8
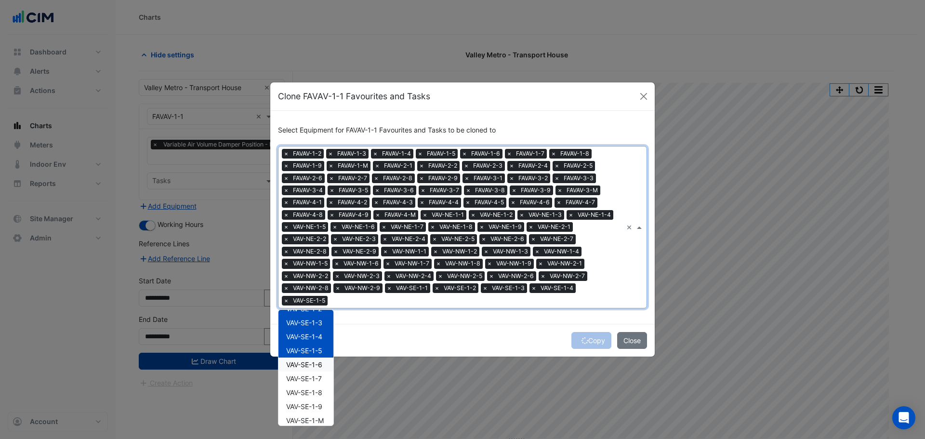
drag, startPoint x: 314, startPoint y: 364, endPoint x: 316, endPoint y: 374, distance: 10.3
click at [315, 365] on span "VAV-SE-1-6" at bounding box center [304, 364] width 36 height 8
click at [316, 385] on div "FAVAV-1-2 FAVAV-1-3 FAVAV-1-4 FAVAV-1-5 FAVAV-1-6 FAVAV-1-7 FAVAV-1-8 FAVAV-1-9…" at bounding box center [305, 43] width 55 height 1579
click at [316, 393] on span "VAV-SE-1-8" at bounding box center [304, 392] width 36 height 8
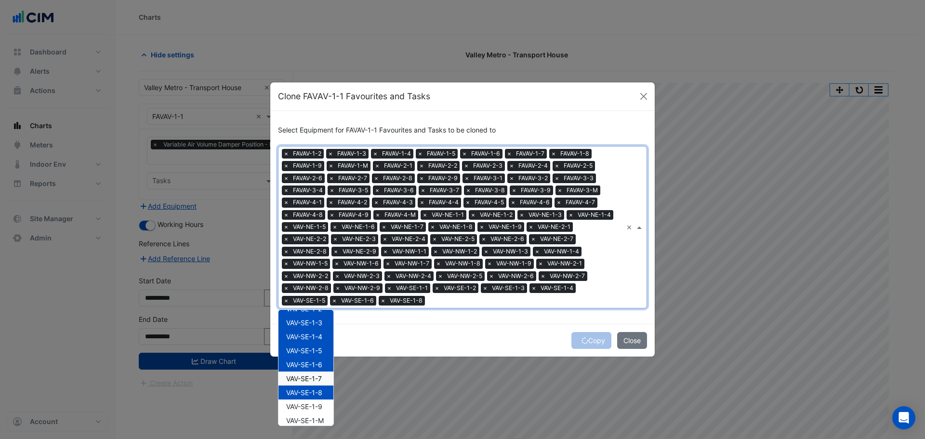
click at [317, 384] on div "VAV-SE-1-7" at bounding box center [305, 378] width 55 height 14
click at [318, 393] on span "VAV-SE-1-8" at bounding box center [304, 392] width 36 height 8
click at [318, 397] on div "VAV-SE-1-8" at bounding box center [305, 392] width 55 height 14
drag, startPoint x: 316, startPoint y: 408, endPoint x: 317, endPoint y: 416, distance: 8.2
click at [316, 409] on span "VAV-SE-1-9" at bounding box center [304, 406] width 36 height 8
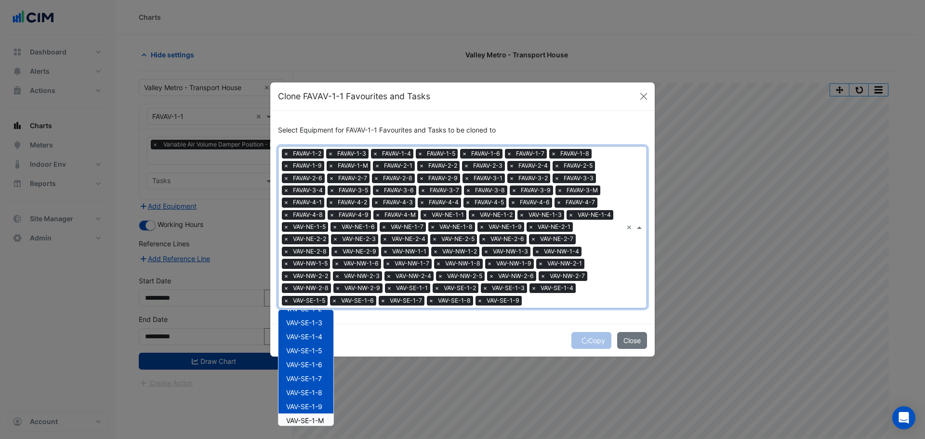
click at [316, 420] on span "VAV-SE-1-M" at bounding box center [305, 420] width 38 height 8
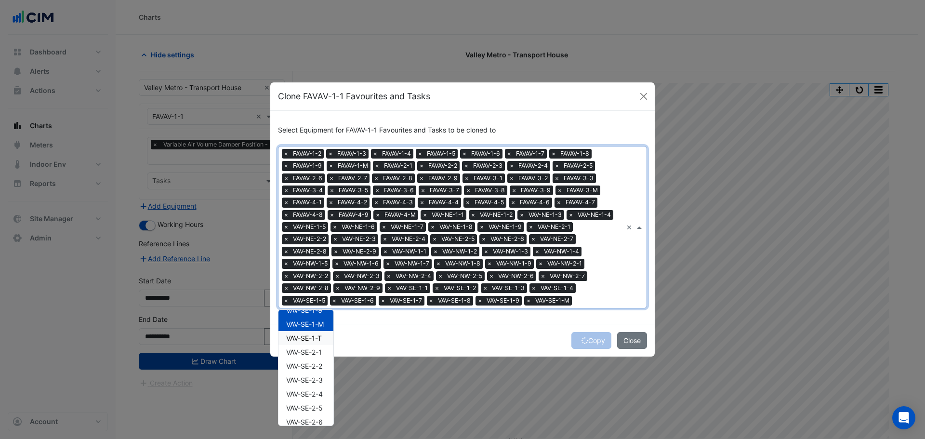
click at [318, 339] on span "VAV-SE-1-T" at bounding box center [304, 338] width 36 height 8
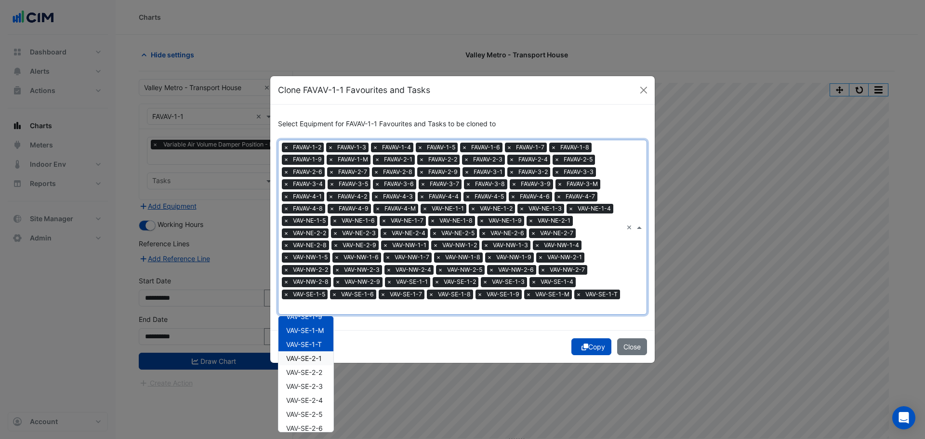
click at [313, 356] on span "VAV-SE-2-1" at bounding box center [304, 358] width 36 height 8
drag, startPoint x: 314, startPoint y: 371, endPoint x: 316, endPoint y: 383, distance: 12.1
click at [315, 372] on span "VAV-SE-2-2" at bounding box center [304, 372] width 36 height 8
click at [316, 385] on span "VAV-SE-2-3" at bounding box center [304, 386] width 37 height 8
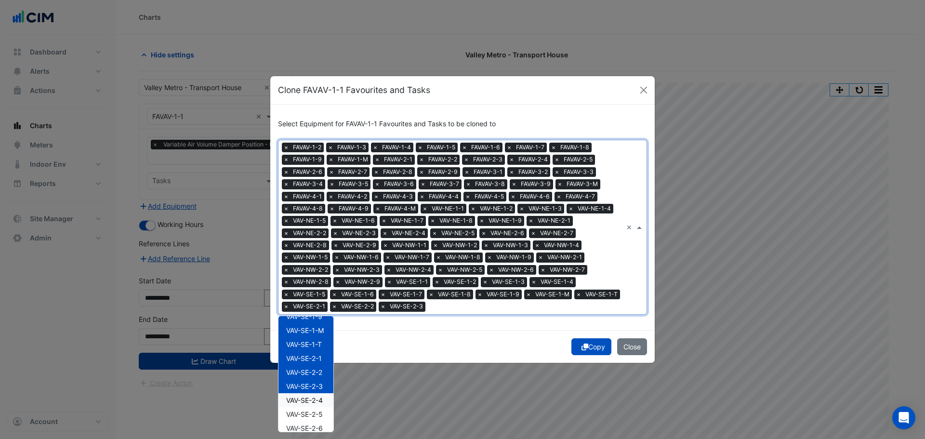
drag, startPoint x: 317, startPoint y: 396, endPoint x: 318, endPoint y: 402, distance: 5.9
click at [317, 398] on span "VAV-SE-2-4" at bounding box center [304, 400] width 37 height 8
drag, startPoint x: 318, startPoint y: 414, endPoint x: 320, endPoint y: 424, distance: 10.4
click at [319, 416] on span "VAV-SE-2-5" at bounding box center [304, 414] width 37 height 8
click at [320, 427] on span "VAV-SE-2-6" at bounding box center [304, 428] width 37 height 8
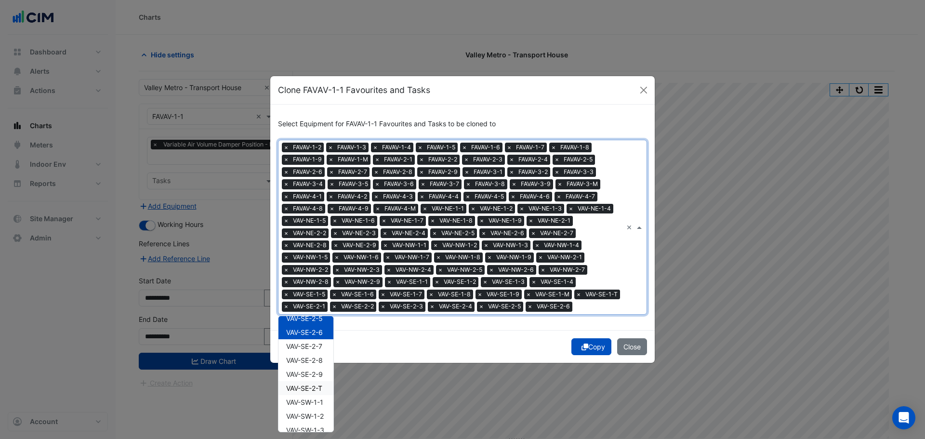
scroll to position [1253, 0]
click at [318, 350] on span "VAV-SE-2-7" at bounding box center [304, 346] width 36 height 8
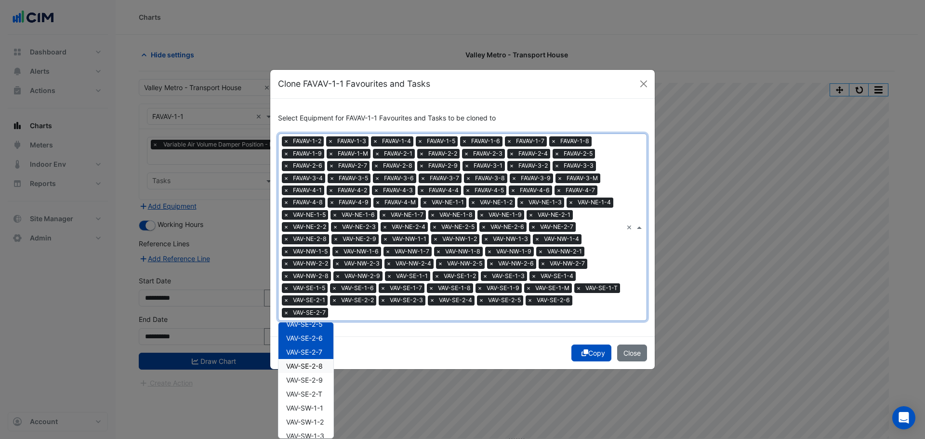
click at [314, 369] on span "VAV-SE-2-8" at bounding box center [304, 366] width 37 height 8
drag, startPoint x: 312, startPoint y: 382, endPoint x: 314, endPoint y: 399, distance: 17.5
click at [312, 383] on span "VAV-SE-2-9" at bounding box center [304, 380] width 37 height 8
drag
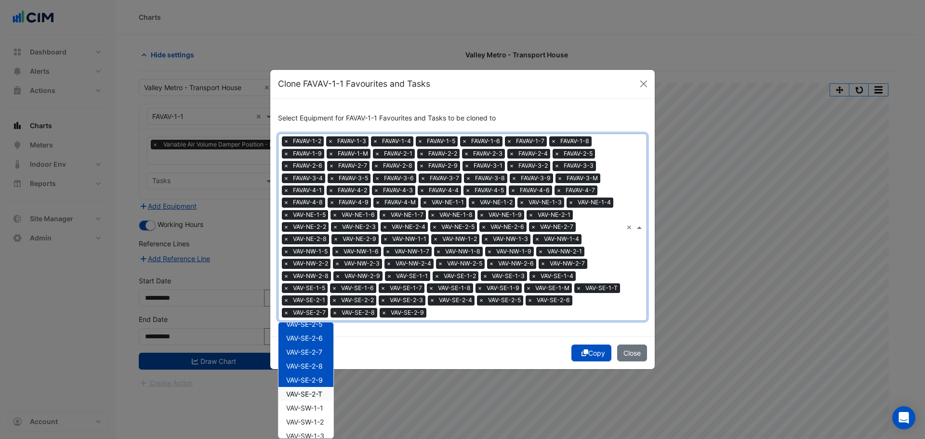
click at [318, 393] on span "VAV-SE-2-T" at bounding box center [304, 394] width 36 height 8
click at [315, 412] on div "VAV-SW-1-1" at bounding box center [305, 408] width 55 height 14
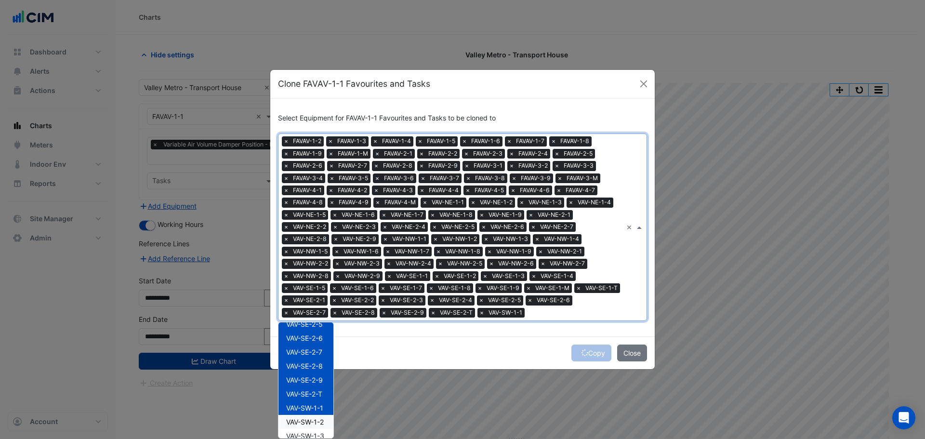
click at [317, 428] on div "VAV-SW-1-2" at bounding box center [305, 422] width 55 height 14
click at [315, 395] on div "VAV-SW-1-3" at bounding box center [305, 388] width 55 height 14
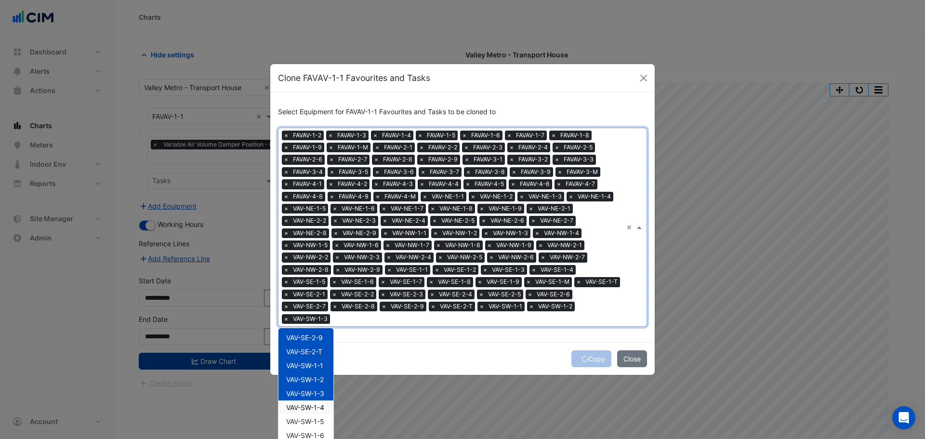
click at [307, 413] on div "VAV-SW-1-4" at bounding box center [305, 407] width 55 height 14
click at [305, 424] on span "VAV-SW-1-5" at bounding box center [305, 421] width 38 height 8
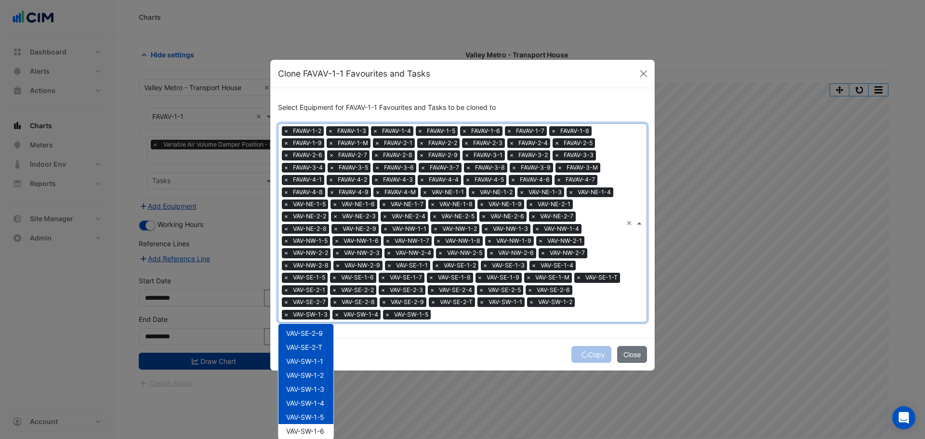
scroll to position [5, 0]
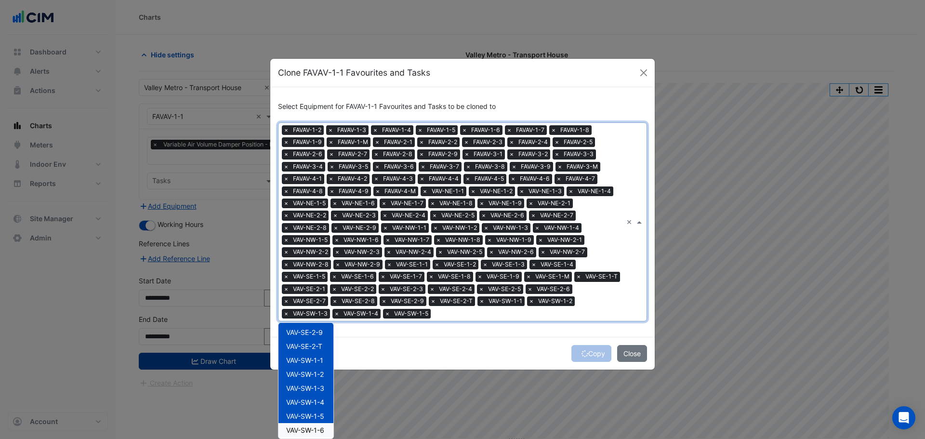
click at [302, 427] on span "VAV-SW-1-6" at bounding box center [305, 430] width 38 height 8
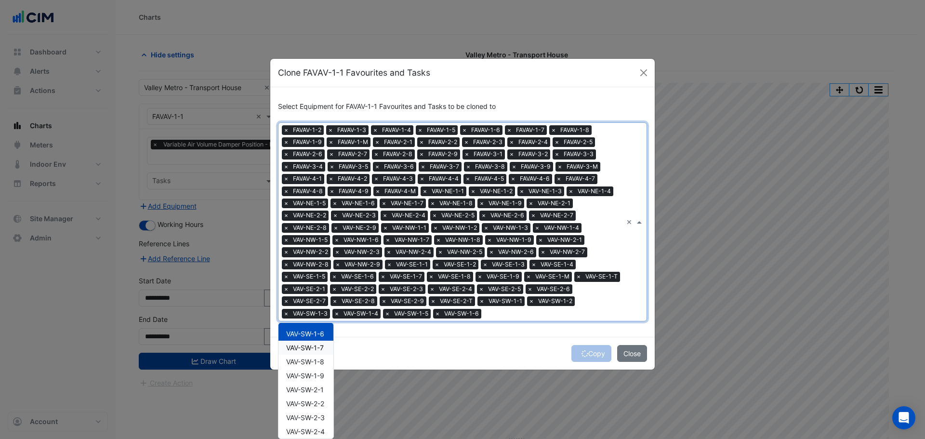
click at [309, 349] on span "VAV-SW-1-7" at bounding box center [305, 348] width 38 height 8
click at [306, 367] on div "VAV-SW-1-8" at bounding box center [305, 362] width 55 height 14
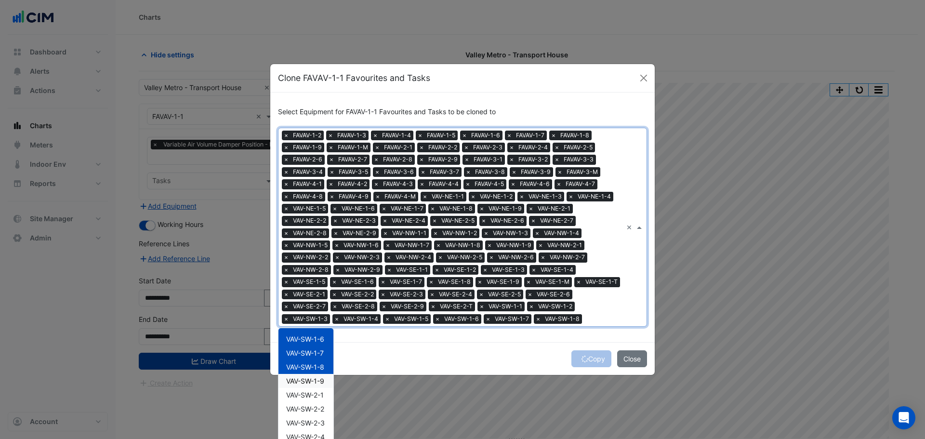
click at [303, 385] on span "VAV-SW-1-9" at bounding box center [305, 381] width 38 height 8
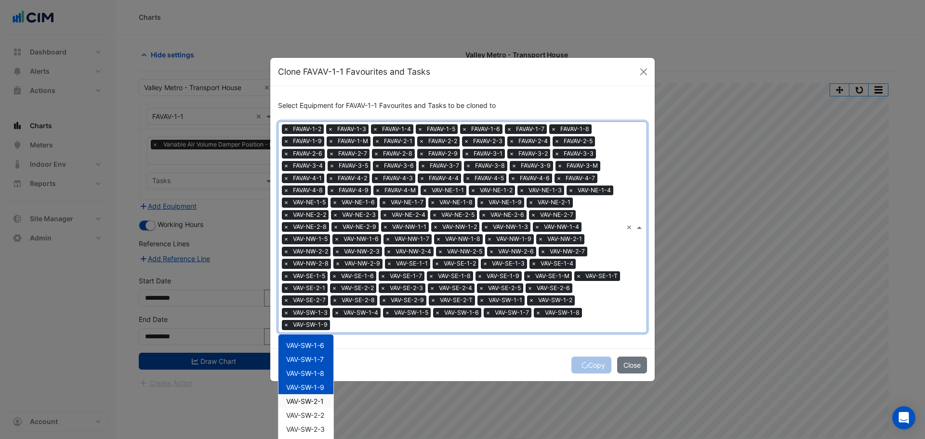
click at [303, 405] on div "VAV-SW-2-1" at bounding box center [305, 401] width 55 height 14
click at [305, 417] on span "VAV-SW-2-2" at bounding box center [305, 415] width 38 height 8
click at [306, 429] on span "VAV-SW-2-3" at bounding box center [305, 429] width 39 height 8
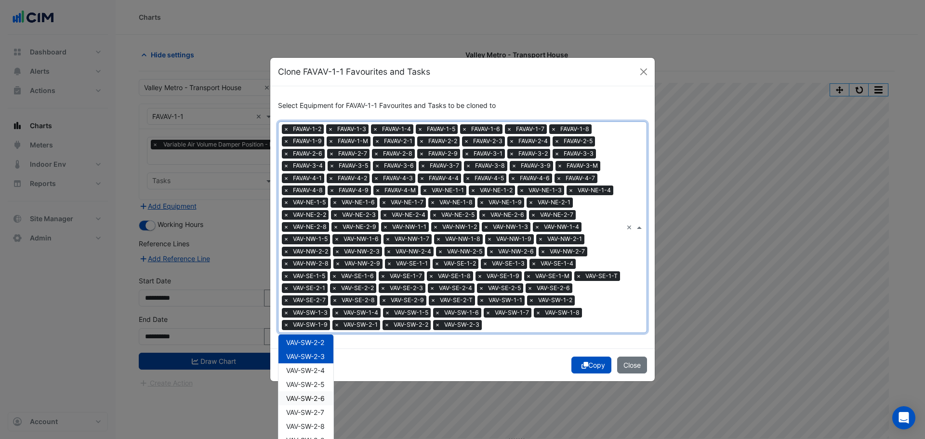
scroll to position [1471, 0]
click at [309, 369] on span "VAV-SW-2-4" at bounding box center [305, 369] width 39 height 8
click at [307, 387] on span "VAV-SW-2-5" at bounding box center [305, 383] width 39 height 8
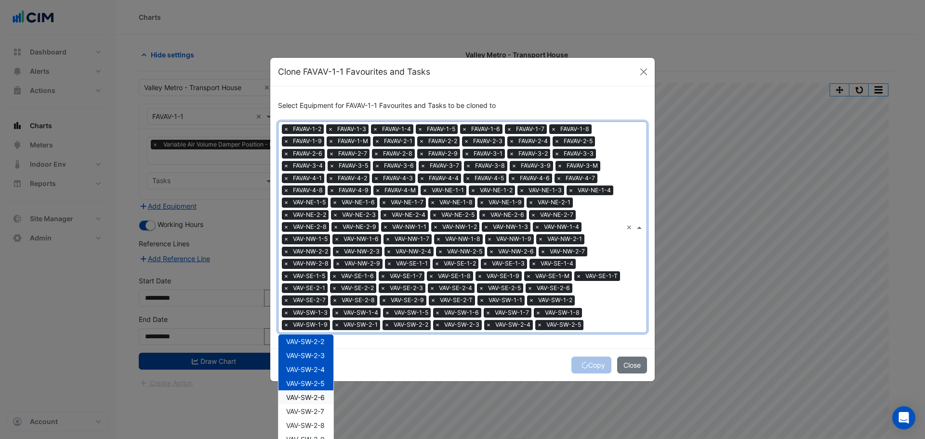
click at [305, 404] on div "VAV-SW-2-6" at bounding box center [305, 397] width 55 height 14
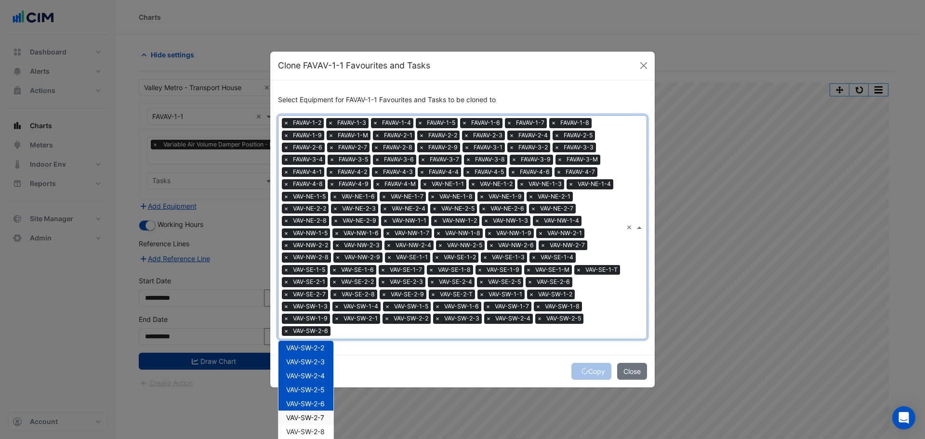
click at [305, 420] on span "VAV-SW-2-7" at bounding box center [305, 417] width 38 height 8
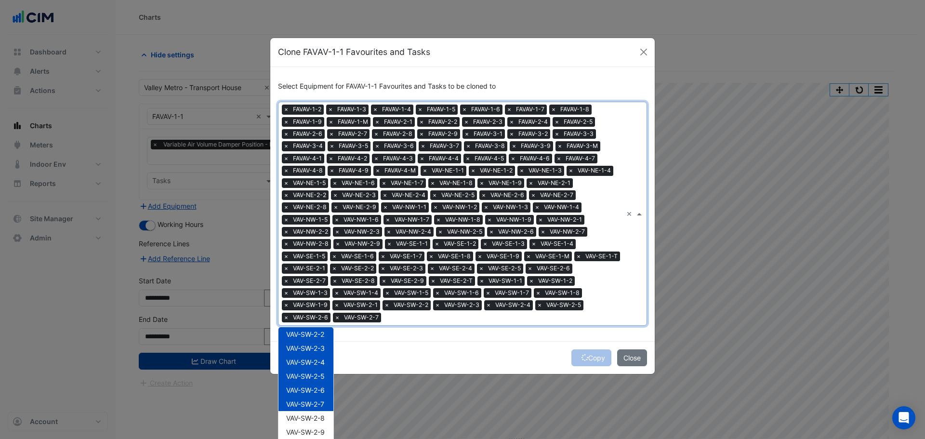
scroll to position [17, 0]
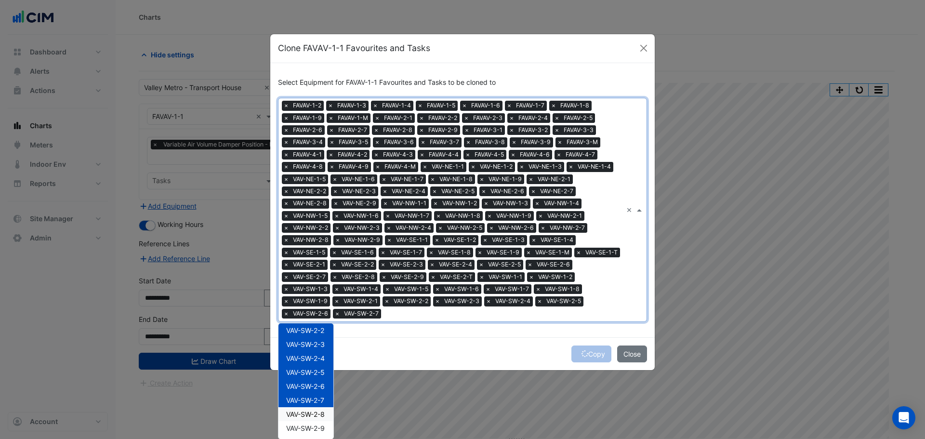
click at [304, 411] on span "VAV-SW-2-8" at bounding box center [305, 414] width 39 height 8
click at [297, 427] on span "VAV-SW-2-9" at bounding box center [305, 428] width 39 height 8
click at [479, 359] on div "Copy Close" at bounding box center [462, 353] width 384 height 33
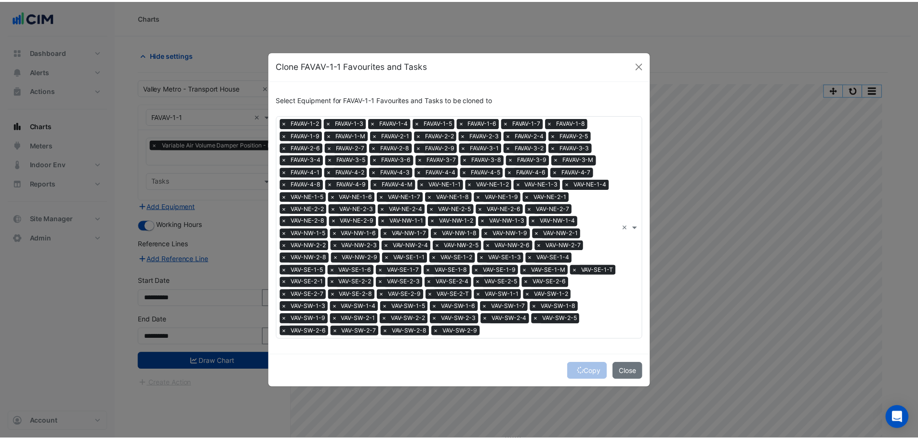
scroll to position [0, 0]
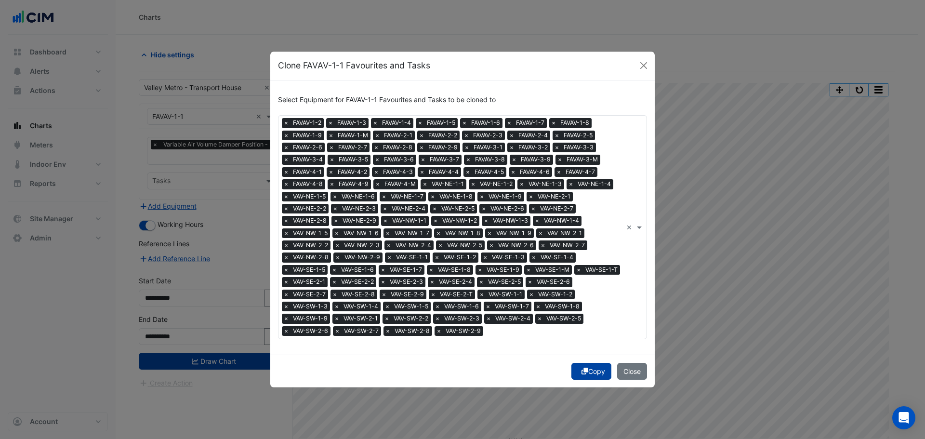
click at [581, 375] on button "Copy" at bounding box center [591, 371] width 40 height 17
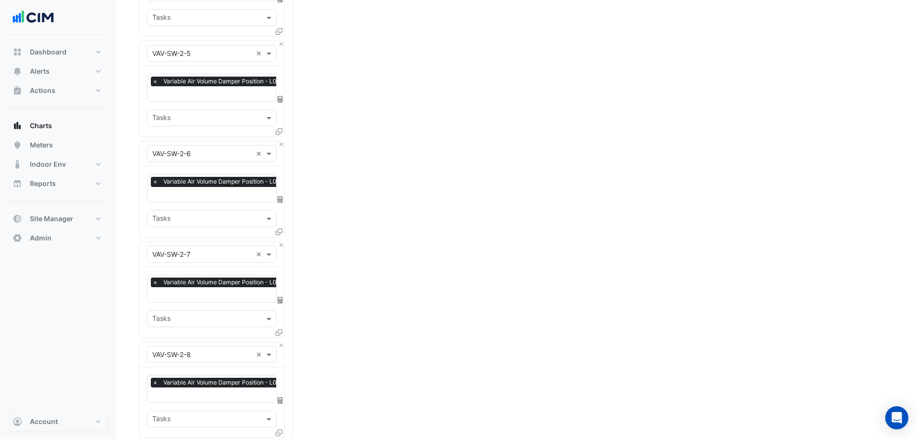
scroll to position [11192, 0]
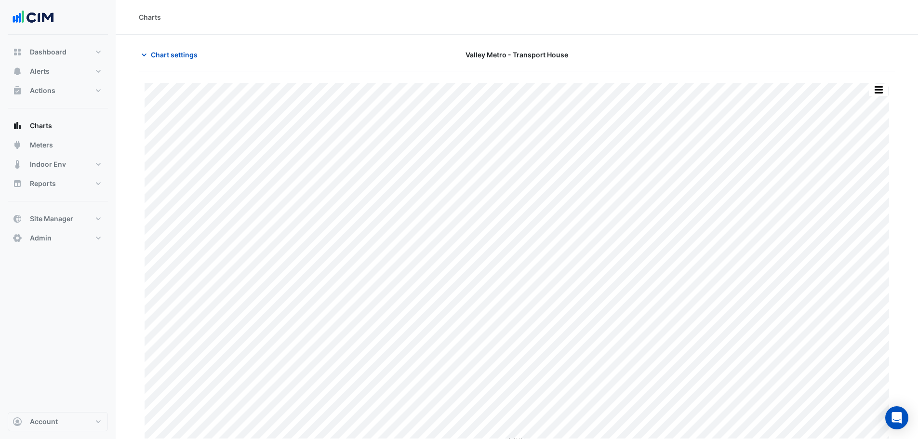
scroll to position [4, 0]
click at [873, 87] on button "button" at bounding box center [878, 85] width 19 height 12
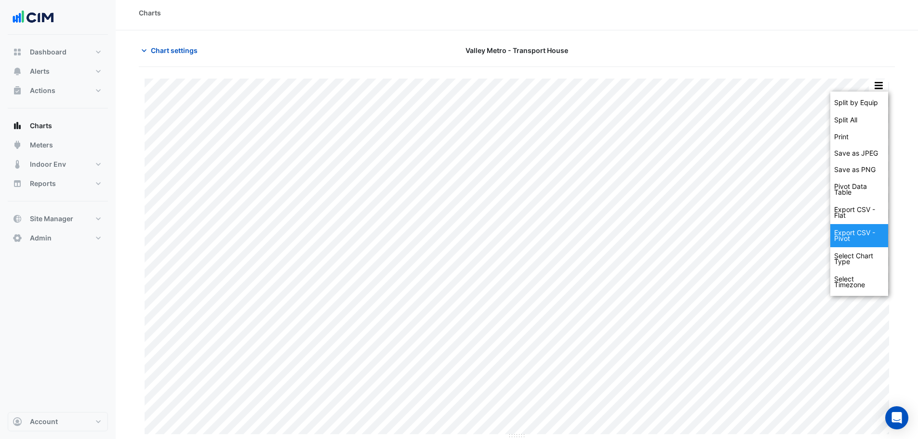
click at [866, 240] on div "Export CSV - Pivot" at bounding box center [859, 235] width 58 height 23
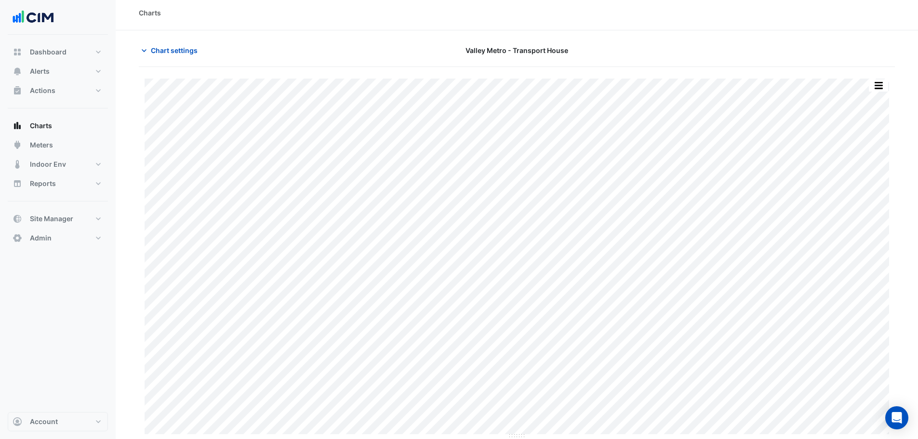
click at [346, 47] on div "Chart settings" at bounding box center [261, 50] width 256 height 17
click at [50, 71] on button "Alerts" at bounding box center [58, 71] width 100 height 19
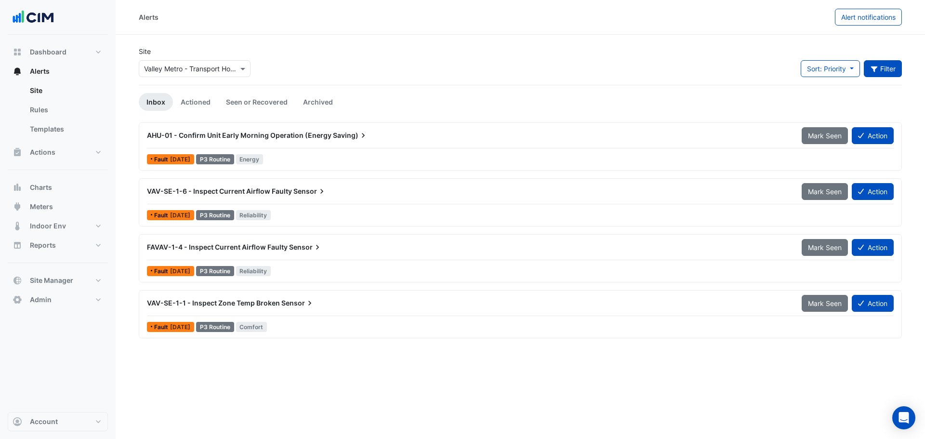
click at [895, 67] on button "Filter" at bounding box center [883, 68] width 39 height 17
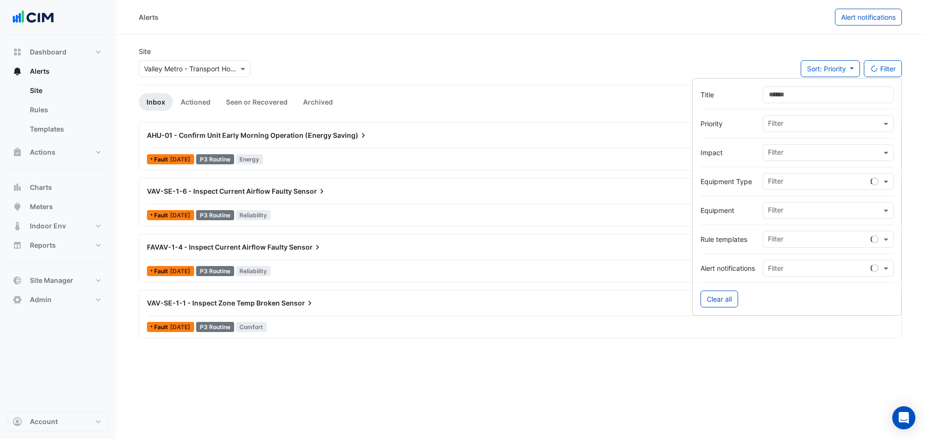
click at [807, 97] on input "Title" at bounding box center [828, 94] width 131 height 17
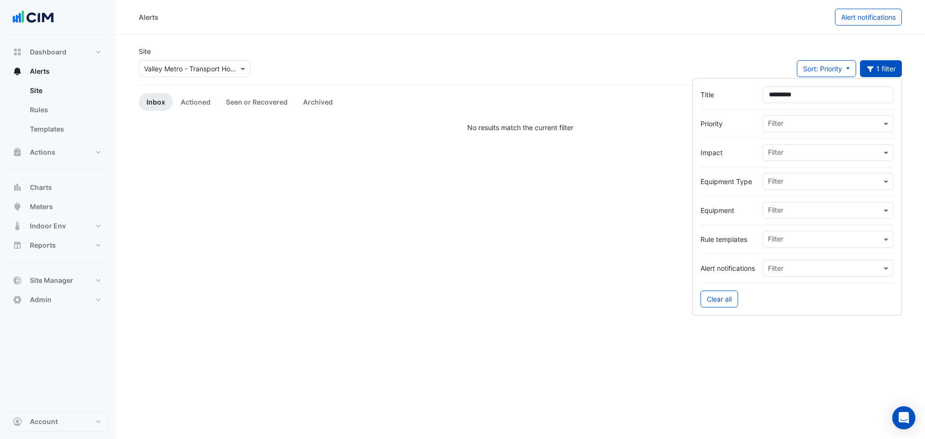
drag, startPoint x: 811, startPoint y: 99, endPoint x: 765, endPoint y: 99, distance: 46.3
click at [765, 99] on input "*********" at bounding box center [828, 94] width 131 height 17
type input "*********"
click at [779, 215] on input "text" at bounding box center [824, 211] width 113 height 10
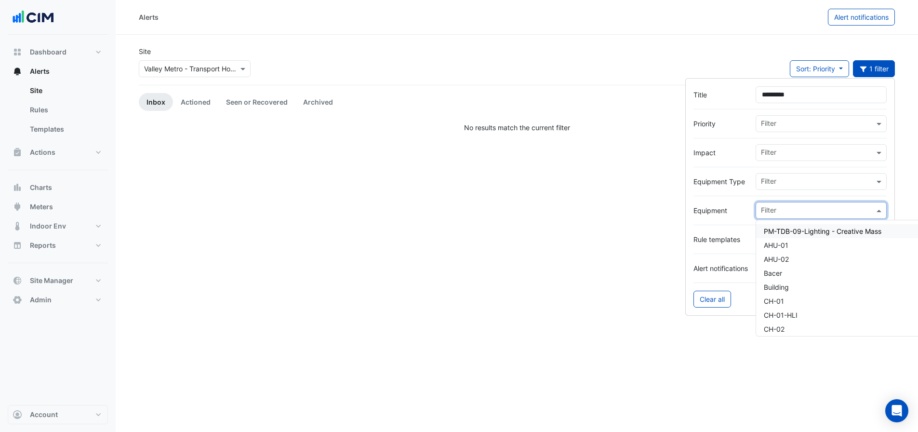
paste input "*********"
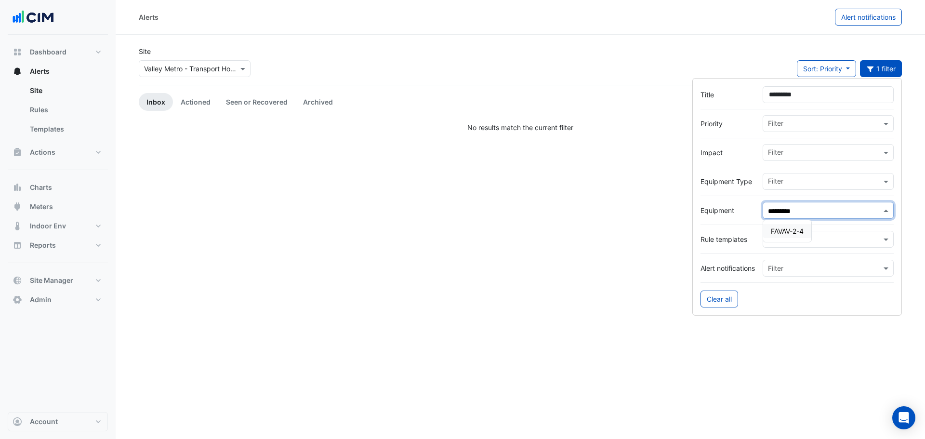
click at [778, 237] on div "FAVAV-2-4" at bounding box center [787, 231] width 48 height 14
type input "*********"
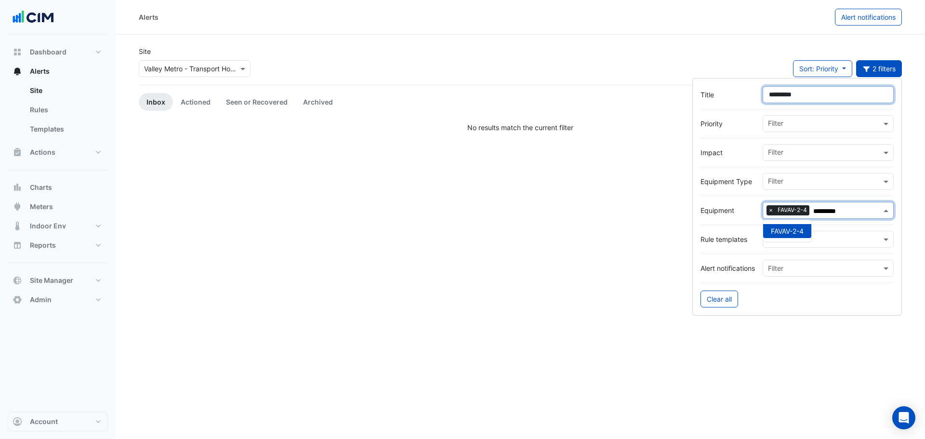
drag, startPoint x: 816, startPoint y: 101, endPoint x: 716, endPoint y: 109, distance: 99.6
click at [716, 109] on form "Title ********* Priority Filter Impact Filter Equipment Type Filter Equipment ×…" at bounding box center [797, 197] width 210 height 238
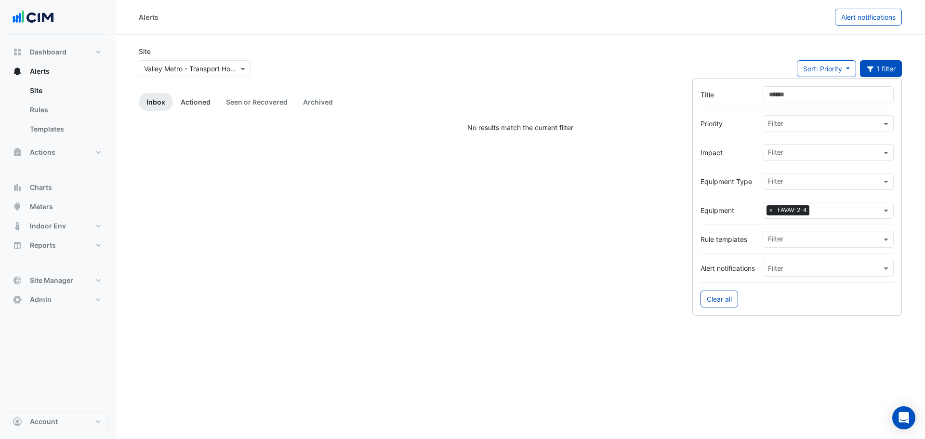
click at [199, 102] on link "Actioned" at bounding box center [195, 102] width 45 height 18
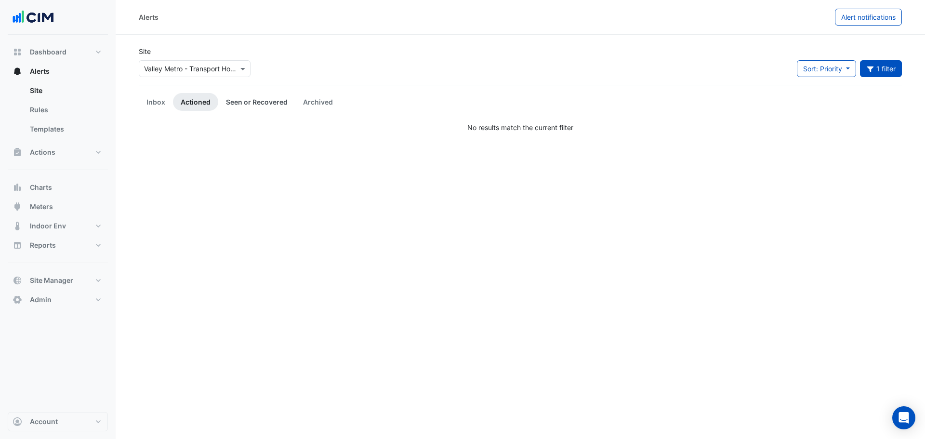
click at [247, 101] on link "Seen or Recovered" at bounding box center [256, 102] width 77 height 18
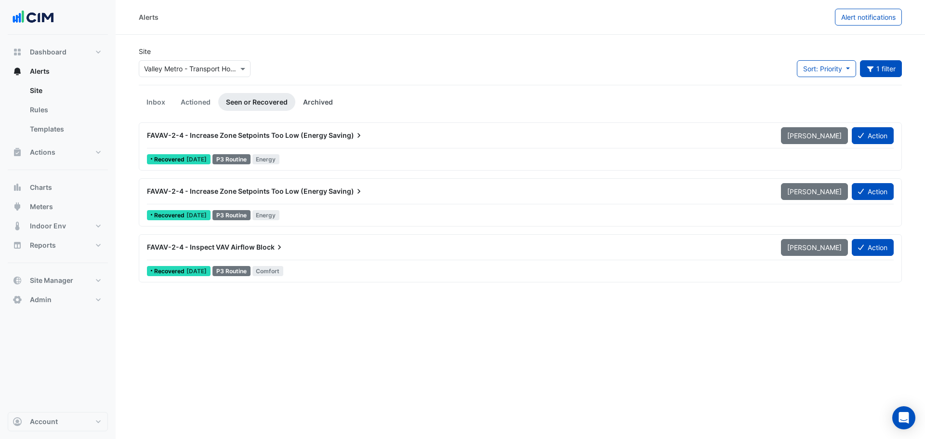
click at [311, 99] on link "Archived" at bounding box center [317, 102] width 45 height 18
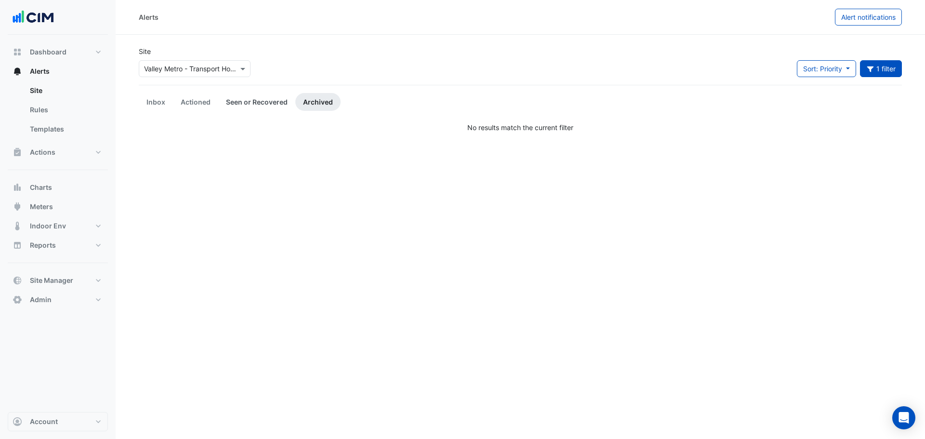
click at [265, 95] on link "Seen or Recovered" at bounding box center [256, 102] width 77 height 18
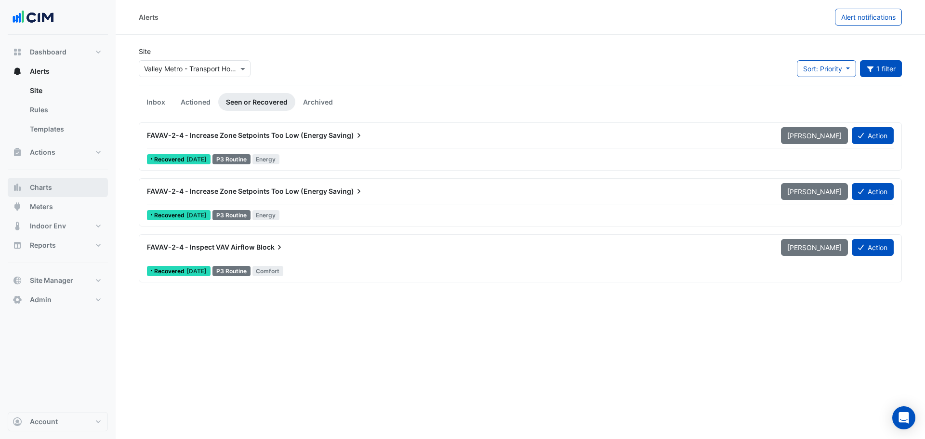
click at [44, 190] on span "Charts" at bounding box center [41, 188] width 22 height 10
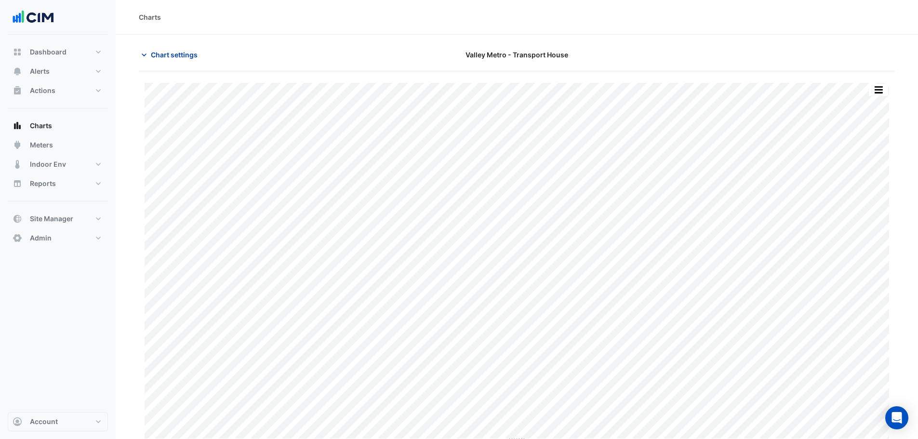
click at [185, 50] on span "Chart settings" at bounding box center [174, 55] width 47 height 10
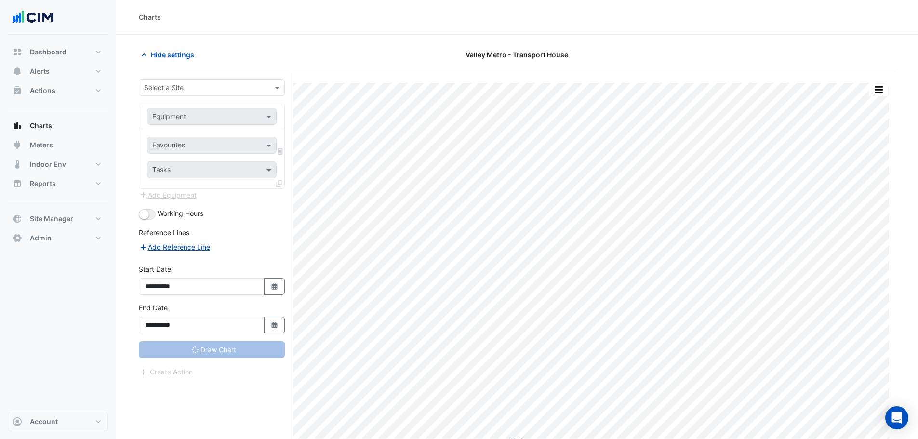
click at [165, 83] on input "text" at bounding box center [202, 88] width 116 height 10
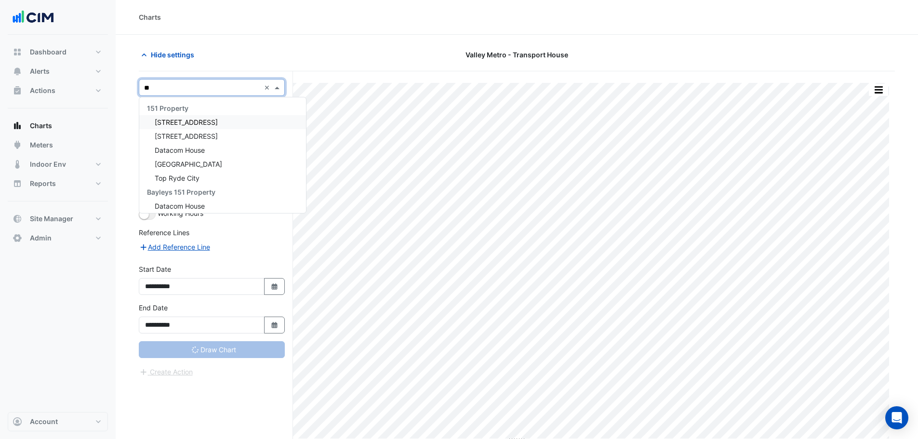
type input "*"
type input "**********"
click at [164, 119] on span "Valley Metro - Transport House" at bounding box center [203, 122] width 97 height 8
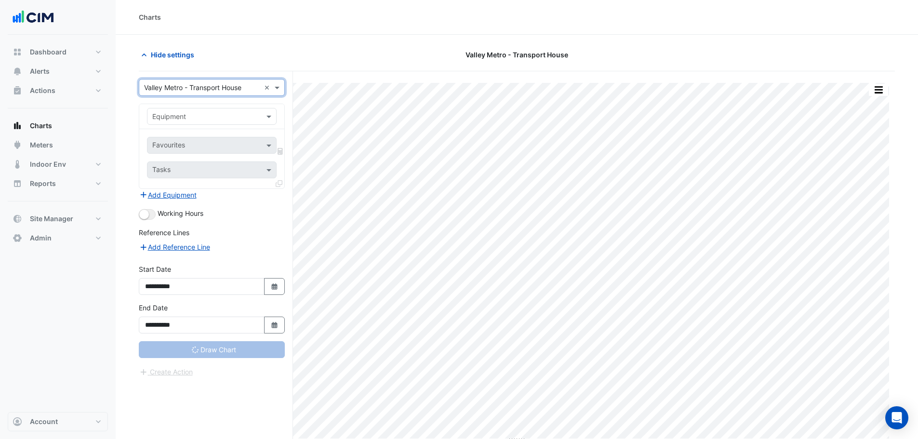
type input "**********"
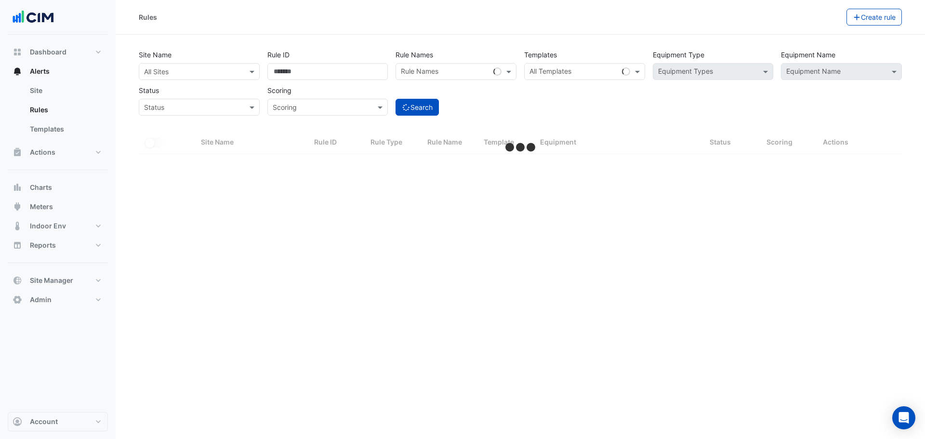
select select "***"
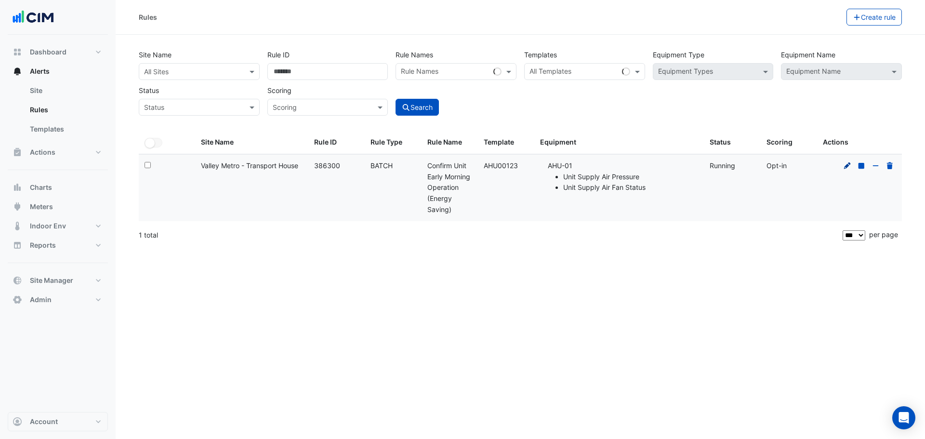
click at [847, 166] on icon at bounding box center [847, 165] width 7 height 7
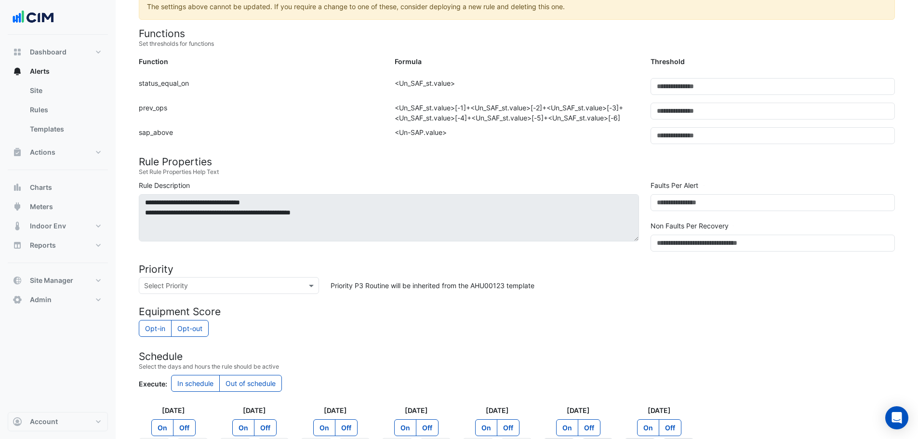
scroll to position [355, 0]
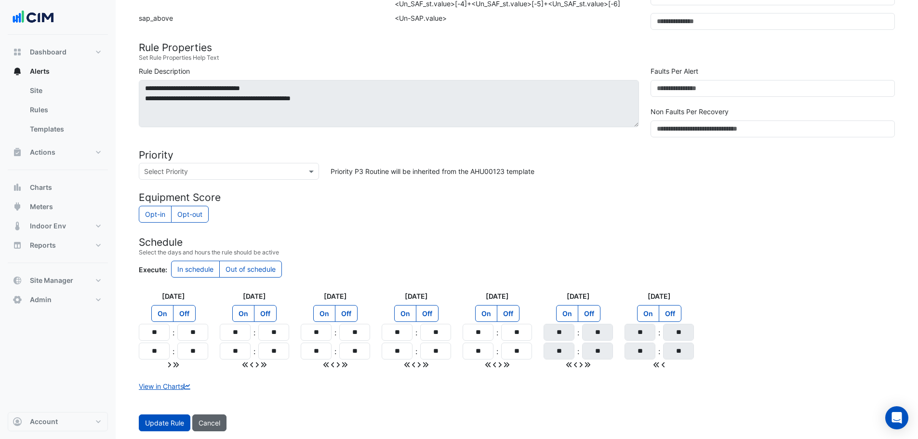
click at [214, 418] on button "Cancel" at bounding box center [209, 422] width 34 height 17
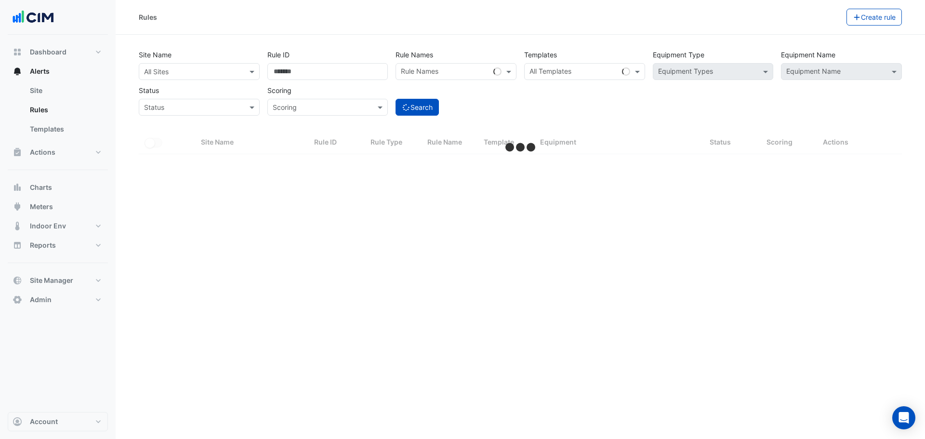
select select "***"
click at [208, 76] on div "All Sites" at bounding box center [191, 71] width 104 height 10
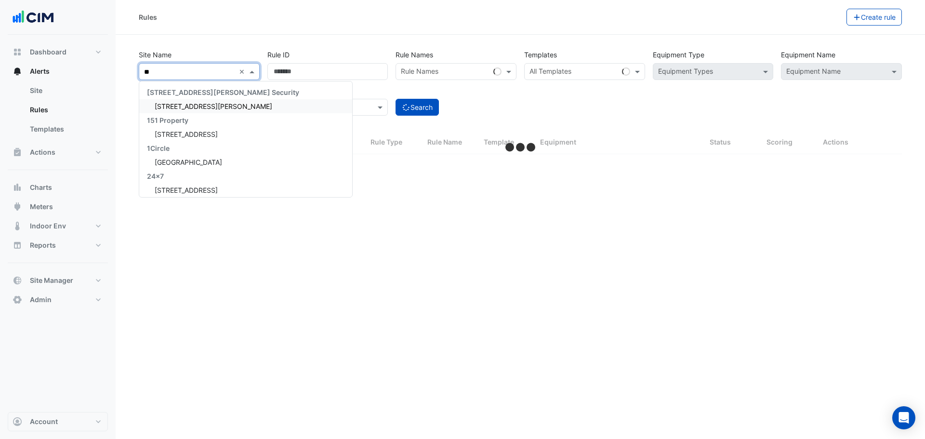
type input "***"
select select "***"
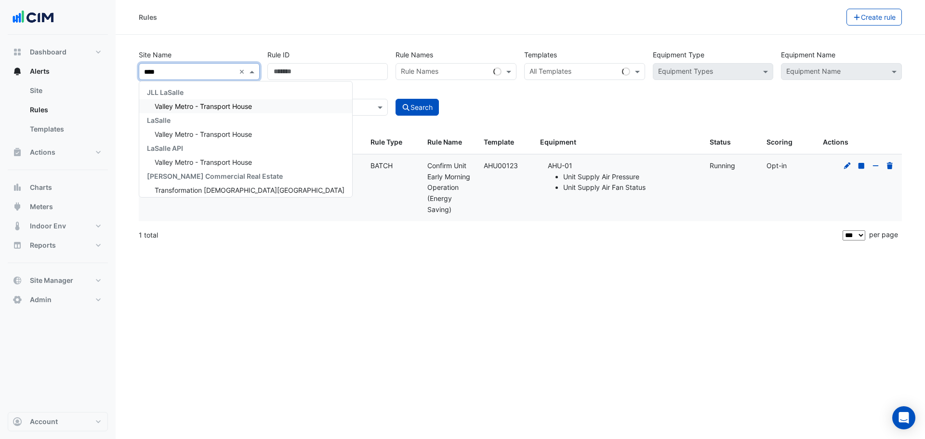
type input "*****"
click at [210, 109] on span "Valley Metro - Transport House" at bounding box center [203, 106] width 97 height 8
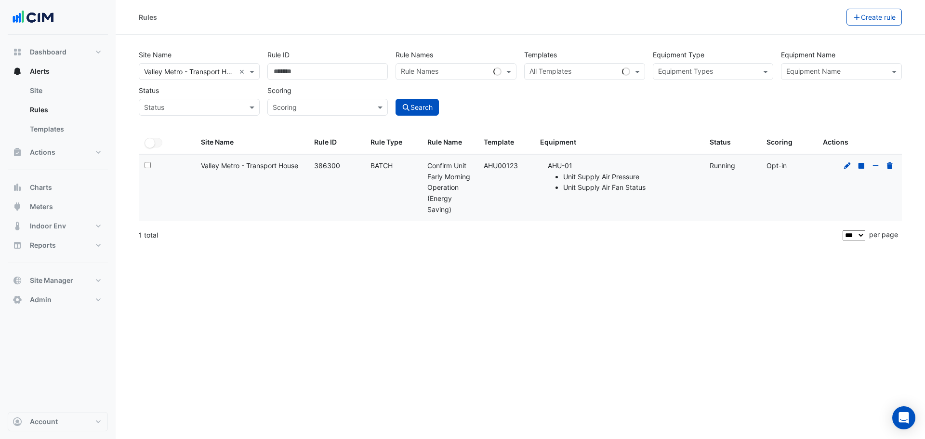
drag, startPoint x: 484, startPoint y: 168, endPoint x: 533, endPoint y: 167, distance: 49.2
click at [533, 167] on datatable-body-cell "Template: AHU00123" at bounding box center [506, 188] width 56 height 66
copy div "AHU00123"
click at [572, 66] on div "All Templates" at bounding box center [571, 71] width 93 height 15
paste input "********"
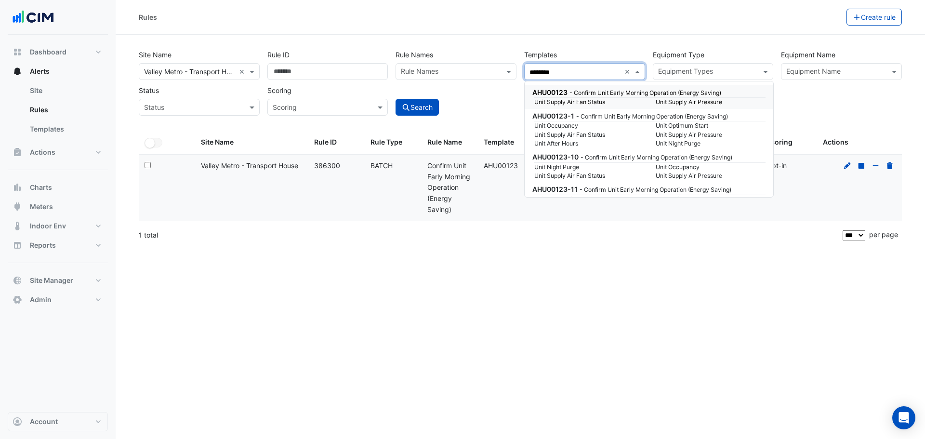
click at [545, 89] on span "AHU00123" at bounding box center [549, 92] width 35 height 8
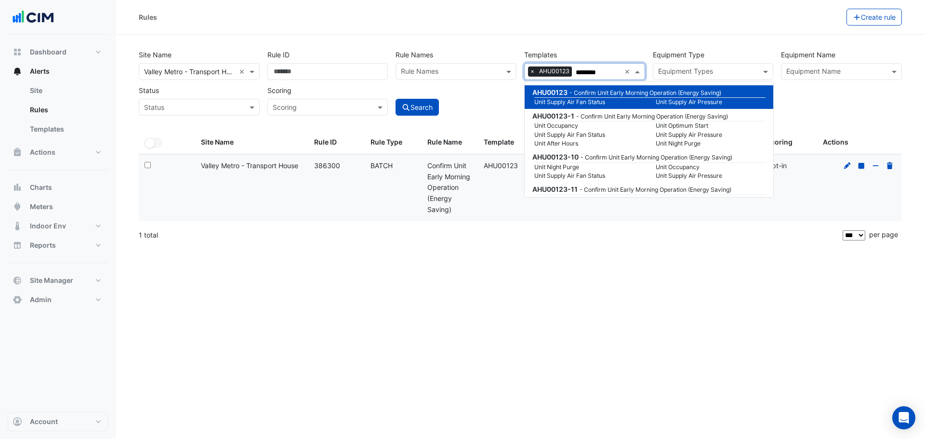
type input "********"
drag, startPoint x: 345, startPoint y: 72, endPoint x: 267, endPoint y: 72, distance: 78.5
click at [267, 72] on input "******" at bounding box center [327, 71] width 121 height 17
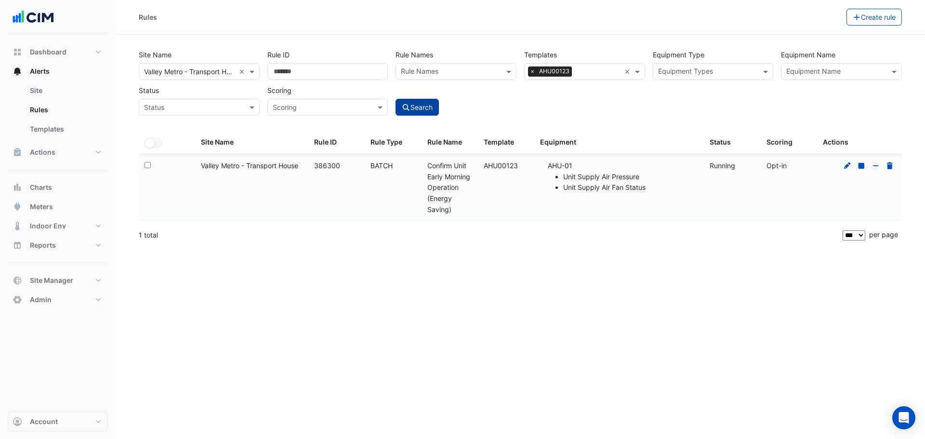
click at [423, 100] on button "Search" at bounding box center [417, 107] width 43 height 17
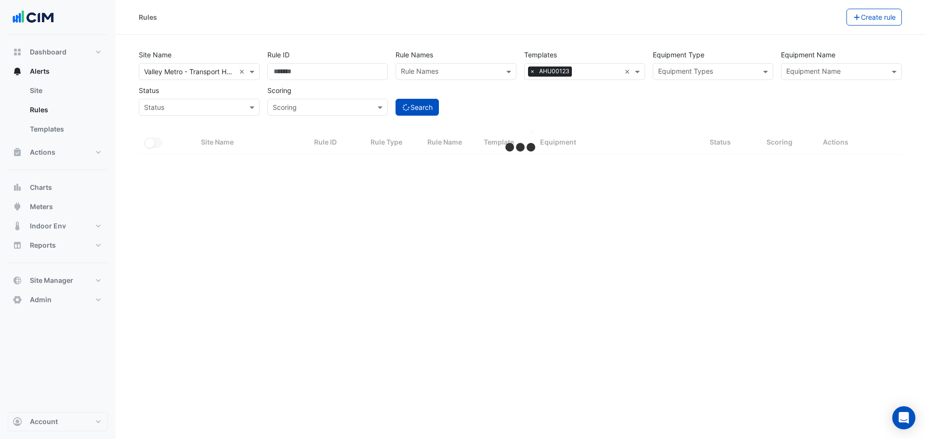
select select "***"
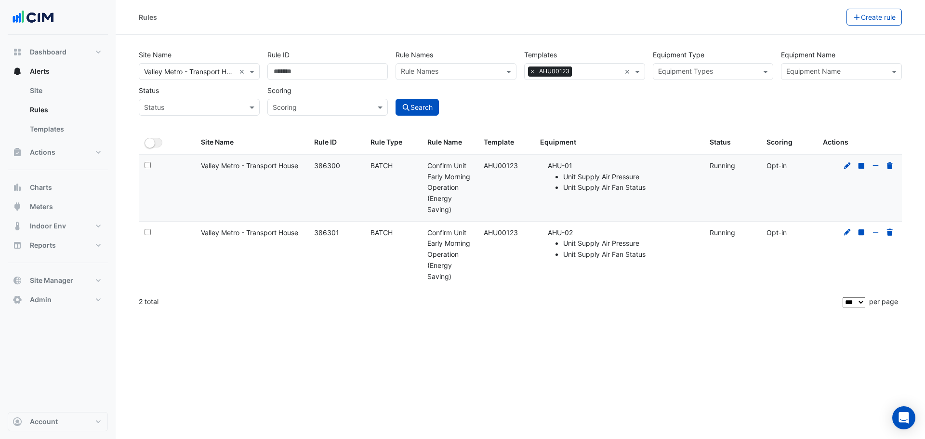
drag, startPoint x: 848, startPoint y: 233, endPoint x: 795, endPoint y: 257, distance: 58.2
click at [742, 293] on div "2 total" at bounding box center [490, 302] width 702 height 24
click at [847, 232] on icon at bounding box center [847, 232] width 7 height 7
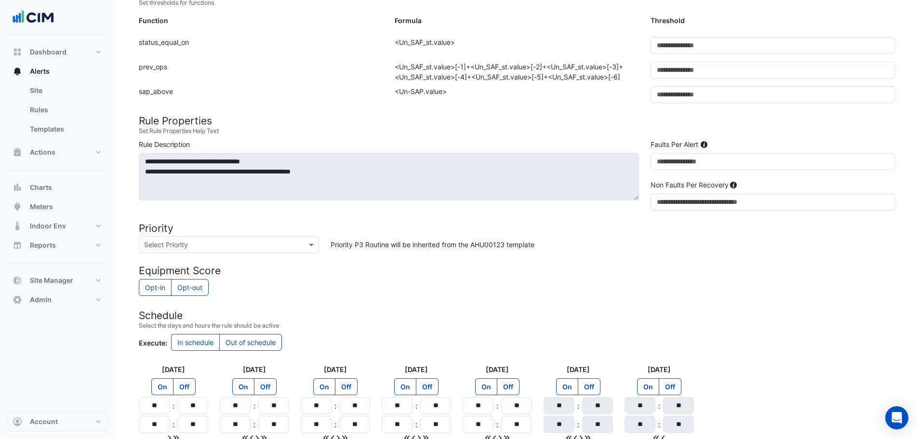
scroll to position [355, 0]
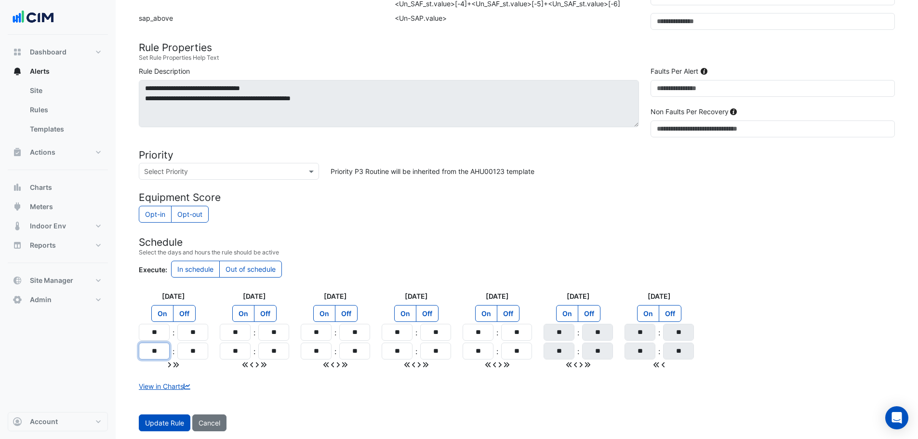
drag, startPoint x: 164, startPoint y: 349, endPoint x: 147, endPoint y: 357, distance: 18.5
click at [147, 357] on input "**" at bounding box center [154, 351] width 31 height 17
type input "**"
drag, startPoint x: 185, startPoint y: 345, endPoint x: 202, endPoint y: 351, distance: 18.3
click at [202, 351] on input "**" at bounding box center [192, 351] width 31 height 17
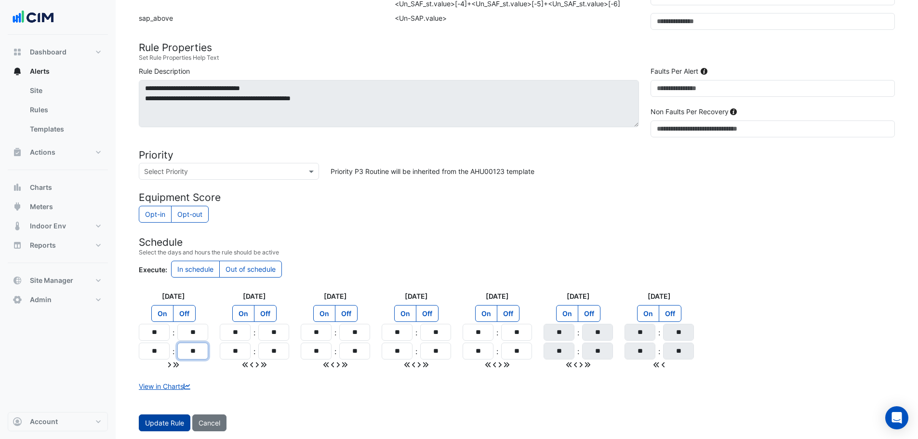
type input "**"
click at [150, 420] on span "Update Rule" at bounding box center [164, 423] width 39 height 8
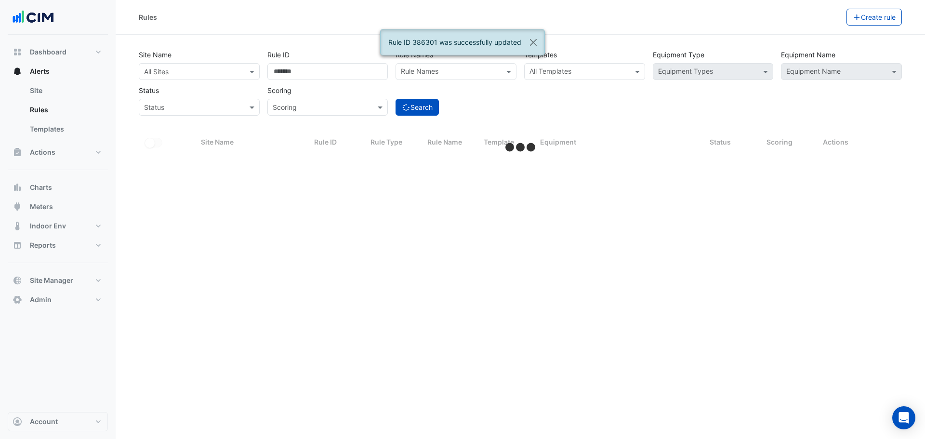
select select "***"
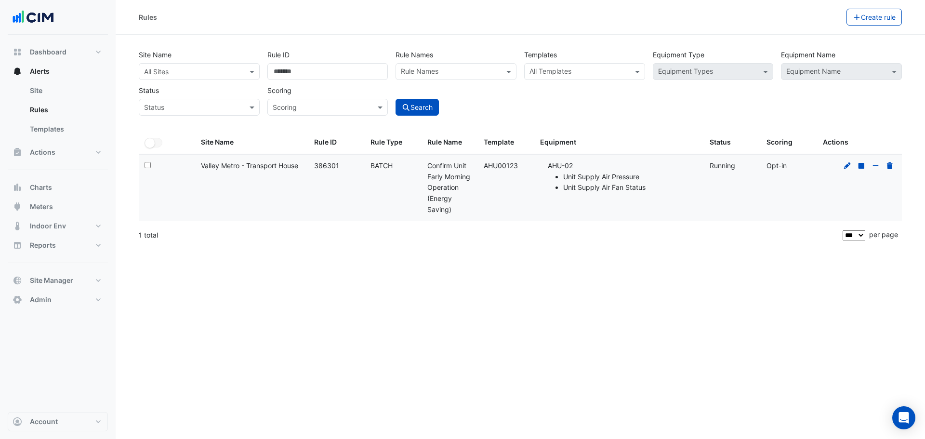
drag, startPoint x: 524, startPoint y: 165, endPoint x: 481, endPoint y: 163, distance: 42.4
click at [481, 163] on datatable-body-cell "Template: AHU00123" at bounding box center [506, 188] width 56 height 66
copy div "AHU00123"
click at [585, 66] on div "All Templates" at bounding box center [577, 71] width 104 height 15
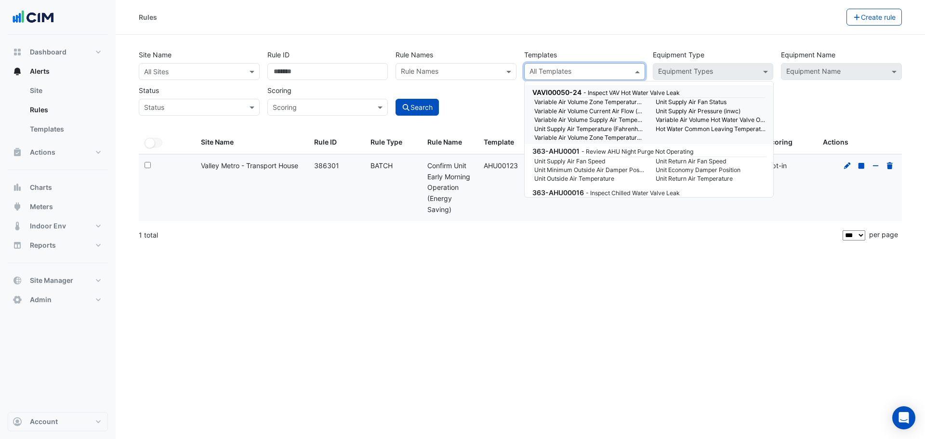
click at [552, 66] on div "All Templates" at bounding box center [549, 72] width 43 height 13
click at [554, 68] on input "text" at bounding box center [579, 72] width 99 height 10
paste input "********"
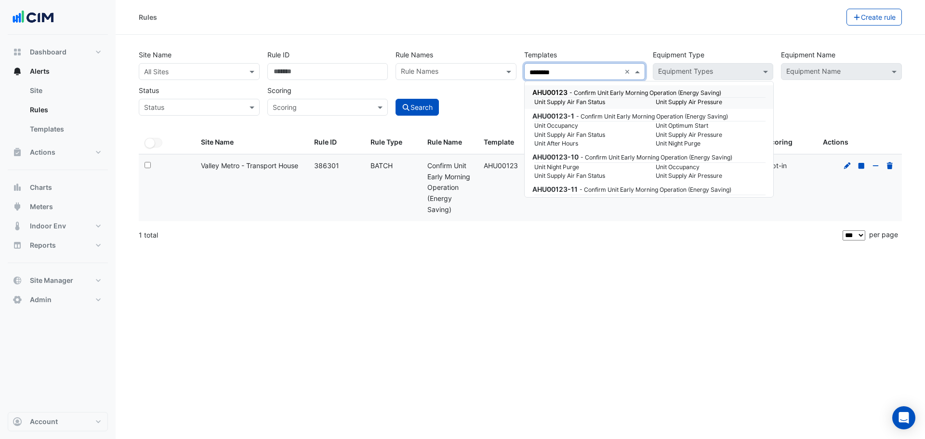
click at [565, 101] on small "Unit Supply Air Fan Status" at bounding box center [589, 102] width 121 height 9
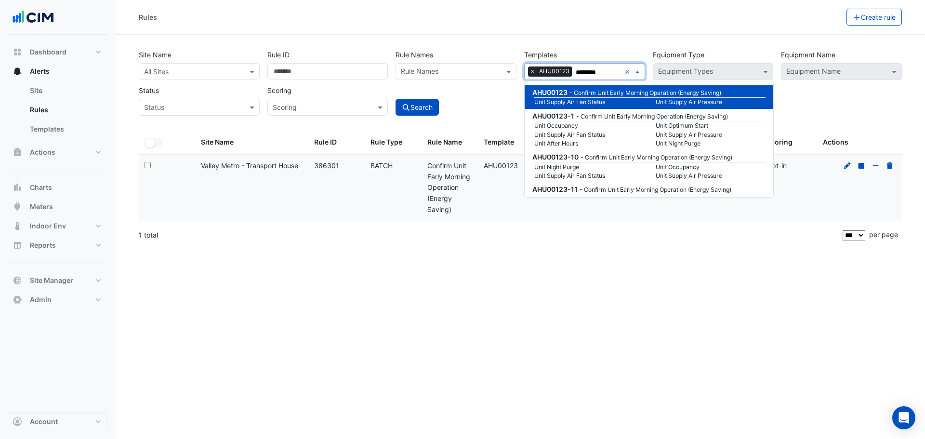
type input "********"
drag, startPoint x: 198, startPoint y: 164, endPoint x: 302, endPoint y: 167, distance: 104.1
click at [302, 167] on datatable-body-cell "Site Name: Valley Metro - Transport House" at bounding box center [251, 188] width 113 height 66
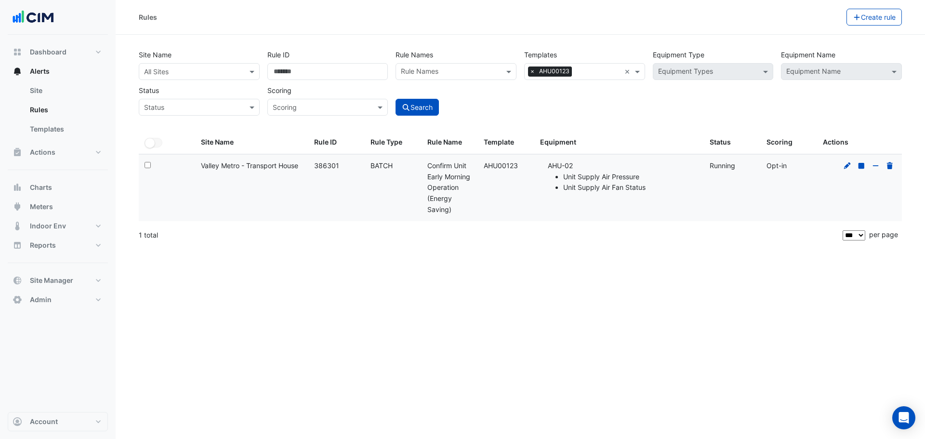
copy div "Valley Metro - Transport House"
click at [217, 75] on input "text" at bounding box center [189, 72] width 91 height 10
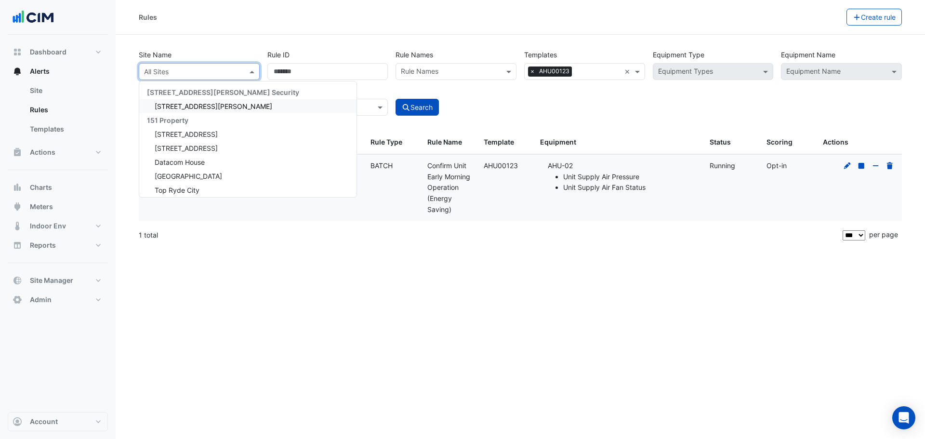
click at [218, 75] on input "text" at bounding box center [189, 72] width 91 height 10
paste input "**********"
type input "**********"
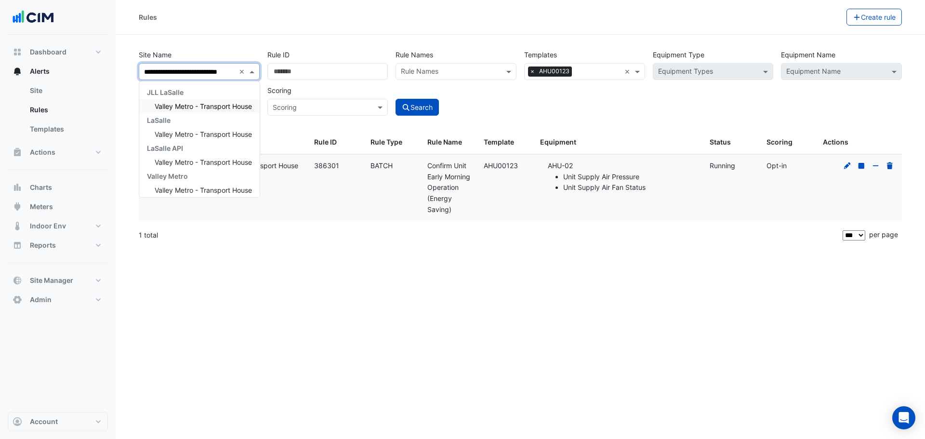
click at [212, 100] on div "Valley Metro - Transport House" at bounding box center [199, 106] width 120 height 14
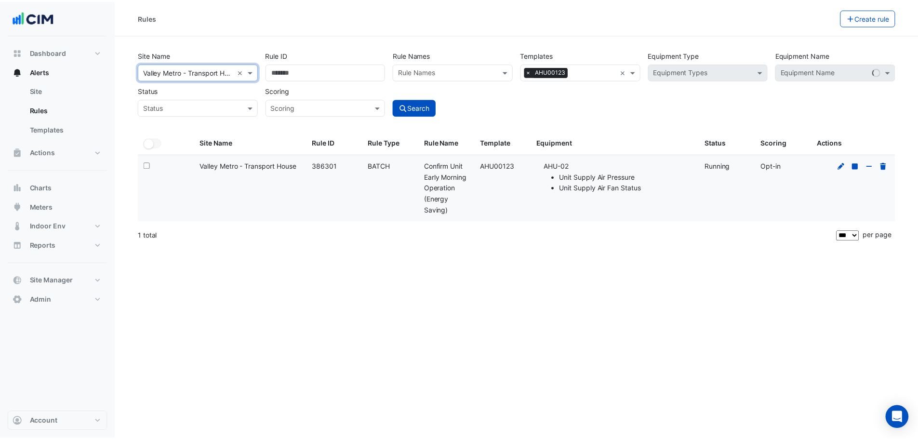
scroll to position [0, 0]
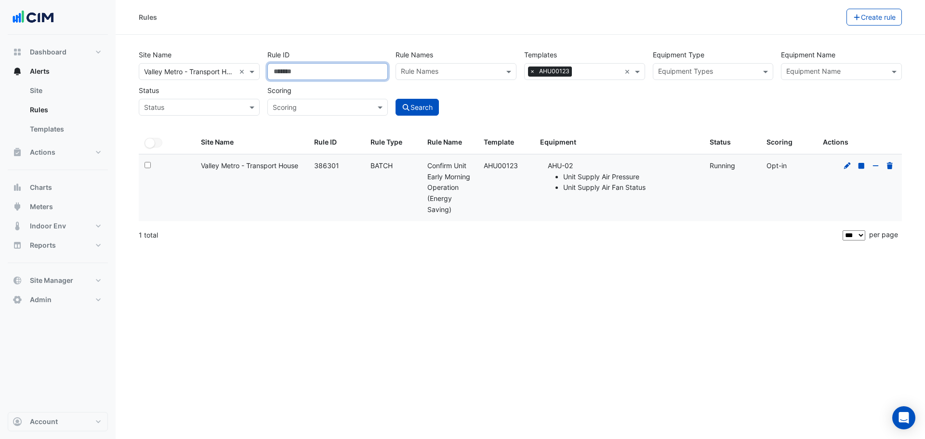
drag, startPoint x: 324, startPoint y: 69, endPoint x: 267, endPoint y: 78, distance: 57.5
click at [269, 79] on input "******" at bounding box center [327, 71] width 121 height 17
click at [403, 108] on button "Search" at bounding box center [417, 107] width 43 height 17
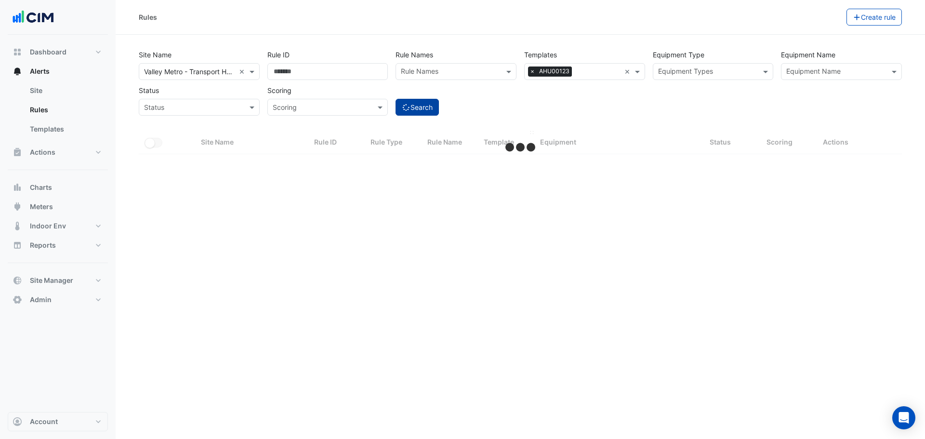
select select "***"
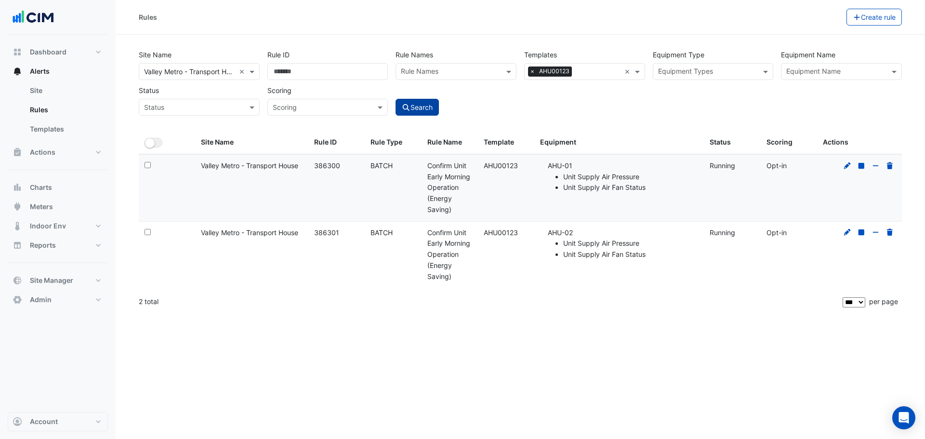
click at [848, 170] on div at bounding box center [868, 165] width 55 height 11
click at [846, 170] on div at bounding box center [868, 165] width 55 height 11
click at [846, 167] on icon at bounding box center [847, 165] width 7 height 7
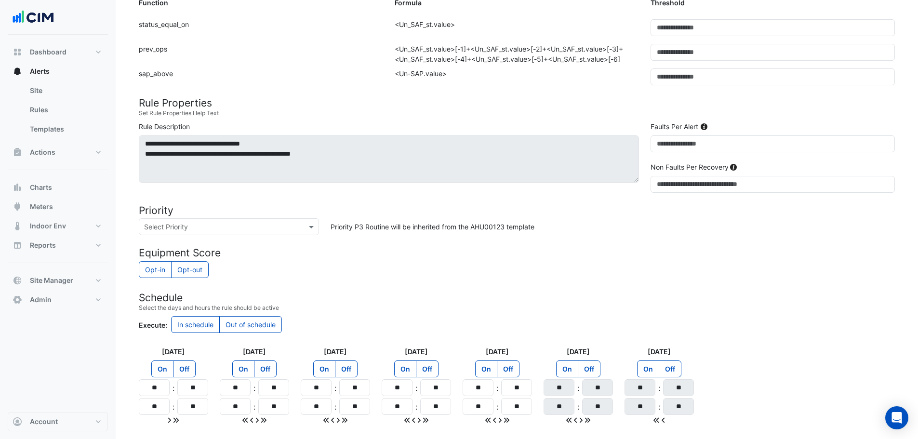
scroll to position [355, 0]
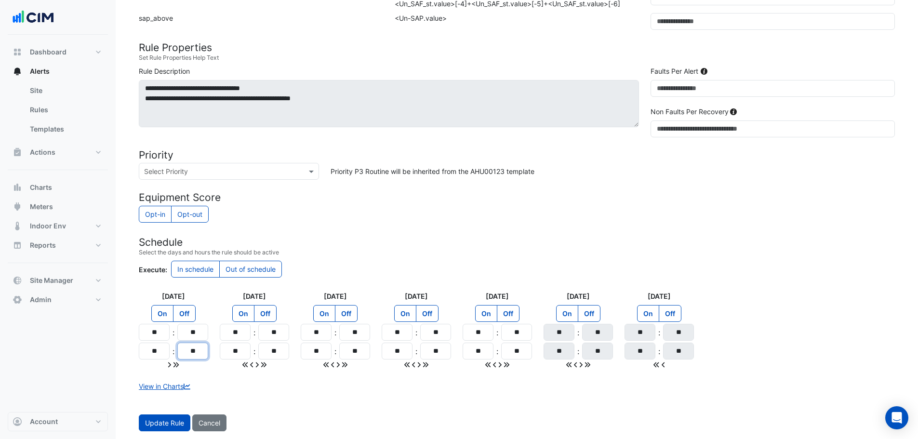
drag, startPoint x: 197, startPoint y: 350, endPoint x: 182, endPoint y: 357, distance: 16.4
click at [182, 357] on input "**" at bounding box center [192, 351] width 31 height 17
type input "**"
click at [174, 366] on icon at bounding box center [176, 364] width 6 height 7
type input "**"
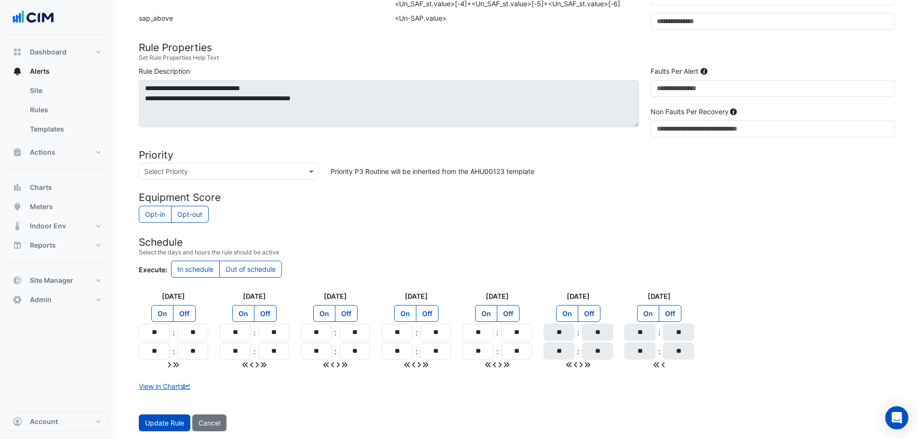
type input "**"
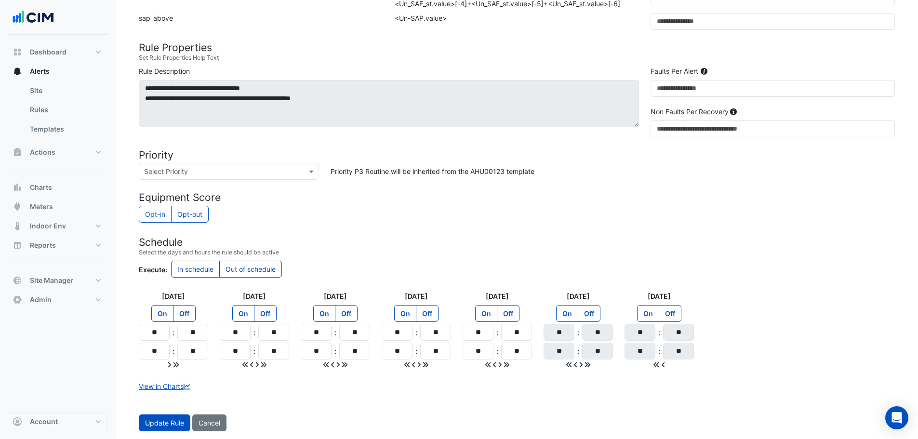
type input "**"
click at [594, 313] on label "Off" at bounding box center [589, 313] width 23 height 17
click at [675, 315] on label "Off" at bounding box center [670, 313] width 23 height 17
click at [168, 417] on button "Update Rule" at bounding box center [165, 422] width 52 height 17
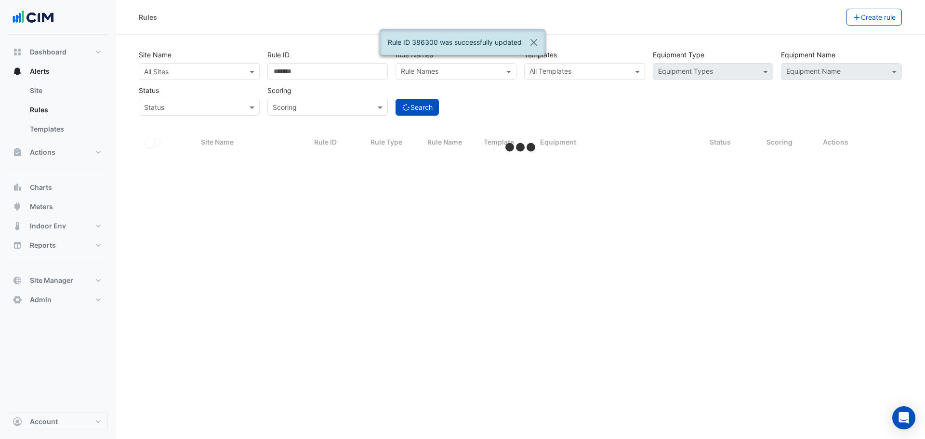
select select "***"
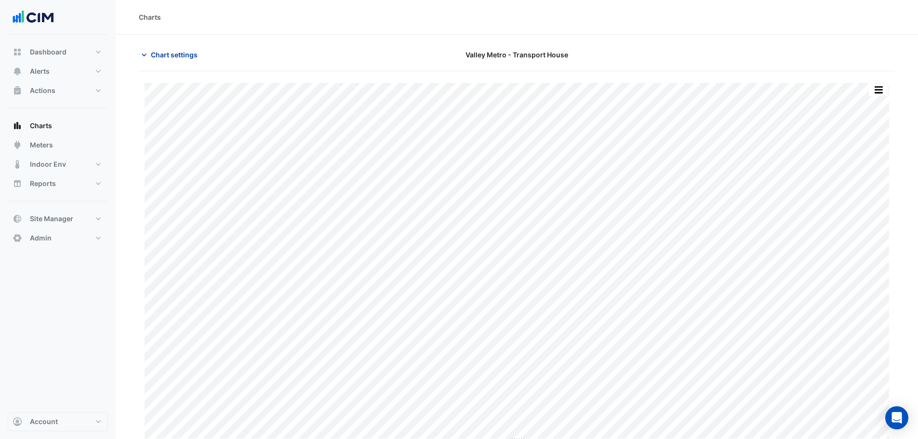
click at [183, 56] on span "Chart settings" at bounding box center [174, 55] width 47 height 10
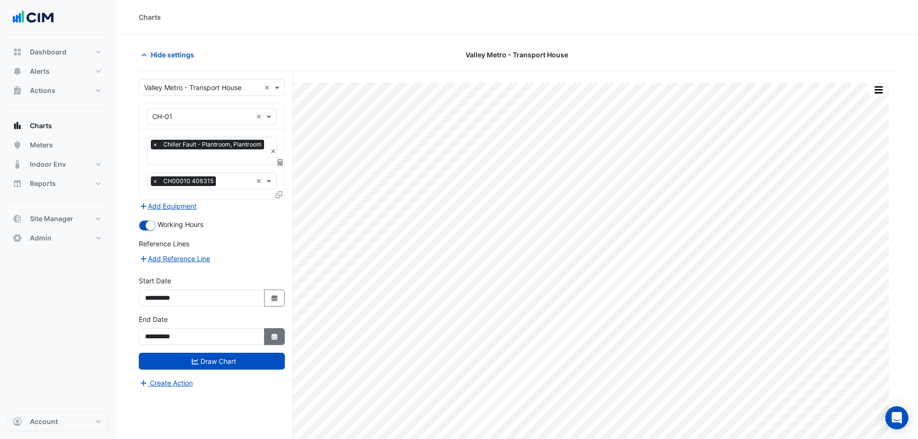
click at [272, 340] on button "Select Date" at bounding box center [274, 336] width 21 height 17
select select "*"
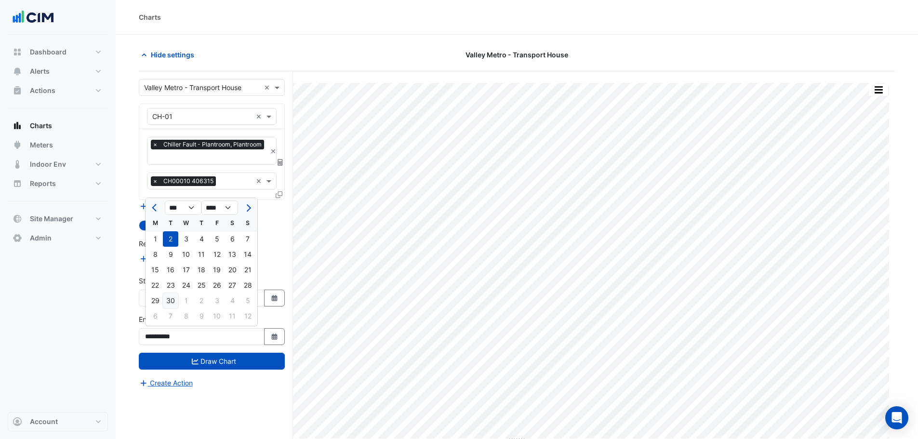
click at [172, 300] on div "30" at bounding box center [170, 300] width 15 height 15
type input "**********"
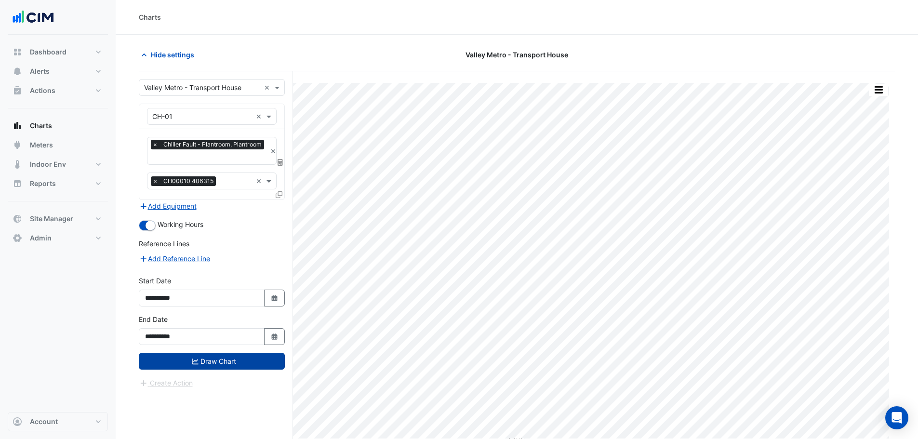
click at [204, 360] on button "Draw Chart" at bounding box center [212, 361] width 146 height 17
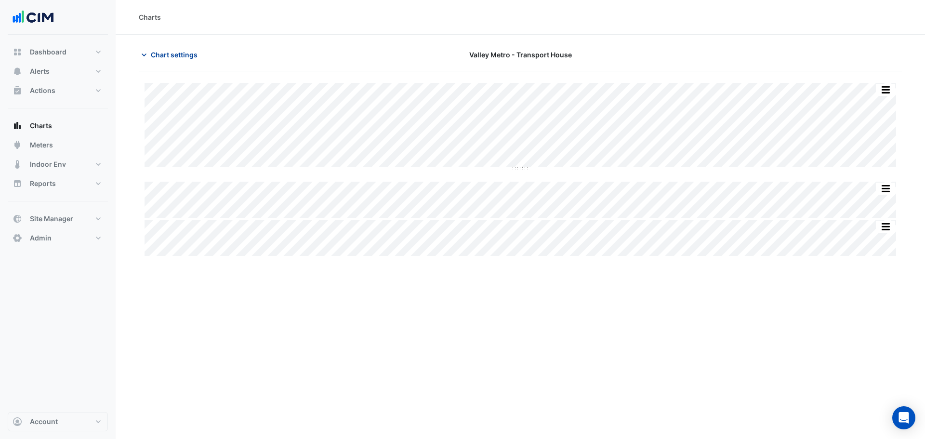
click at [170, 53] on span "Chart settings" at bounding box center [174, 55] width 47 height 10
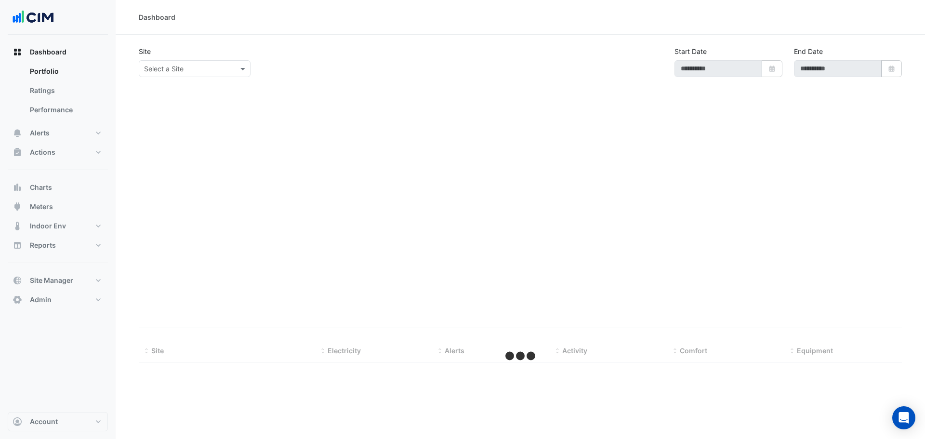
type input "**********"
select select "***"
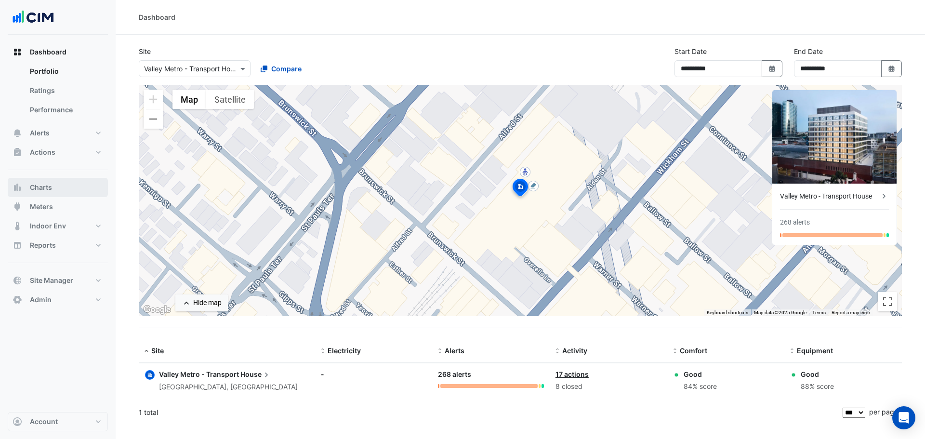
click at [40, 192] on button "Charts" at bounding box center [58, 187] width 100 height 19
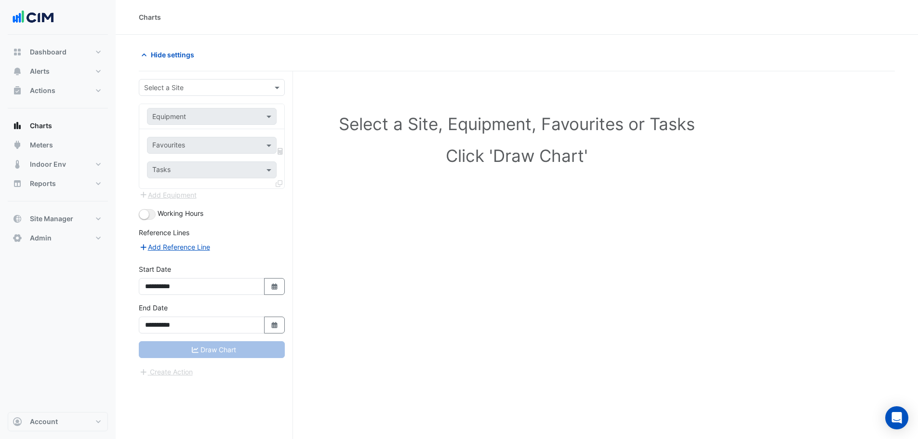
click at [176, 87] on input "text" at bounding box center [202, 88] width 116 height 10
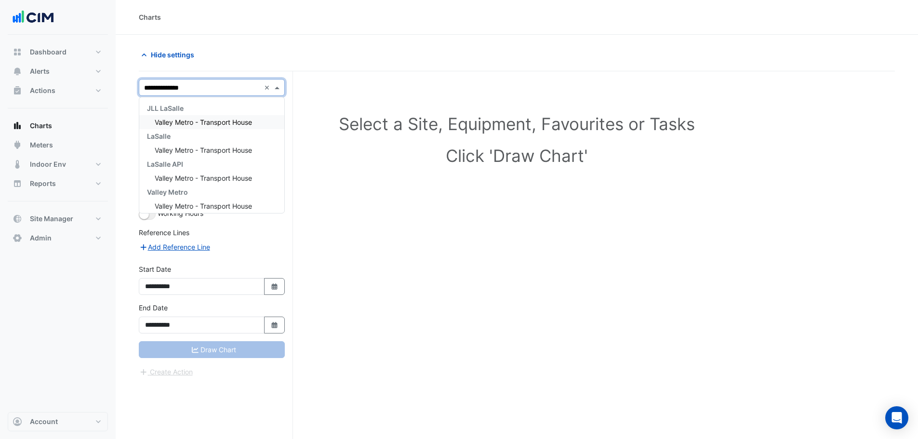
type input "**********"
click at [195, 119] on span "Valley Metro - Transport House" at bounding box center [203, 122] width 97 height 8
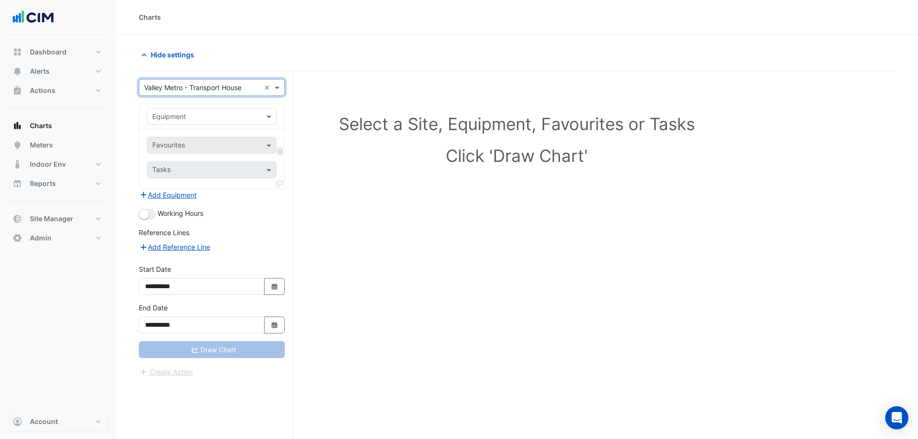
click at [215, 59] on div "Hide settings" at bounding box center [325, 54] width 384 height 17
click at [192, 118] on input "text" at bounding box center [202, 117] width 100 height 10
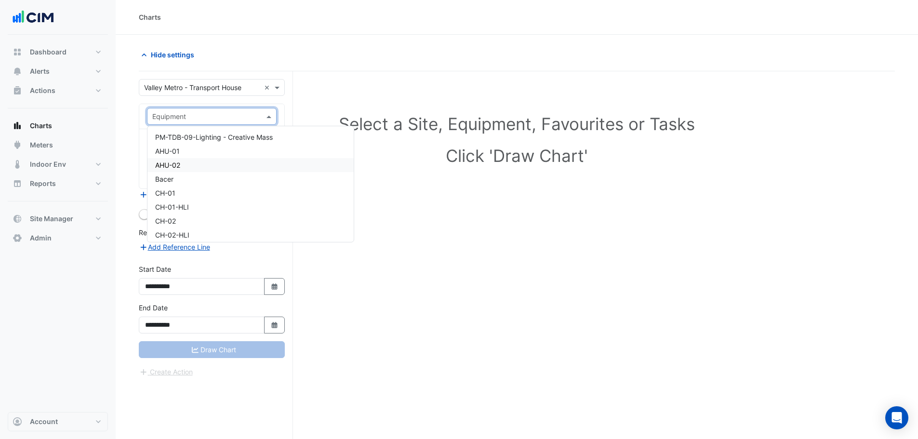
paste input "*********"
type input "*********"
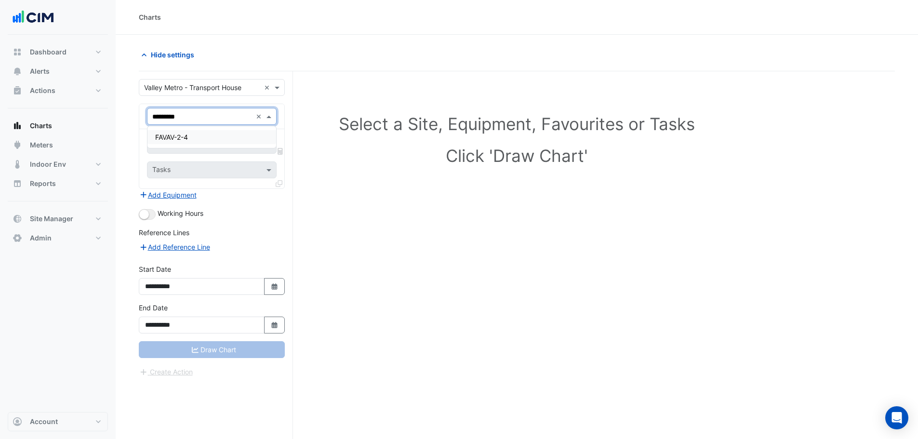
click at [191, 132] on div "FAVAV-2-4" at bounding box center [211, 137] width 129 height 14
click at [187, 142] on input "text" at bounding box center [200, 146] width 97 height 10
type input "*******"
drag, startPoint x: 185, startPoint y: 152, endPoint x: 121, endPoint y: 150, distance: 64.6
click at [121, 150] on section "**********" at bounding box center [517, 255] width 802 height 441
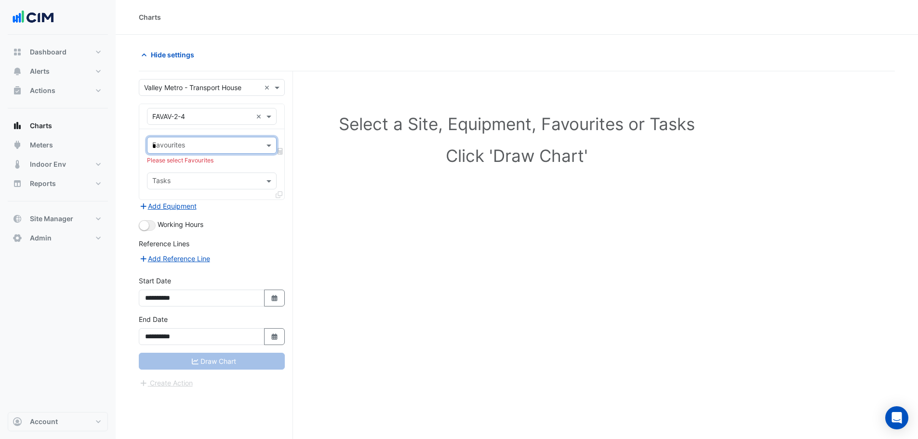
type input "**"
click at [215, 170] on span "Variable Air Volume Damper Position - L04, FAVAV-2-4-1" at bounding box center [242, 166] width 175 height 8
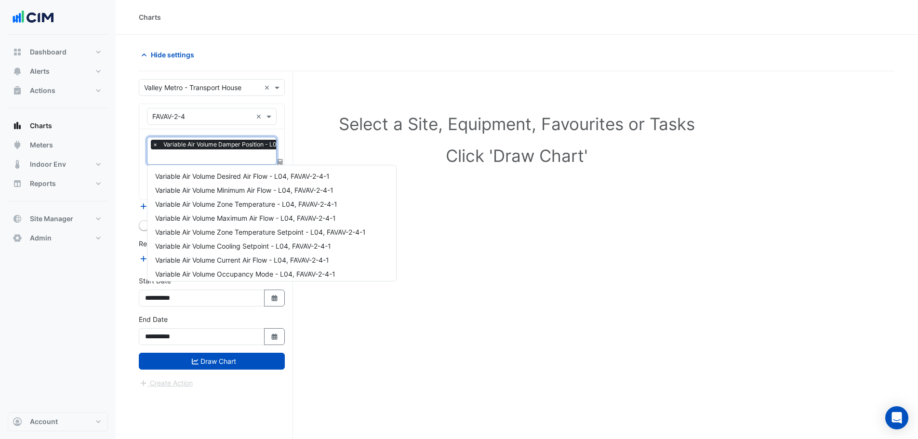
click at [210, 157] on input "text" at bounding box center [237, 158] width 171 height 10
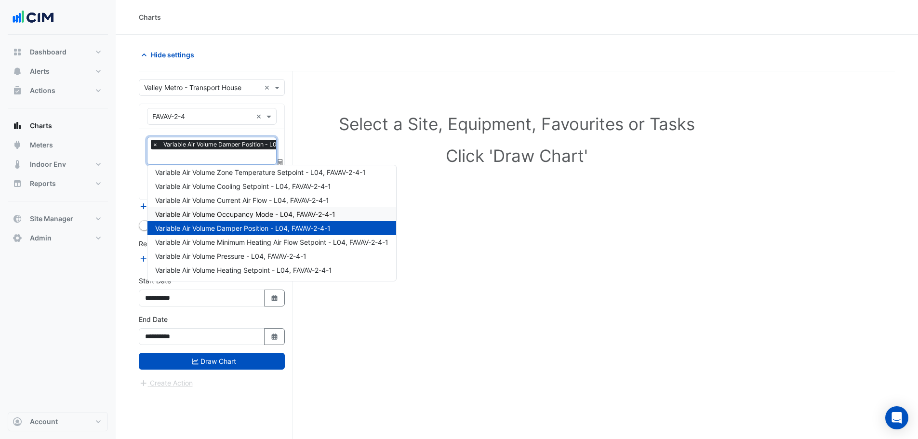
type input "*"
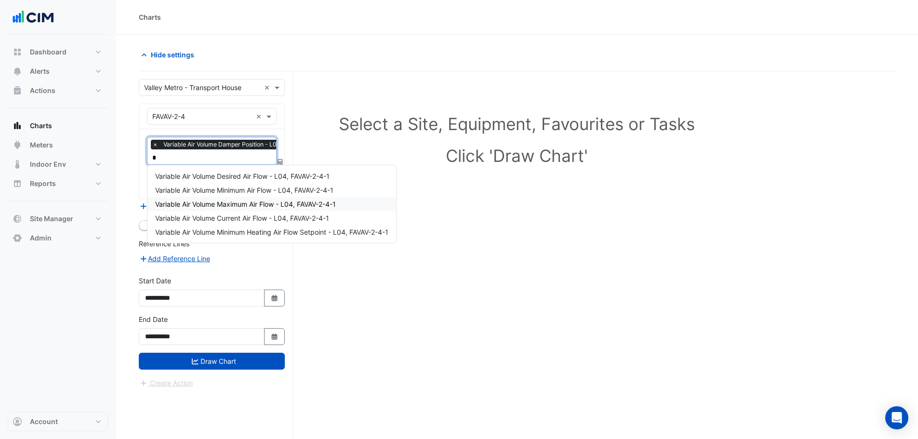
scroll to position [0, 0]
type input "****"
click at [230, 181] on div "Variable Air Volume Desired Air Flow - L04, FAVAV-2-4-1" at bounding box center [271, 176] width 249 height 14
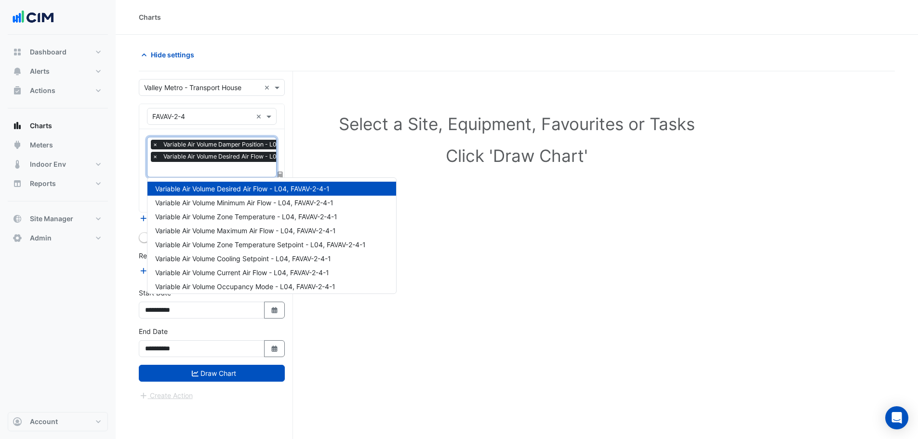
click at [229, 170] on input "text" at bounding box center [237, 170] width 171 height 10
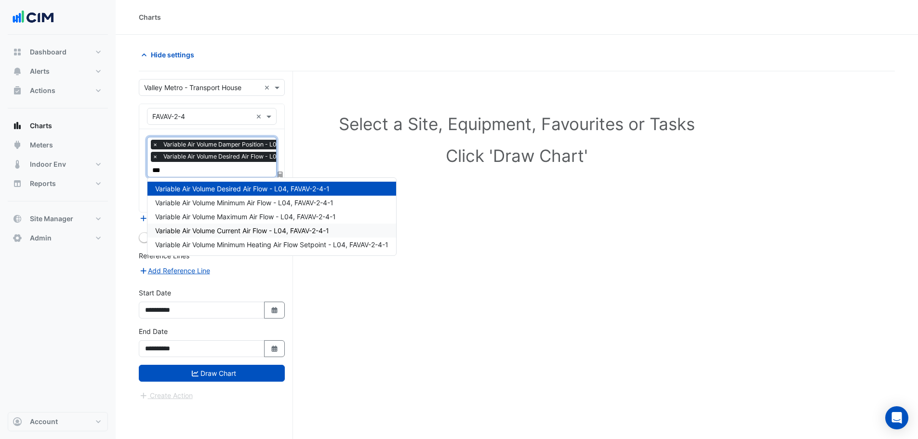
type input "****"
click at [236, 233] on span "Variable Air Volume Current Air Flow - L04, FAVAV-2-4-1" at bounding box center [242, 230] width 174 height 8
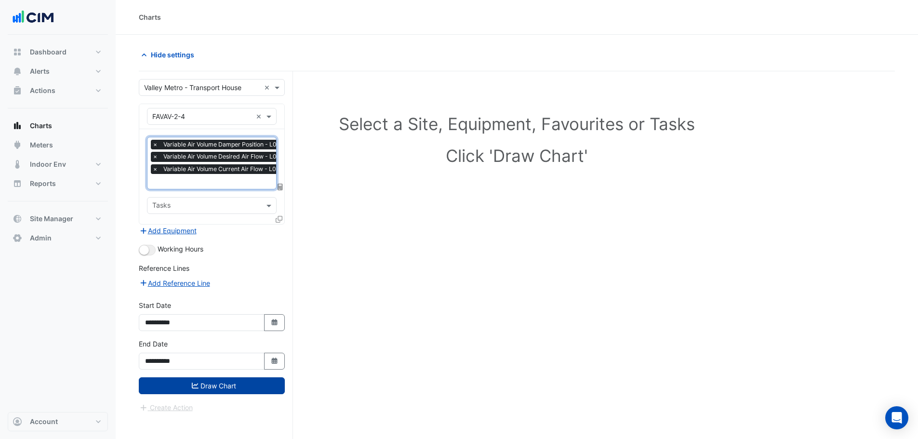
click at [203, 387] on button "Draw Chart" at bounding box center [212, 385] width 146 height 17
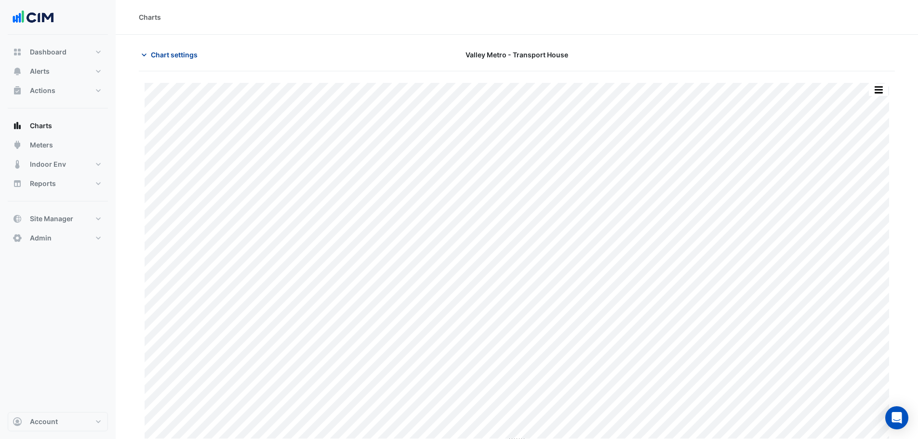
click at [184, 55] on span "Chart settings" at bounding box center [174, 55] width 47 height 10
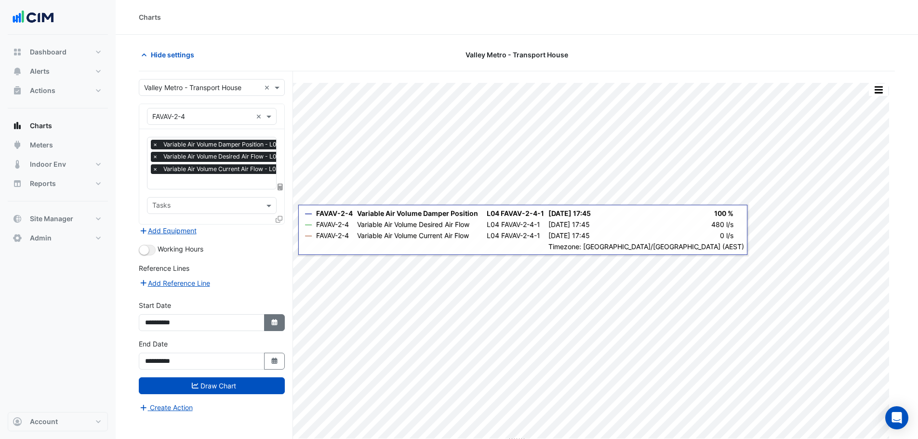
click at [278, 320] on icon "Select Date" at bounding box center [274, 322] width 9 height 7
select select "*"
select select "****"
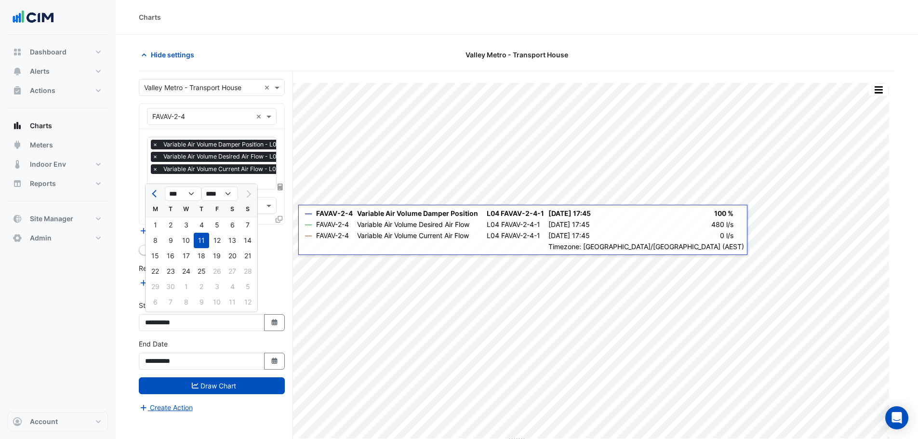
click at [150, 257] on div "15" at bounding box center [154, 255] width 15 height 15
type input "**********"
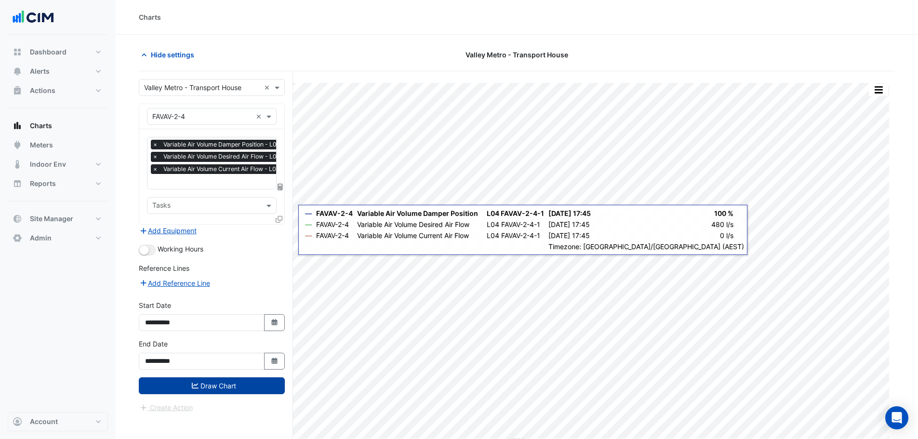
click at [207, 386] on button "Draw Chart" at bounding box center [212, 385] width 146 height 17
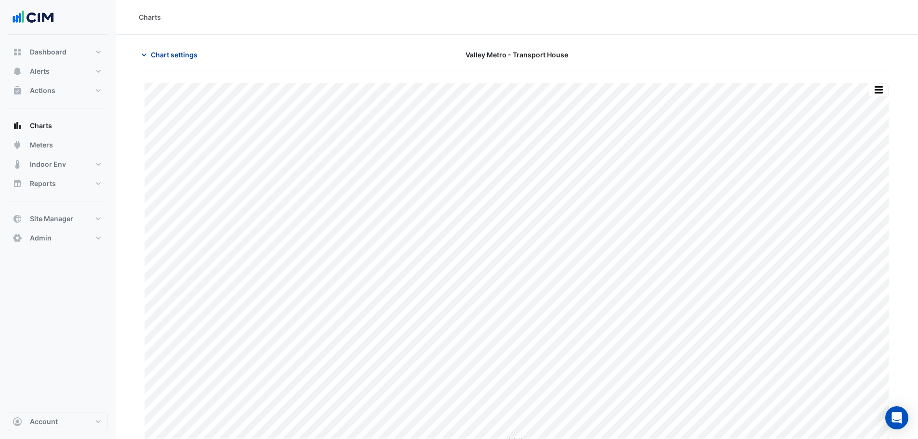
click at [181, 58] on span "Chart settings" at bounding box center [174, 55] width 47 height 10
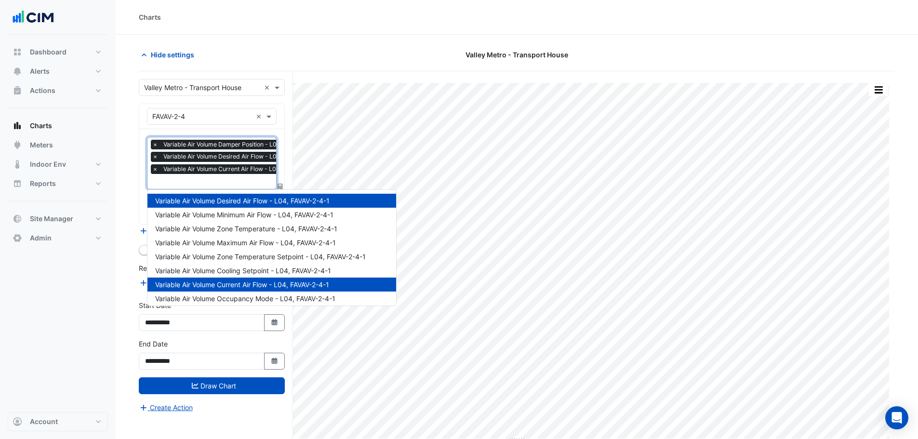
scroll to position [0, 5]
click at [227, 184] on input "text" at bounding box center [232, 182] width 171 height 10
click at [286, 228] on span "Variable Air Volume Zone Temperature - L04, FAVAV-2-4-1" at bounding box center [246, 229] width 182 height 8
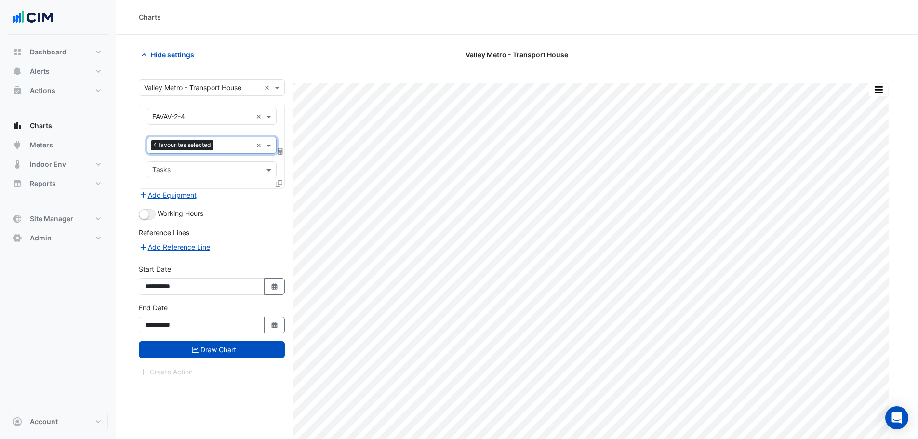
scroll to position [0, 0]
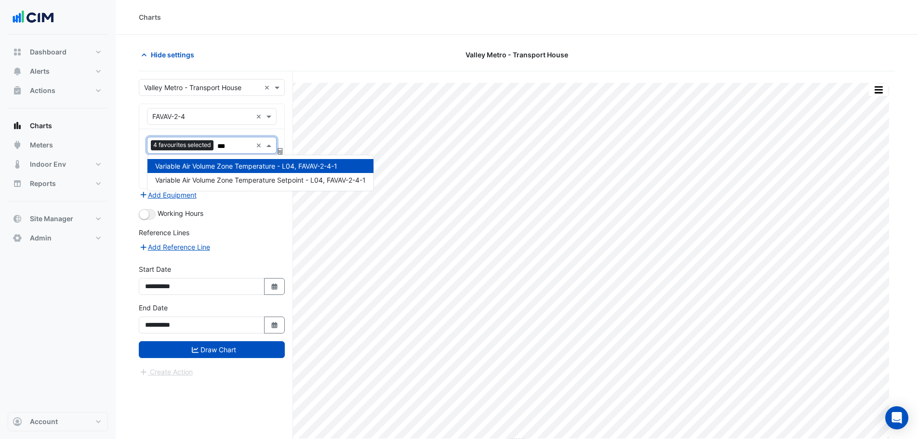
type input "****"
click at [258, 182] on span "Variable Air Volume Zone Temperature Setpoint - L04, FAVAV-2-4-1" at bounding box center [260, 180] width 211 height 8
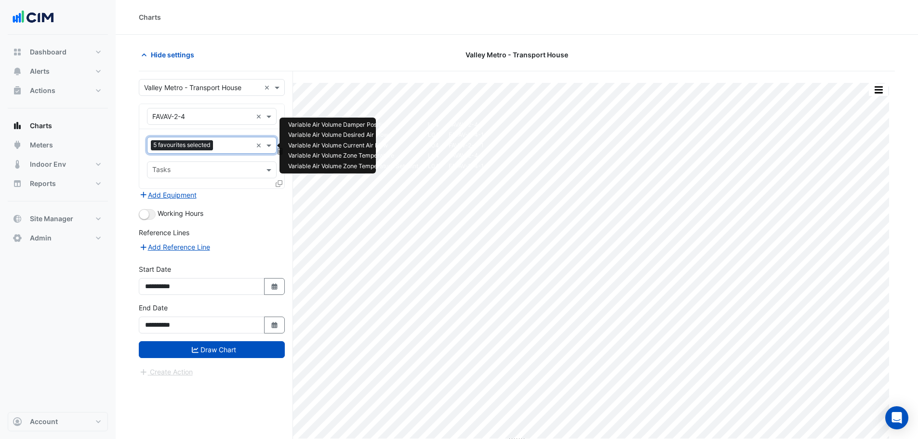
click at [231, 149] on input "text" at bounding box center [234, 146] width 35 height 10
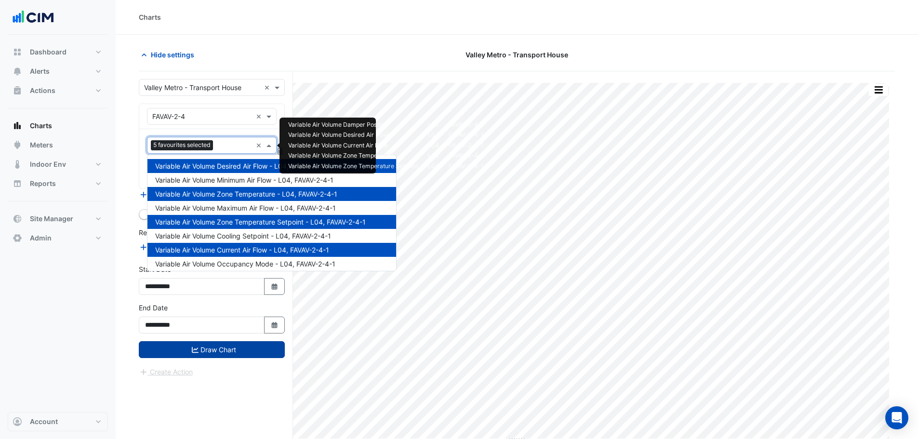
click at [203, 349] on button "Draw Chart" at bounding box center [212, 349] width 146 height 17
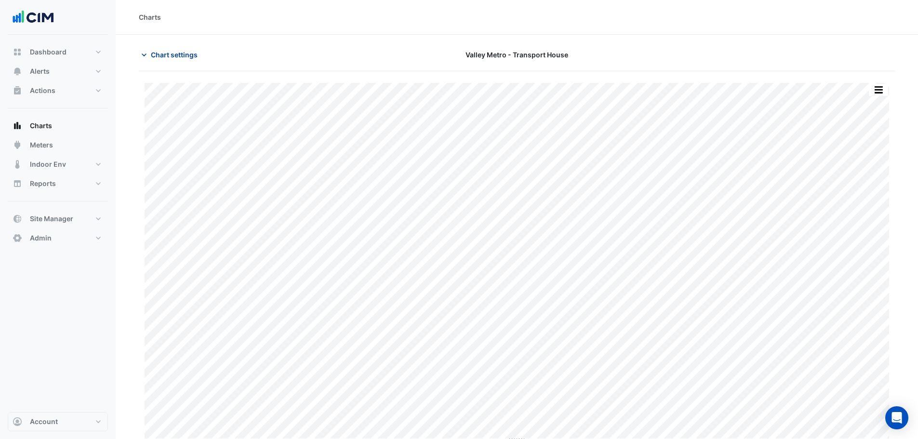
click at [175, 54] on span "Chart settings" at bounding box center [174, 55] width 47 height 10
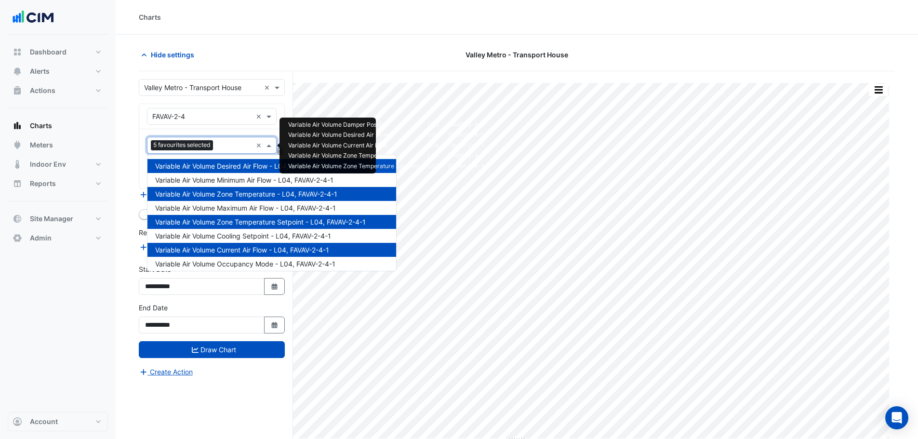
click at [240, 147] on input "text" at bounding box center [234, 146] width 35 height 10
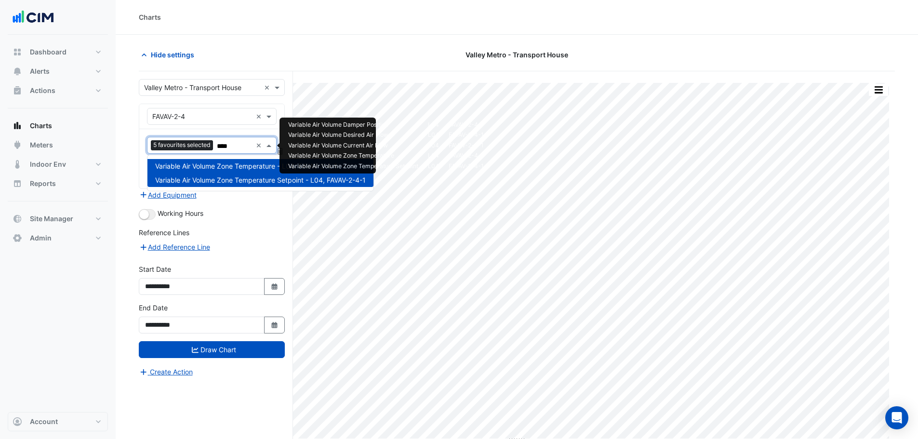
click at [243, 168] on span "Variable Air Volume Zone Temperature - L04, FAVAV-2-4-1" at bounding box center [246, 166] width 182 height 8
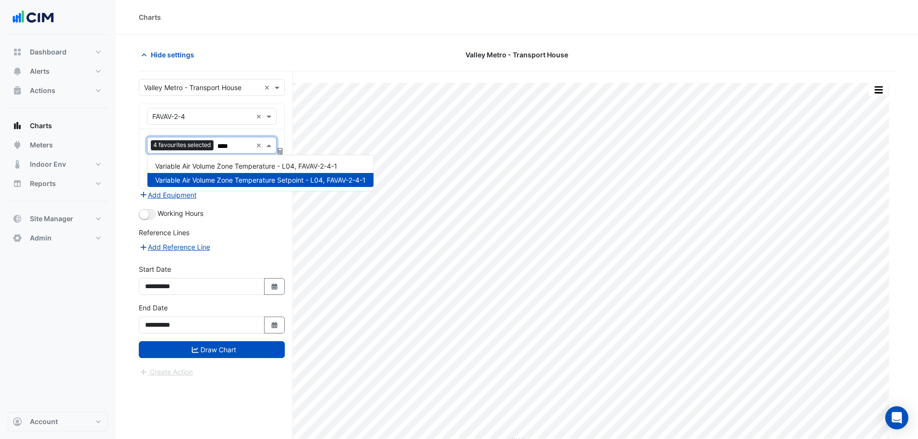
click at [240, 178] on span "Variable Air Volume Zone Temperature Setpoint - L04, FAVAV-2-4-1" at bounding box center [260, 180] width 211 height 8
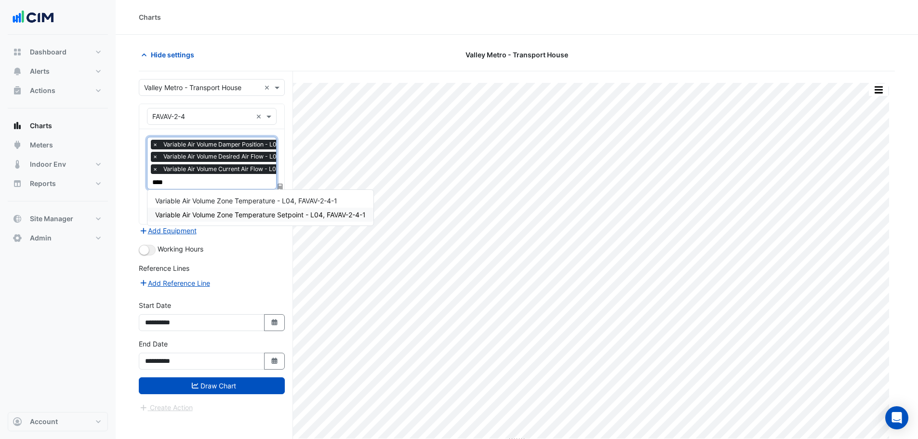
type input "****"
click at [125, 188] on section "Hide settings Valley Metro - Transport House Split by Unit Split All Print Save…" at bounding box center [517, 255] width 802 height 441
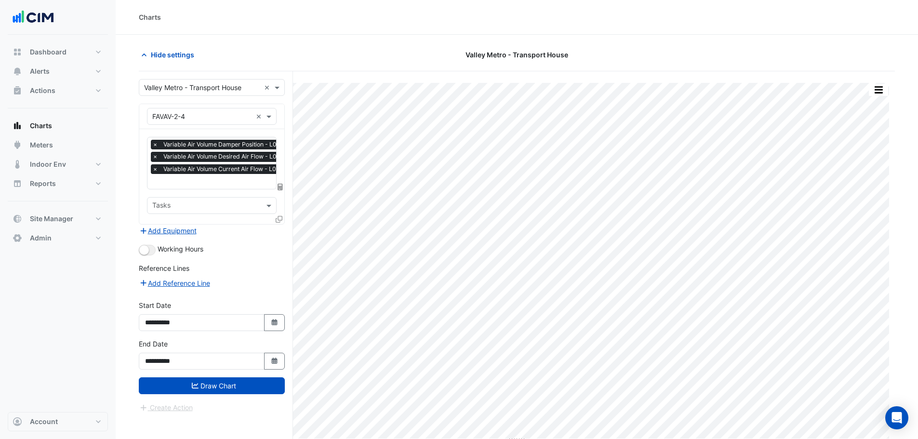
click at [277, 222] on fa-icon at bounding box center [279, 219] width 7 height 8
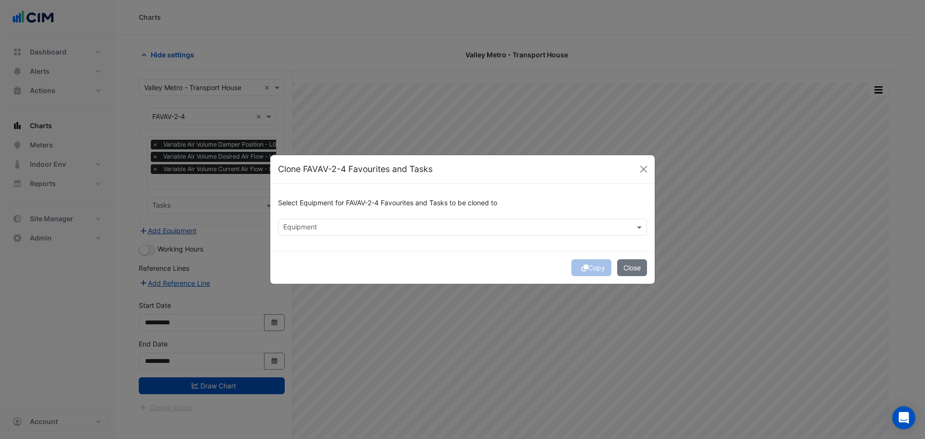
click at [318, 227] on input "text" at bounding box center [456, 228] width 347 height 10
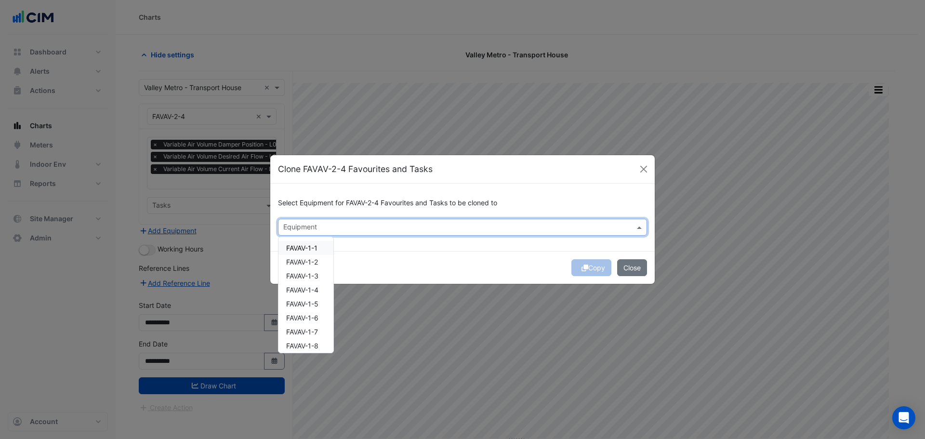
click at [320, 234] on div at bounding box center [456, 228] width 349 height 13
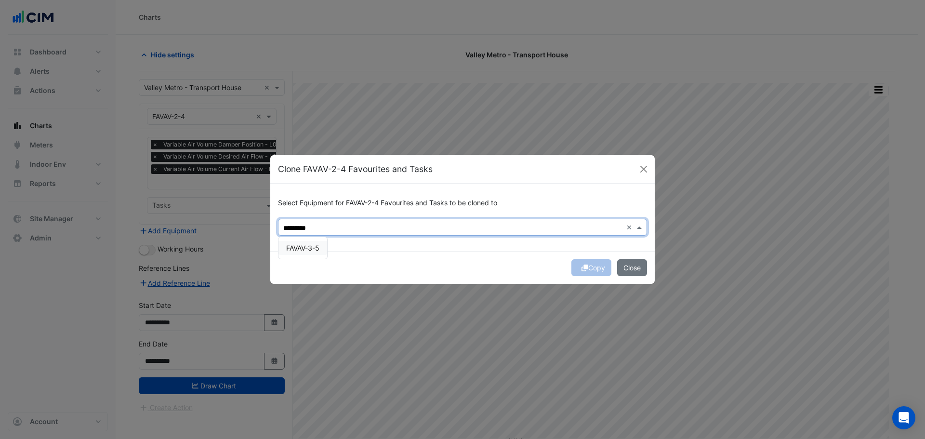
click at [318, 249] on span "FAVAV-3-5" at bounding box center [302, 248] width 33 height 8
click at [303, 248] on span "FAVAV-4-7" at bounding box center [302, 248] width 33 height 8
click at [310, 247] on span "FAVAV-4-5" at bounding box center [302, 248] width 33 height 8
type input "*********"
click at [592, 269] on button "Copy" at bounding box center [591, 267] width 40 height 17
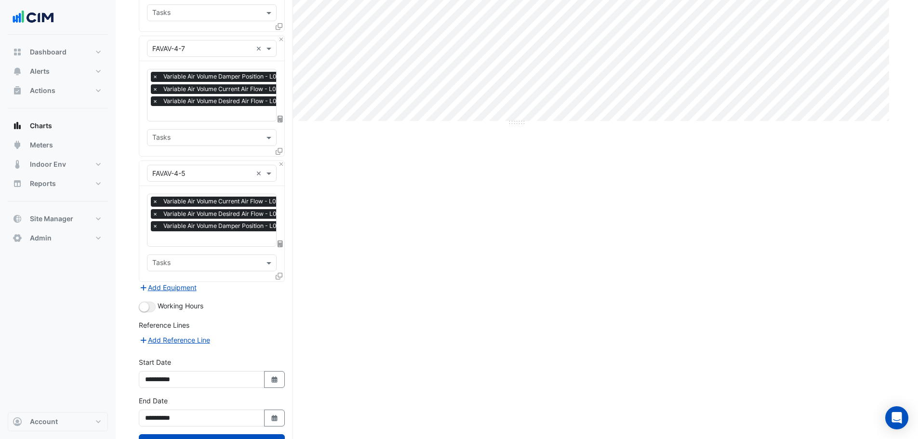
scroll to position [353, 0]
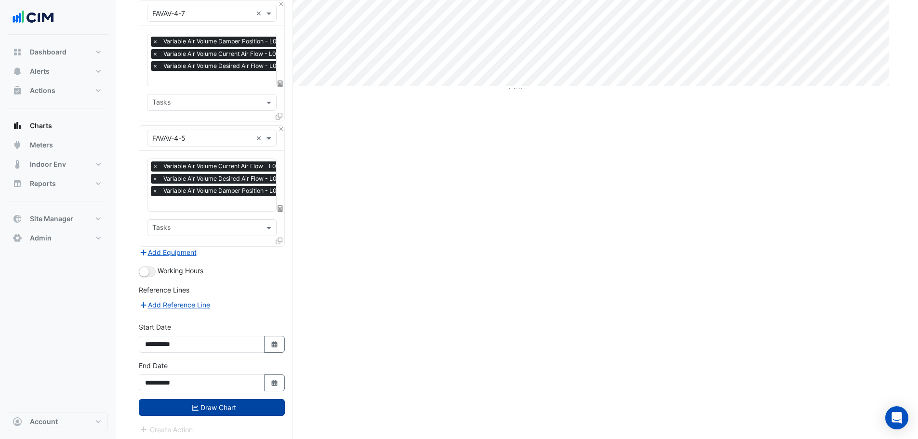
click at [196, 404] on icon "submit" at bounding box center [195, 407] width 7 height 7
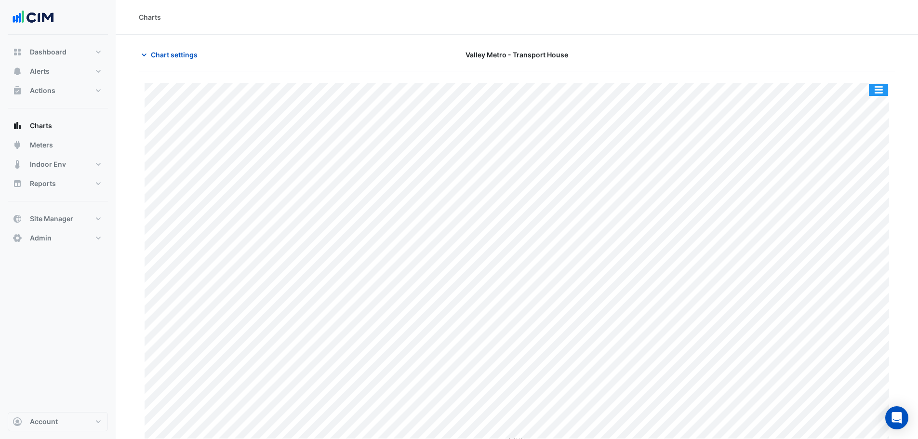
click at [879, 91] on button "button" at bounding box center [878, 90] width 19 height 12
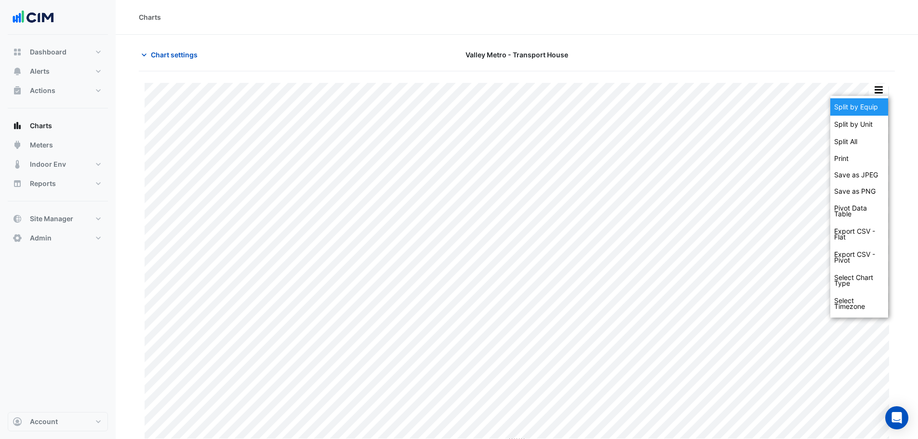
click at [858, 108] on div "Split by Equip" at bounding box center [859, 106] width 58 height 17
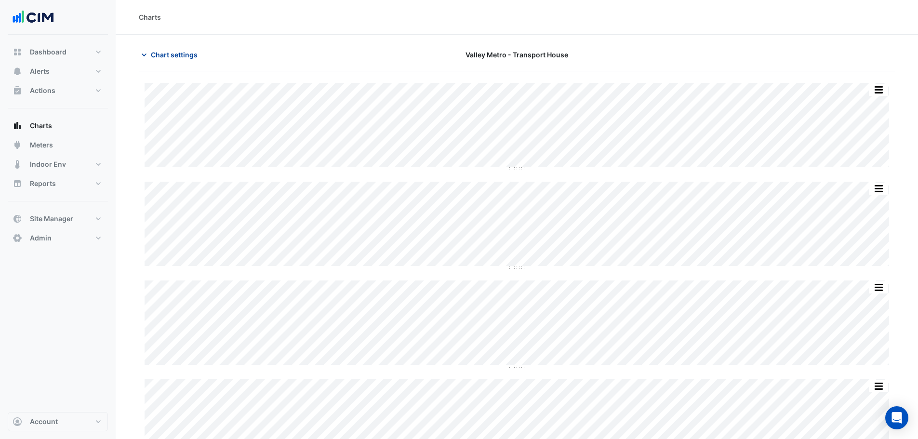
click at [170, 53] on span "Chart settings" at bounding box center [174, 55] width 47 height 10
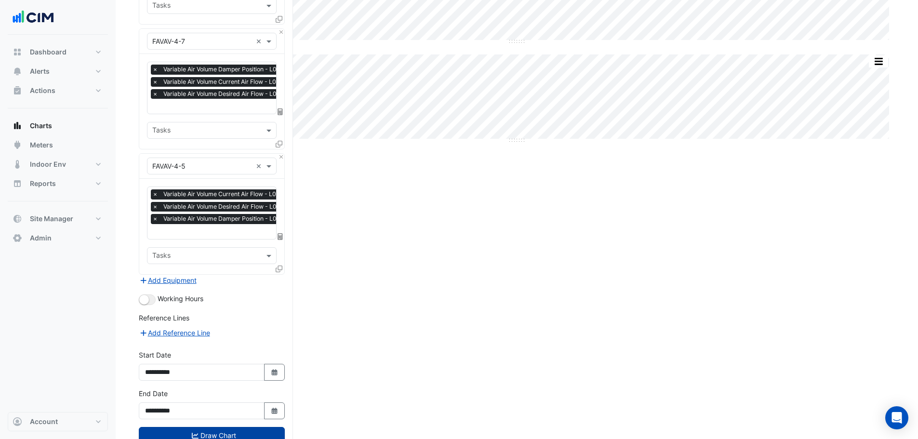
scroll to position [353, 0]
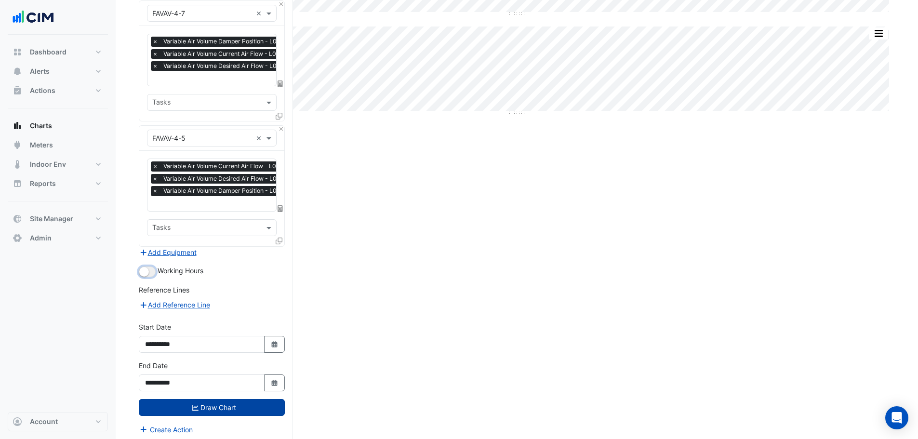
click at [150, 268] on button "button" at bounding box center [147, 271] width 17 height 11
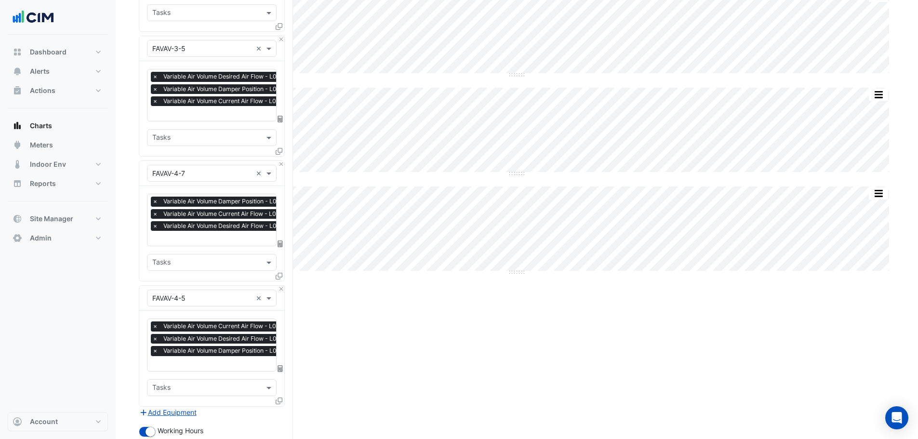
scroll to position [241, 0]
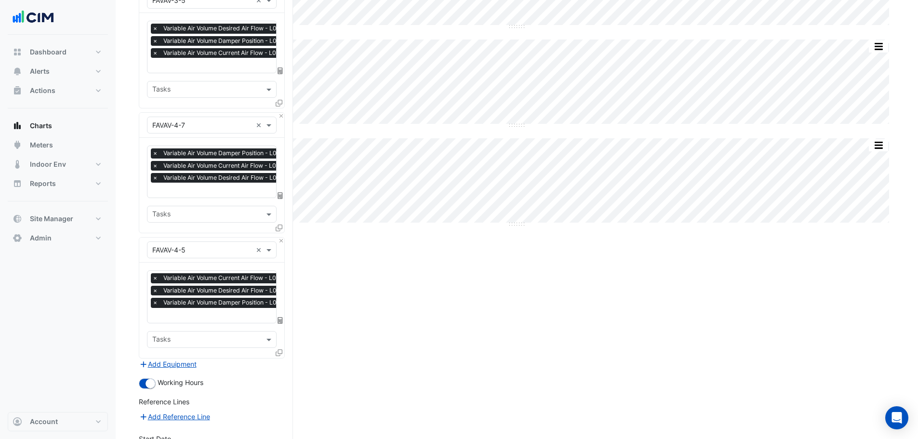
click at [278, 349] on icon at bounding box center [279, 352] width 7 height 7
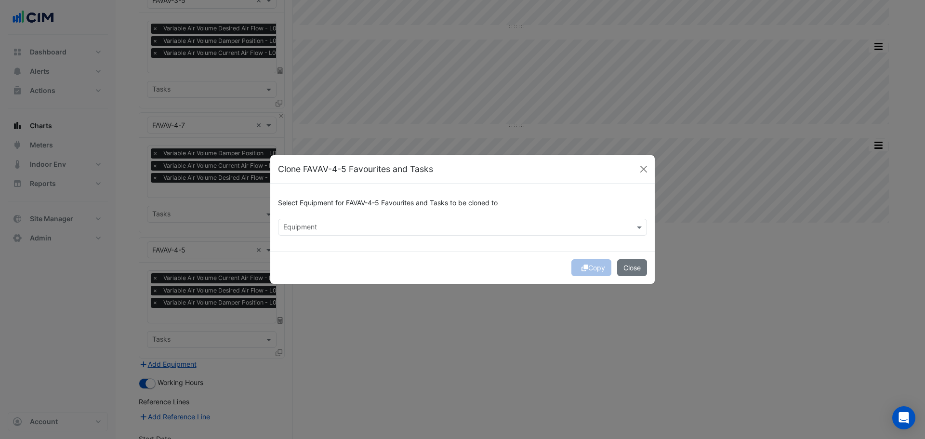
click at [395, 230] on input "text" at bounding box center [456, 228] width 347 height 10
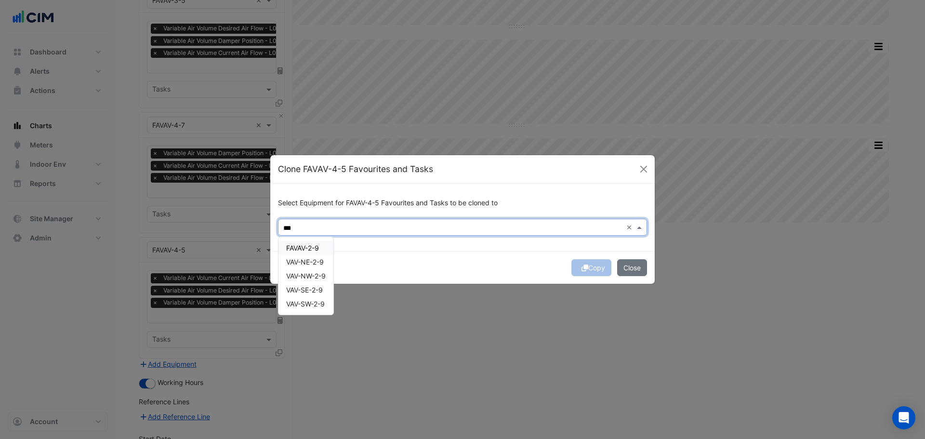
click at [306, 246] on span "FAVAV-2-9" at bounding box center [302, 248] width 33 height 8
type input "*"
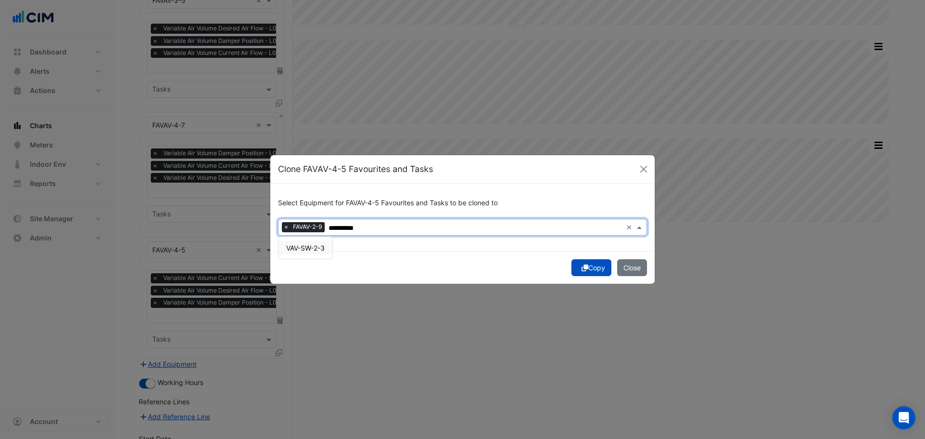
click at [310, 253] on div "VAV-SW-2-3" at bounding box center [305, 248] width 54 height 14
click at [312, 247] on span "VAV-NE-2-6" at bounding box center [305, 248] width 38 height 8
type input "**********"
click at [474, 271] on div "Copy Close" at bounding box center [462, 267] width 384 height 33
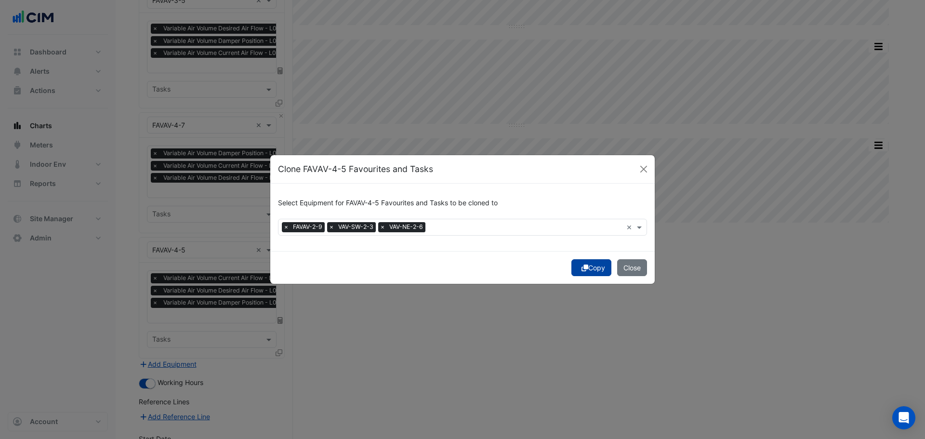
click at [594, 270] on button "Copy" at bounding box center [591, 267] width 40 height 17
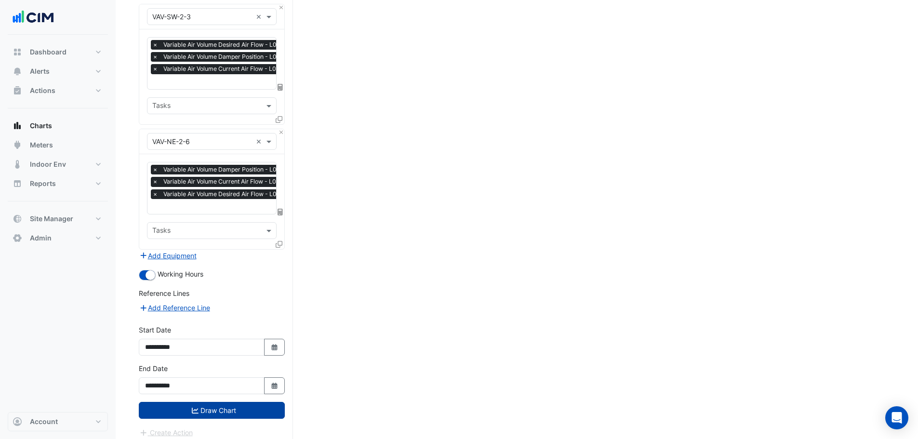
click at [206, 411] on button "Draw Chart" at bounding box center [212, 410] width 146 height 17
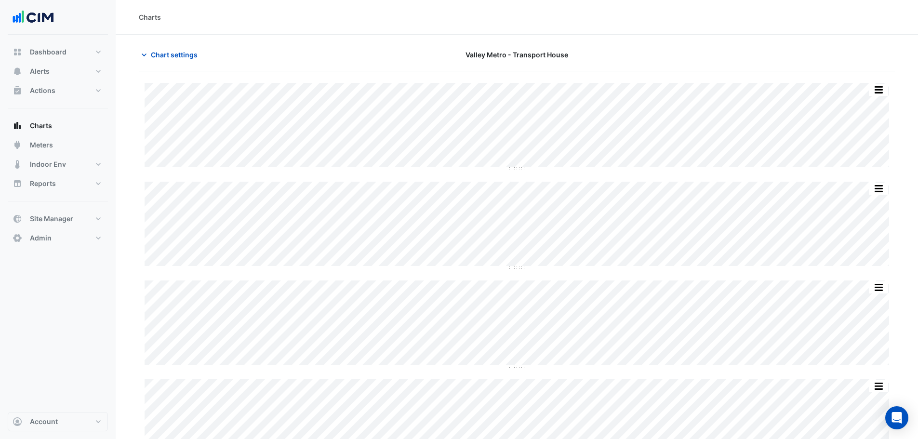
click at [133, 223] on section "Chart settings Valley Metro - Transport House Print Save as JPEG Save as PNG Sa…" at bounding box center [517, 405] width 802 height 740
click at [163, 60] on button "Chart settings" at bounding box center [171, 54] width 65 height 17
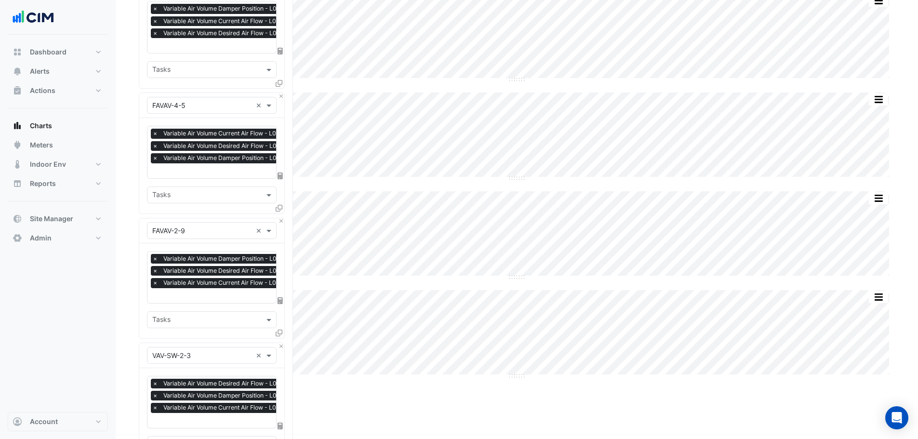
scroll to position [724, 0]
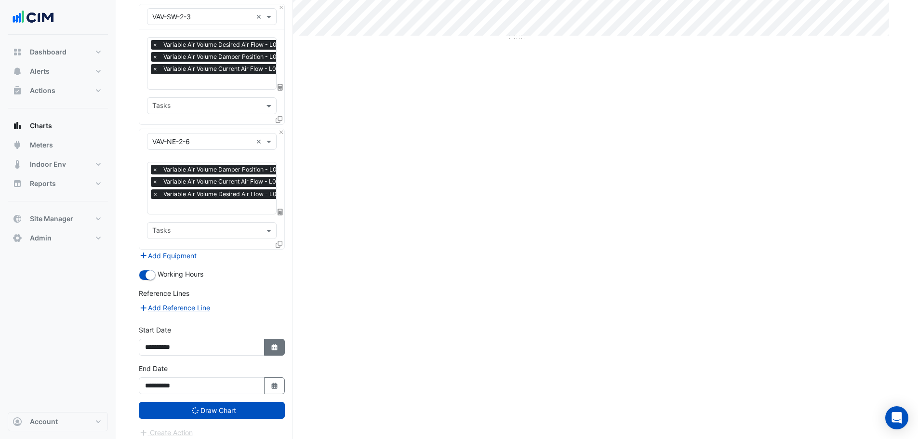
click at [268, 344] on button "Select Date" at bounding box center [274, 347] width 21 height 17
click at [276, 344] on icon "button" at bounding box center [274, 347] width 6 height 6
click at [277, 344] on icon "button" at bounding box center [274, 347] width 6 height 6
select select "*"
select select "****"
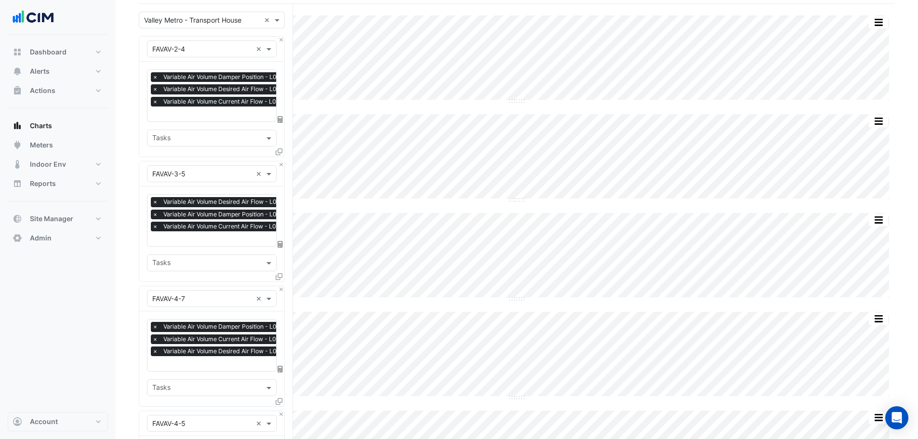
scroll to position [50, 0]
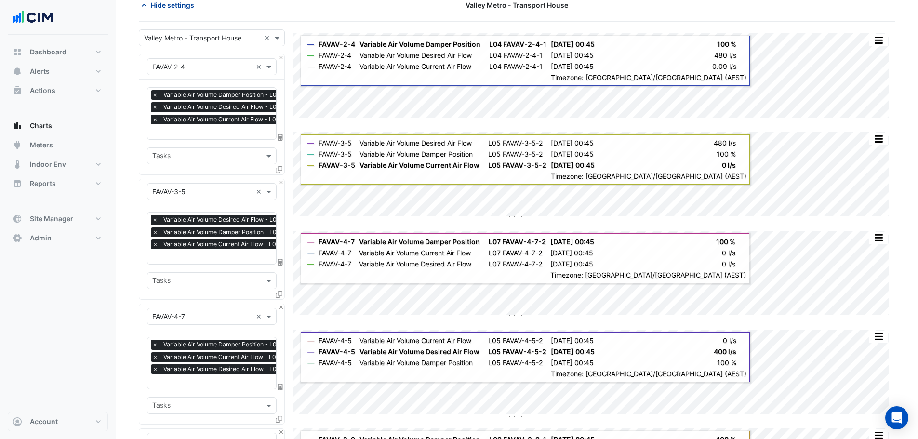
click at [174, 11] on button "Hide settings" at bounding box center [170, 5] width 62 height 17
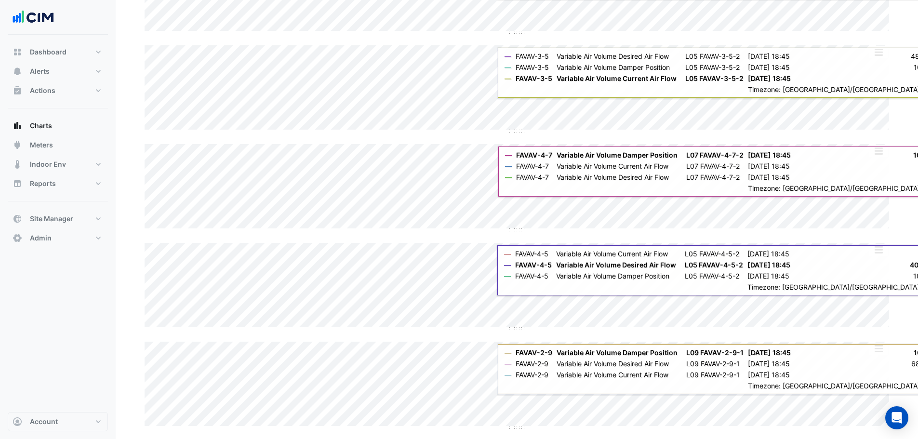
scroll to position [0, 0]
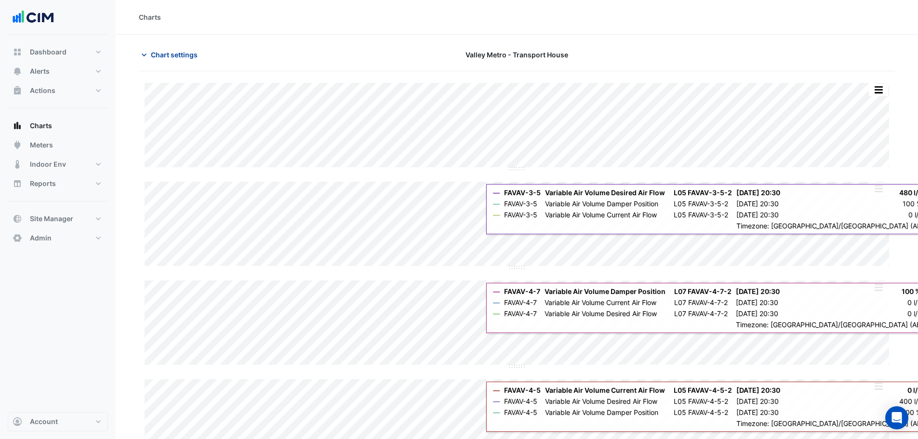
click at [169, 55] on span "Chart settings" at bounding box center [174, 55] width 47 height 10
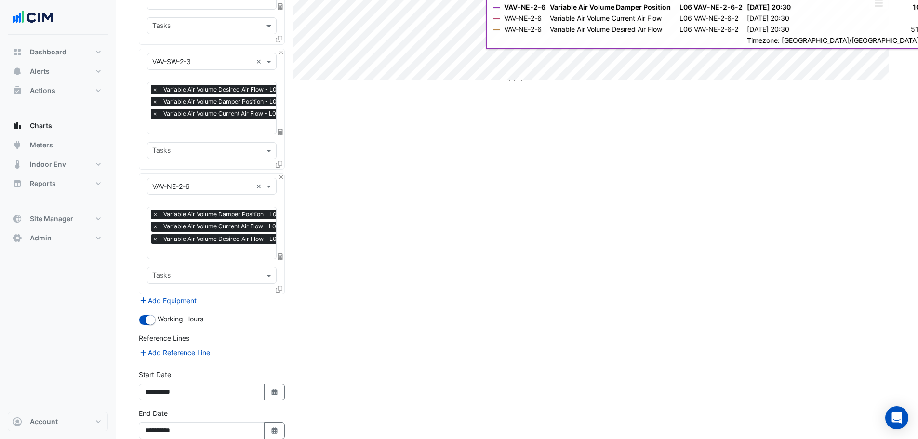
scroll to position [724, 0]
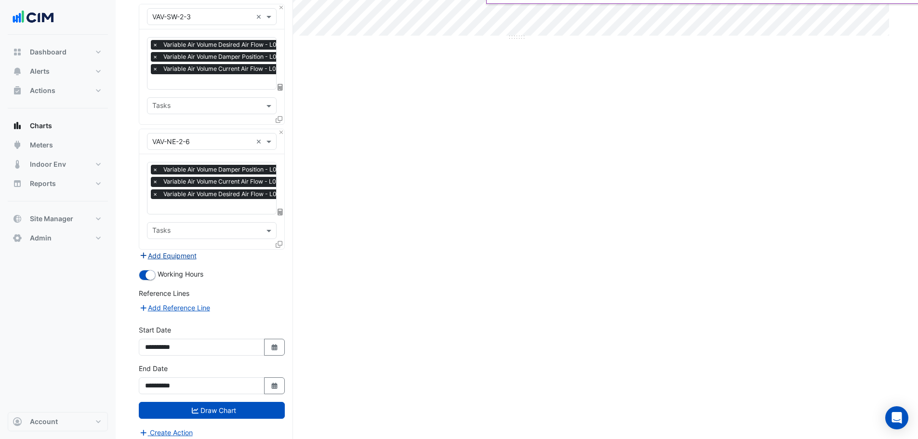
click at [184, 250] on button "Add Equipment" at bounding box center [168, 255] width 58 height 11
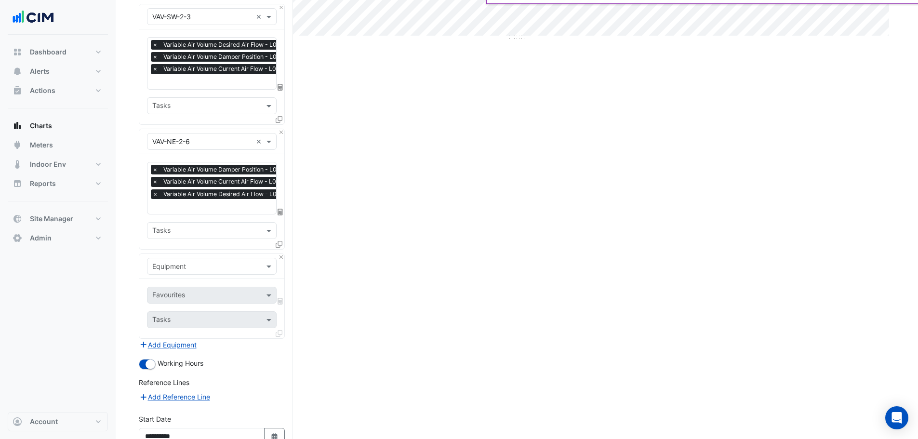
click at [199, 262] on input "text" at bounding box center [202, 267] width 100 height 10
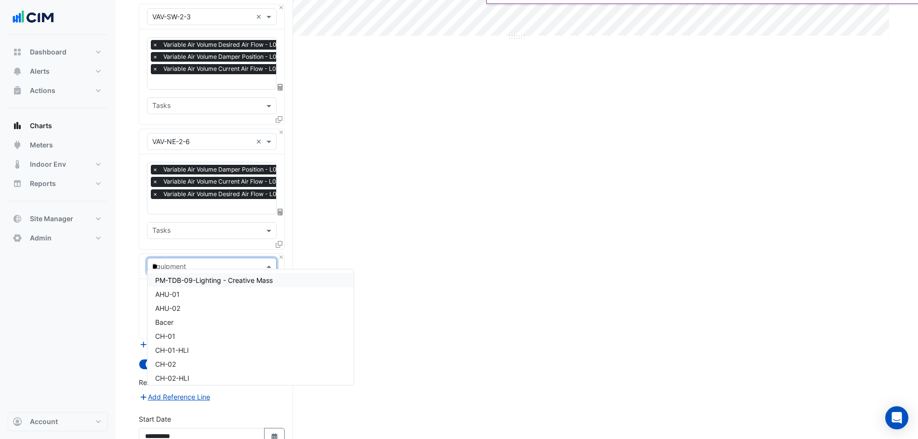
type input "***"
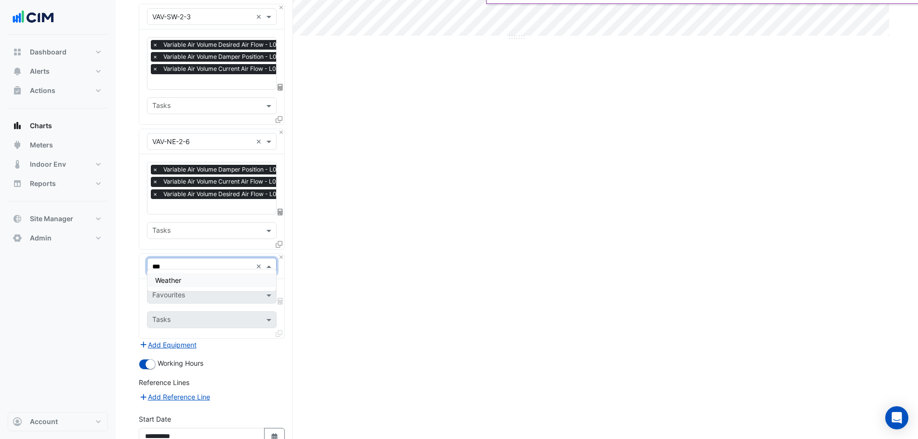
click at [198, 277] on div "Weather" at bounding box center [211, 280] width 129 height 14
click at [195, 291] on input "text" at bounding box center [200, 296] width 97 height 10
type input "****"
drag, startPoint x: 194, startPoint y: 307, endPoint x: 201, endPoint y: 310, distance: 7.2
click at [195, 308] on span "Temperature ([PERSON_NAME])" at bounding box center [206, 309] width 102 height 8
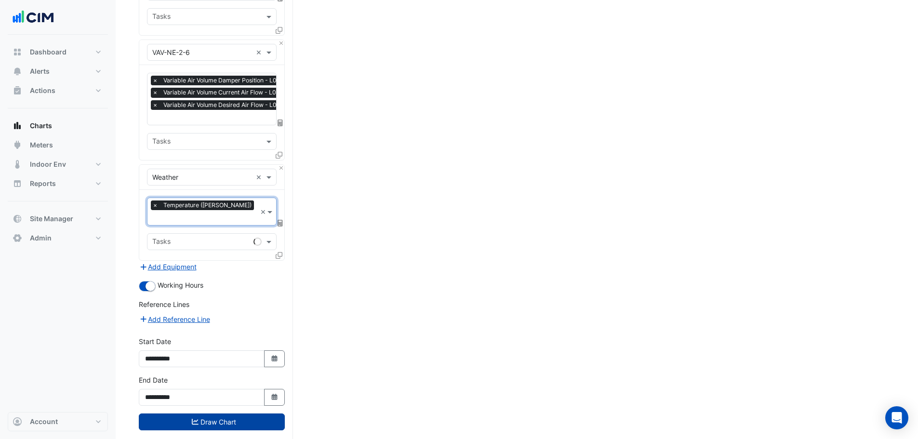
click at [204, 413] on button "Draw Chart" at bounding box center [212, 421] width 146 height 17
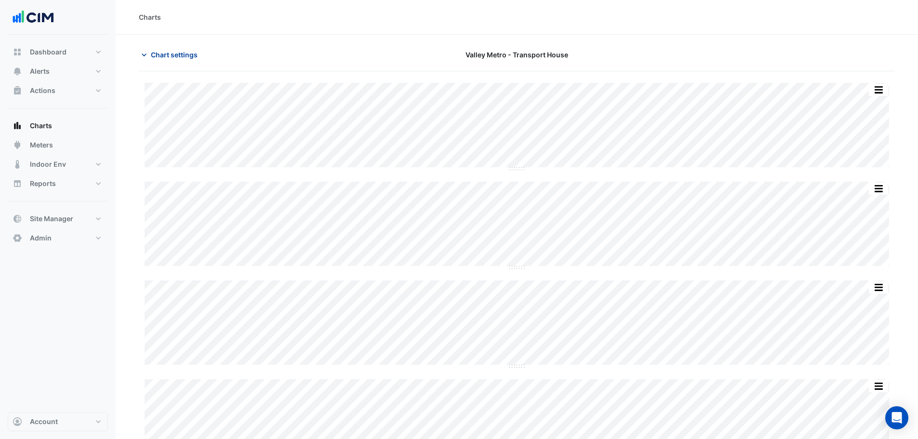
click at [169, 53] on span "Chart settings" at bounding box center [174, 55] width 47 height 10
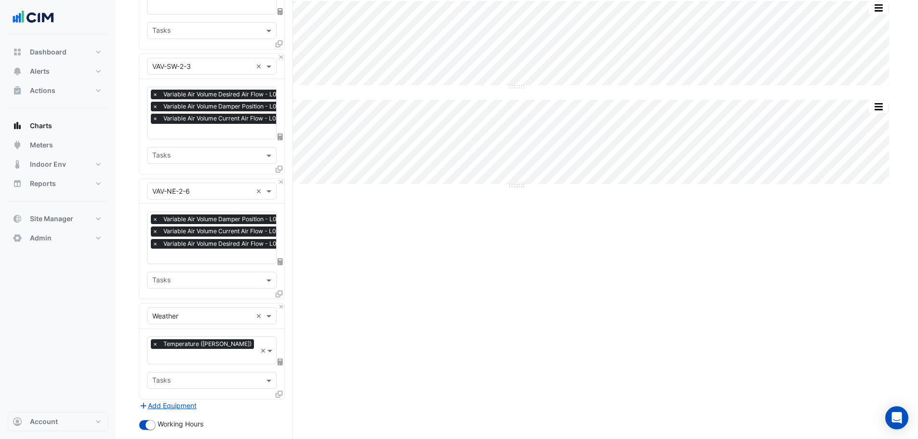
scroll to position [813, 0]
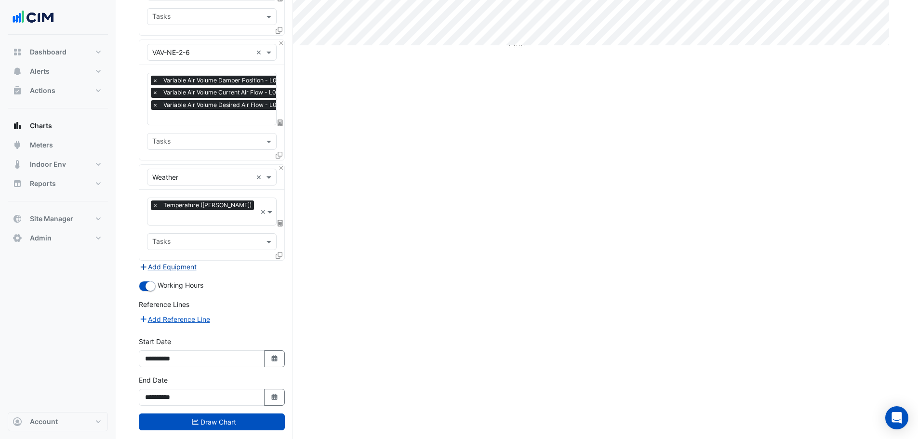
drag, startPoint x: 182, startPoint y: 239, endPoint x: 181, endPoint y: 252, distance: 13.0
click at [182, 242] on div "× Temperature (Celcius) × Tasks" at bounding box center [211, 225] width 145 height 70
click at [181, 261] on button "Add Equipment" at bounding box center [168, 266] width 58 height 11
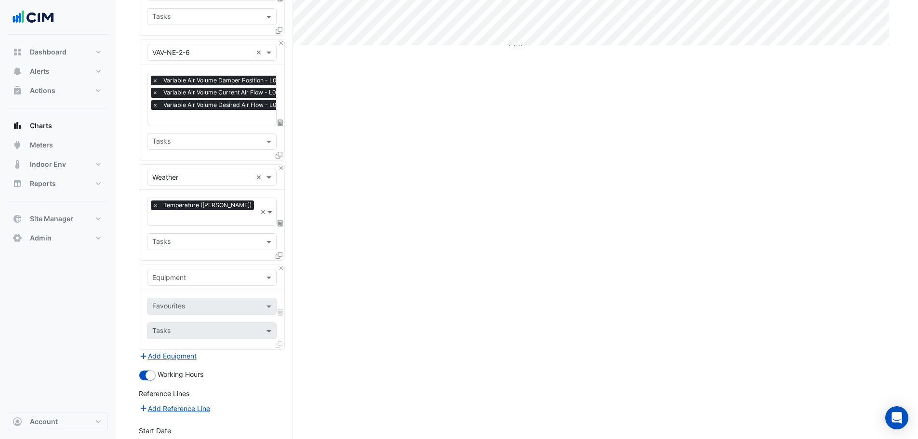
click at [185, 273] on input "text" at bounding box center [202, 278] width 100 height 10
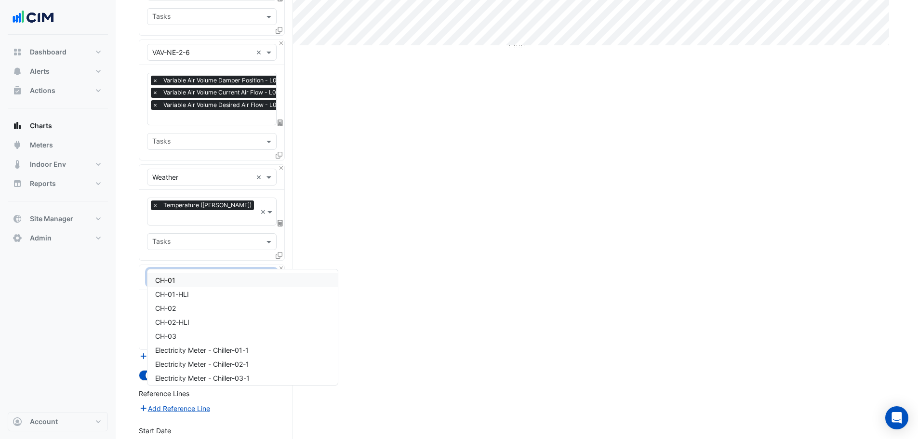
type input "**"
click at [195, 280] on div "CH-01" at bounding box center [242, 280] width 190 height 14
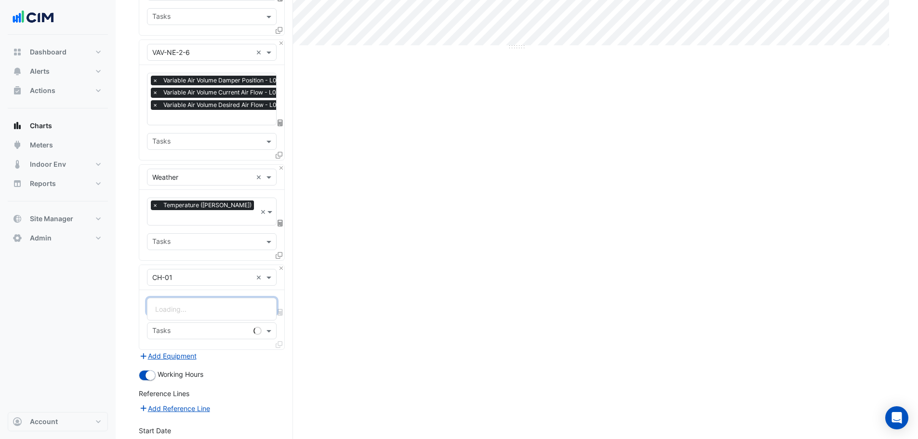
click at [189, 302] on input "text" at bounding box center [200, 307] width 97 height 10
type input "****"
click at [189, 319] on span "Master Cooling Call - Plantroom, Plantroom" at bounding box center [222, 323] width 135 height 8
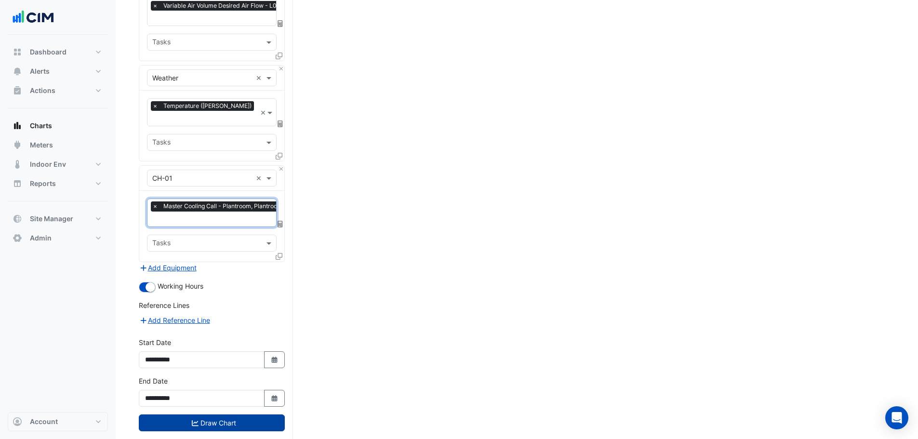
click at [202, 414] on button "Draw Chart" at bounding box center [212, 422] width 146 height 17
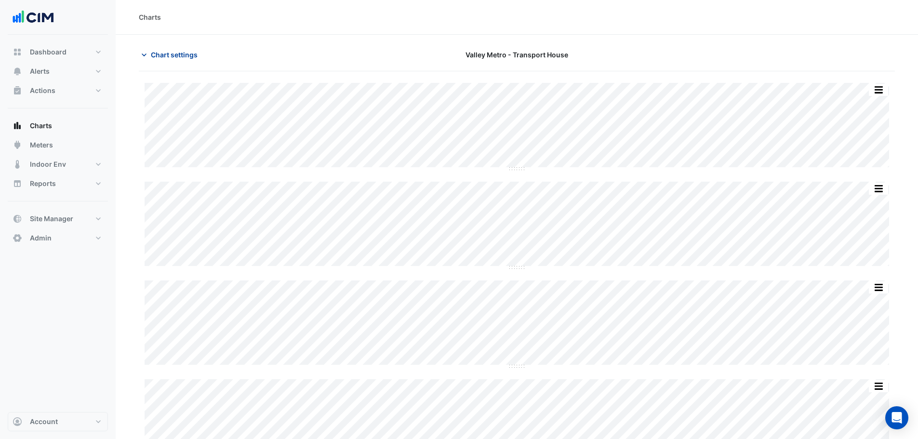
click at [171, 57] on span "Chart settings" at bounding box center [174, 55] width 47 height 10
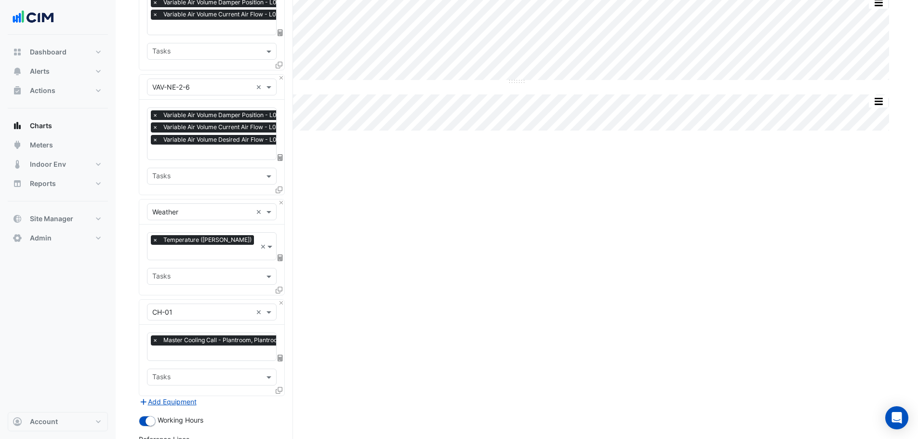
scroll to position [913, 0]
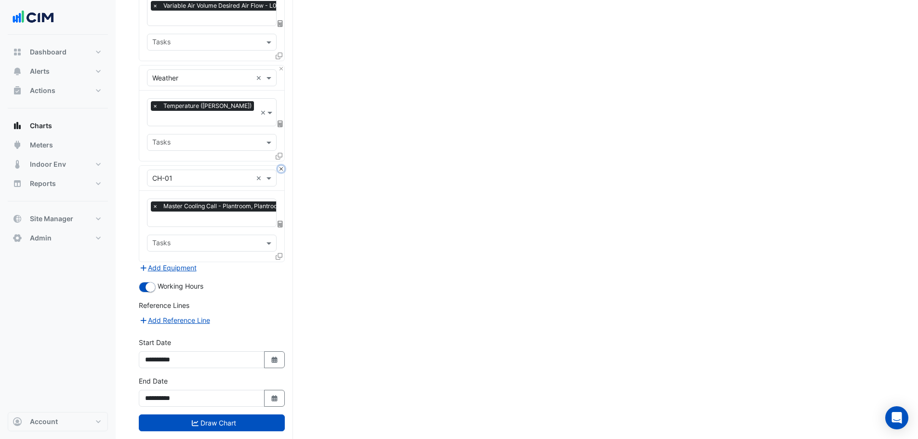
click at [280, 166] on button "Close" at bounding box center [281, 169] width 6 height 6
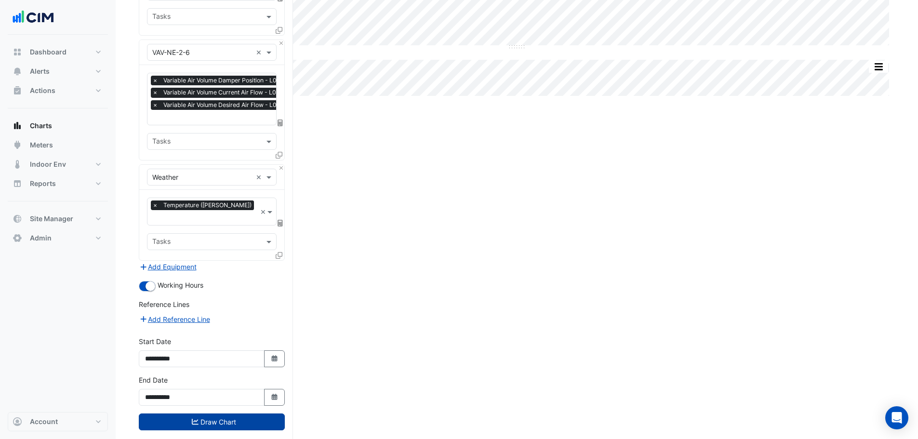
click at [237, 413] on button "Draw Chart" at bounding box center [212, 421] width 146 height 17
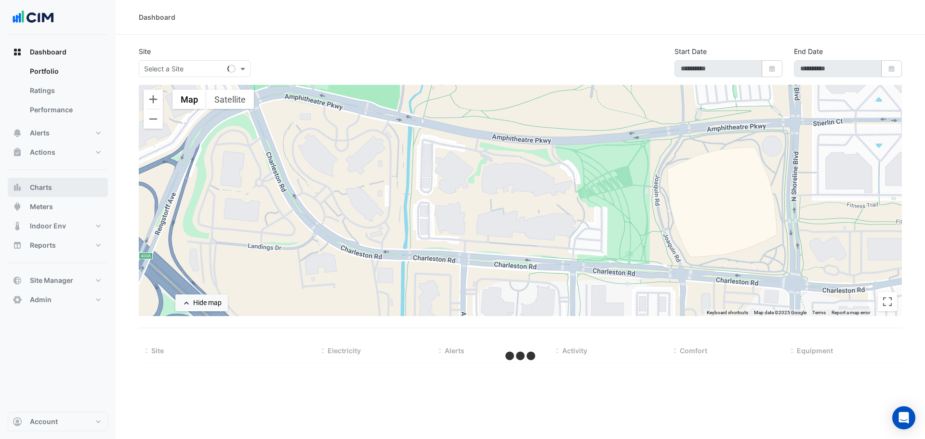
drag, startPoint x: 50, startPoint y: 177, endPoint x: 53, endPoint y: 185, distance: 9.1
click at [50, 179] on div "Dashboard Portfolio Ratings Performance Alerts Site Rules Templates Actions Sit…" at bounding box center [58, 175] width 100 height 267
click at [52, 187] on button "Charts" at bounding box center [58, 187] width 100 height 19
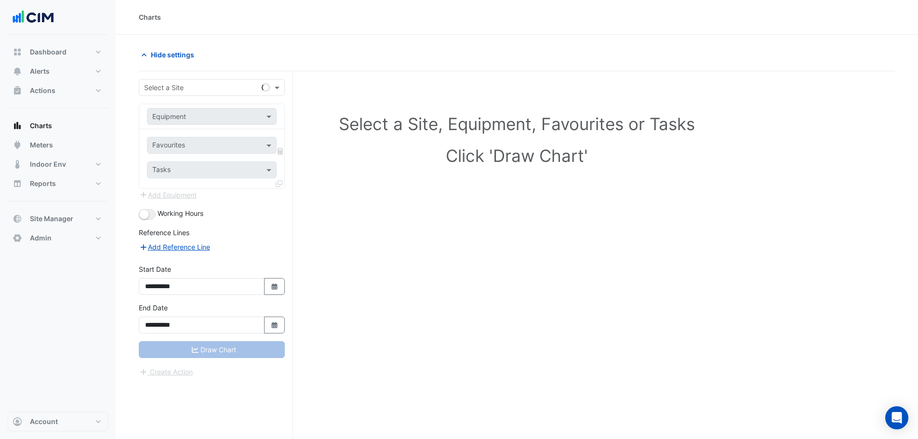
click at [177, 93] on div "Select a Site" at bounding box center [212, 87] width 146 height 17
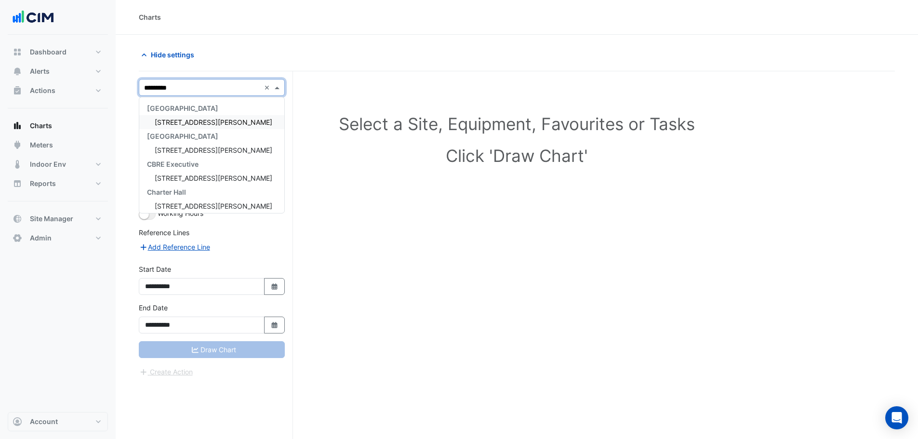
type input "**********"
click at [182, 125] on span "[STREET_ADDRESS][PERSON_NAME]" at bounding box center [214, 122] width 118 height 8
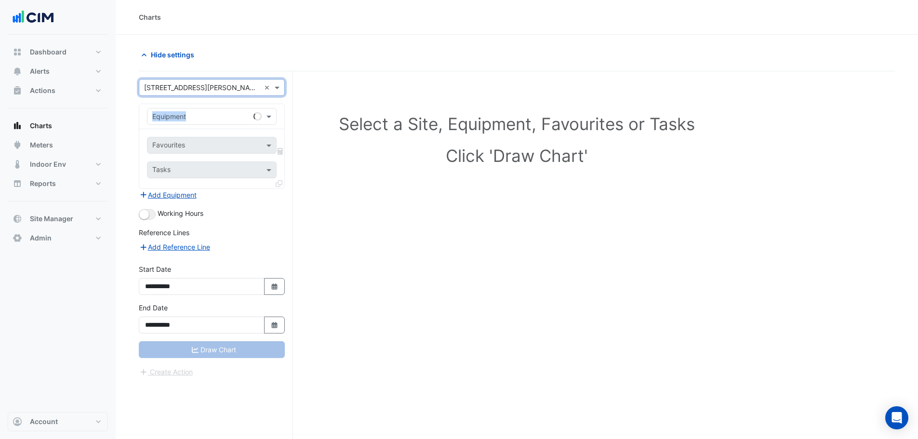
click at [182, 125] on div "Equipment" at bounding box center [211, 116] width 145 height 25
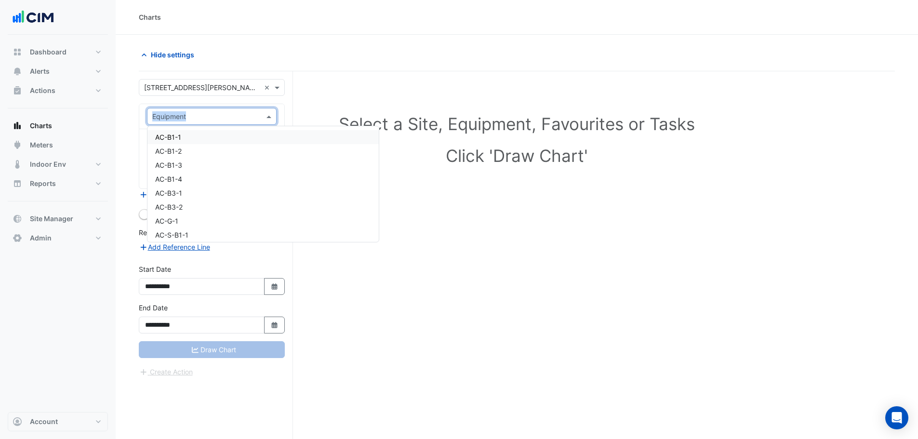
click at [198, 117] on input "text" at bounding box center [202, 117] width 100 height 10
type input "**"
click at [195, 86] on input "text" at bounding box center [202, 88] width 116 height 10
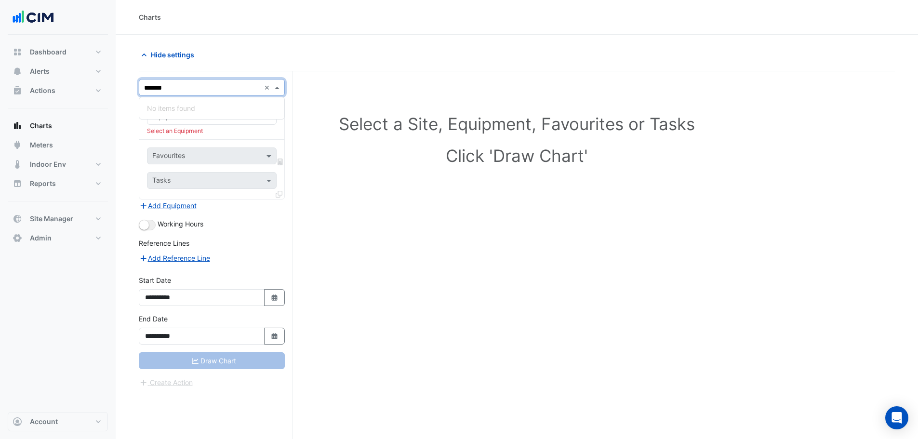
type input "******"
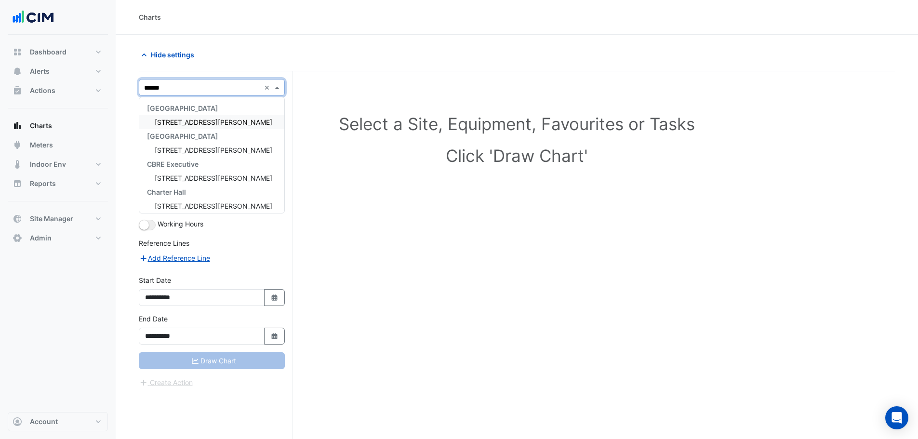
click at [183, 125] on span "12 Shelley Street" at bounding box center [214, 122] width 118 height 8
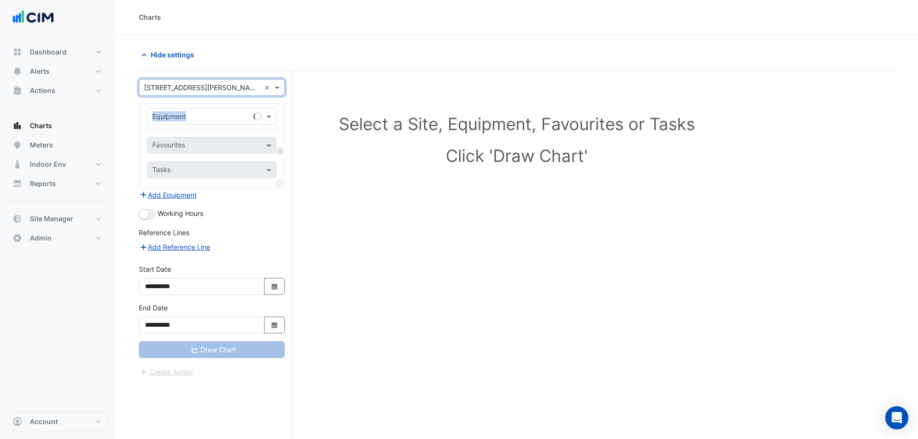
click at [183, 125] on div "Equipment" at bounding box center [211, 116] width 145 height 25
click at [184, 119] on input "text" at bounding box center [202, 117] width 100 height 10
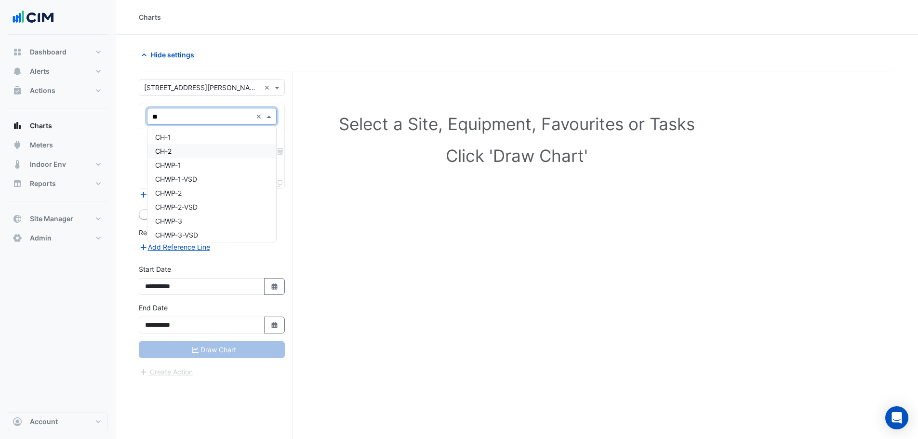
type input "**"
click at [157, 83] on input "text" at bounding box center [202, 88] width 116 height 10
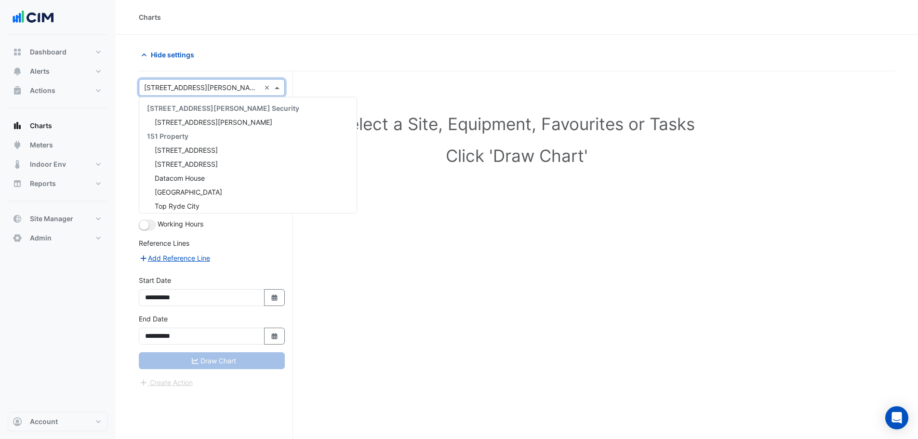
scroll to position [2002, 0]
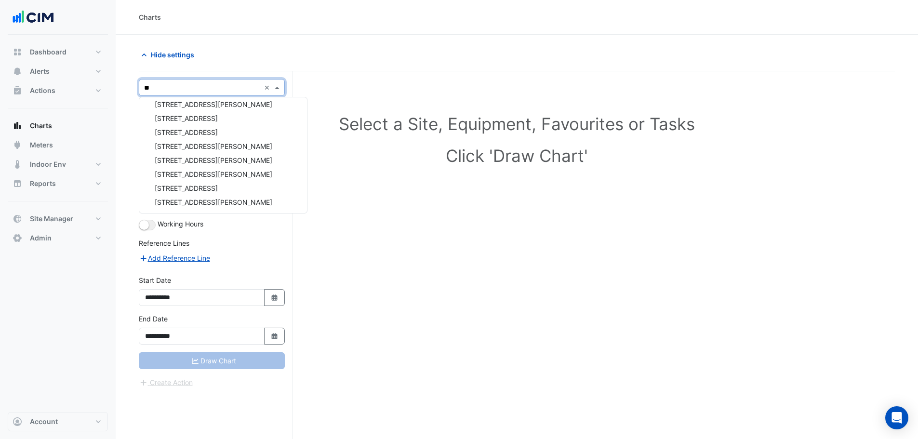
type input "***"
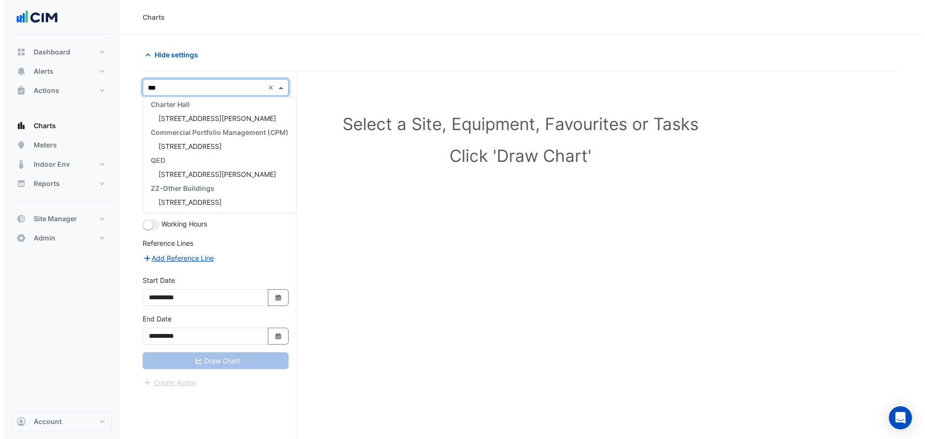
scroll to position [102, 0]
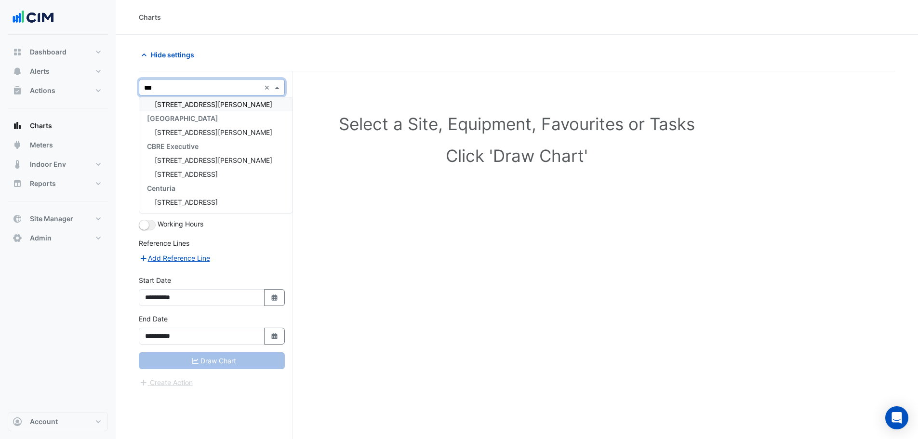
click at [174, 107] on span "1 Shelley Street" at bounding box center [214, 104] width 118 height 8
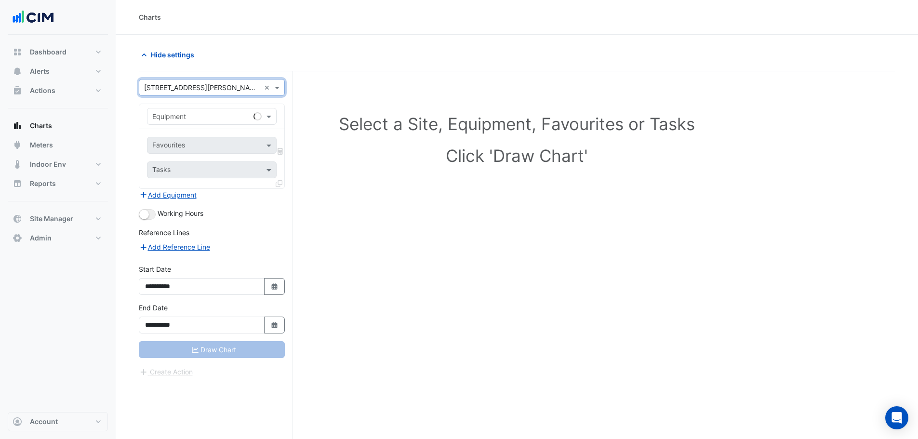
click at [179, 114] on div "Equipment" at bounding box center [211, 116] width 145 height 25
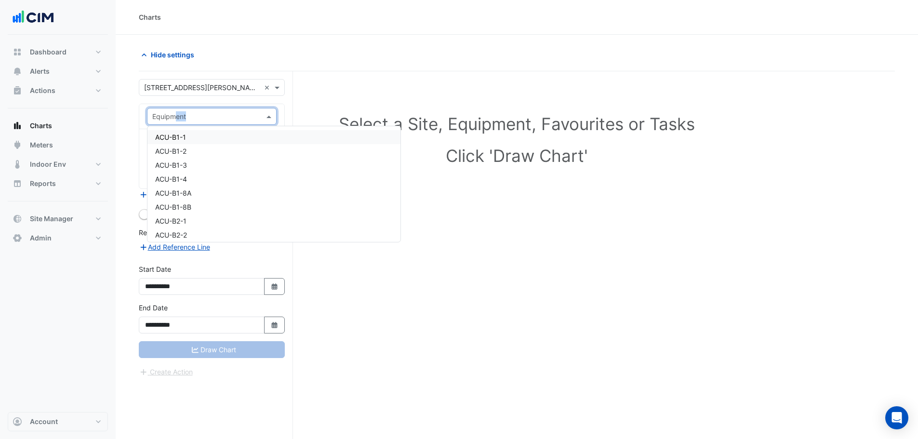
click at [180, 118] on input "text" at bounding box center [202, 117] width 100 height 10
type input "**"
click at [127, 112] on section "**********" at bounding box center [517, 255] width 802 height 441
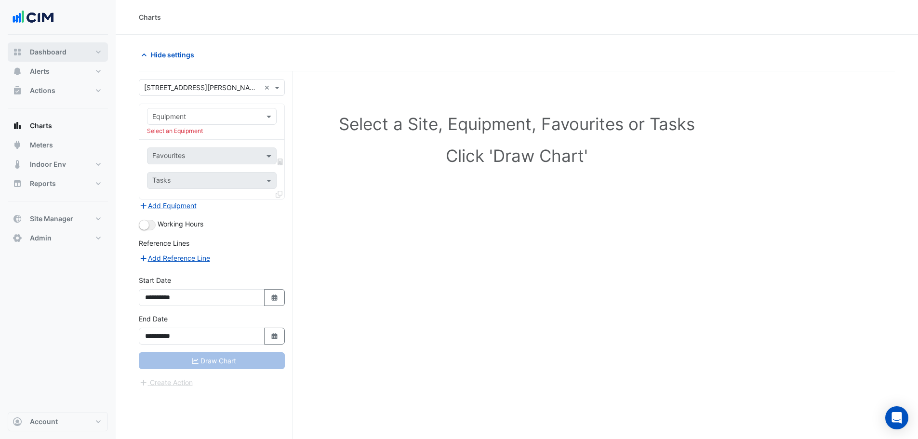
click at [63, 50] on span "Dashboard" at bounding box center [48, 52] width 37 height 10
select select "***"
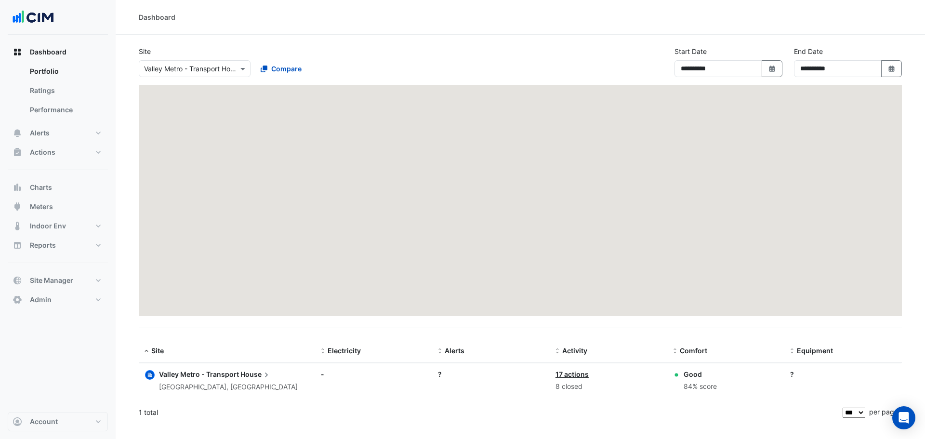
click at [172, 67] on input "text" at bounding box center [185, 69] width 82 height 10
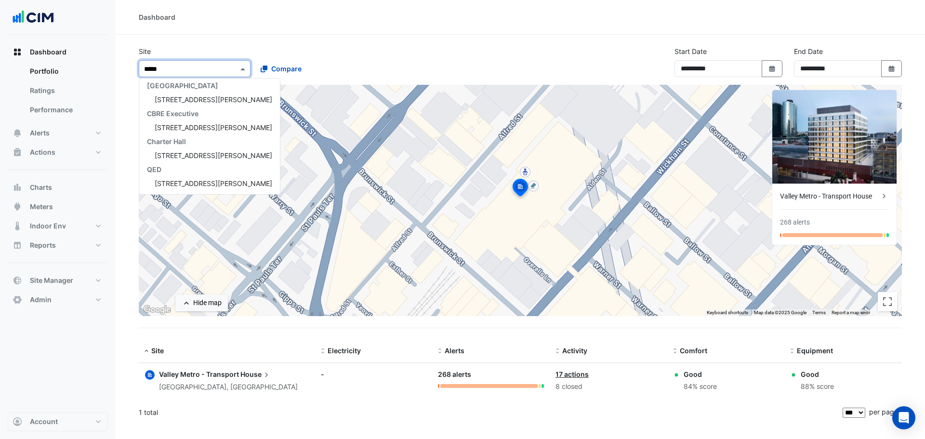
scroll to position [32, 0]
type input "*******"
click at [162, 97] on span "[STREET_ADDRESS][PERSON_NAME]" at bounding box center [214, 99] width 118 height 8
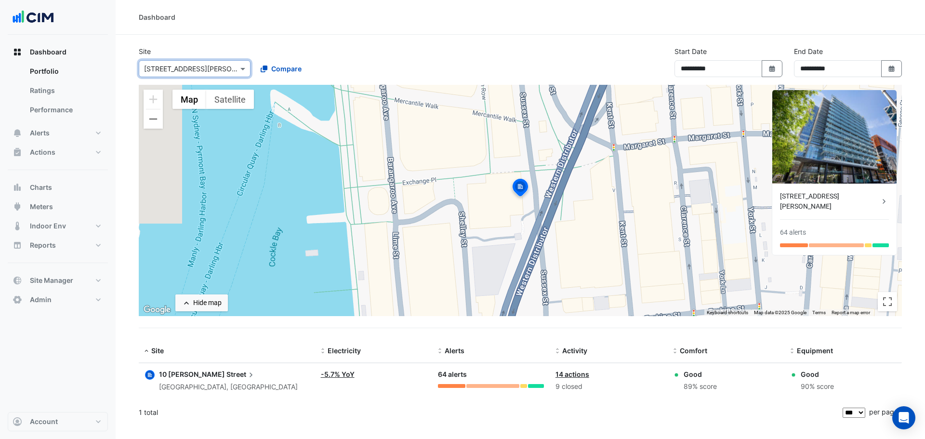
click at [817, 193] on div "[STREET_ADDRESS][PERSON_NAME]" at bounding box center [829, 201] width 99 height 20
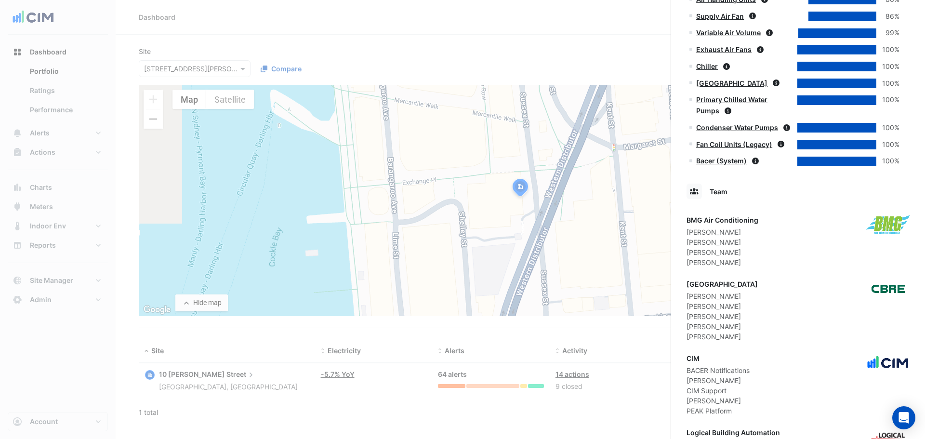
scroll to position [663, 0]
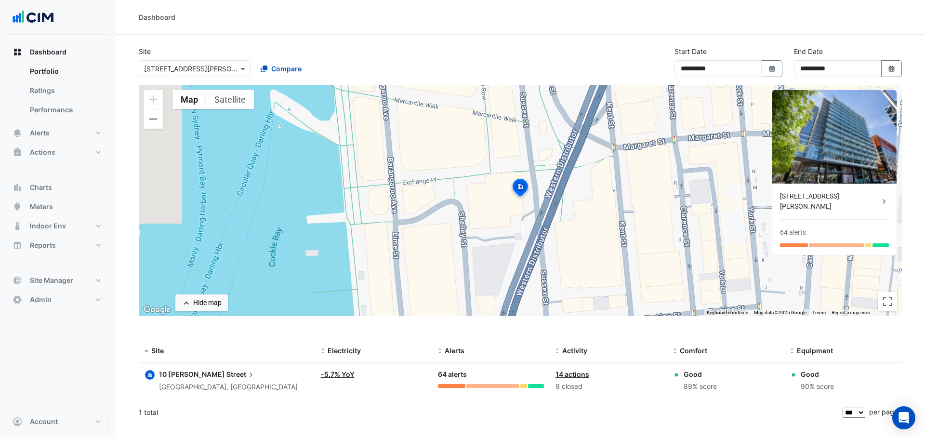
click at [457, 51] on ngb-offcanvas-backdrop at bounding box center [462, 219] width 925 height 439
click at [157, 66] on input "text" at bounding box center [185, 69] width 82 height 10
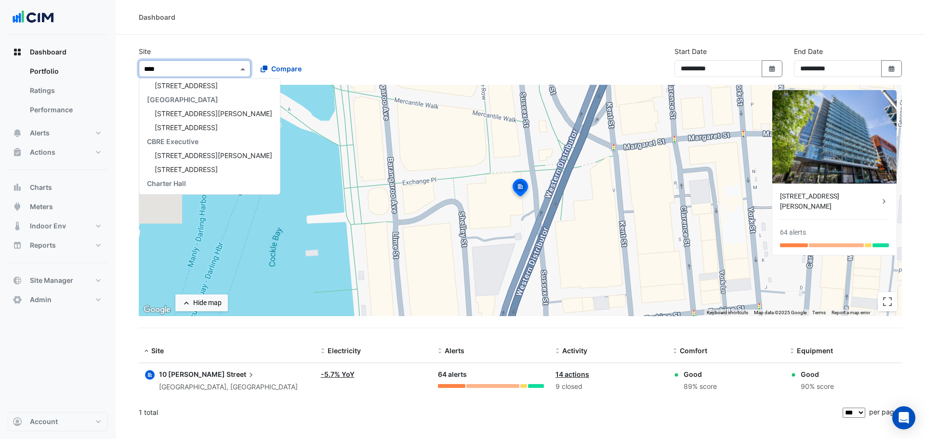
scroll to position [18, 0]
type input "********"
click at [180, 84] on span "[STREET_ADDRESS][PERSON_NAME]" at bounding box center [214, 85] width 118 height 8
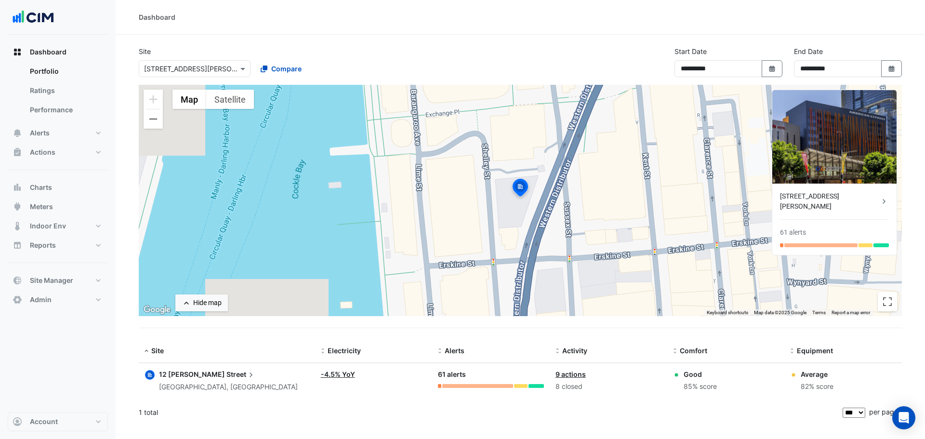
click at [823, 194] on div "[STREET_ADDRESS][PERSON_NAME]" at bounding box center [829, 201] width 99 height 20
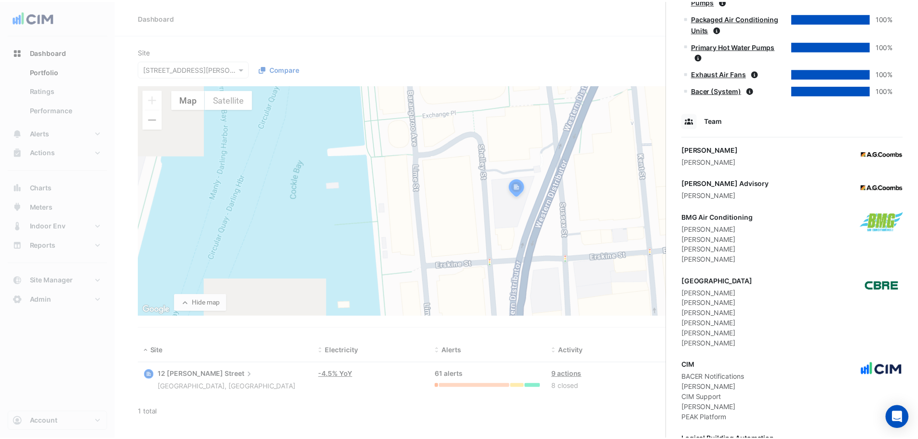
scroll to position [830, 0]
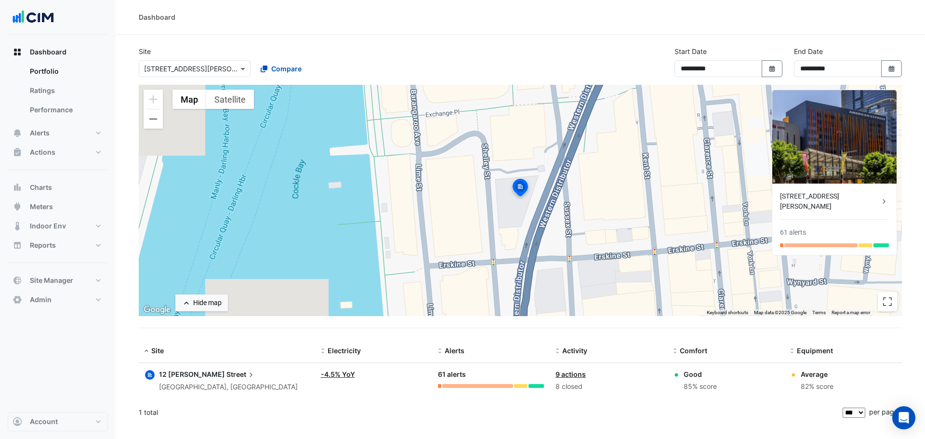
drag, startPoint x: 567, startPoint y: 12, endPoint x: 290, endPoint y: 53, distance: 279.5
click at [565, 12] on ngb-offcanvas-backdrop at bounding box center [462, 219] width 925 height 439
click at [40, 187] on span "Charts" at bounding box center [41, 188] width 22 height 10
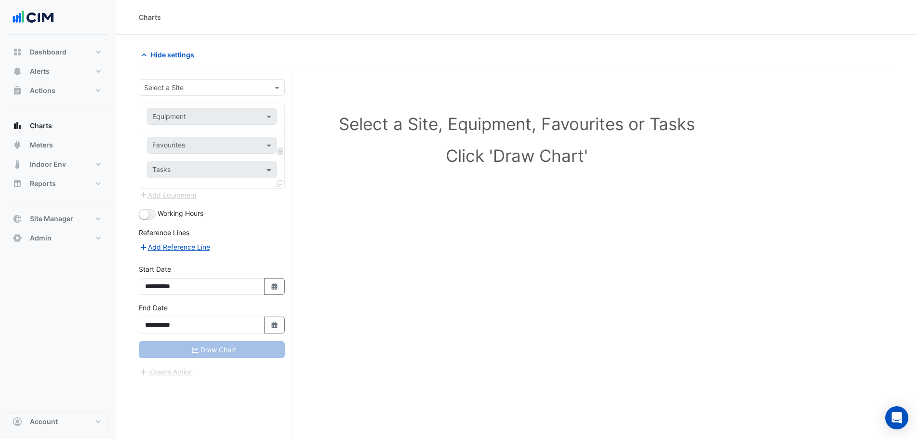
click at [207, 92] on div "Select a Site" at bounding box center [203, 87] width 129 height 10
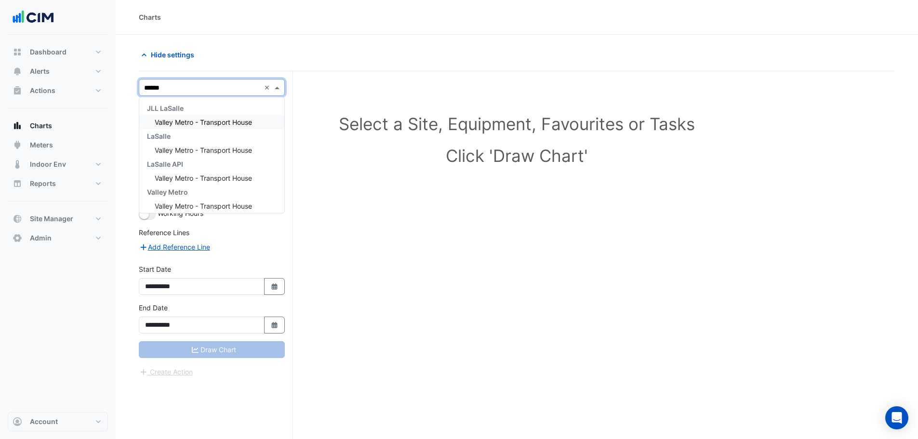
type input "*******"
click at [202, 122] on span "Valley Metro - Transport House" at bounding box center [203, 122] width 97 height 8
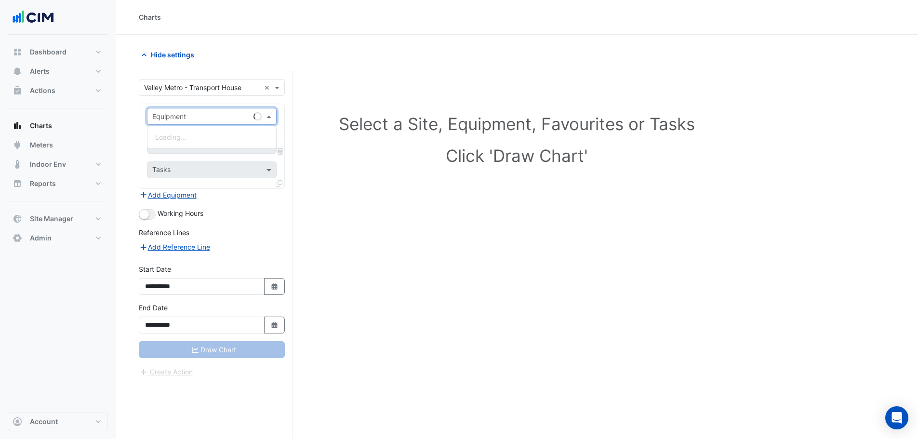
click at [202, 118] on input "text" at bounding box center [202, 117] width 100 height 10
type input "***"
click at [192, 147] on div "AHU-02" at bounding box center [211, 151] width 129 height 14
click at [189, 117] on input "text" at bounding box center [202, 117] width 100 height 10
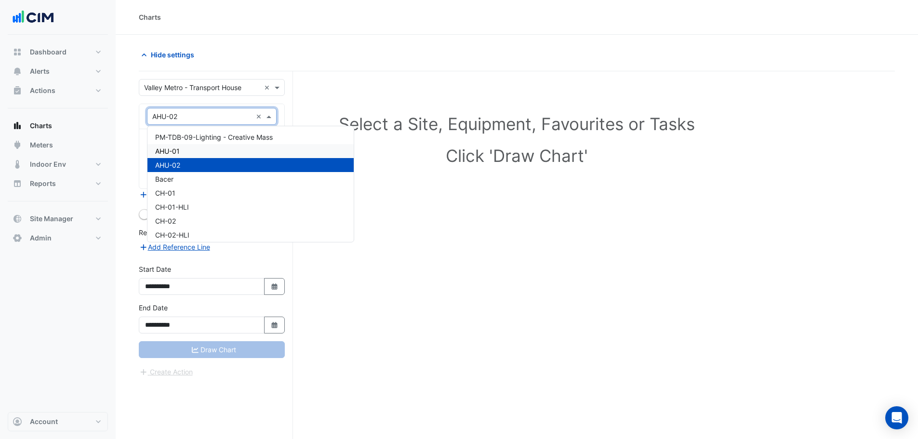
click at [172, 146] on div "AHU-01" at bounding box center [250, 151] width 206 height 14
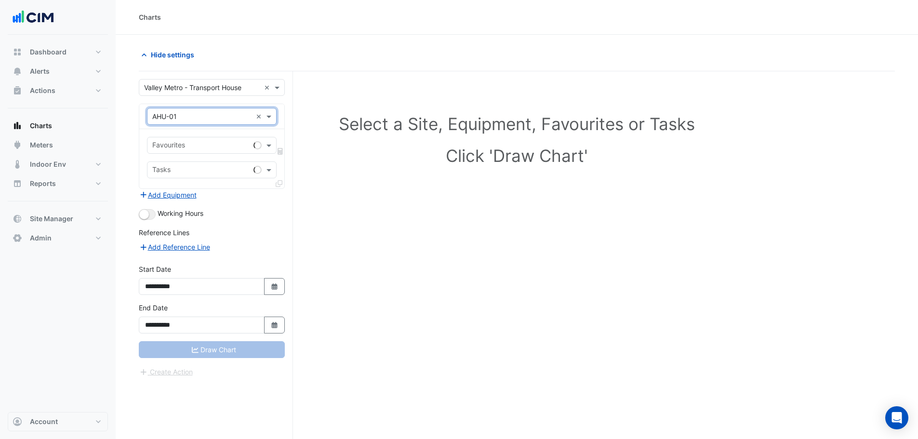
click at [177, 146] on input "text" at bounding box center [200, 146] width 97 height 10
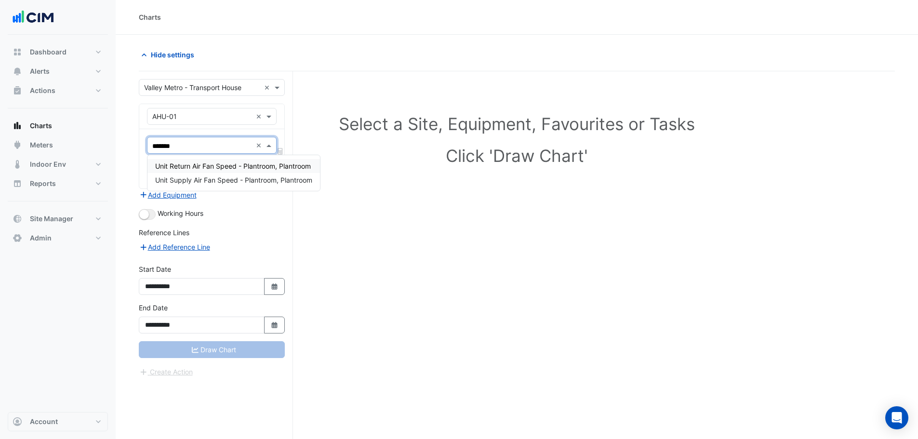
type input "********"
click at [202, 176] on div "Unit Supply Air Fan Speed - Plantroom, Plantroom" at bounding box center [233, 180] width 172 height 14
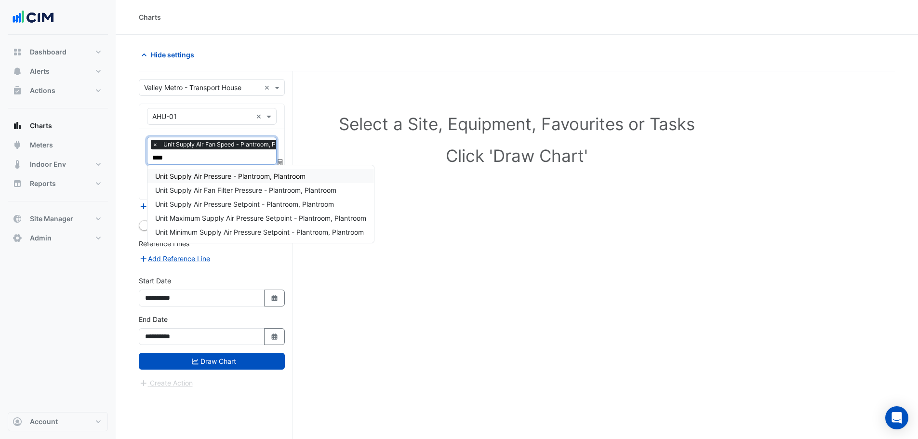
type input "*****"
click at [226, 178] on span "Unit Supply Air Pressure - Plantroom, Plantroom" at bounding box center [230, 176] width 150 height 8
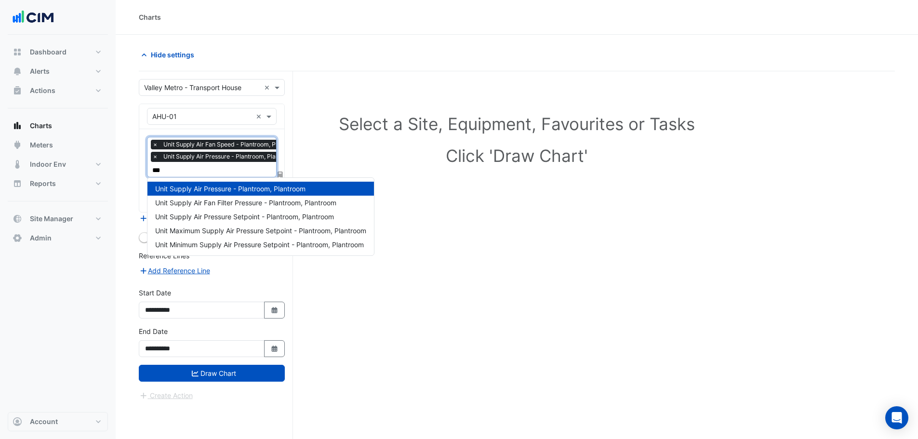
type input "****"
click at [230, 220] on span "Unit Supply Air Pressure Setpoint - Plantroom, Plantroom" at bounding box center [244, 216] width 179 height 8
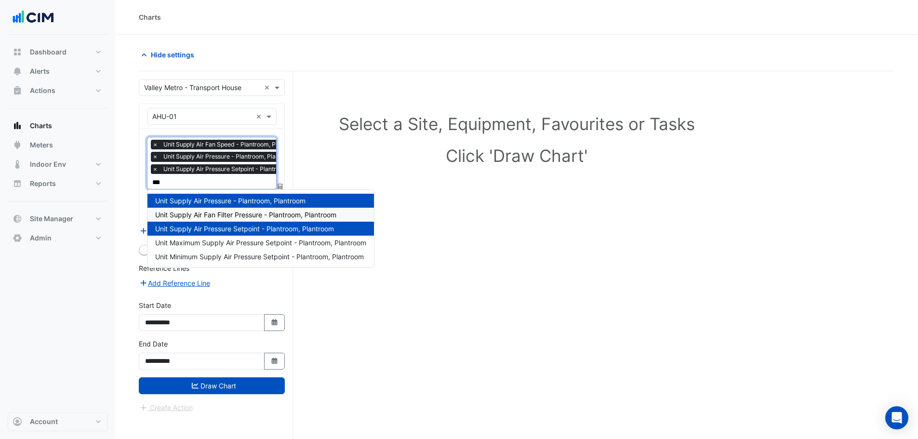
type input "****"
click at [225, 239] on span "Unit Maximum Supply Air Pressure Setpoint - Plantroom, Plantroom" at bounding box center [260, 242] width 211 height 8
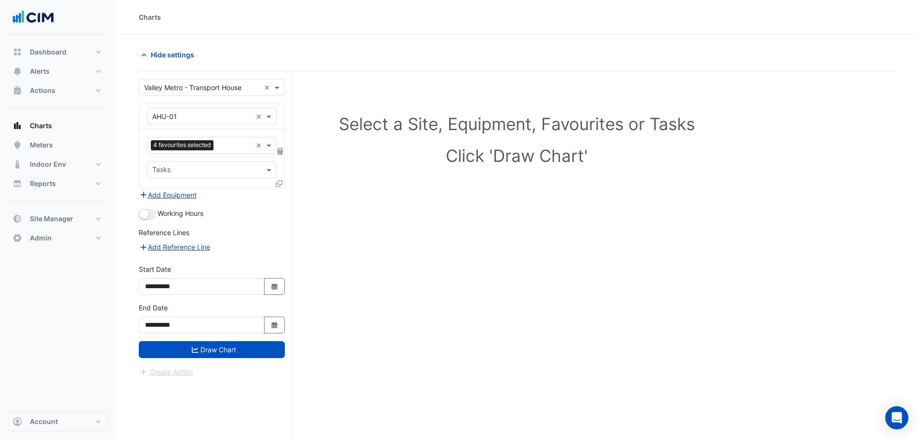
click at [277, 178] on div at bounding box center [280, 185] width 9 height 14
click at [278, 185] on icon at bounding box center [279, 183] width 7 height 7
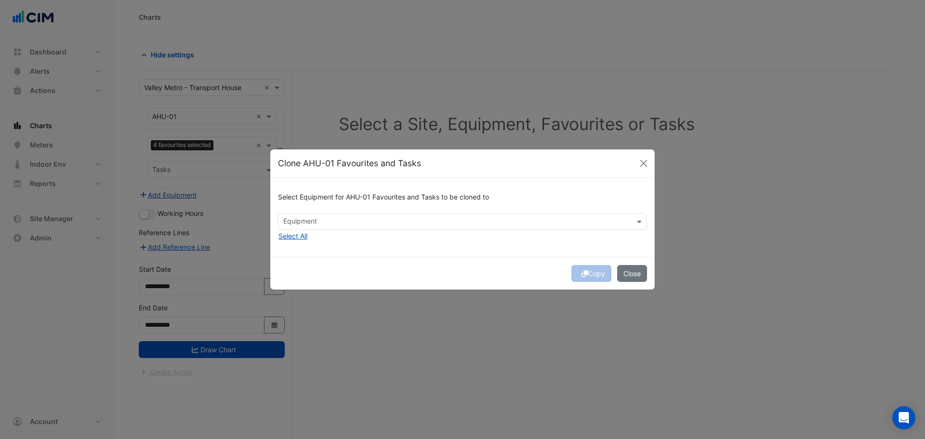
click at [310, 225] on input "text" at bounding box center [456, 222] width 347 height 10
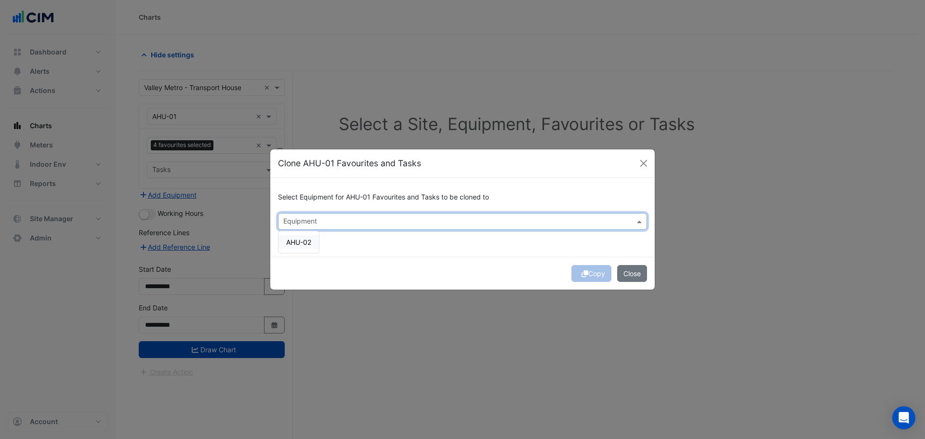
drag, startPoint x: 300, startPoint y: 241, endPoint x: 358, endPoint y: 251, distance: 58.6
click at [300, 243] on span "AHU-02" at bounding box center [298, 242] width 25 height 8
click at [456, 262] on div "Copy Close" at bounding box center [462, 273] width 384 height 33
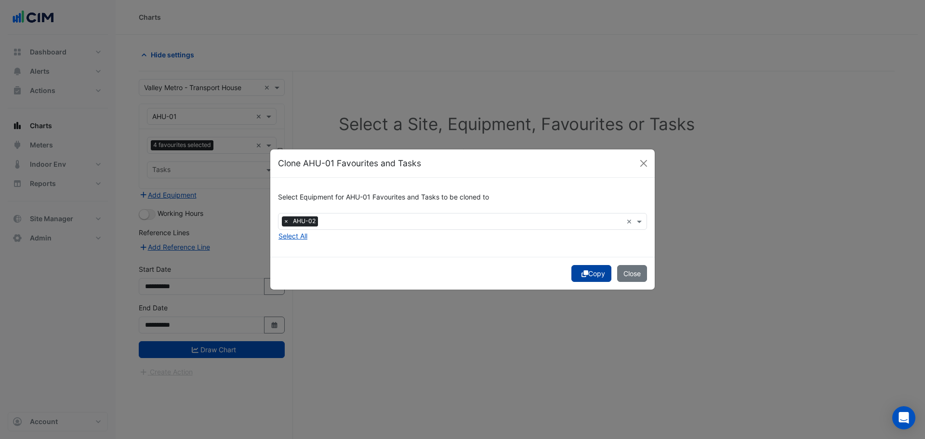
click at [588, 273] on button "Copy" at bounding box center [591, 273] width 40 height 17
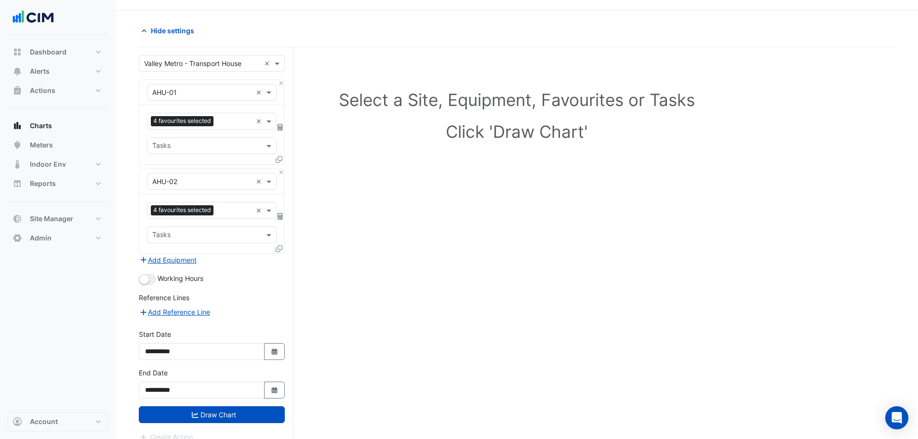
scroll to position [37, 0]
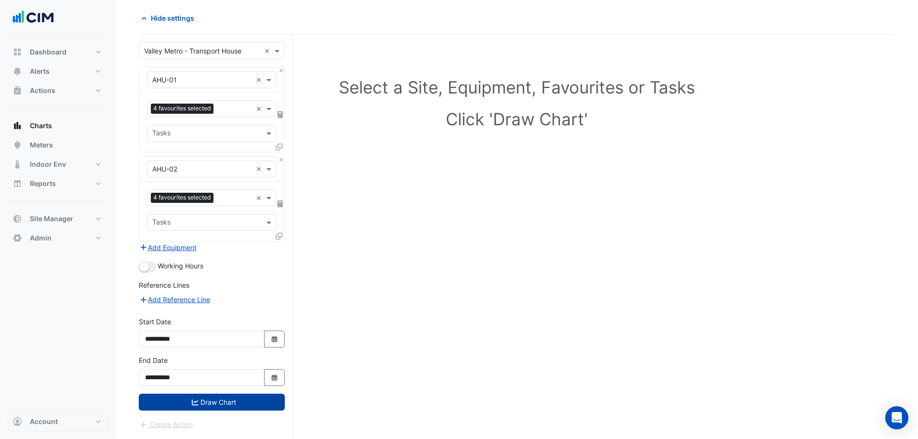
click at [202, 398] on button "Draw Chart" at bounding box center [212, 402] width 146 height 17
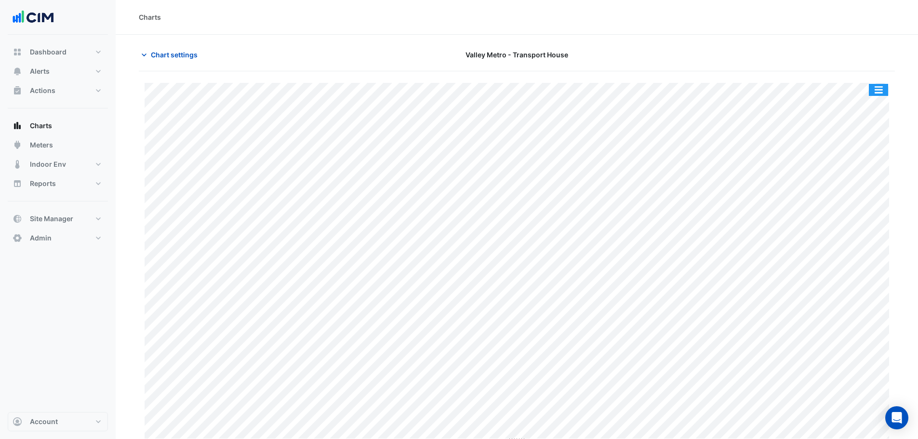
click at [874, 88] on button "button" at bounding box center [878, 90] width 19 height 12
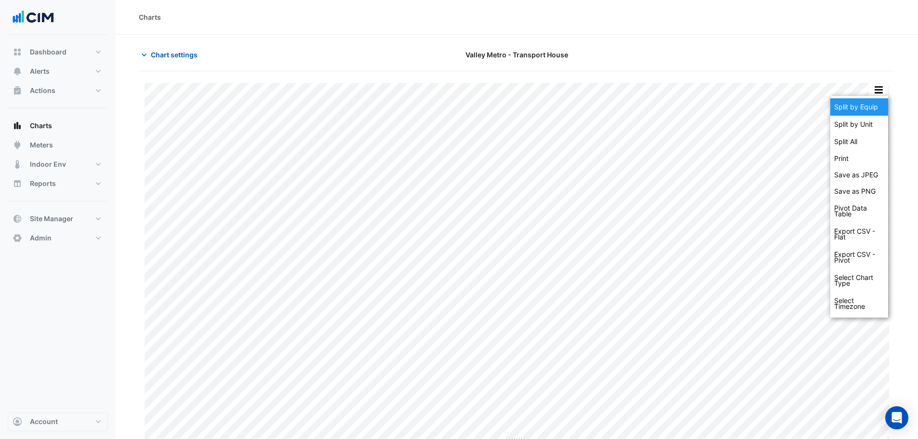
click at [870, 100] on div "Split by Equip" at bounding box center [859, 106] width 58 height 17
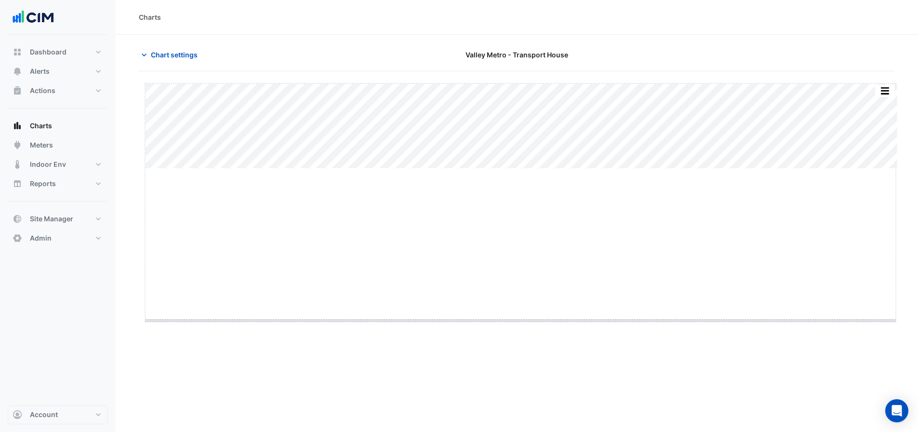
drag, startPoint x: 522, startPoint y: 170, endPoint x: 534, endPoint y: 320, distance: 151.3
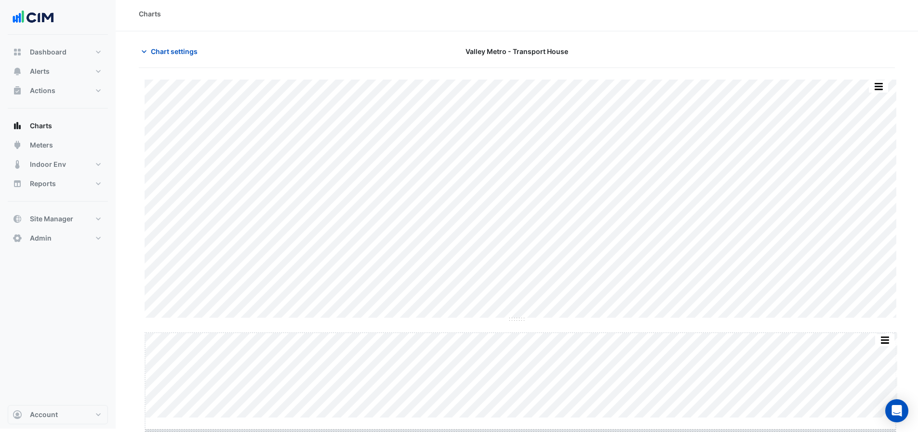
scroll to position [31, 0]
drag, startPoint x: 521, startPoint y: 421, endPoint x: 516, endPoint y: 462, distance: 40.8
click at [516, 400] on html "Charts Chart settings Valley Metro - Transport House Split by Unit Split All Sp…" at bounding box center [459, 185] width 918 height 432
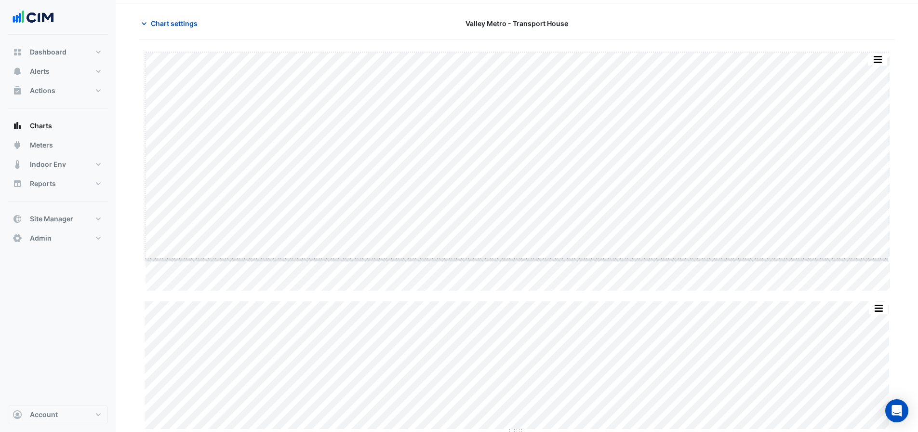
drag, startPoint x: 517, startPoint y: 290, endPoint x: 517, endPoint y: 259, distance: 31.3
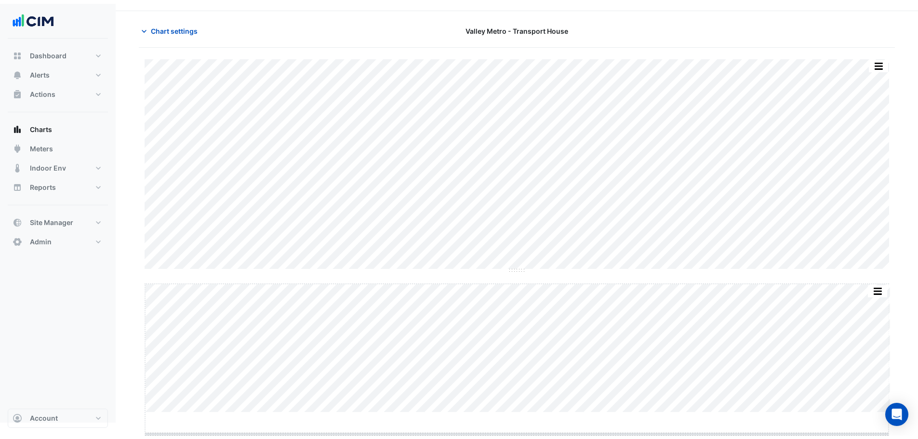
scroll to position [29, 0]
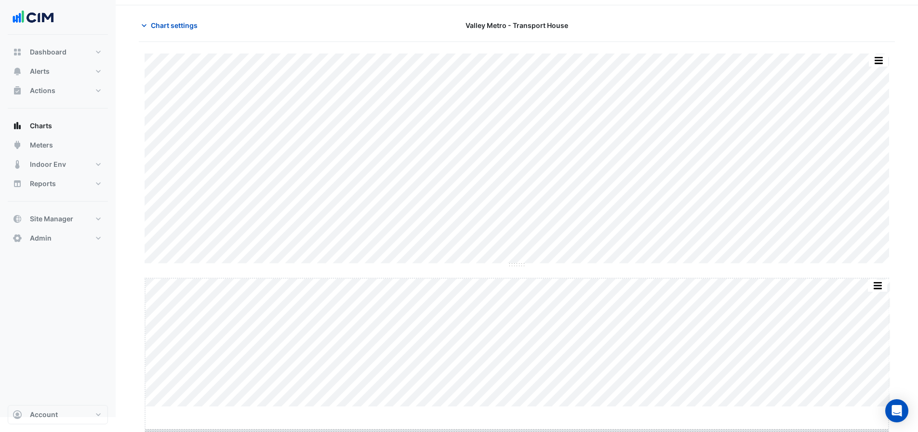
drag, startPoint x: 519, startPoint y: 427, endPoint x: 517, endPoint y: 450, distance: 23.7
click at [517, 417] on html "Charts Chart settings Valley Metro - Transport House Split by Unit Split All Sp…" at bounding box center [459, 194] width 918 height 446
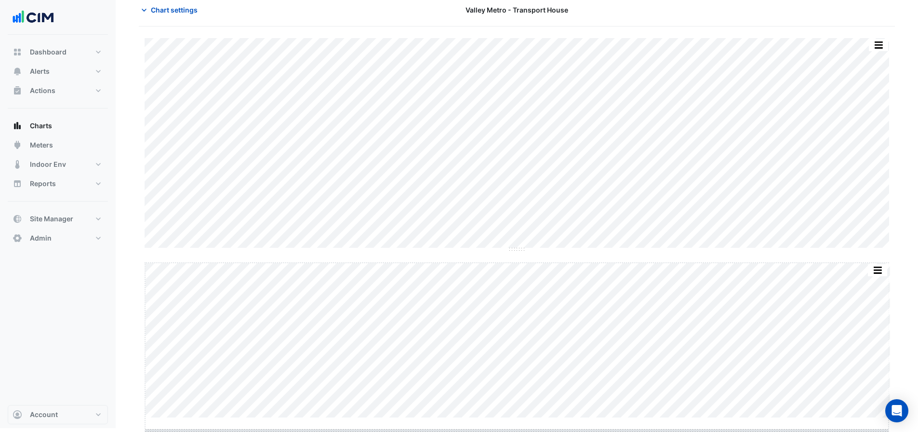
scroll to position [46, 0]
drag, startPoint x: 509, startPoint y: 427, endPoint x: 511, endPoint y: 441, distance: 14.2
click at [511, 426] on html "Charts Chart settings Valley Metro - Transport House Split by Unit Split All Sp…" at bounding box center [459, 190] width 918 height 473
drag, startPoint x: 518, startPoint y: 248, endPoint x: 520, endPoint y: 233, distance: 15.5
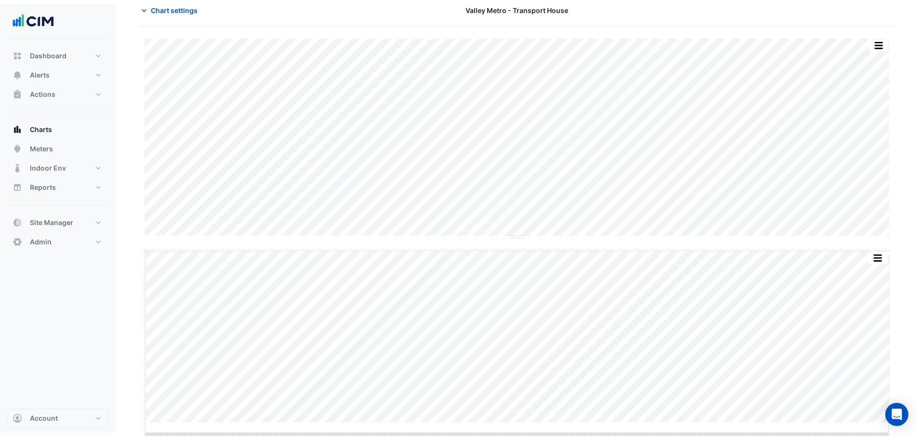
scroll to position [50, 0]
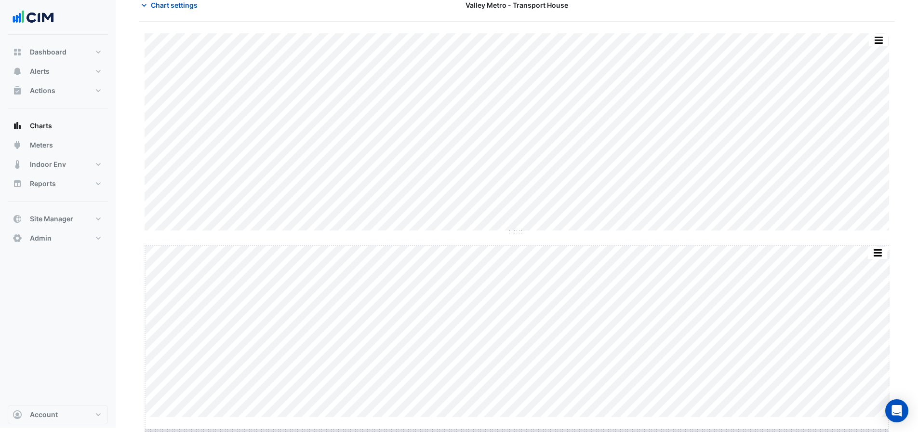
drag, startPoint x: 515, startPoint y: 427, endPoint x: 518, endPoint y: 440, distance: 13.4
click at [518, 427] on html "Charts Chart settings Valley Metro - Transport House Split by Unit Split All Sp…" at bounding box center [459, 188] width 918 height 477
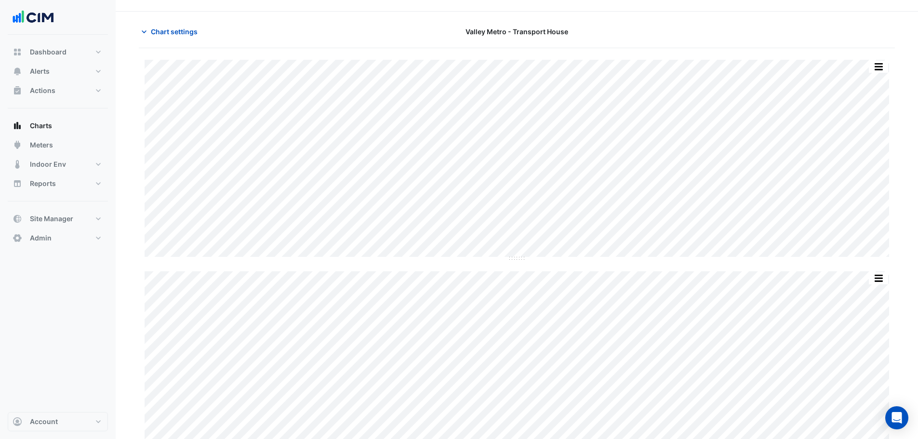
scroll to position [0, 0]
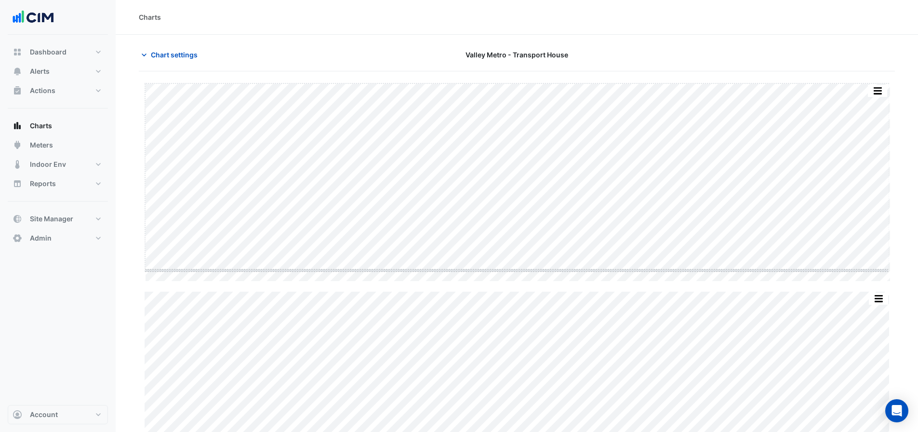
drag, startPoint x: 518, startPoint y: 282, endPoint x: 517, endPoint y: 271, distance: 11.1
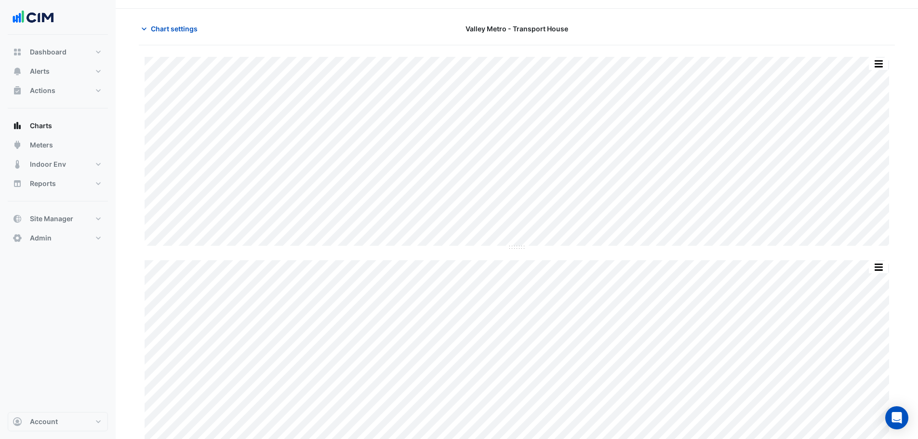
scroll to position [49, 0]
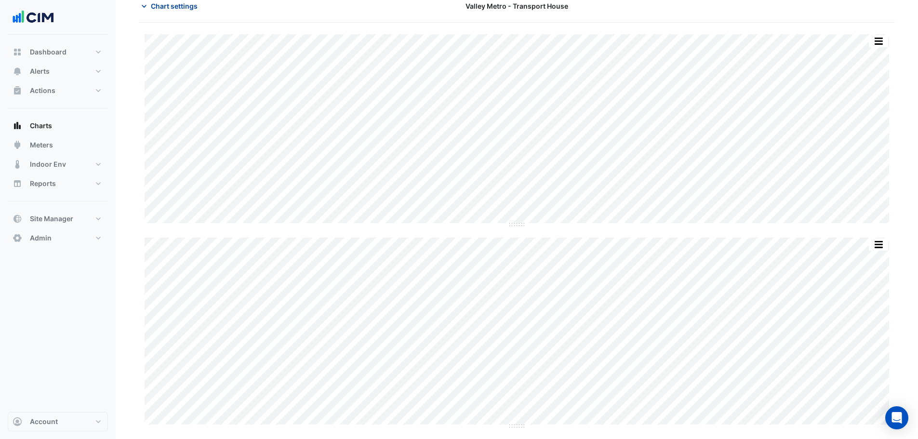
click at [167, 4] on span "Chart settings" at bounding box center [174, 6] width 47 height 10
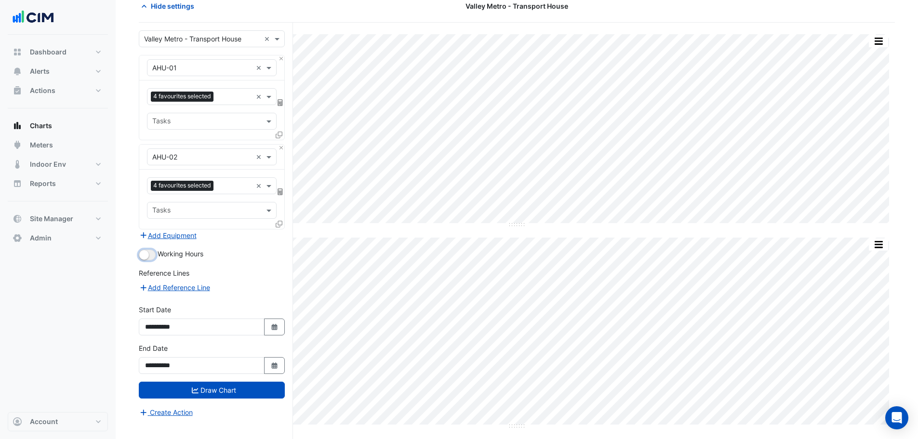
click at [146, 258] on small "button" at bounding box center [144, 255] width 10 height 10
click at [201, 390] on button "Draw Chart" at bounding box center [212, 390] width 146 height 17
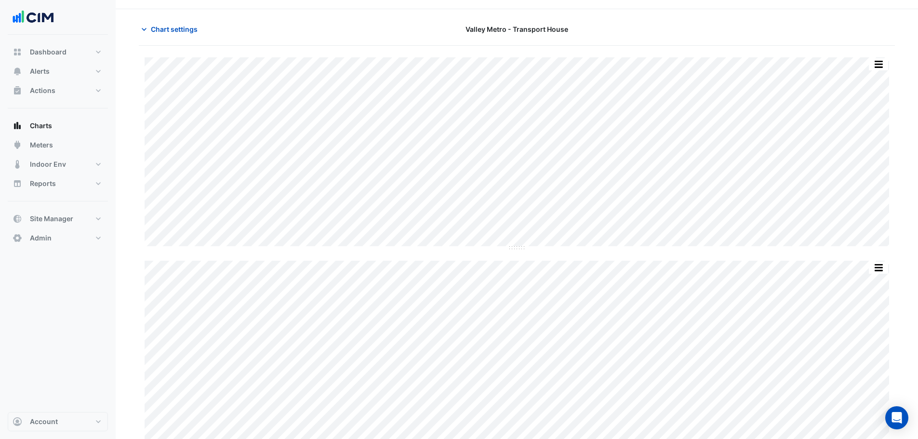
scroll to position [49, 0]
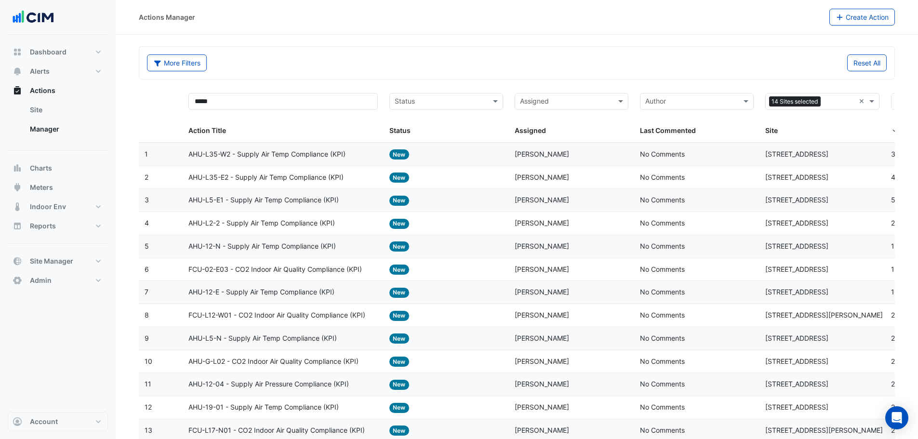
select select "***"
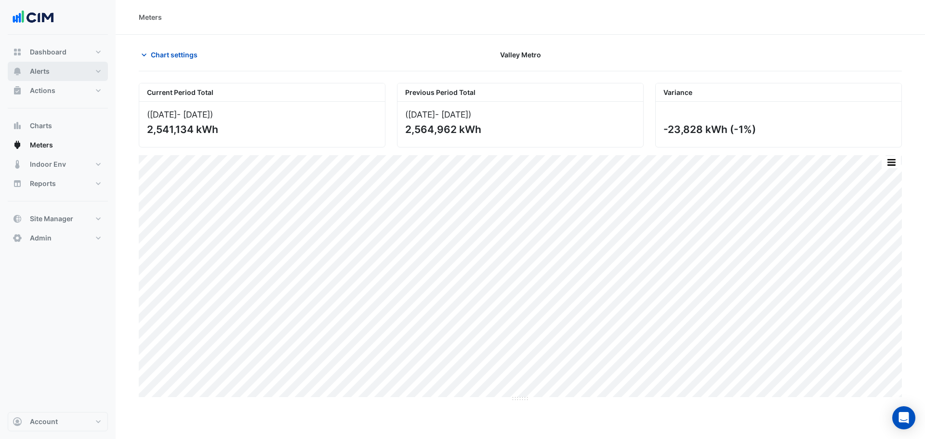
click at [47, 70] on span "Alerts" at bounding box center [40, 71] width 20 height 10
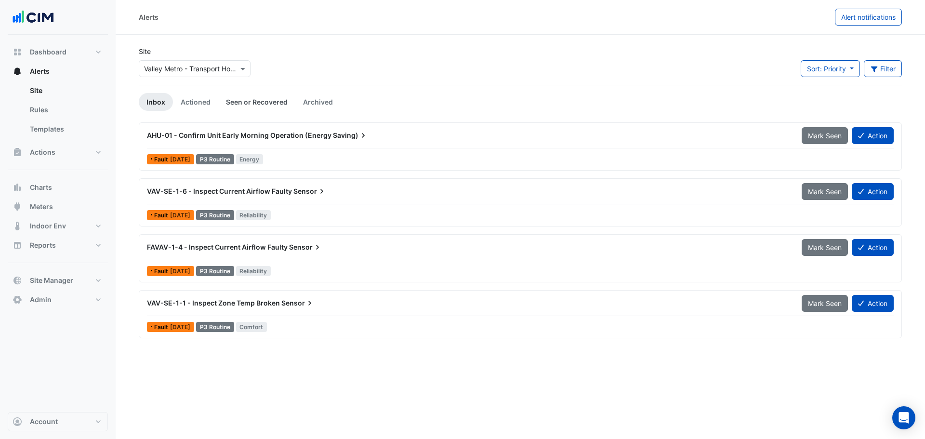
click at [259, 104] on link "Seen or Recovered" at bounding box center [256, 102] width 77 height 18
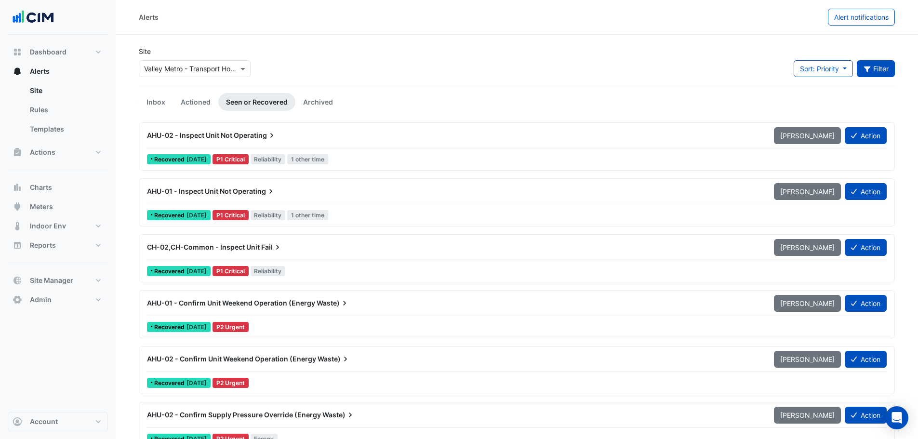
click at [882, 69] on button "Filter" at bounding box center [876, 68] width 39 height 17
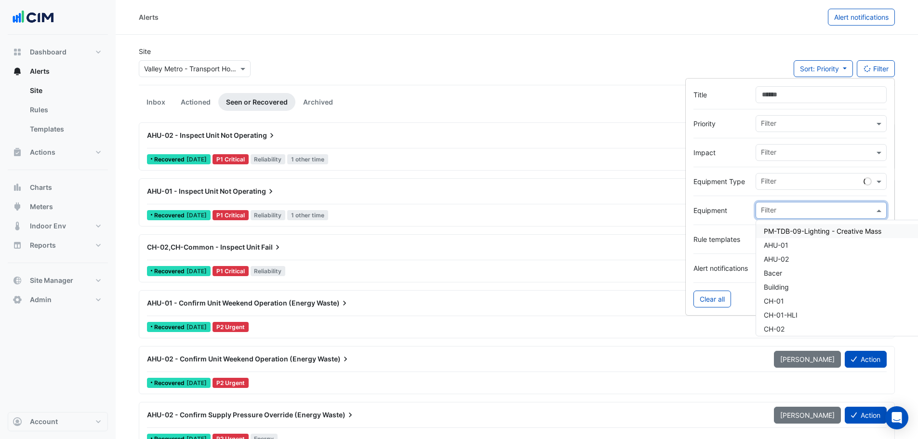
click at [808, 212] on input "text" at bounding box center [817, 211] width 113 height 10
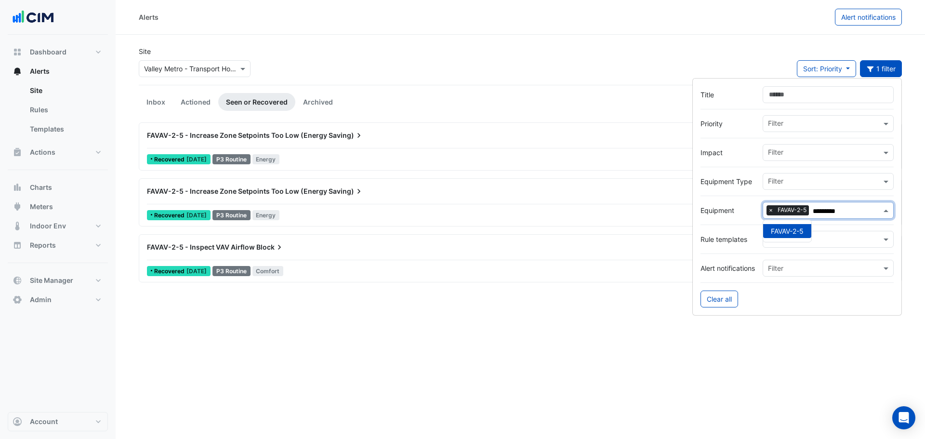
type input "*********"
click at [325, 252] on div "FAVAV-2-5 - Inspect VAV Airflow Block" at bounding box center [458, 247] width 622 height 10
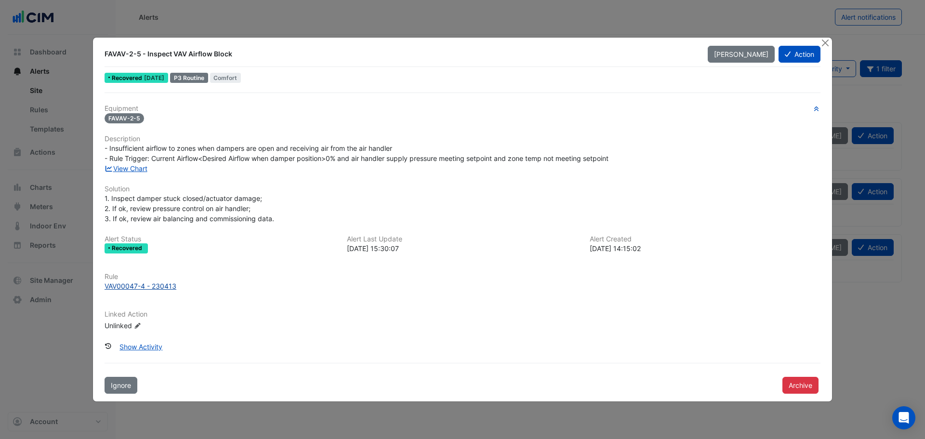
click at [133, 286] on div "VAV00047-4 - 230413" at bounding box center [141, 286] width 72 height 10
click at [826, 39] on button "Close" at bounding box center [825, 43] width 10 height 10
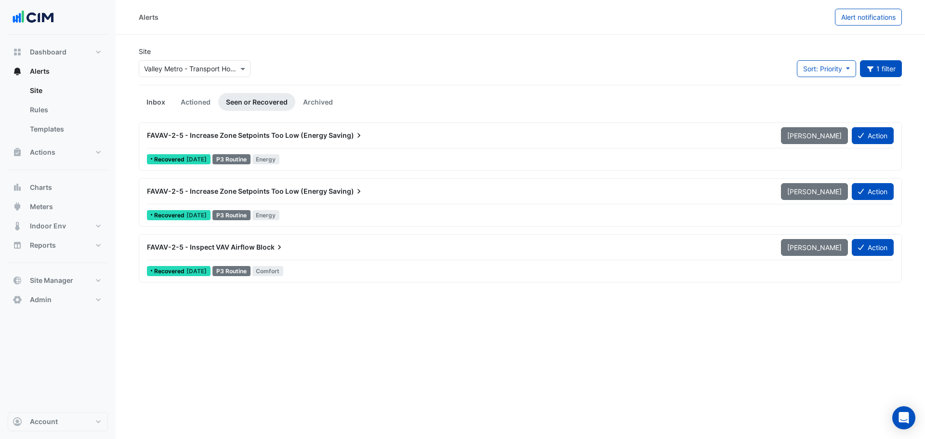
click at [154, 101] on link "Inbox" at bounding box center [156, 102] width 34 height 18
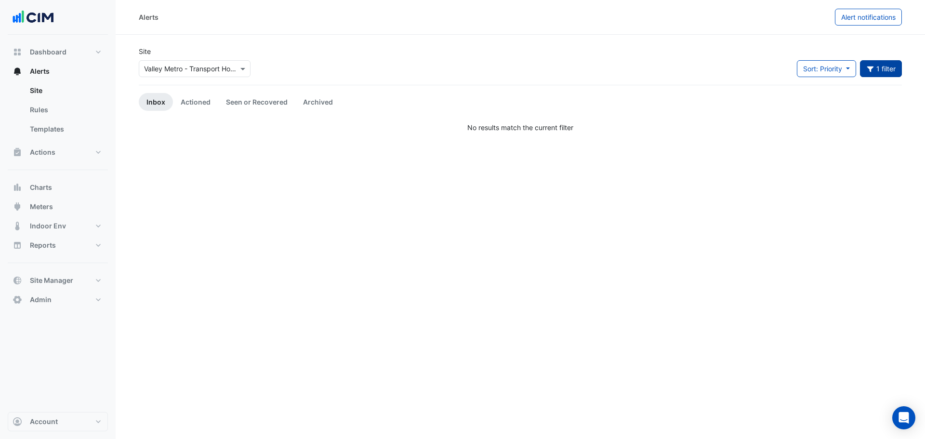
click at [898, 72] on button "1 filter" at bounding box center [881, 68] width 42 height 17
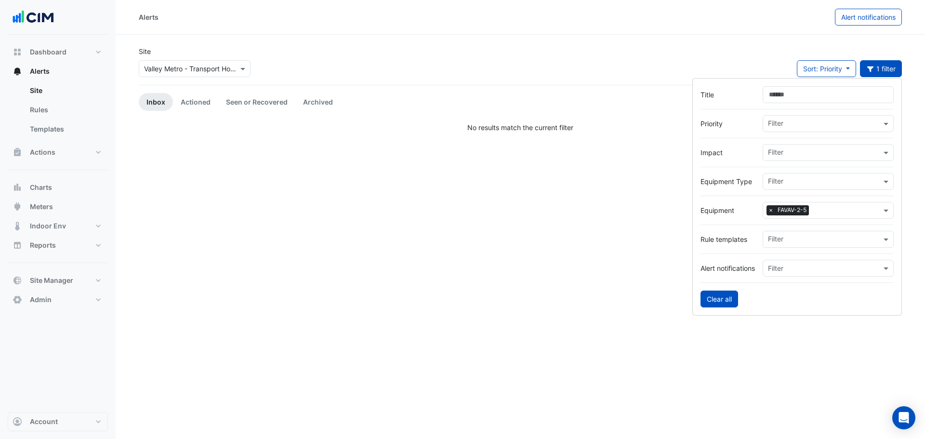
click at [731, 297] on button "Clear all" at bounding box center [720, 299] width 38 height 17
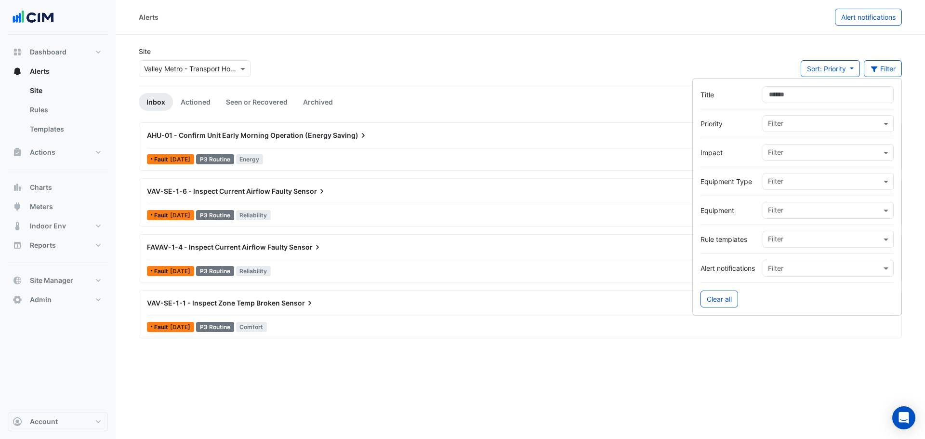
click at [486, 61] on div "Site × Valley Metro - Transport House Sort: Priority Priority Updated Filter" at bounding box center [520, 65] width 775 height 39
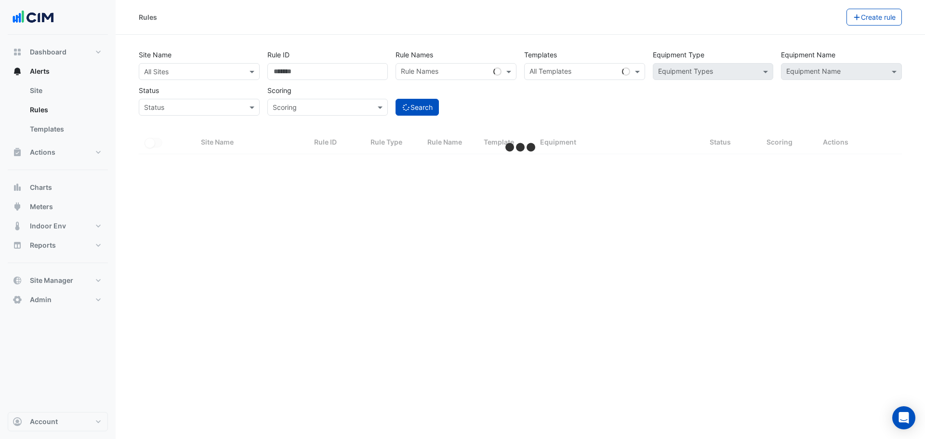
select select "***"
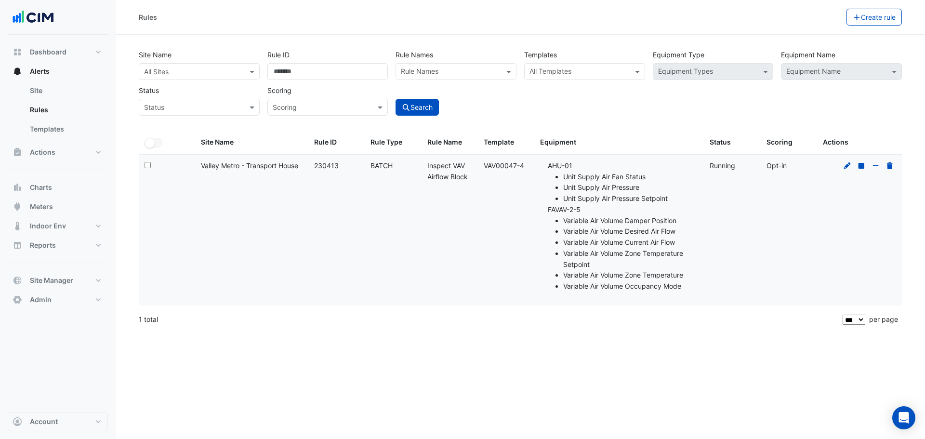
click at [227, 76] on input "text" at bounding box center [189, 72] width 91 height 10
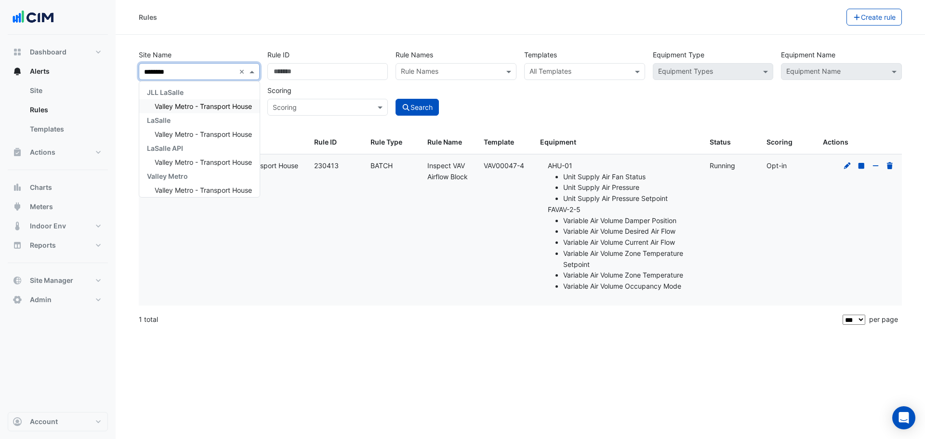
type input "*********"
click at [220, 104] on span "Valley Metro - Transport House" at bounding box center [203, 106] width 97 height 8
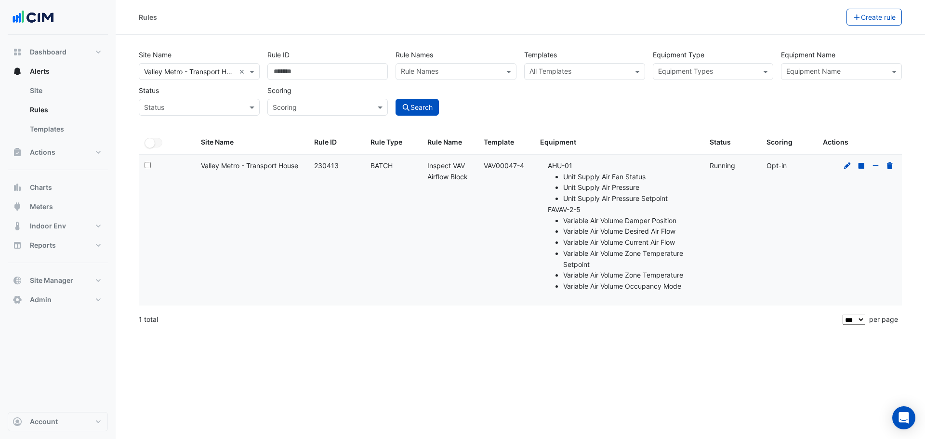
drag, startPoint x: 480, startPoint y: 164, endPoint x: 527, endPoint y: 164, distance: 46.3
click at [527, 164] on datatable-body-cell "Template: VAV00047-4" at bounding box center [506, 230] width 56 height 151
copy div "VAV00047-4"
click at [583, 65] on div "All Templates" at bounding box center [577, 71] width 104 height 15
click at [583, 74] on input "text" at bounding box center [579, 72] width 99 height 10
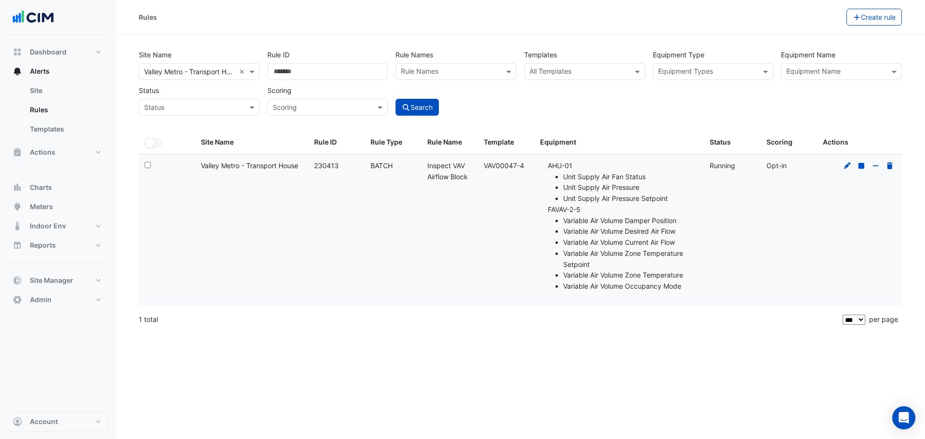
click at [579, 73] on input "text" at bounding box center [579, 72] width 99 height 10
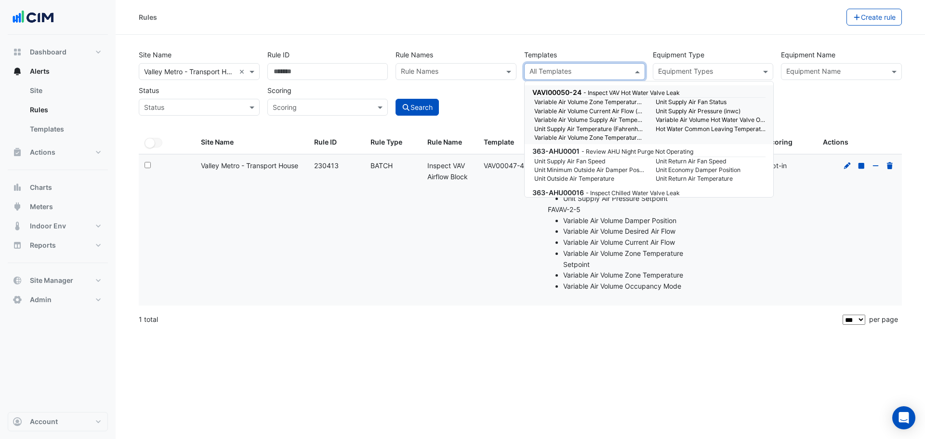
paste input "**********"
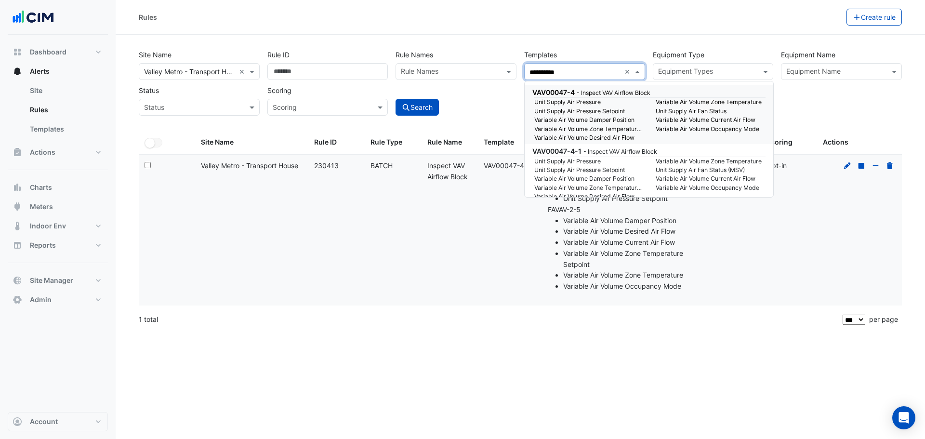
click at [568, 103] on small "Unit Supply Air Pressure" at bounding box center [589, 102] width 121 height 9
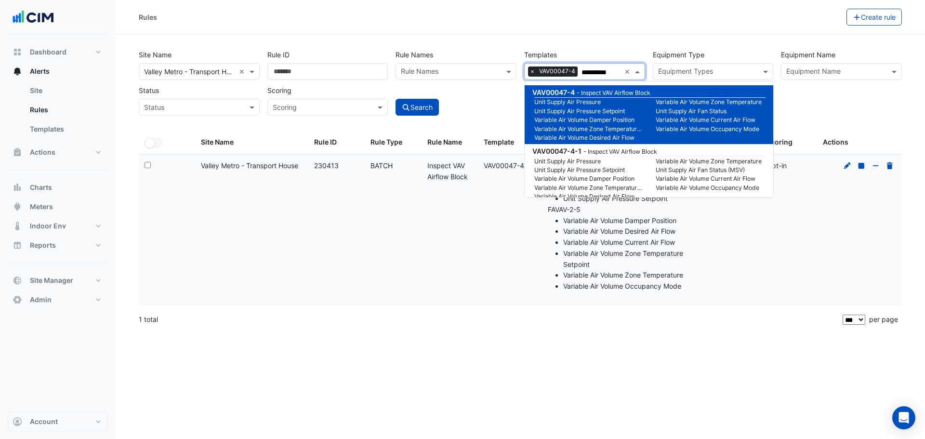
type input "**********"
click at [476, 114] on div "Search" at bounding box center [456, 99] width 129 height 34
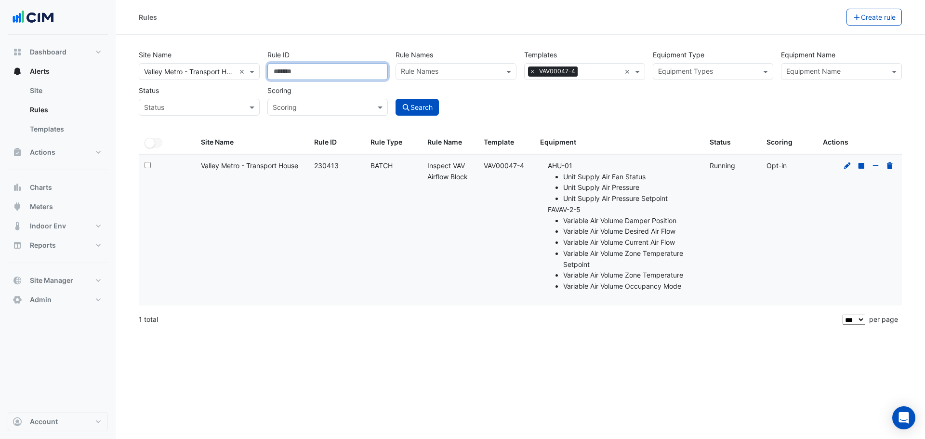
drag, startPoint x: 341, startPoint y: 76, endPoint x: 274, endPoint y: 79, distance: 67.1
click at [274, 79] on input "******" at bounding box center [327, 71] width 121 height 17
click at [810, 73] on input "text" at bounding box center [835, 72] width 99 height 10
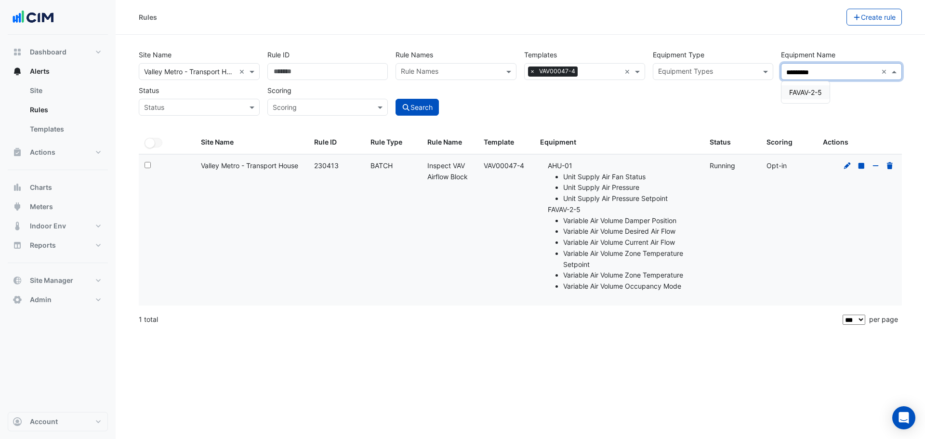
click at [809, 92] on span "FAVAV-2-5" at bounding box center [805, 92] width 33 height 8
click at [864, 74] on input "********" at bounding box center [854, 72] width 46 height 10
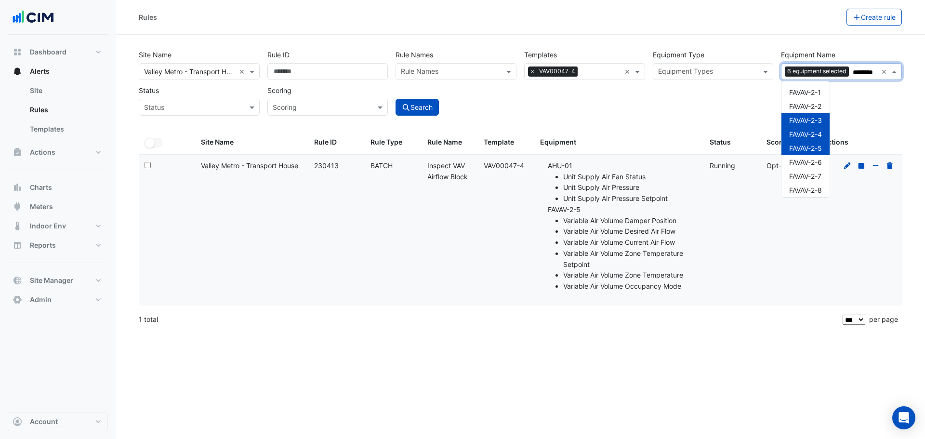
click at [803, 125] on div "FAVAV-2-3" at bounding box center [805, 120] width 48 height 14
type input "*"
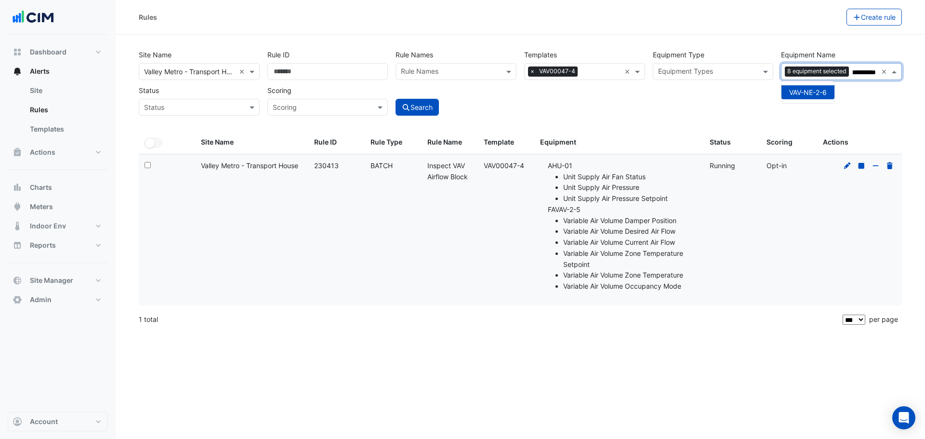
type input "**********"
click at [606, 108] on div "**********" at bounding box center [520, 79] width 771 height 71
click at [422, 109] on button "Search" at bounding box center [417, 107] width 43 height 17
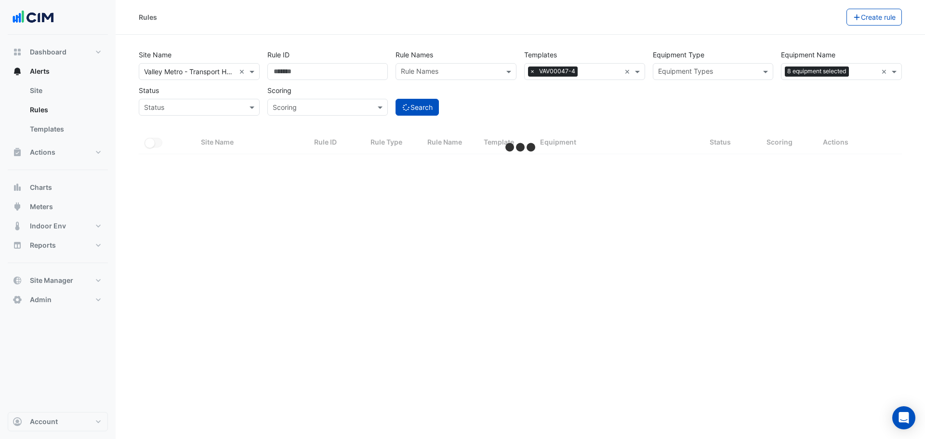
select select "***"
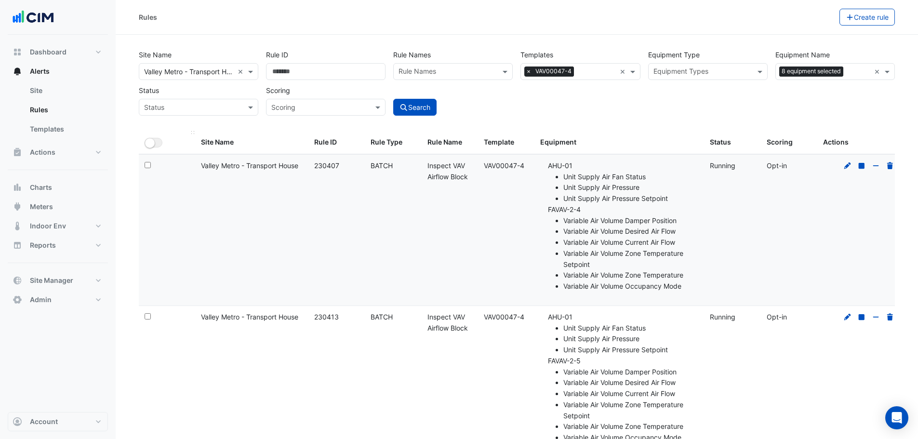
click at [144, 141] on datatable-header-cell "All Selected" at bounding box center [167, 142] width 56 height 23
click at [150, 141] on small "button" at bounding box center [150, 143] width 10 height 10
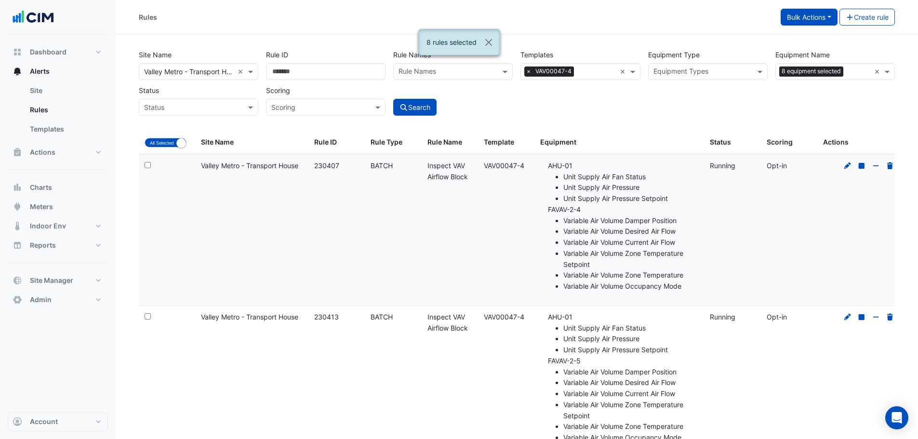
click at [798, 18] on button "Bulk Actions" at bounding box center [809, 17] width 57 height 17
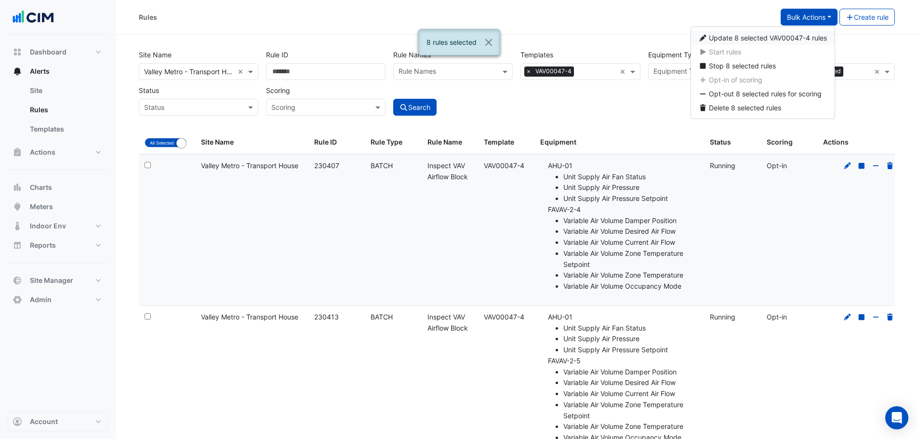
click at [768, 38] on span "Update 8 selected VAV00047-4 rules" at bounding box center [768, 38] width 118 height 8
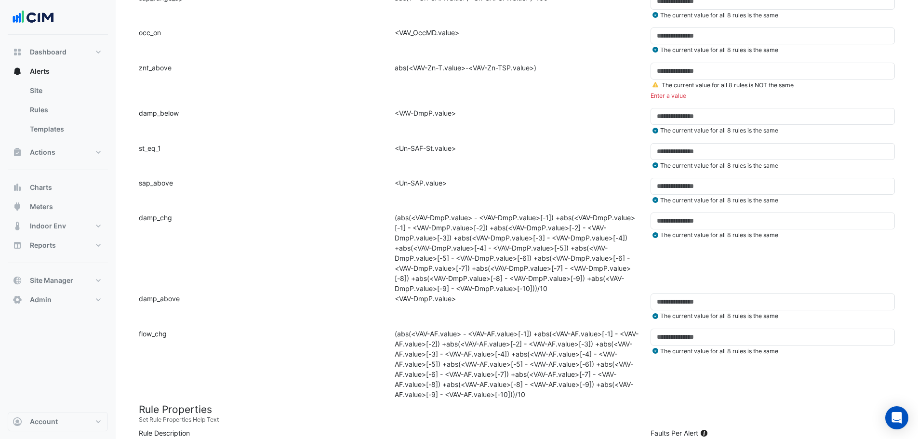
scroll to position [434, 0]
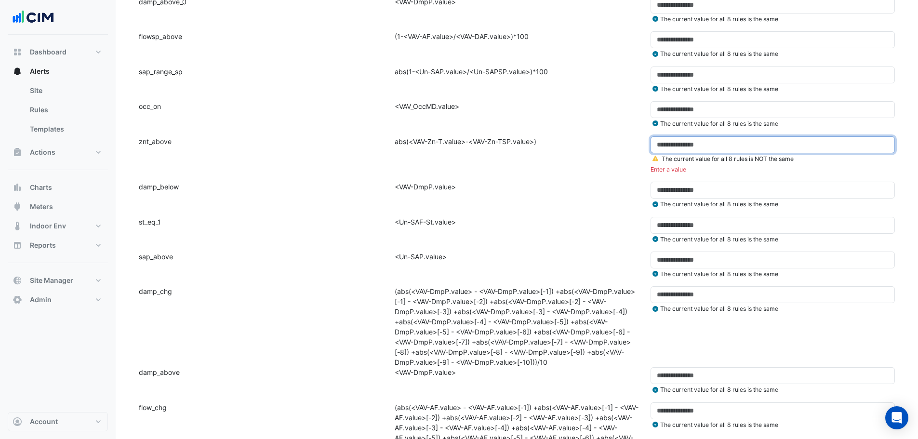
click at [682, 144] on input "number" at bounding box center [772, 144] width 244 height 17
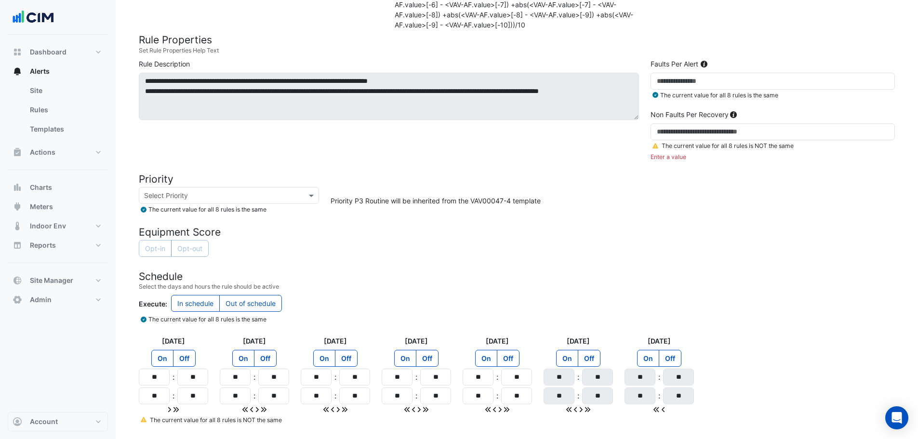
scroll to position [899, 0]
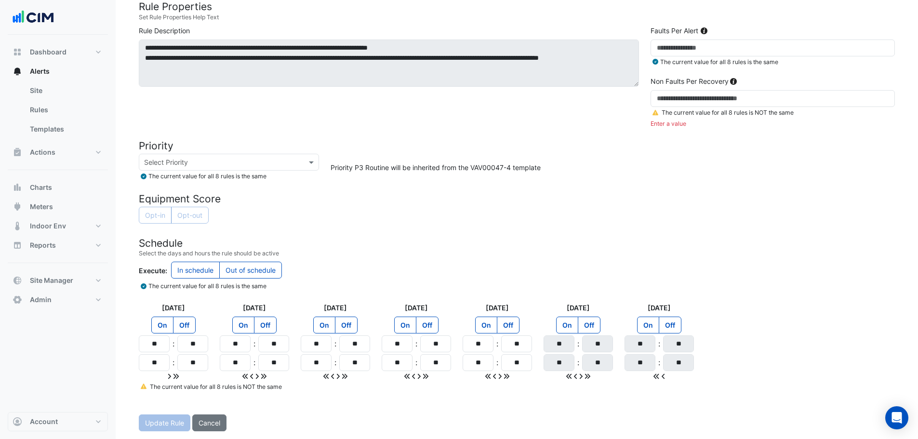
type input "***"
drag, startPoint x: 164, startPoint y: 346, endPoint x: 155, endPoint y: 345, distance: 9.7
click at [155, 345] on input "**" at bounding box center [154, 343] width 31 height 17
click at [155, 364] on input "**" at bounding box center [154, 362] width 31 height 17
drag, startPoint x: 190, startPoint y: 364, endPoint x: 195, endPoint y: 364, distance: 5.3
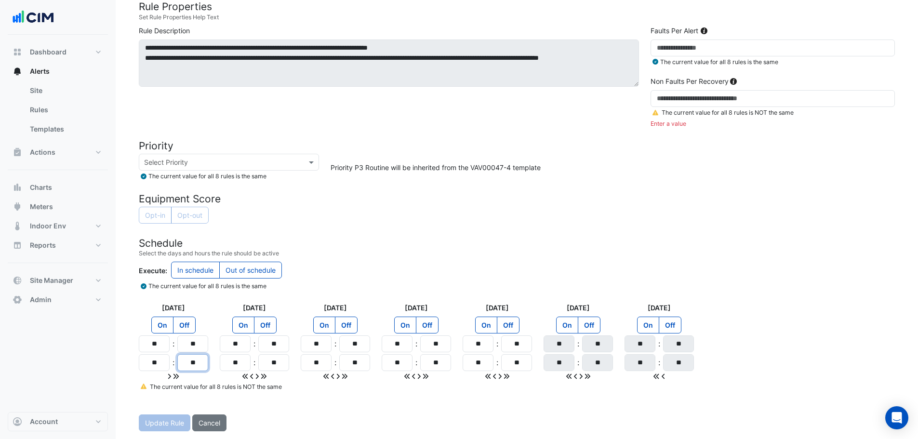
click at [195, 364] on input "**" at bounding box center [192, 362] width 31 height 17
drag, startPoint x: 160, startPoint y: 362, endPoint x: 140, endPoint y: 366, distance: 20.7
click at [140, 366] on input "**" at bounding box center [154, 362] width 31 height 17
type input "**"
click at [177, 375] on icon at bounding box center [175, 375] width 5 height 5
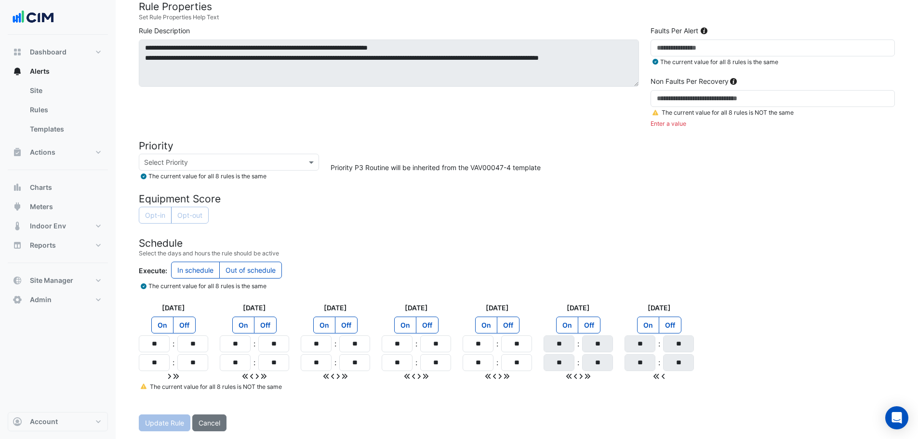
type input "**"
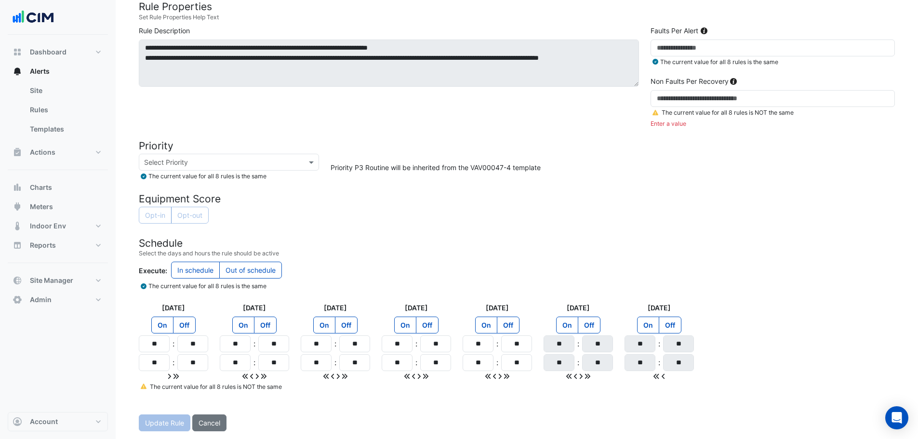
type input "**"
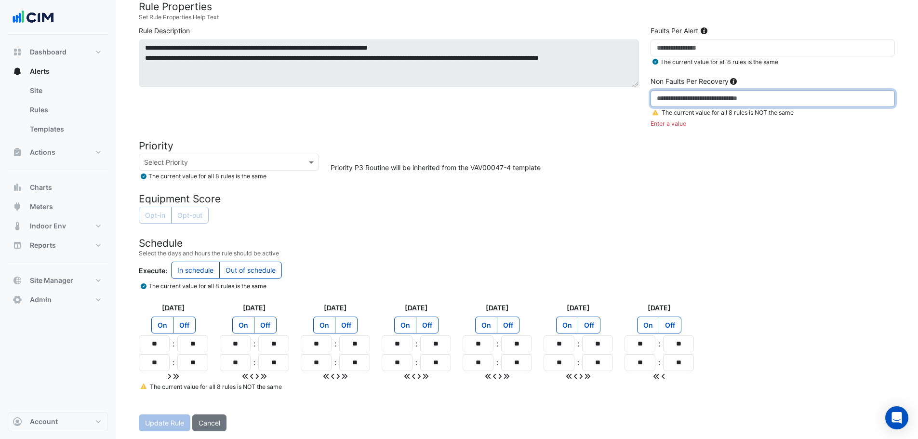
click at [686, 97] on input "number" at bounding box center [772, 98] width 244 height 17
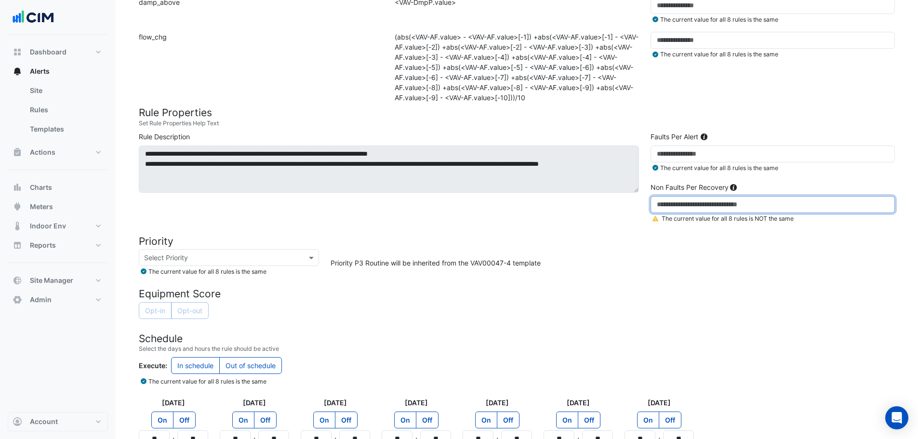
scroll to position [792, 0]
drag, startPoint x: 667, startPoint y: 204, endPoint x: 647, endPoint y: 201, distance: 20.4
click at [647, 201] on div "Non Faults Per Recovery * The current value for all 8 rules is NOT the same" at bounding box center [773, 203] width 256 height 41
type input "**"
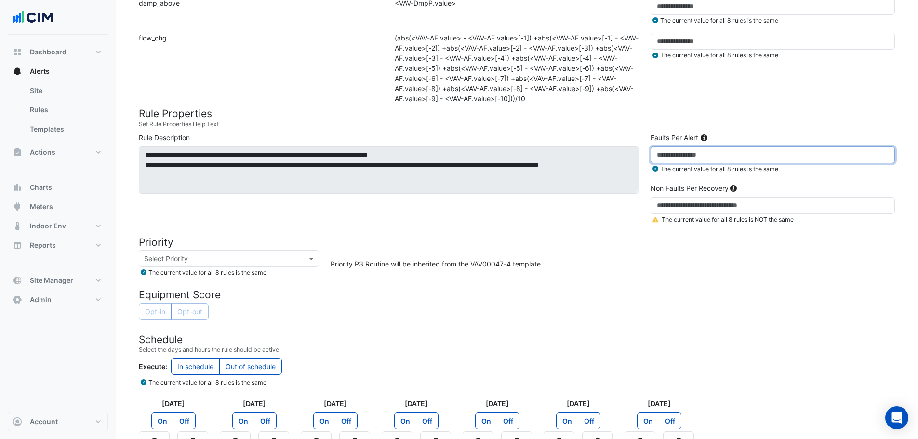
drag, startPoint x: 675, startPoint y: 159, endPoint x: 646, endPoint y: 155, distance: 29.6
click at [646, 155] on div "Faults Per Alert ** The current value for all 8 rules is the same" at bounding box center [773, 156] width 256 height 49
click at [623, 263] on div "Priority P3 Routine will be inherited from the VAV00047-4 template" at bounding box center [613, 263] width 576 height 27
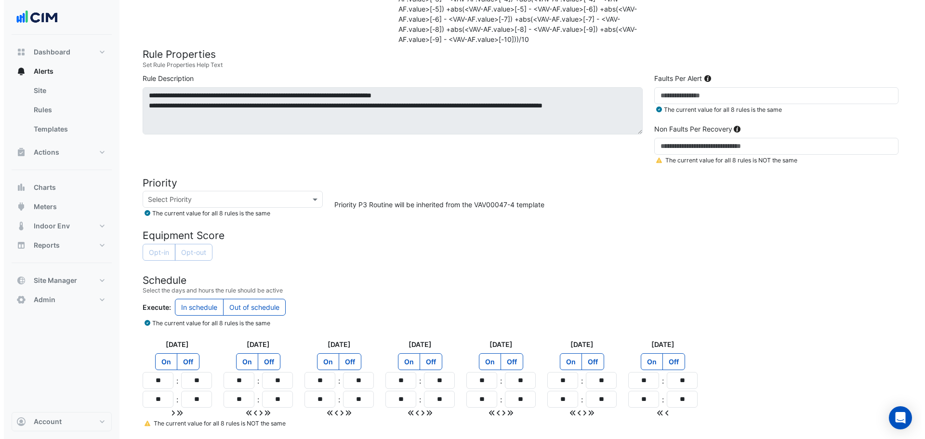
scroll to position [888, 0]
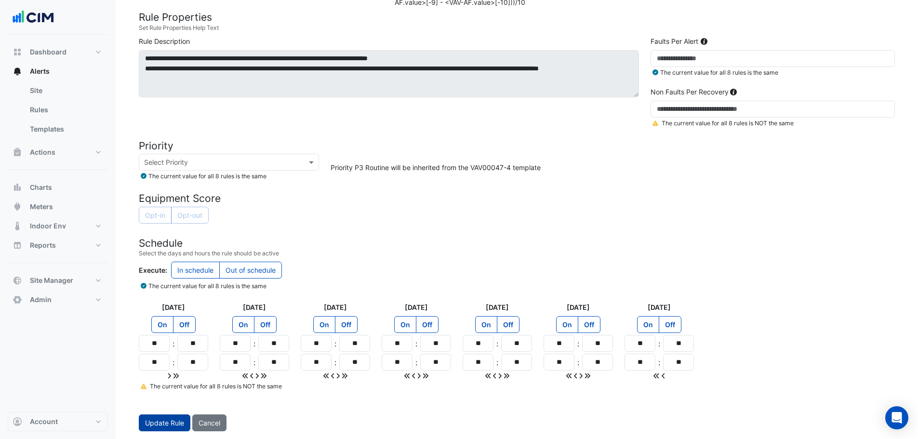
click at [145, 420] on button "Update Rule" at bounding box center [165, 422] width 52 height 17
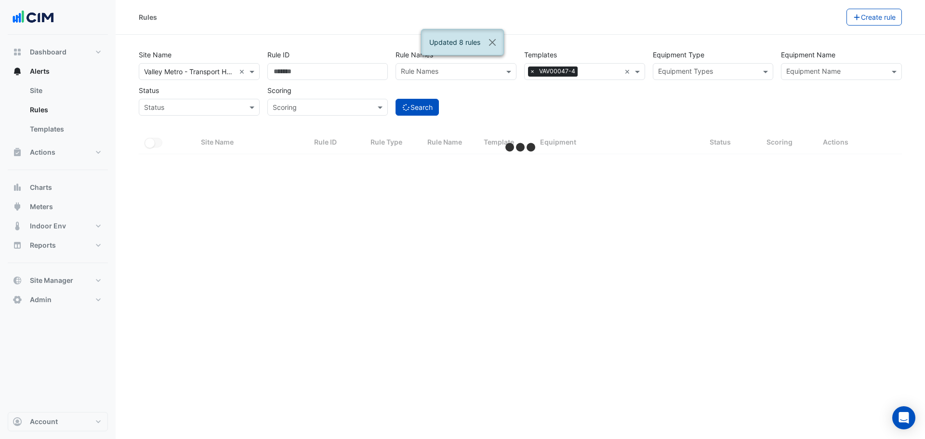
select select "***"
